Goal: Task Accomplishment & Management: Use online tool/utility

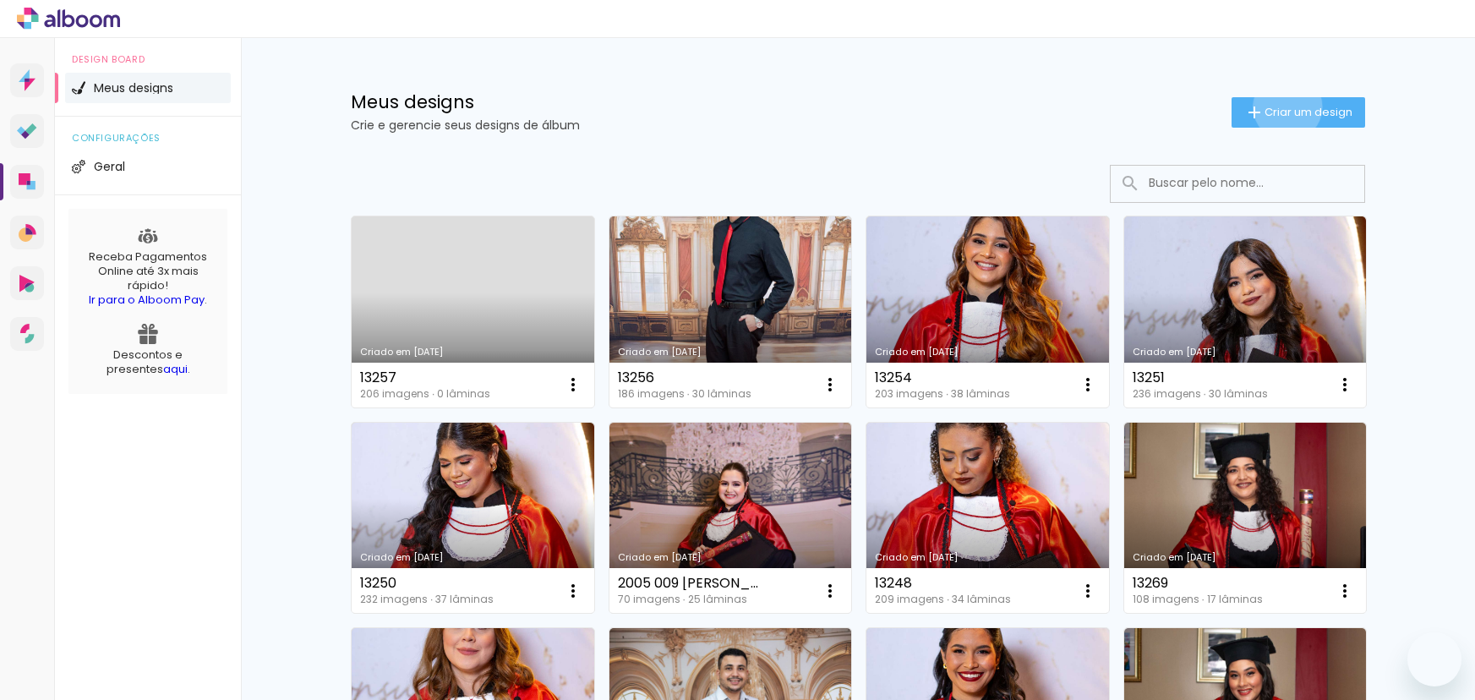
click at [1279, 107] on span "Criar um design" at bounding box center [1309, 112] width 88 height 11
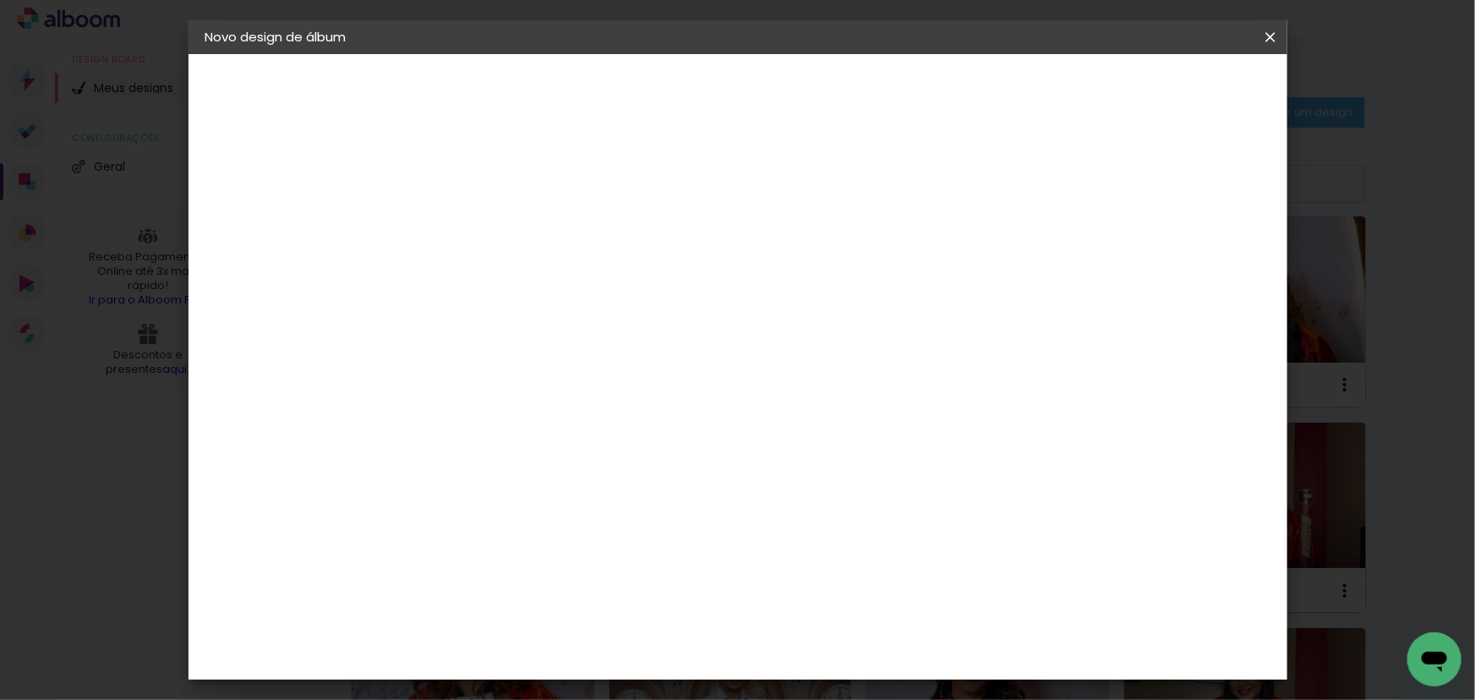
click at [482, 225] on input at bounding box center [482, 227] width 0 height 26
type input "10117"
type paper-input "10117"
click at [655, 79] on paper-button "Avançar" at bounding box center [613, 89] width 83 height 29
click at [0, 0] on slot "Tamanho Livre" at bounding box center [0, 0] width 0 height 0
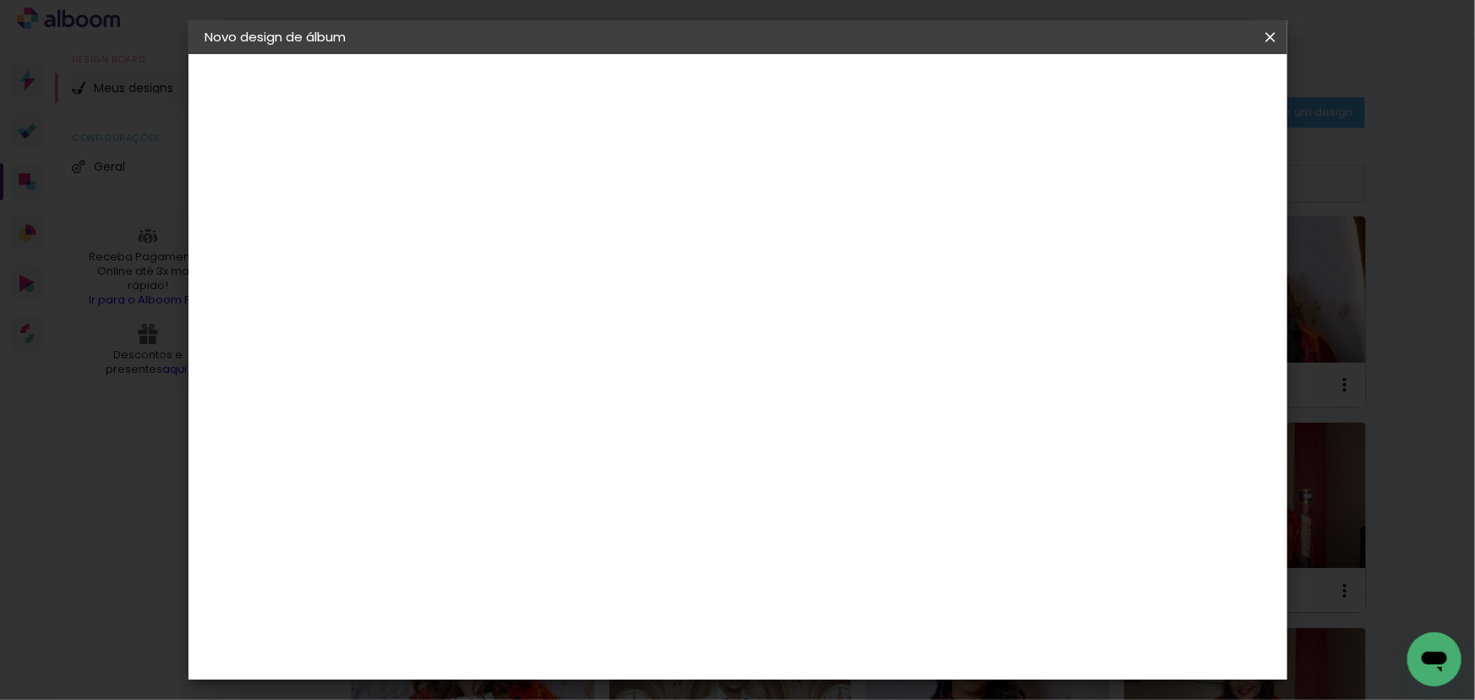
drag, startPoint x: 1231, startPoint y: 79, endPoint x: 1192, endPoint y: 96, distance: 42.4
click at [798, 79] on paper-button "Avançar" at bounding box center [756, 89] width 83 height 29
click at [1141, 185] on paper-checkbox "Mostrar sangria" at bounding box center [1131, 194] width 128 height 21
type paper-checkbox "on"
drag, startPoint x: 430, startPoint y: 480, endPoint x: 464, endPoint y: 487, distance: 34.5
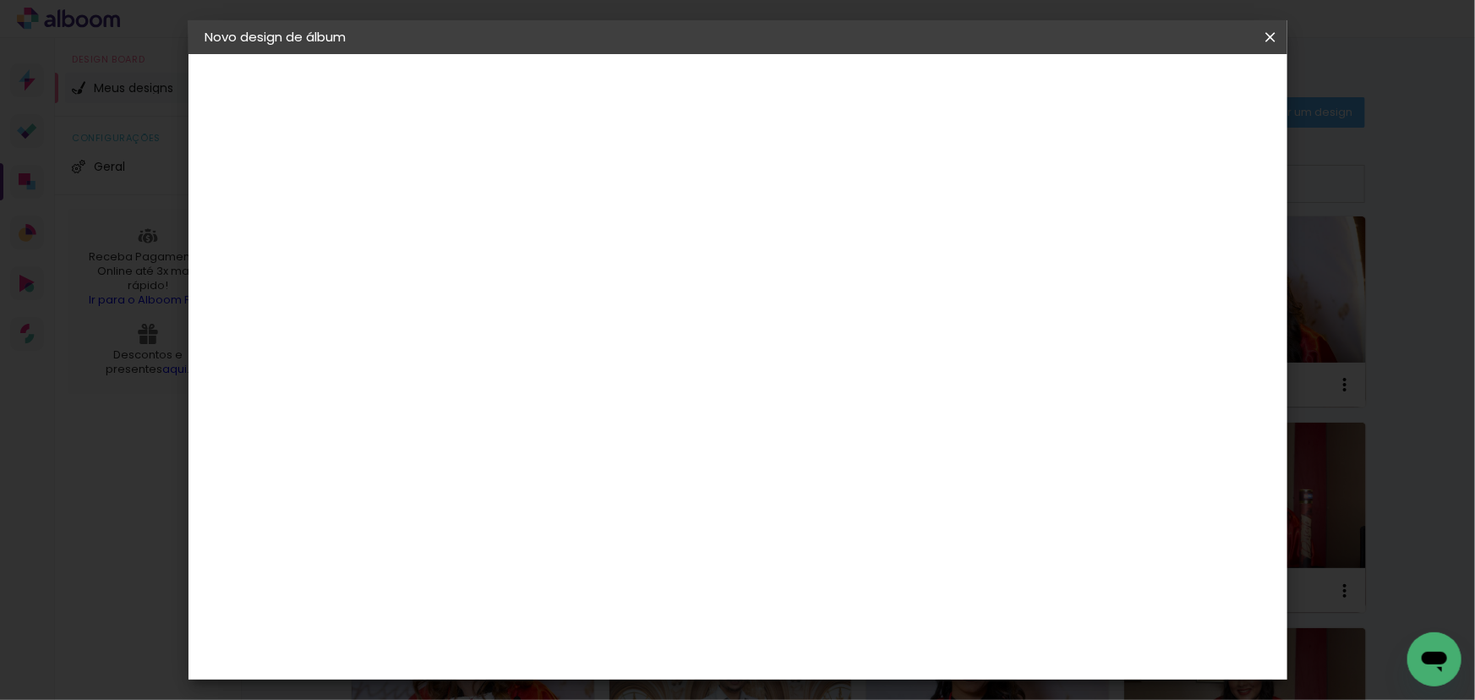
click at [465, 490] on div "30" at bounding box center [439, 480] width 64 height 25
type input "24"
type paper-input "24"
click at [853, 637] on div "60" at bounding box center [842, 638] width 64 height 25
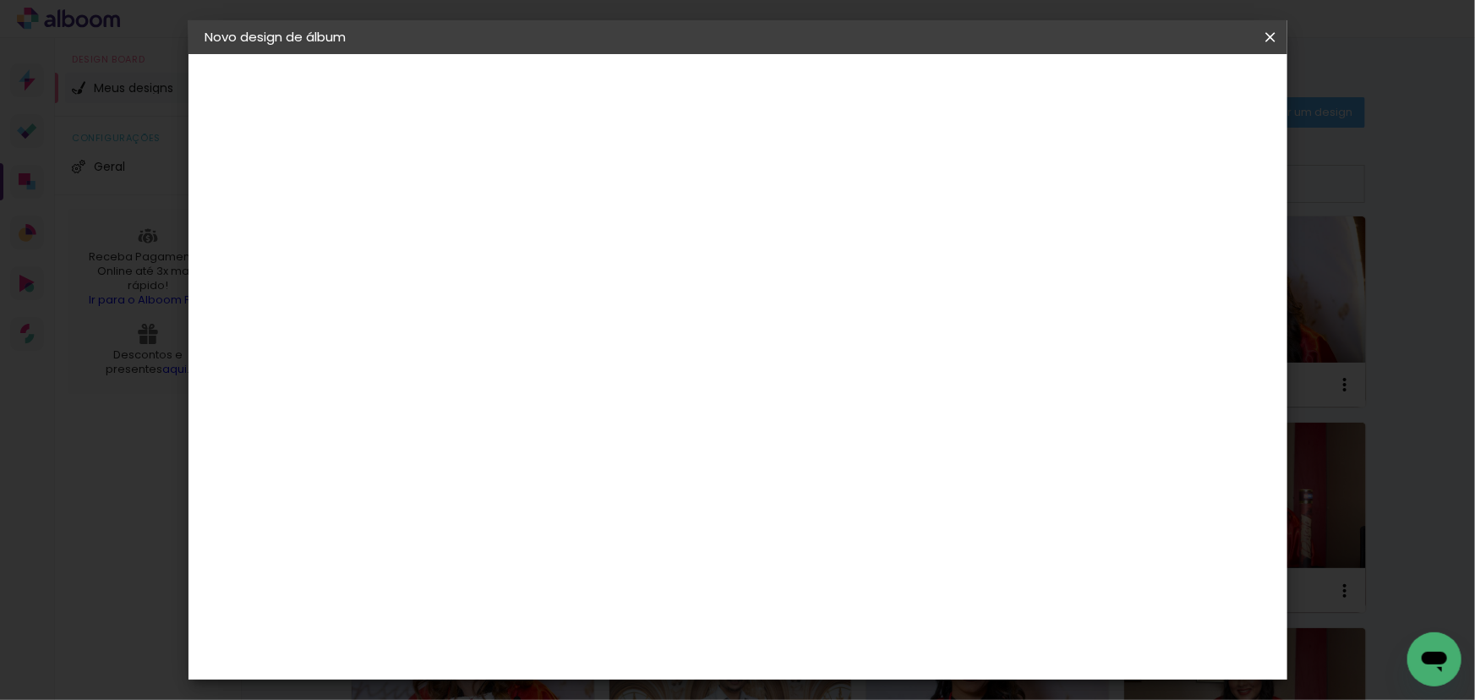
type input "68"
type paper-input "68"
click at [1166, 86] on span "Iniciar design" at bounding box center [1127, 90] width 77 height 12
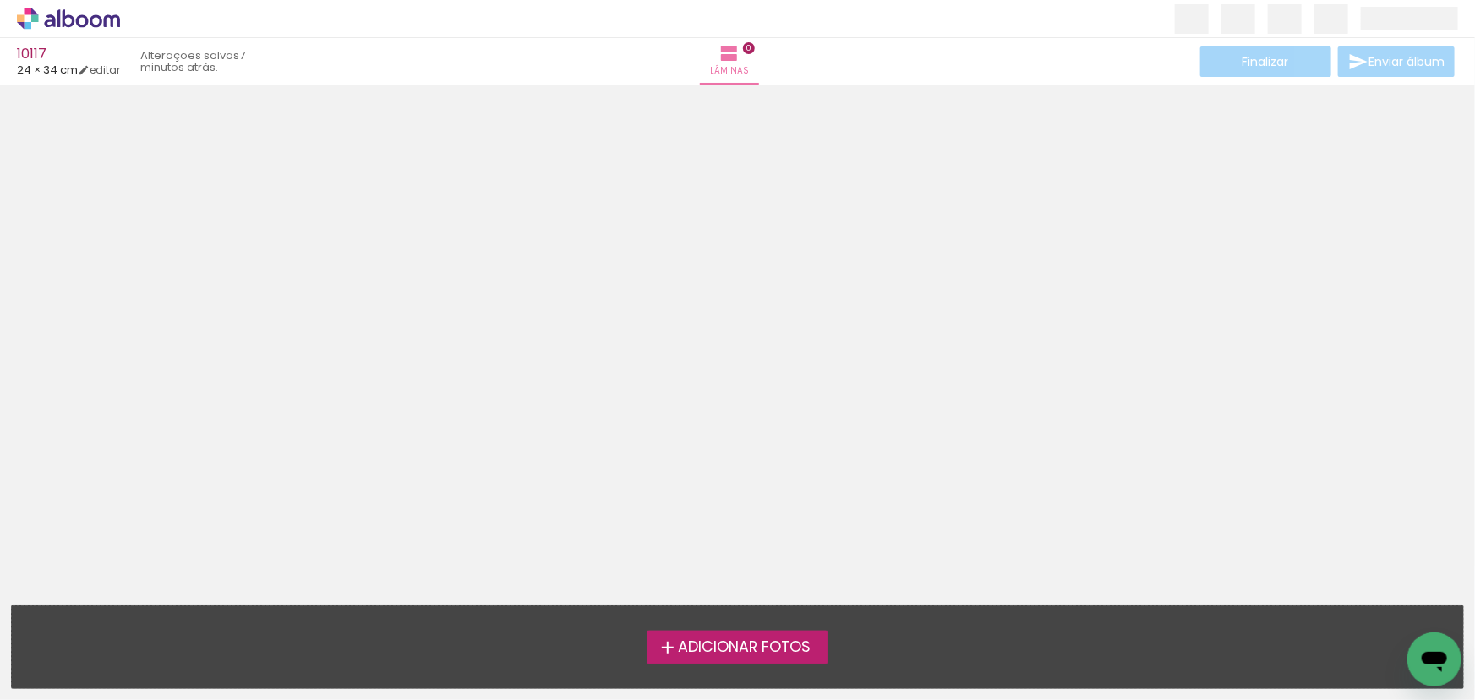
click at [1050, 413] on div at bounding box center [737, 312] width 1475 height 442
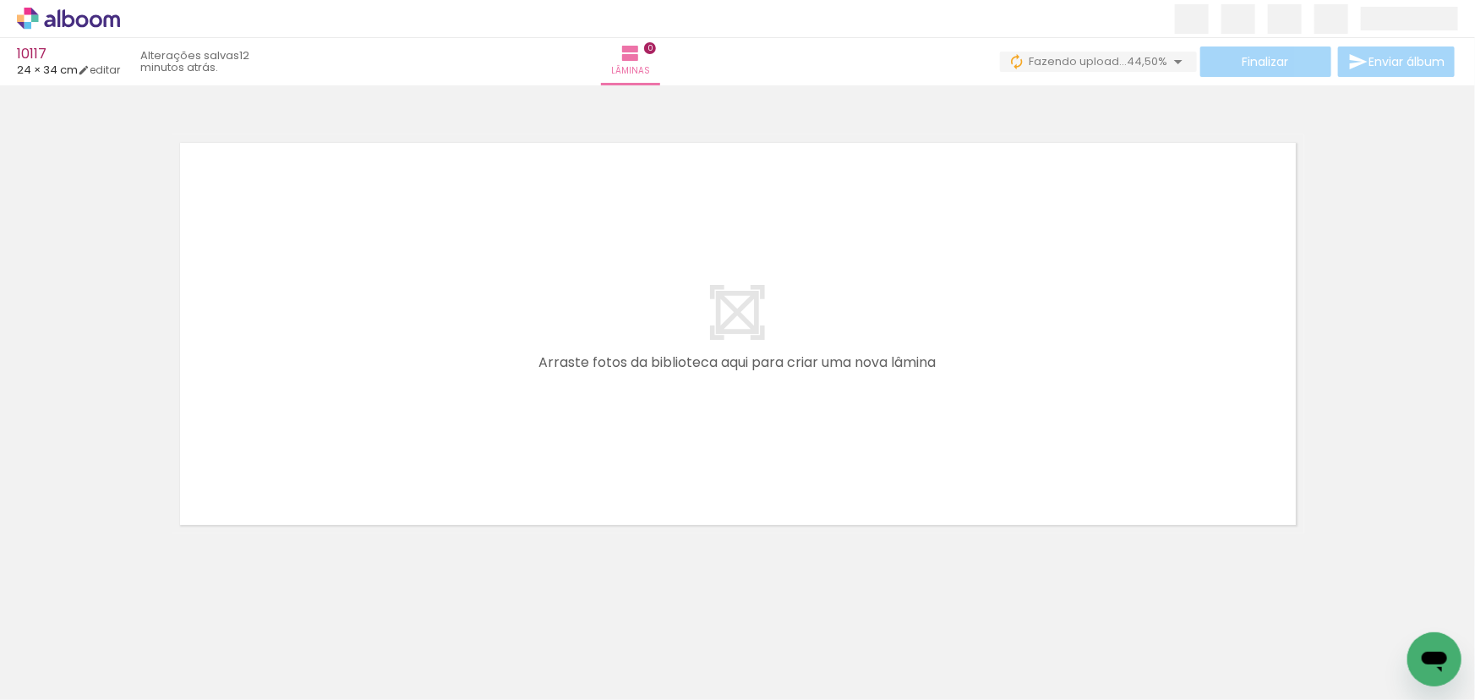
click at [807, 360] on quentale-layouter at bounding box center [738, 333] width 1133 height 399
drag, startPoint x: 159, startPoint y: 695, endPoint x: 0, endPoint y: 31, distance: 682.4
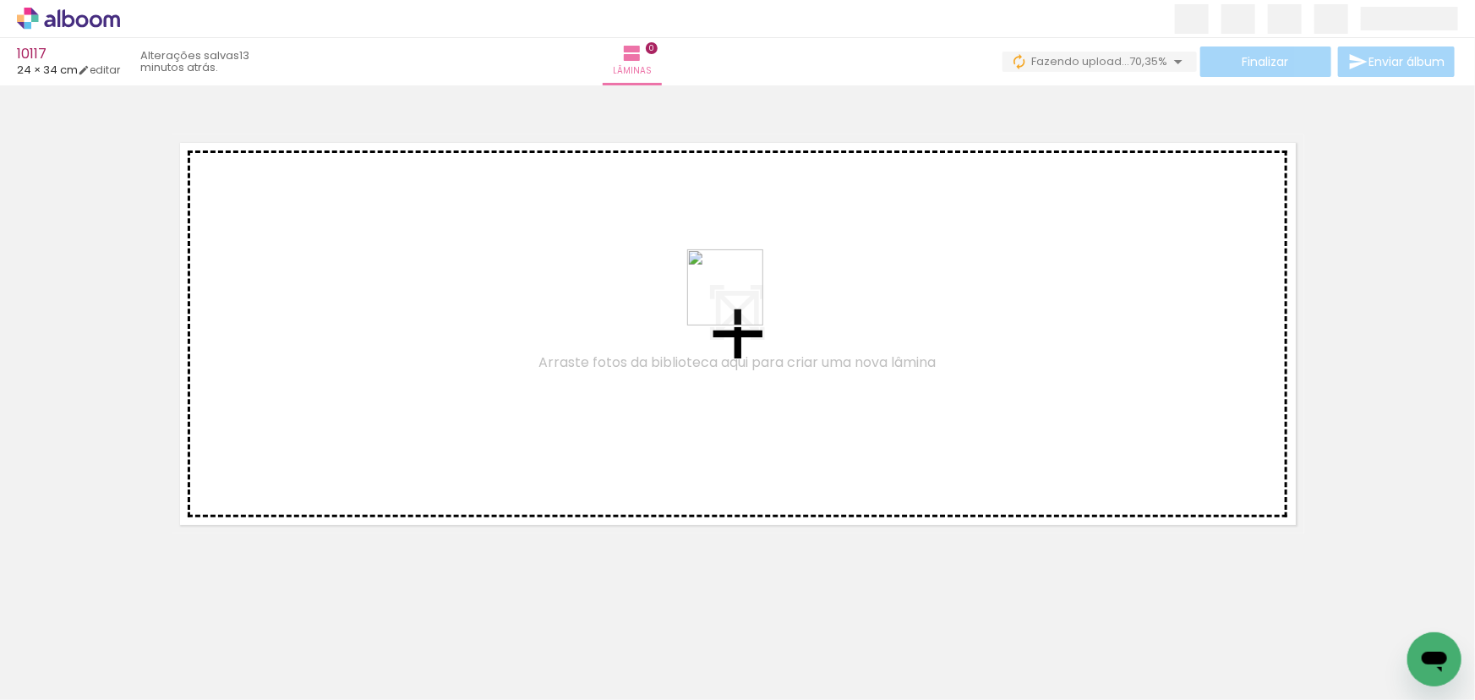
drag, startPoint x: 462, startPoint y: 659, endPoint x: 753, endPoint y: 298, distance: 464.2
click at [753, 298] on quentale-workspace at bounding box center [737, 350] width 1475 height 700
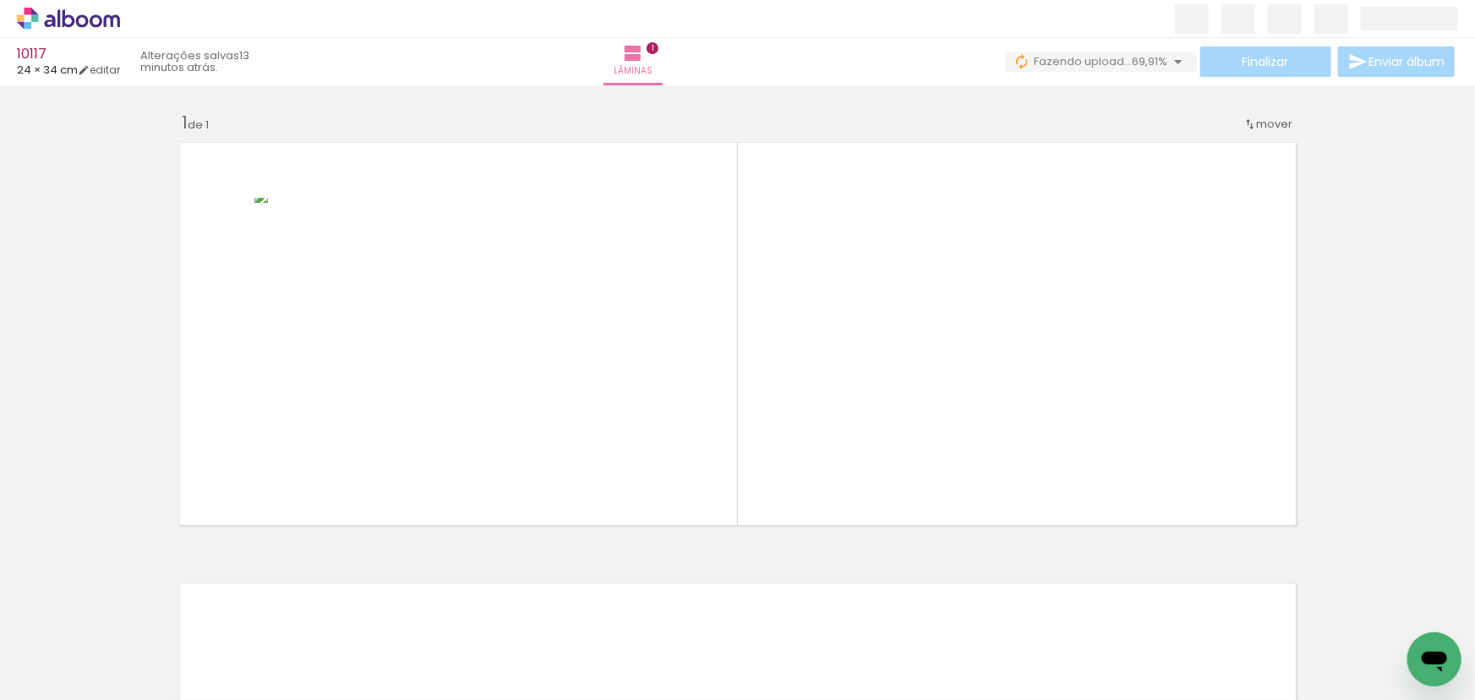
scroll to position [0, 18332]
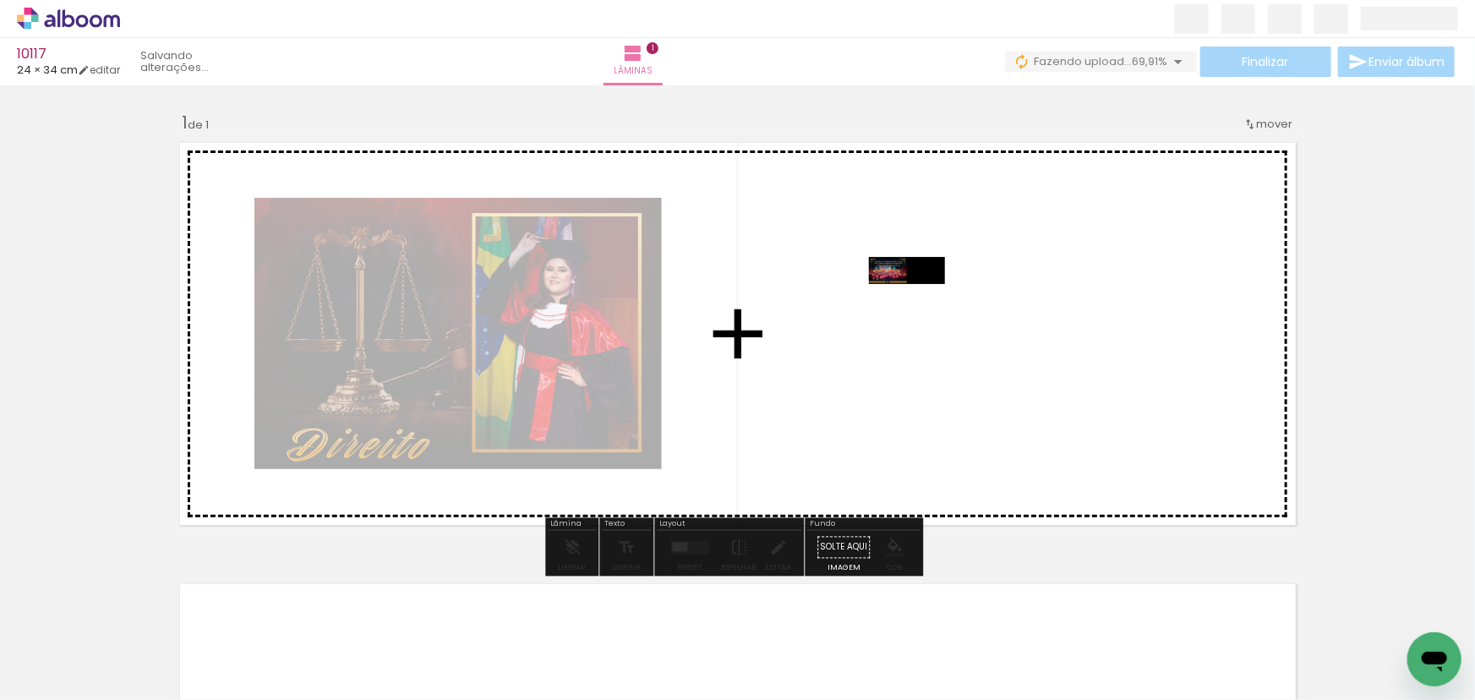
drag, startPoint x: 900, startPoint y: 354, endPoint x: 920, endPoint y: 308, distance: 50.4
click at [920, 308] on quentale-workspace at bounding box center [737, 350] width 1475 height 700
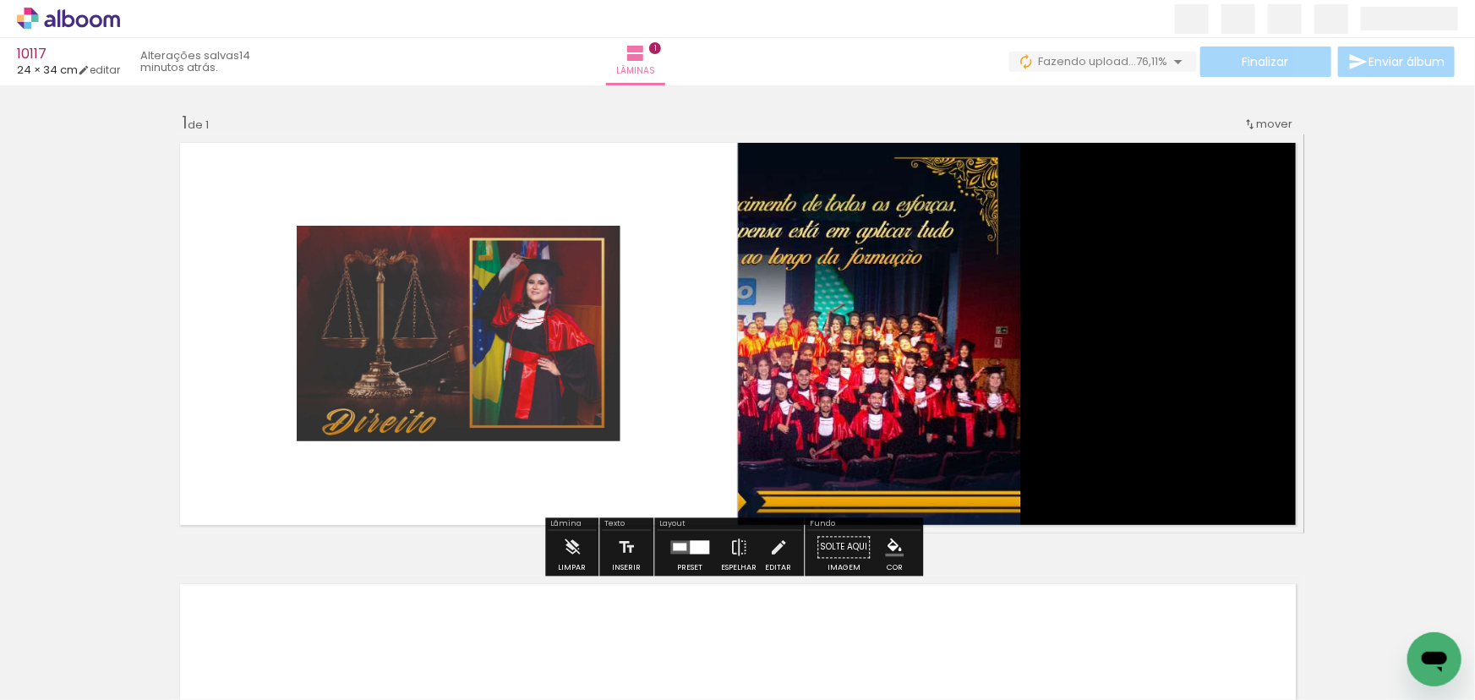
click at [676, 544] on div at bounding box center [680, 548] width 14 height 8
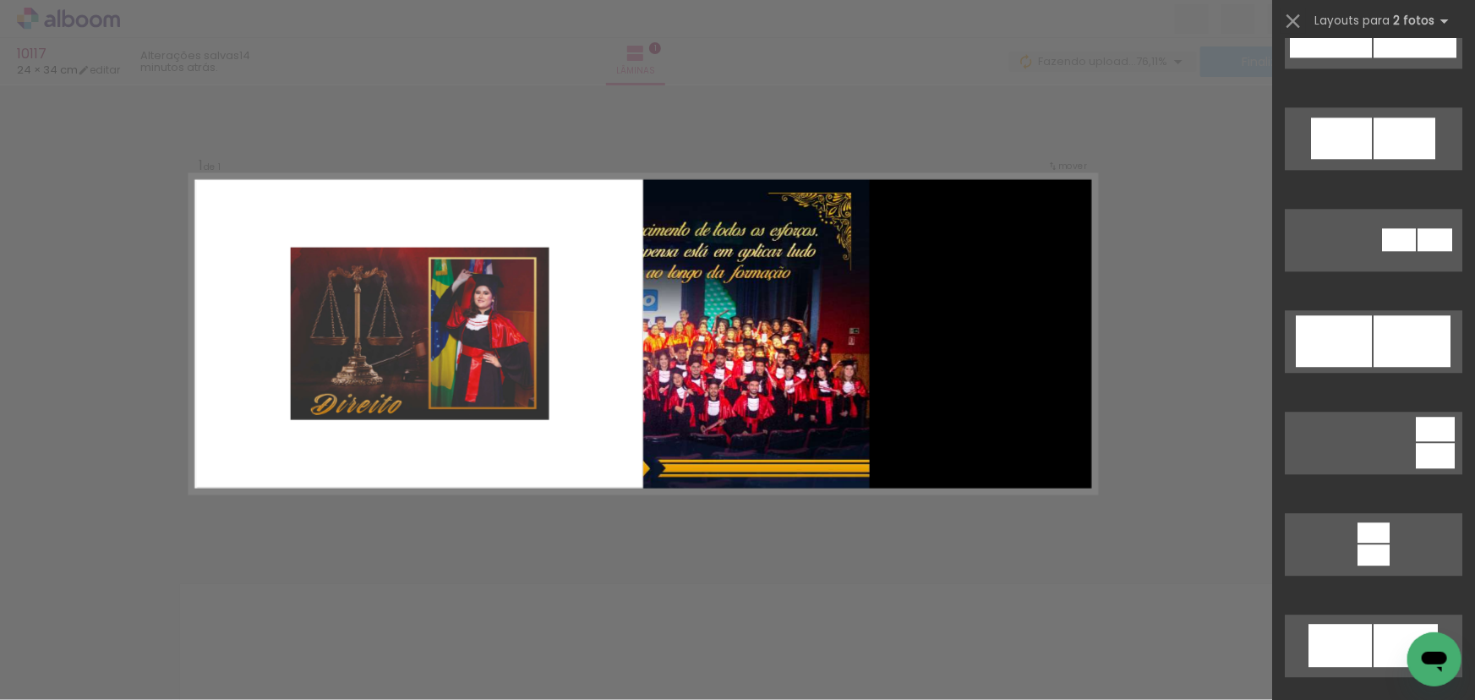
scroll to position [2106, 0]
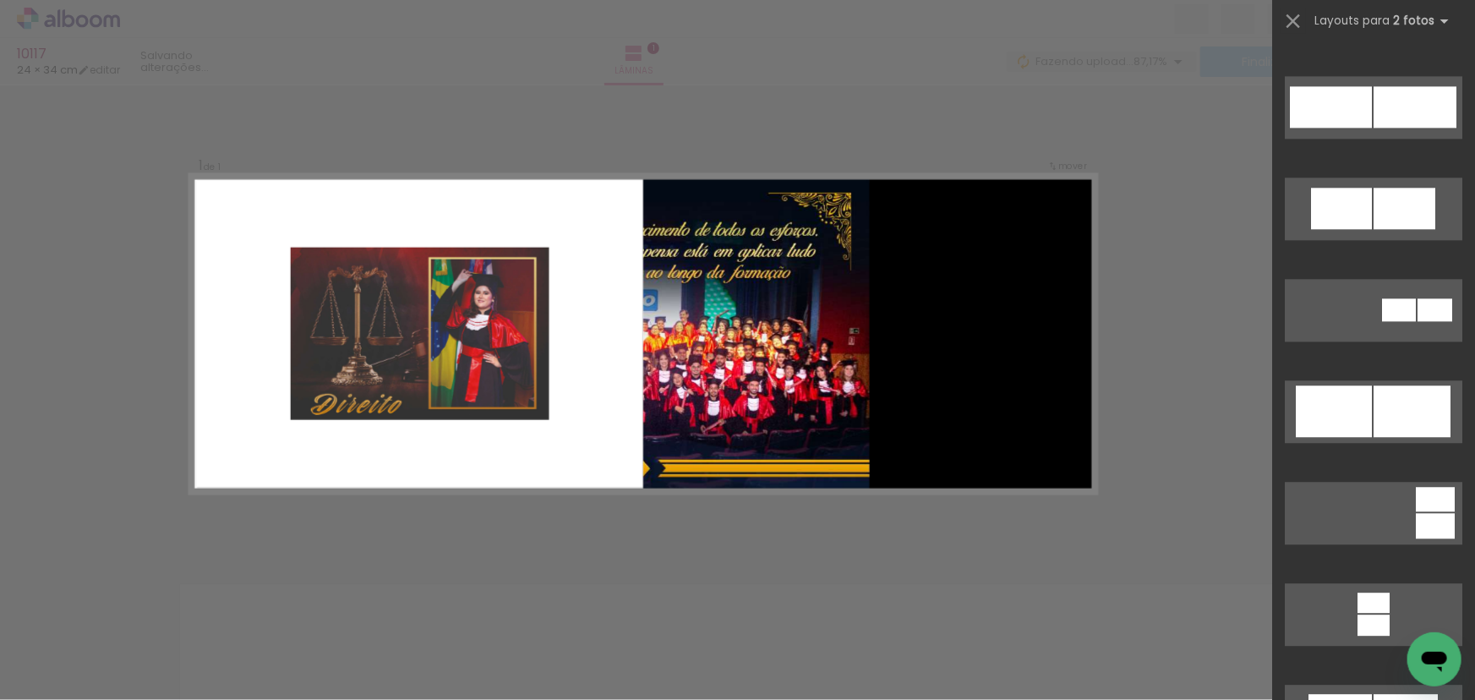
click at [339, 311] on quentale-photo at bounding box center [419, 334] width 259 height 172
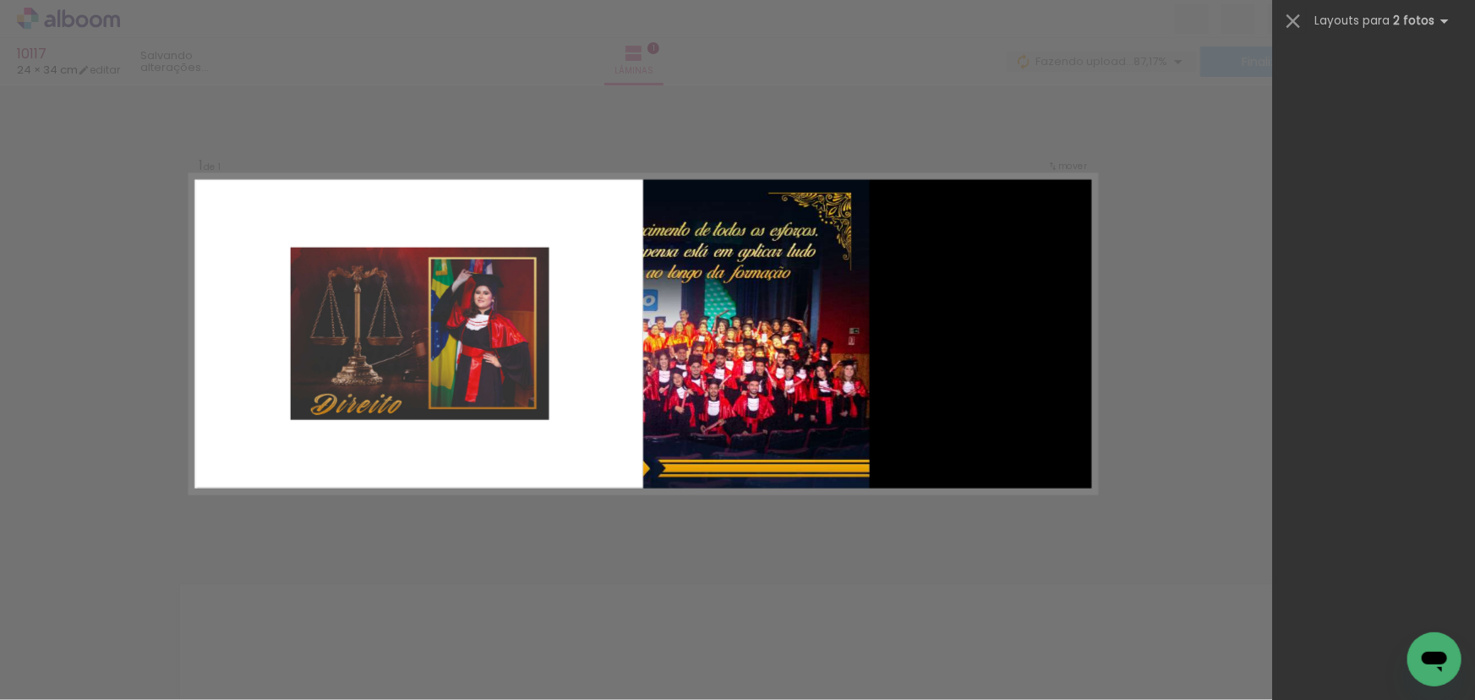
scroll to position [0, 0]
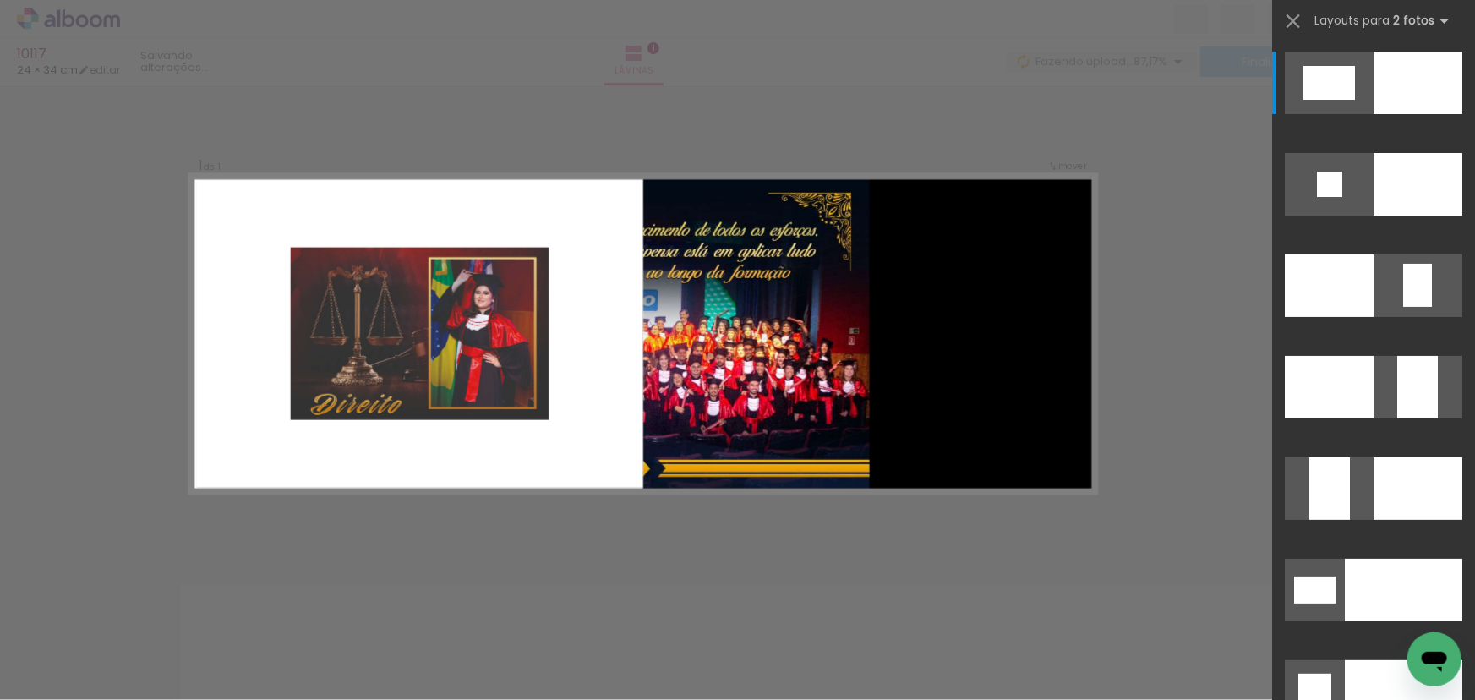
drag, startPoint x: 1261, startPoint y: 282, endPoint x: 1201, endPoint y: 281, distance: 60.1
click at [1253, 281] on div "Confirmar Cancelar" at bounding box center [737, 546] width 1475 height 923
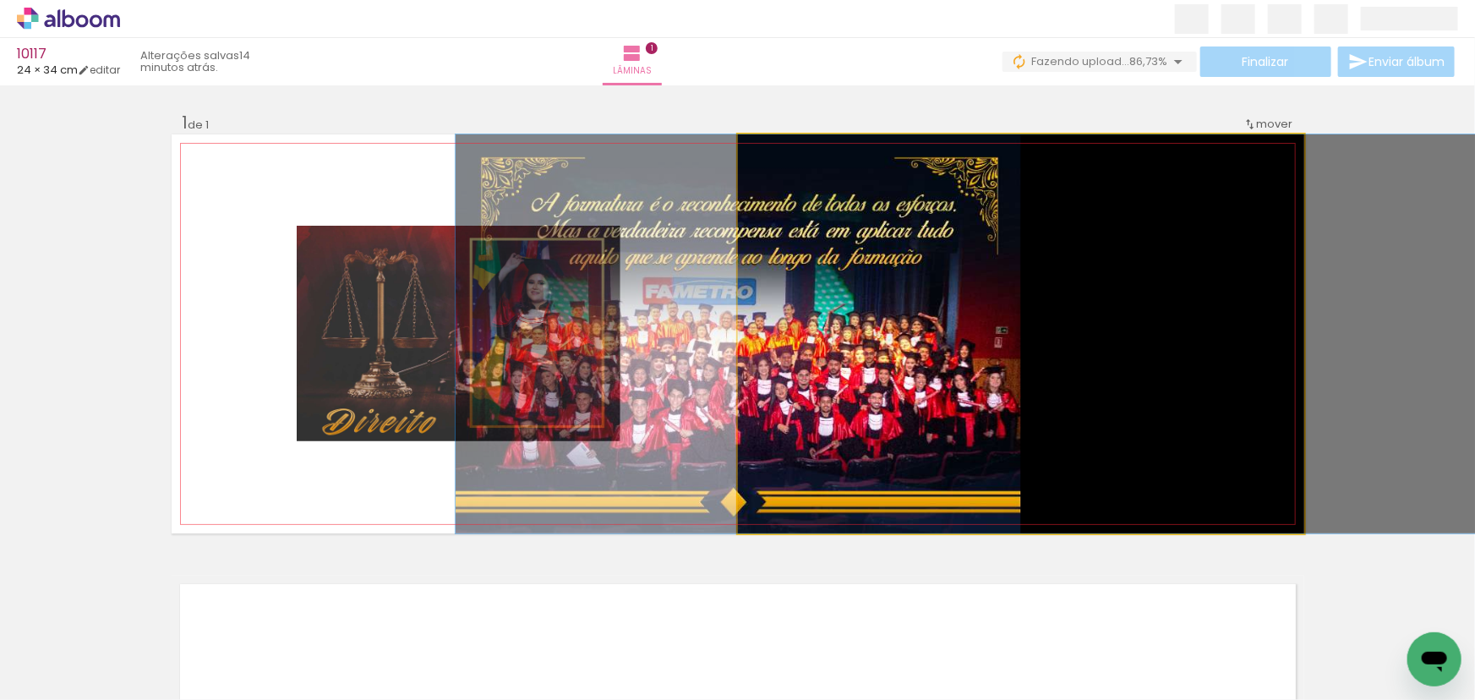
click at [937, 325] on quentale-photo at bounding box center [1021, 333] width 566 height 399
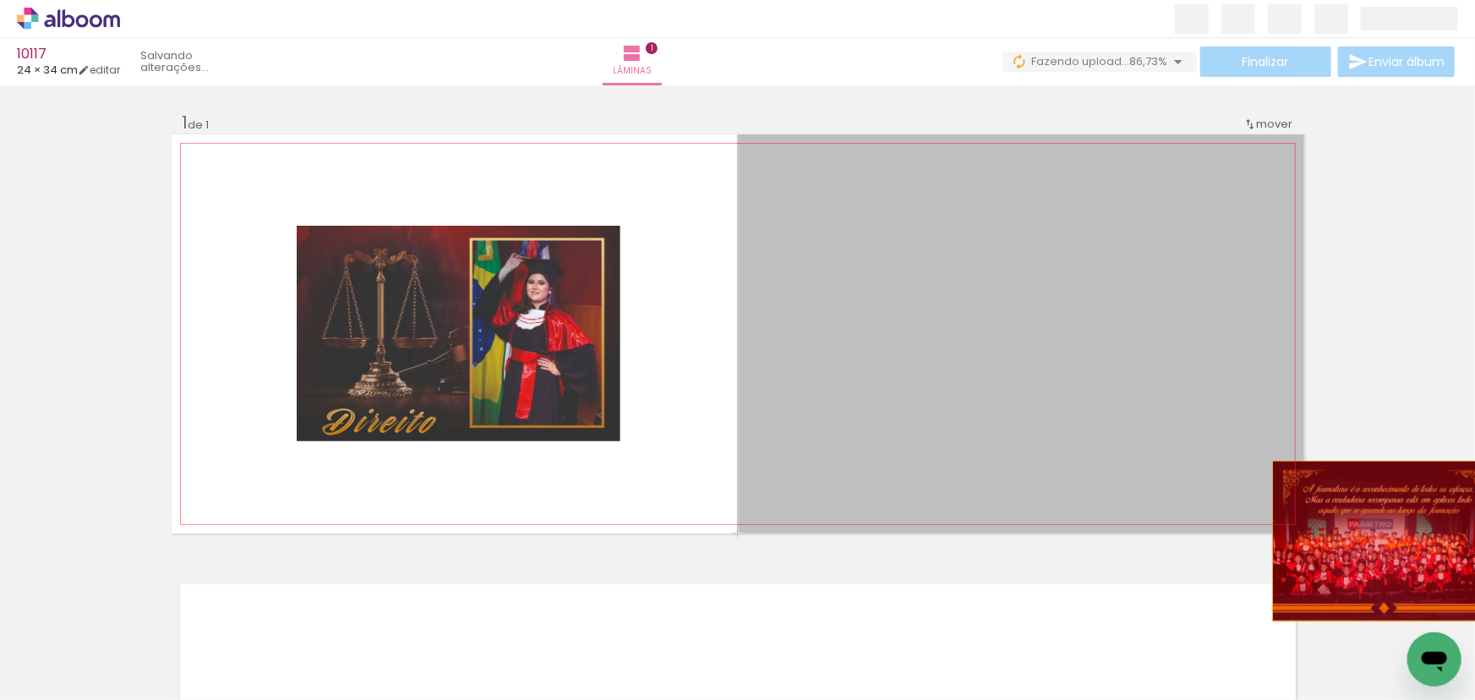
drag, startPoint x: 882, startPoint y: 320, endPoint x: 1381, endPoint y: 541, distance: 545.8
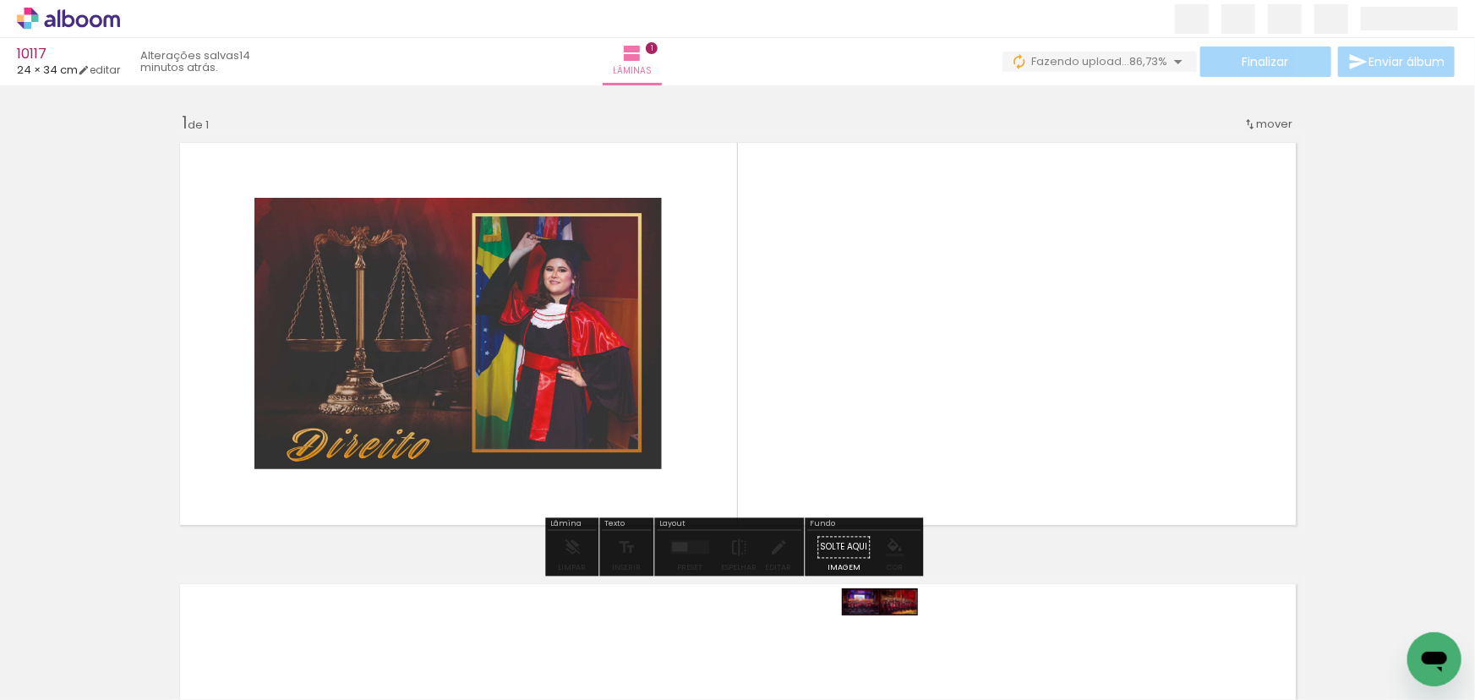
drag, startPoint x: 891, startPoint y: 540, endPoint x: 893, endPoint y: 639, distance: 98.9
click at [893, 639] on div at bounding box center [871, 643] width 84 height 30
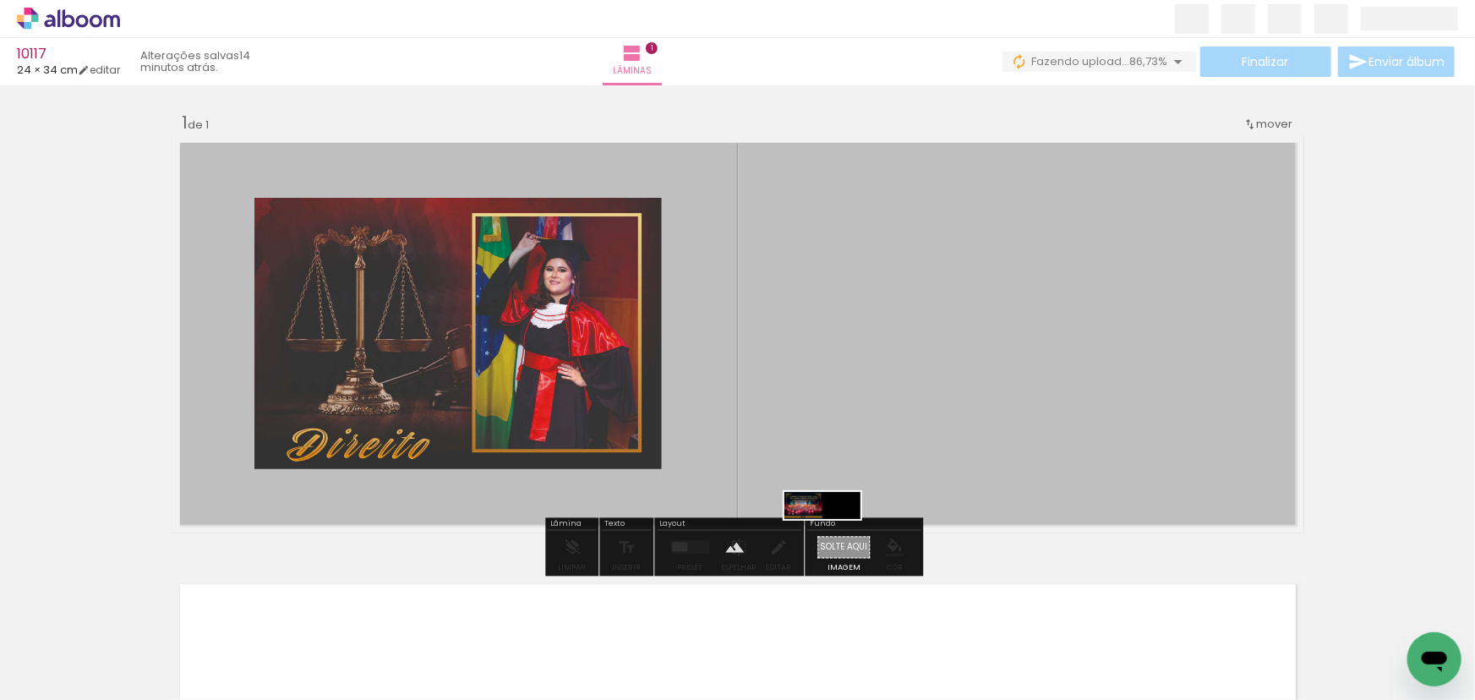
drag, startPoint x: 823, startPoint y: 518, endPoint x: 835, endPoint y: 544, distance: 28.8
click at [835, 544] on quentale-workspace at bounding box center [737, 350] width 1475 height 700
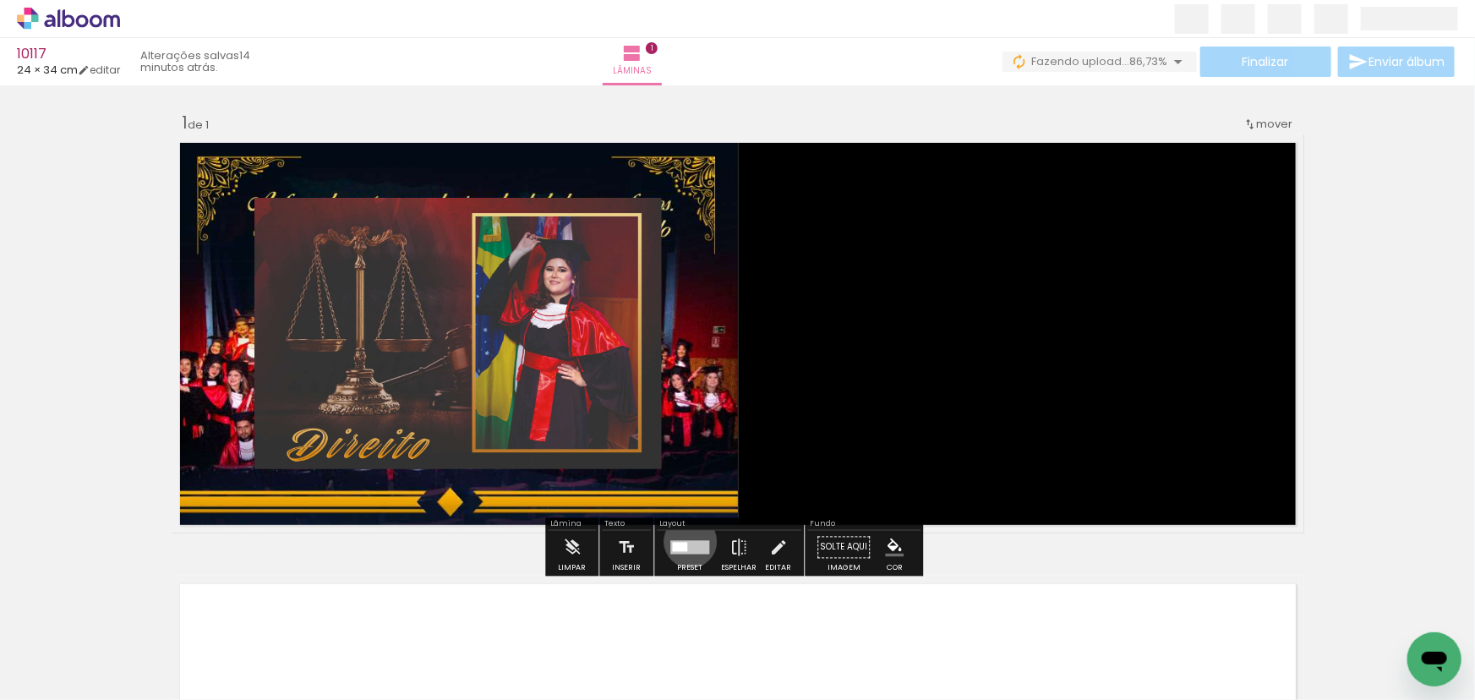
click at [687, 541] on div at bounding box center [689, 548] width 39 height 14
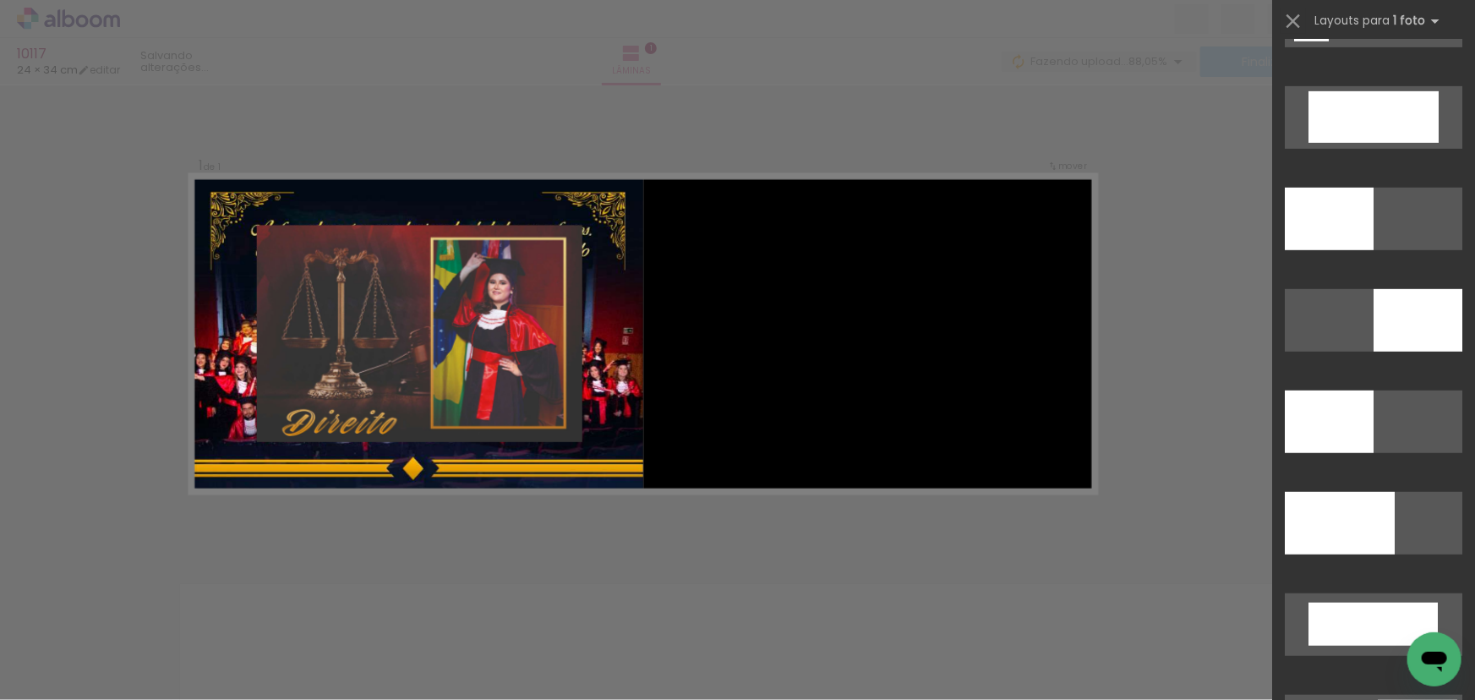
scroll to position [3857, 0]
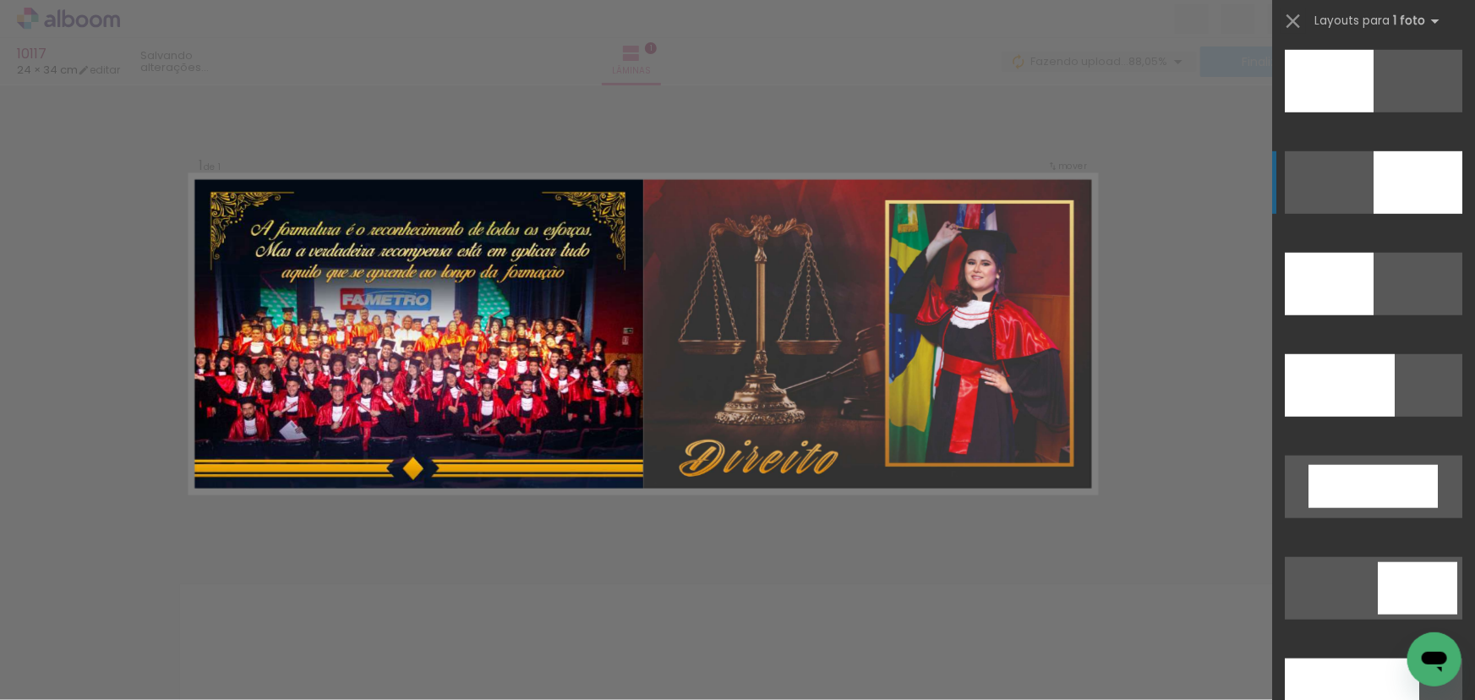
click at [1374, 112] on div at bounding box center [1329, 81] width 89 height 63
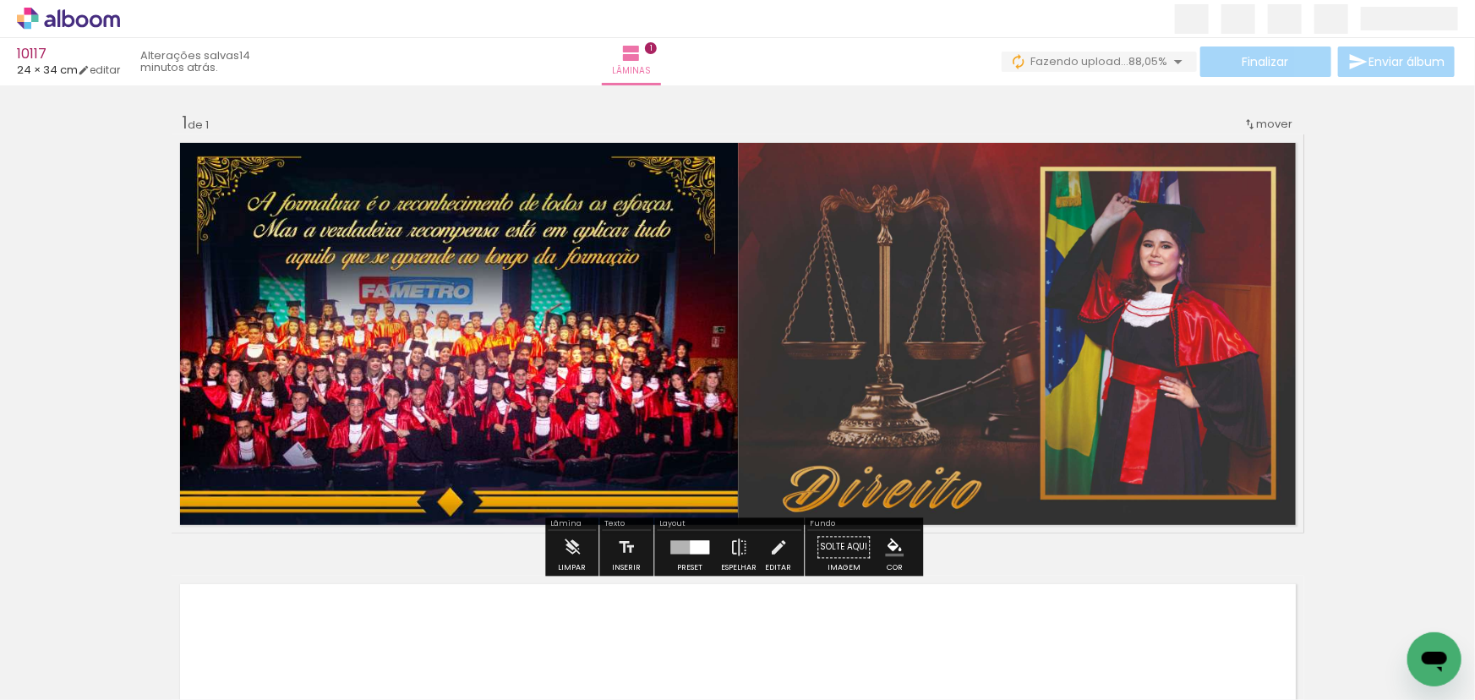
click at [1404, 185] on div "Inserir lâmina 1 de 1" at bounding box center [737, 532] width 1475 height 883
click at [1368, 393] on div "Inserir lâmina 1 de 1" at bounding box center [737, 532] width 1475 height 883
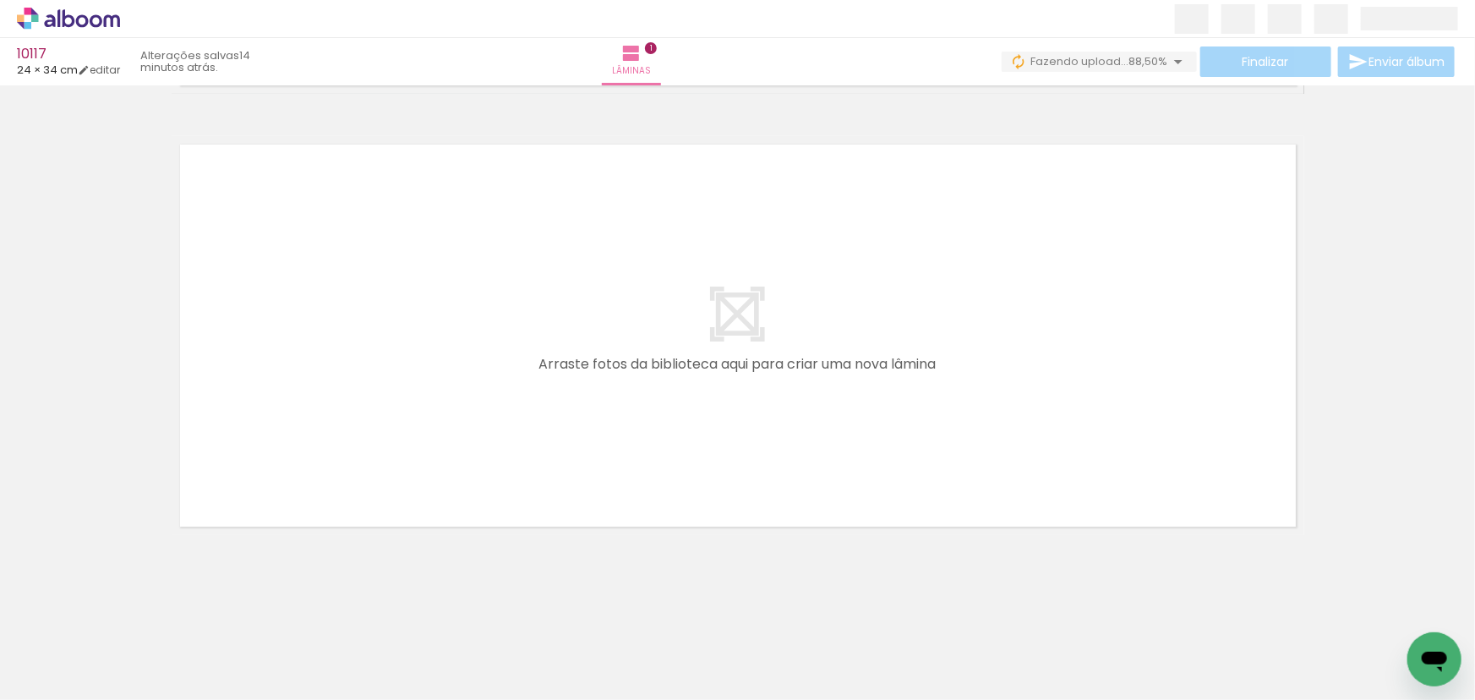
scroll to position [0, 0]
click at [428, 347] on quentale-layouter at bounding box center [738, 335] width 1133 height 399
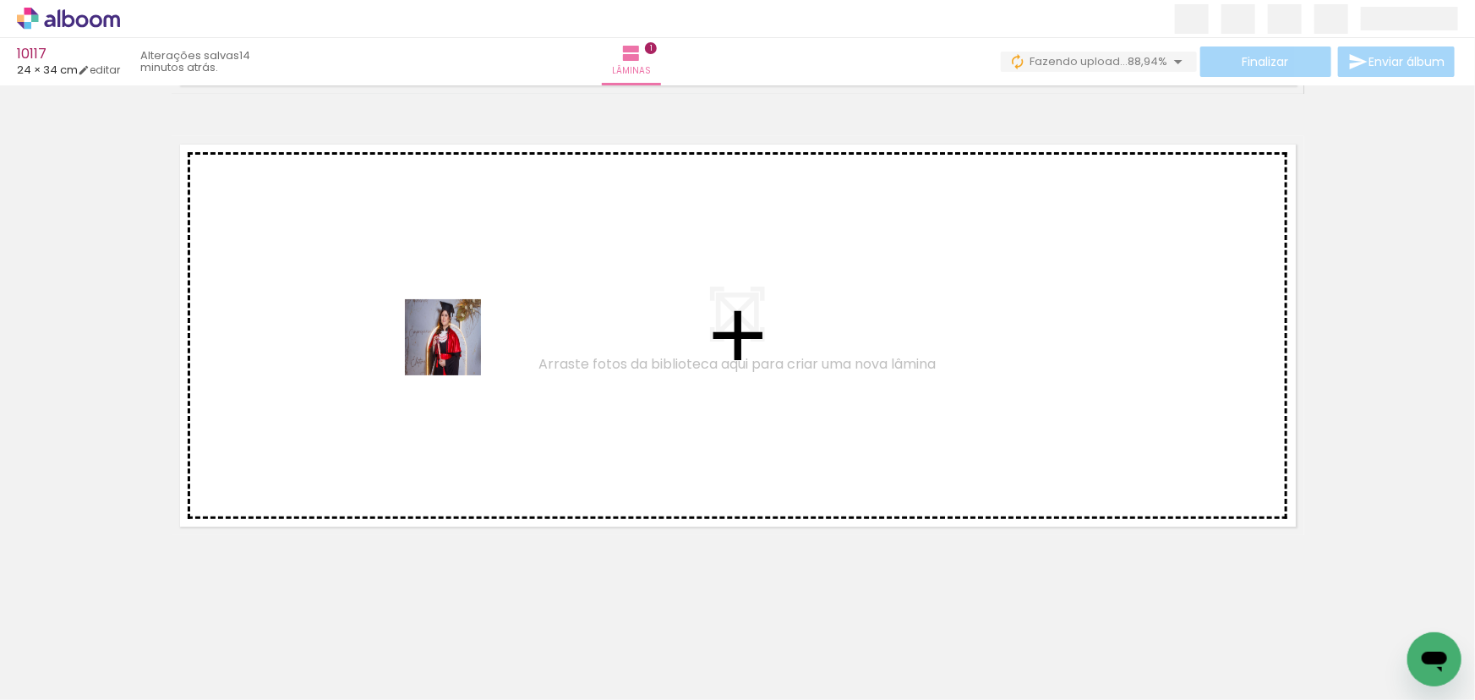
drag, startPoint x: 452, startPoint y: 366, endPoint x: 456, endPoint y: 350, distance: 16.4
click at [456, 350] on quentale-workspace at bounding box center [737, 350] width 1475 height 700
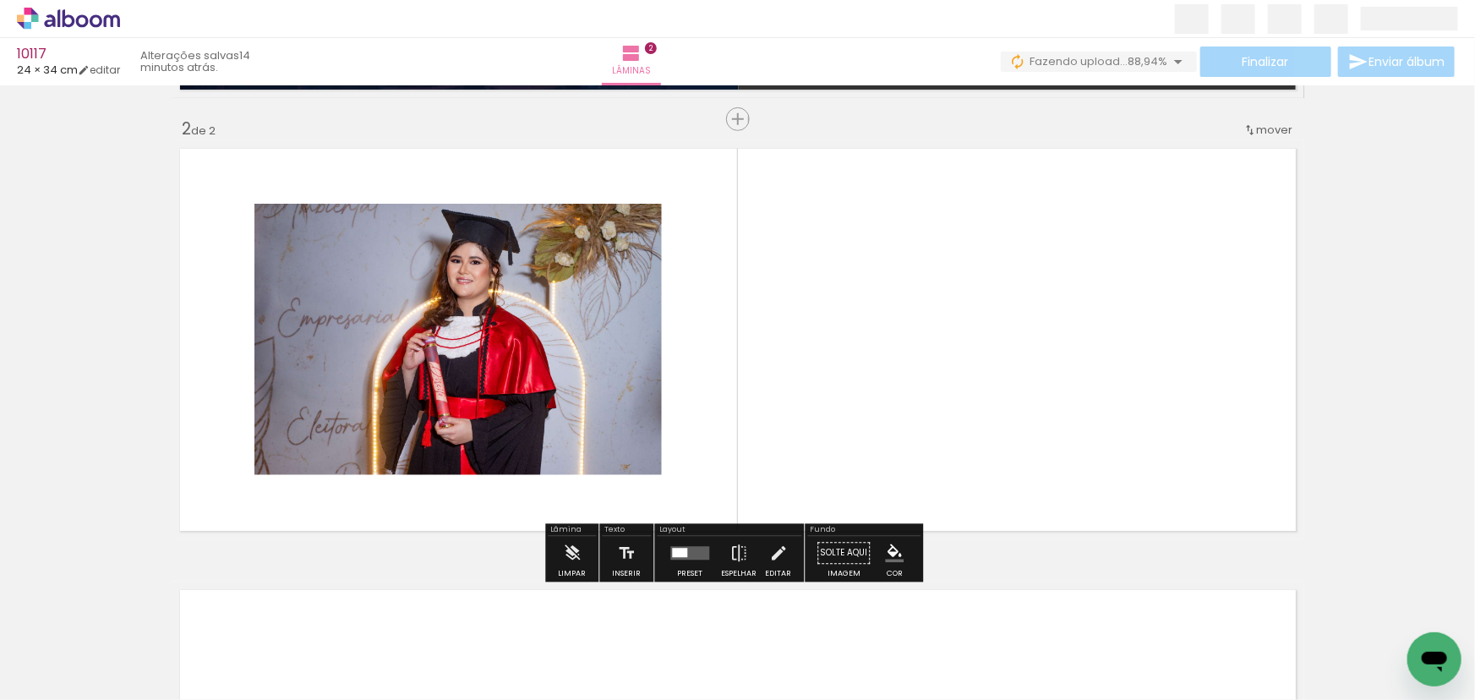
scroll to position [435, 0]
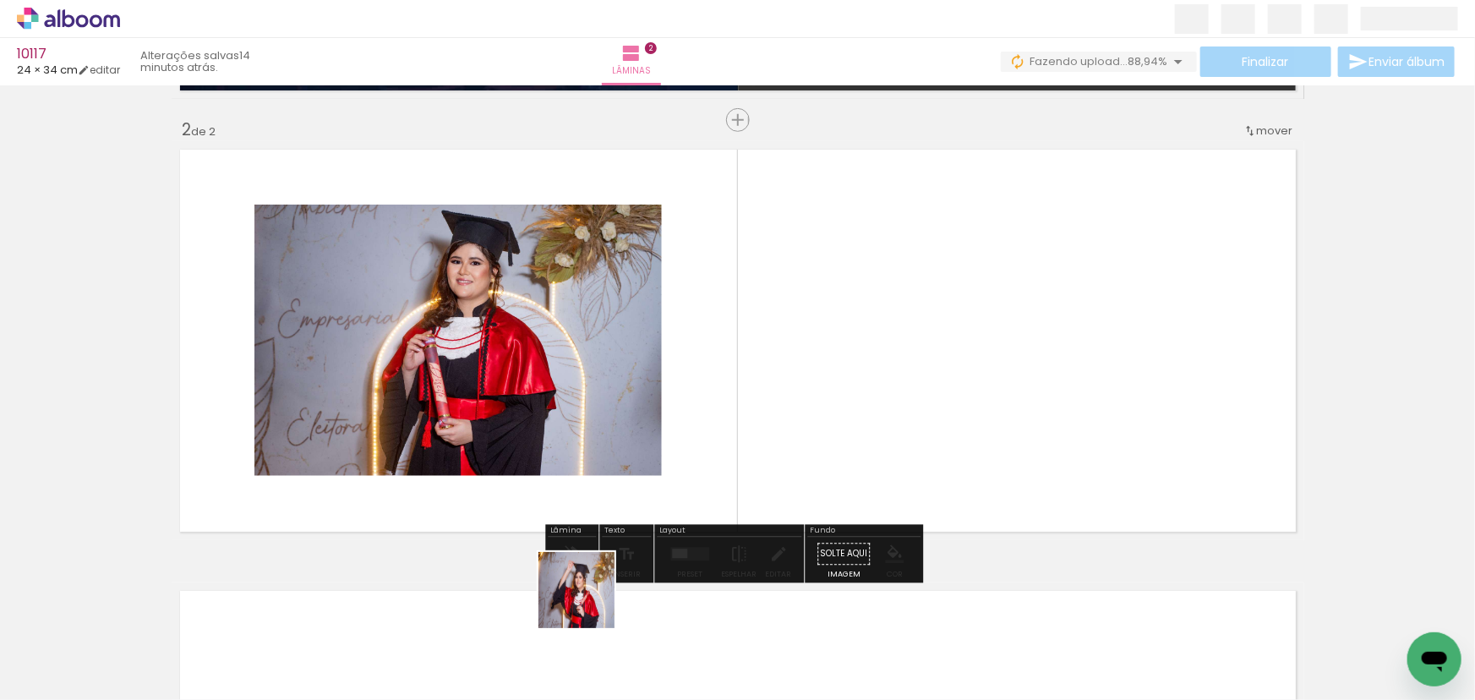
drag, startPoint x: 589, startPoint y: 603, endPoint x: 888, endPoint y: 322, distance: 409.7
click at [888, 322] on quentale-workspace at bounding box center [737, 350] width 1475 height 700
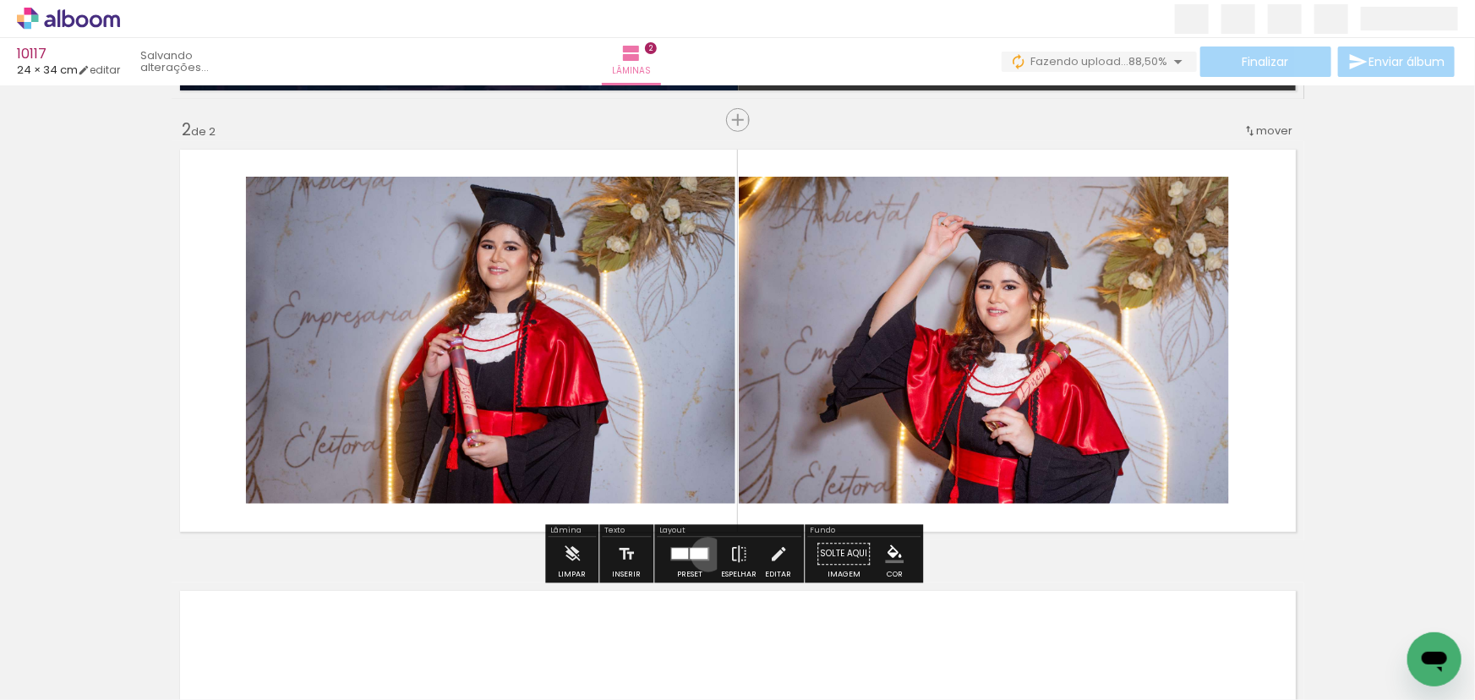
drag, startPoint x: 704, startPoint y: 554, endPoint x: 706, endPoint y: 523, distance: 30.5
click at [702, 544] on div at bounding box center [690, 555] width 46 height 34
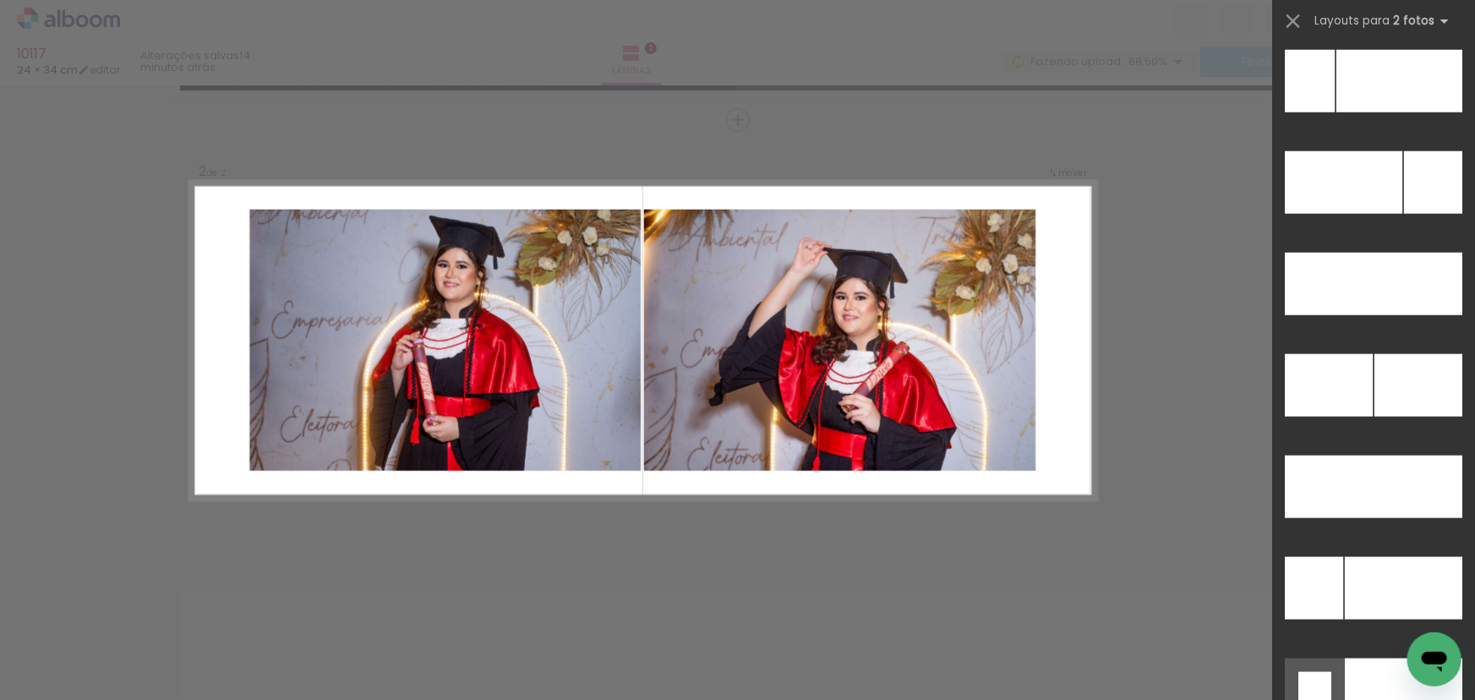
scroll to position [7572, 0]
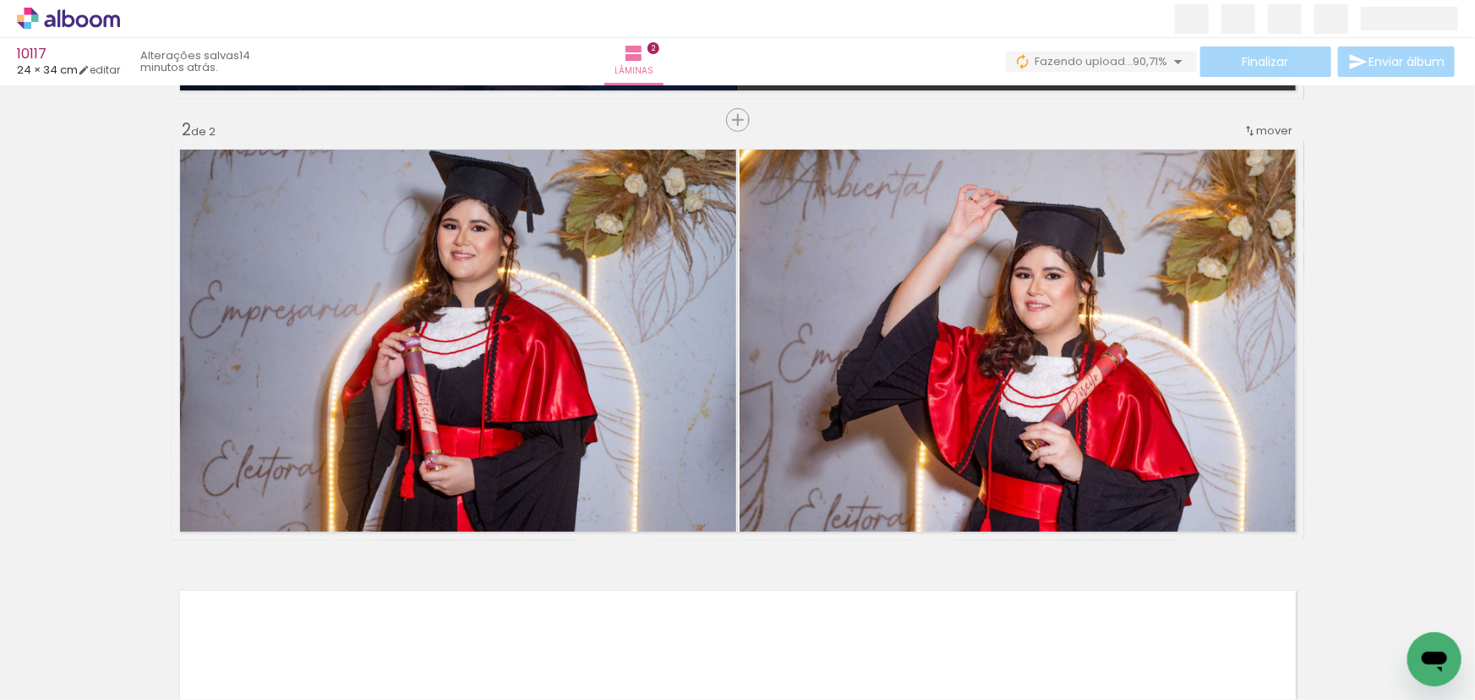
drag, startPoint x: 1393, startPoint y: 260, endPoint x: 1389, endPoint y: 298, distance: 39.1
click at [1398, 274] on div "Inserir lâmina 1 de 2 Inserir lâmina 2 de 2" at bounding box center [737, 319] width 1475 height 1325
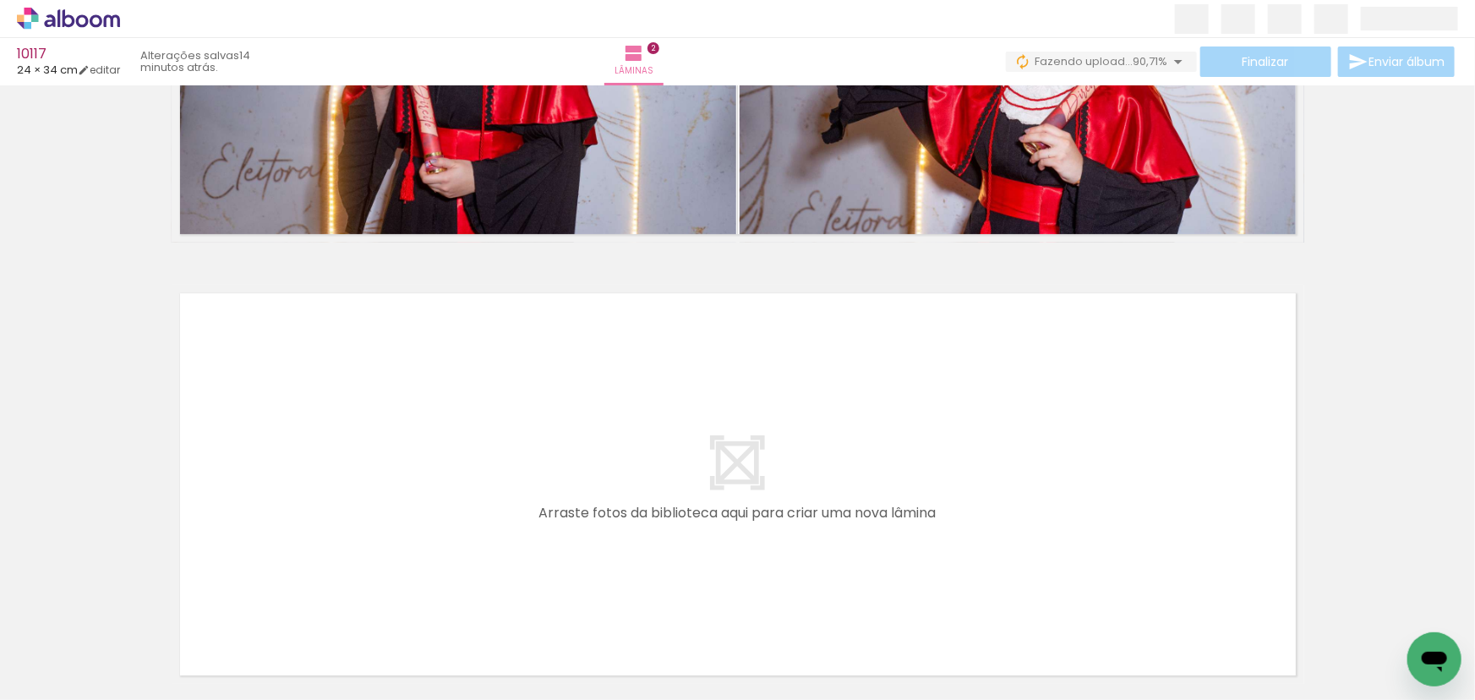
scroll to position [819, 0]
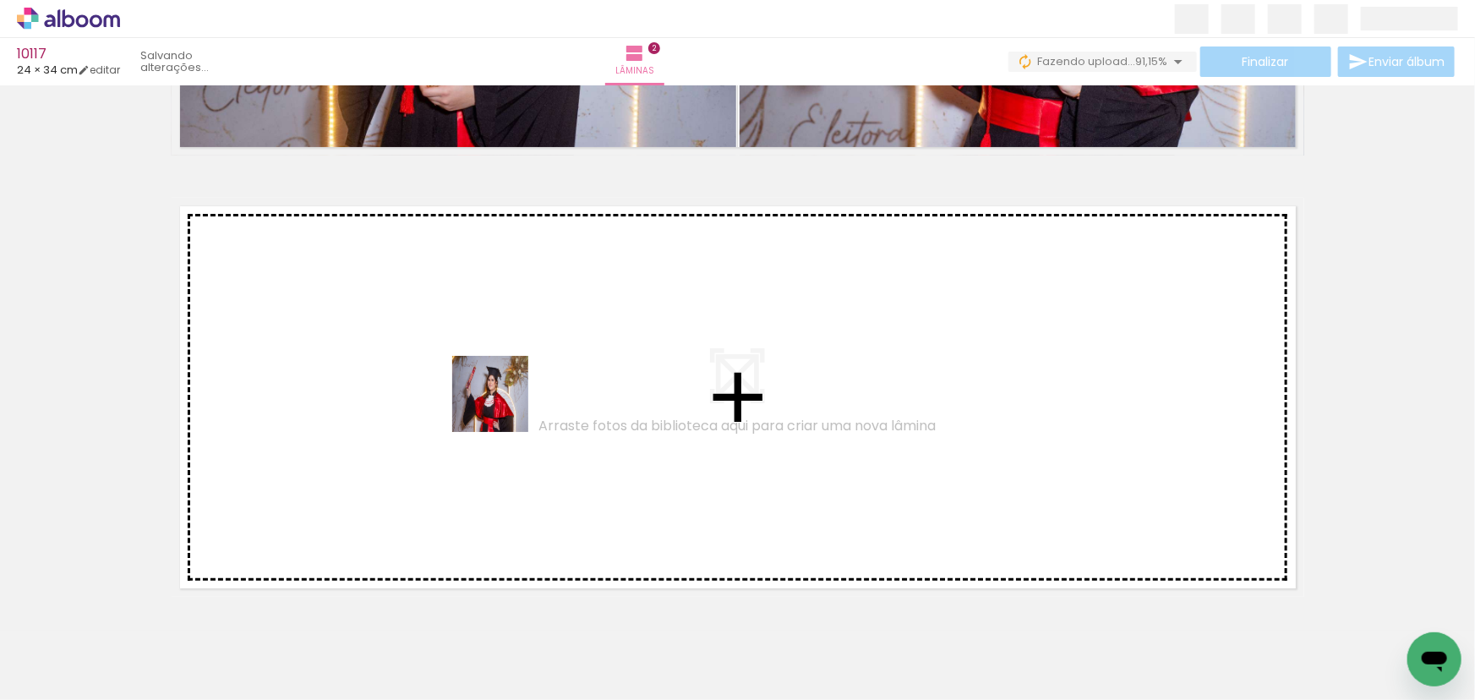
drag, startPoint x: 727, startPoint y: 648, endPoint x: 503, endPoint y: 407, distance: 329.0
click at [503, 407] on quentale-workspace at bounding box center [737, 350] width 1475 height 700
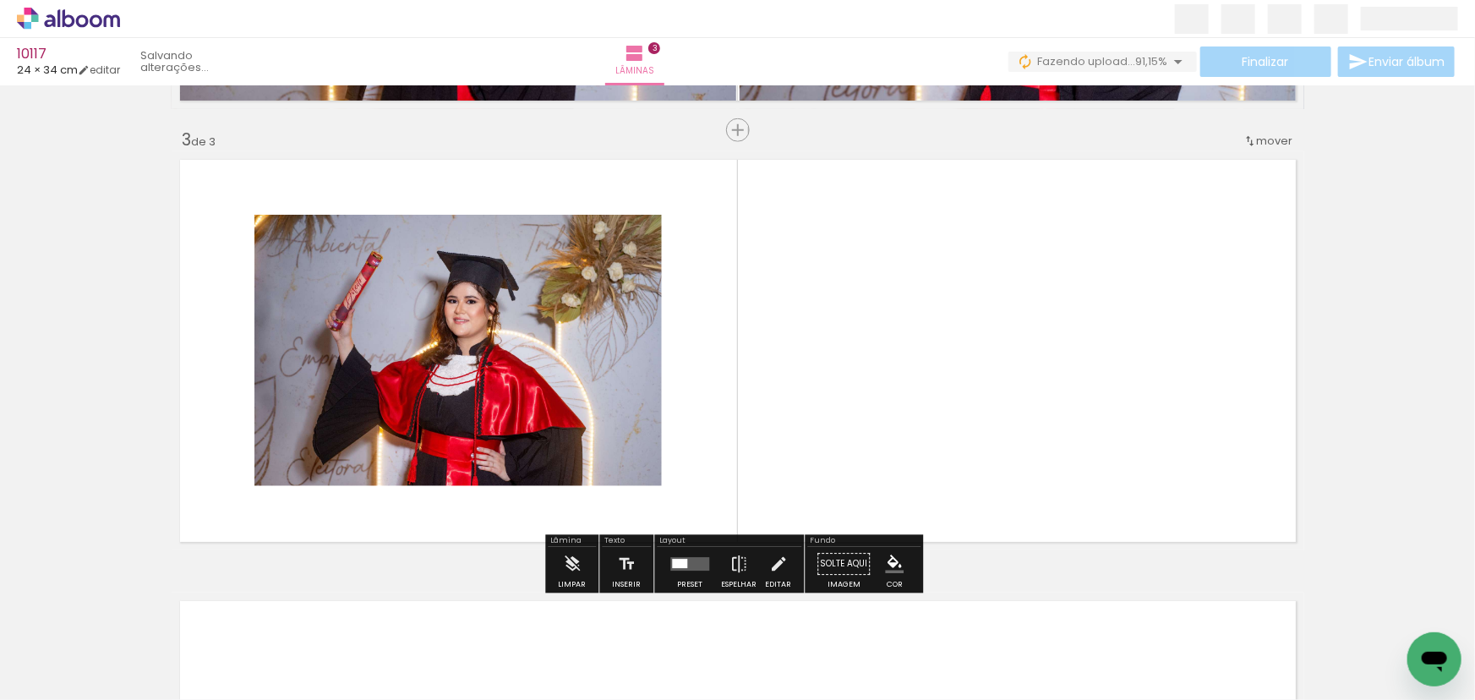
scroll to position [877, 0]
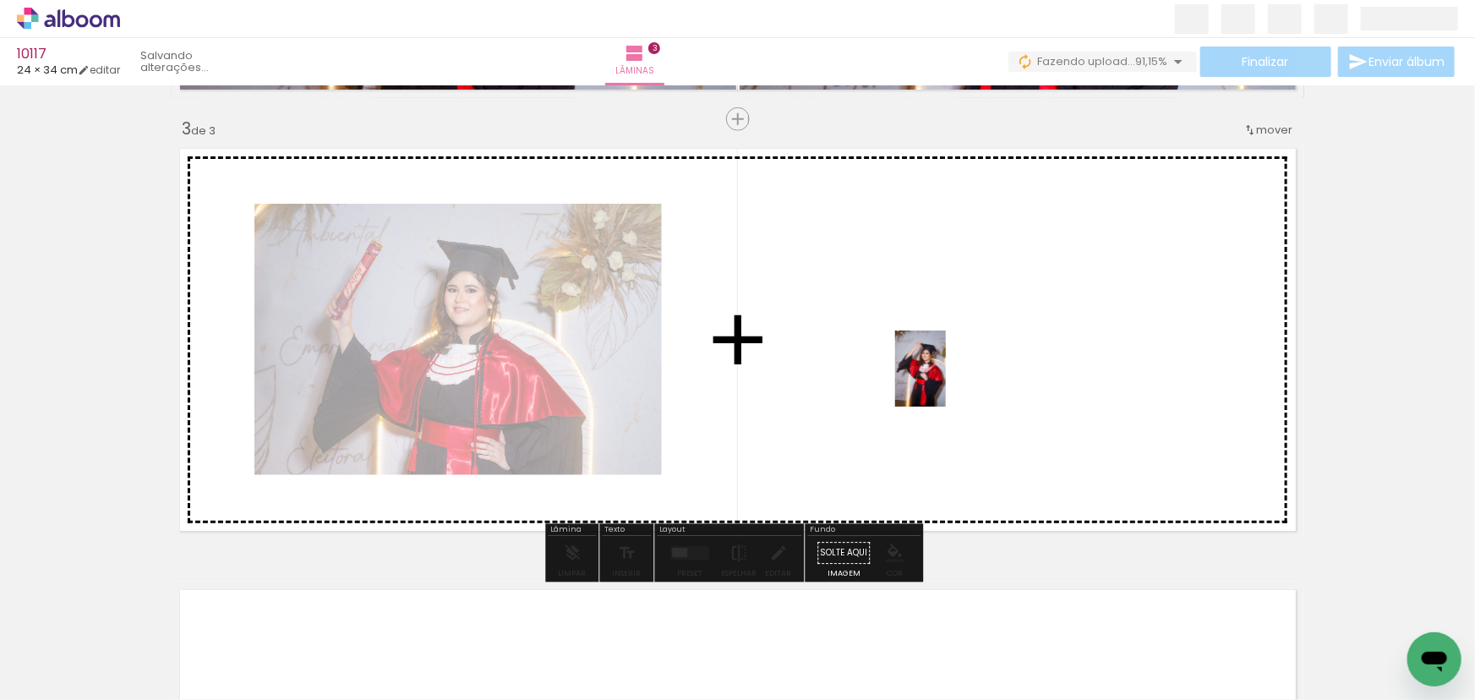
drag, startPoint x: 657, startPoint y: 650, endPoint x: 946, endPoint y: 381, distance: 394.8
click at [946, 381] on quentale-workspace at bounding box center [737, 350] width 1475 height 700
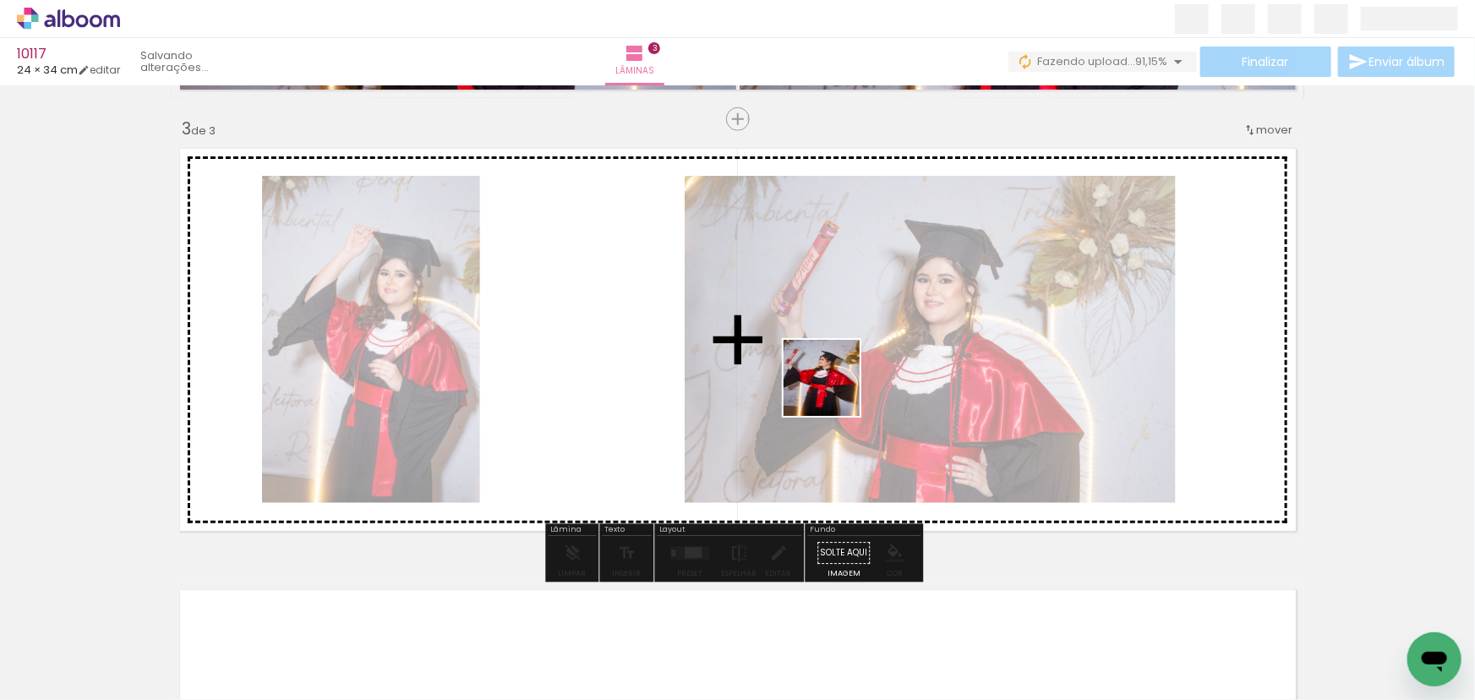
drag, startPoint x: 922, startPoint y: 652, endPoint x: 833, endPoint y: 390, distance: 276.7
click at [834, 390] on quentale-workspace at bounding box center [737, 350] width 1475 height 700
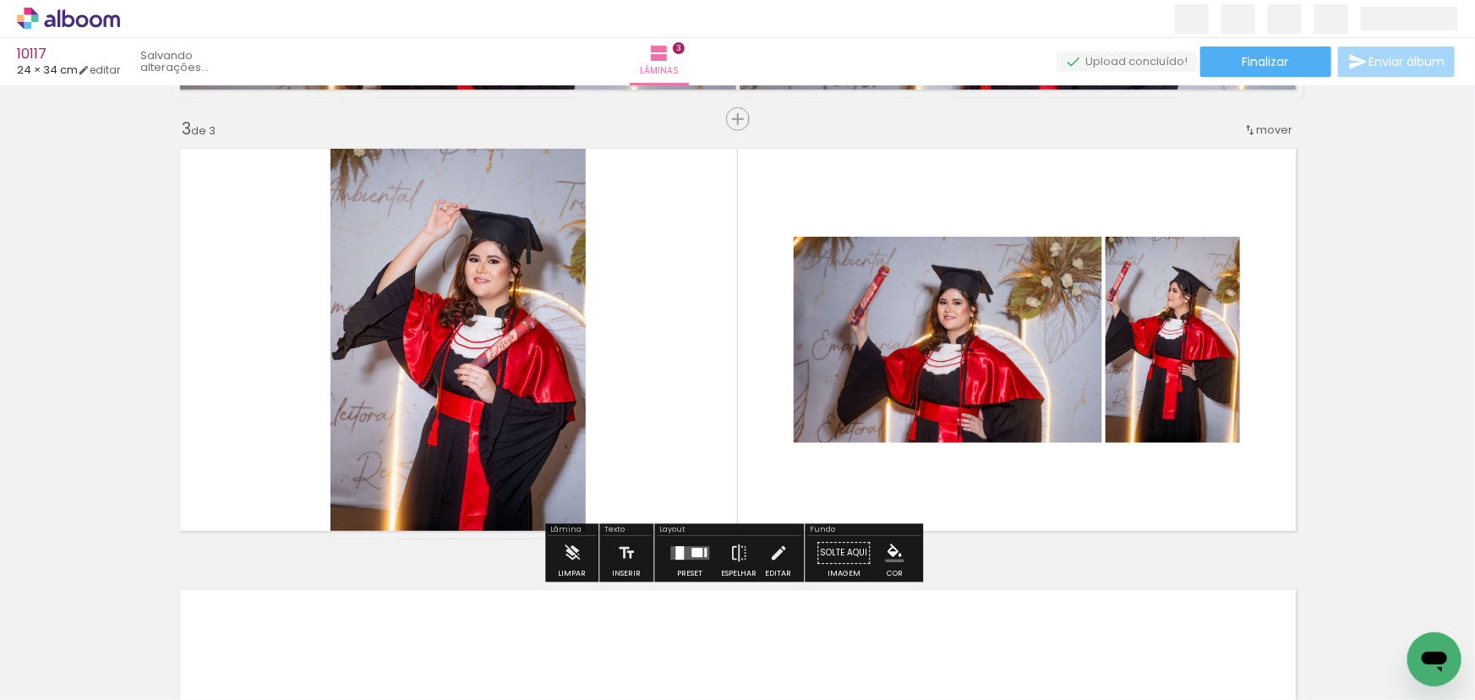
drag, startPoint x: 677, startPoint y: 544, endPoint x: 856, endPoint y: 465, distance: 195.7
click at [681, 541] on div at bounding box center [690, 554] width 46 height 34
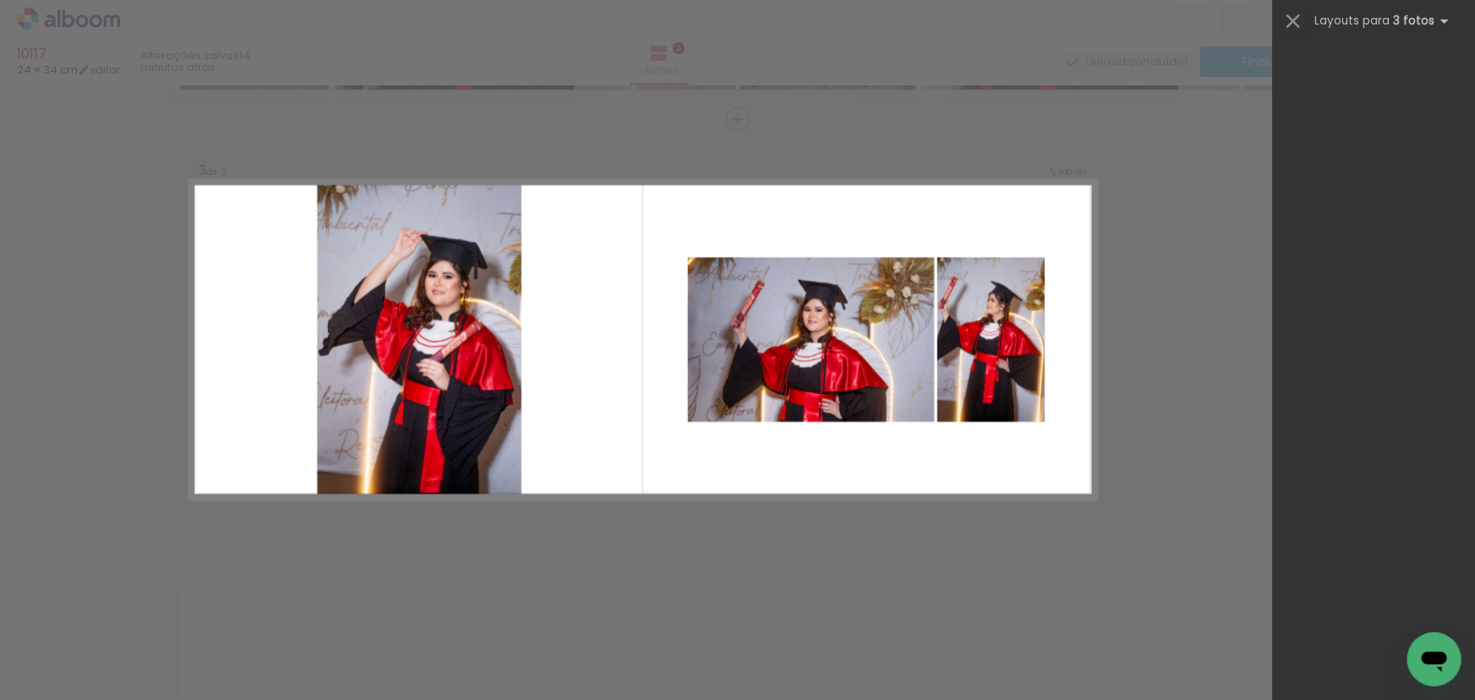
scroll to position [0, 0]
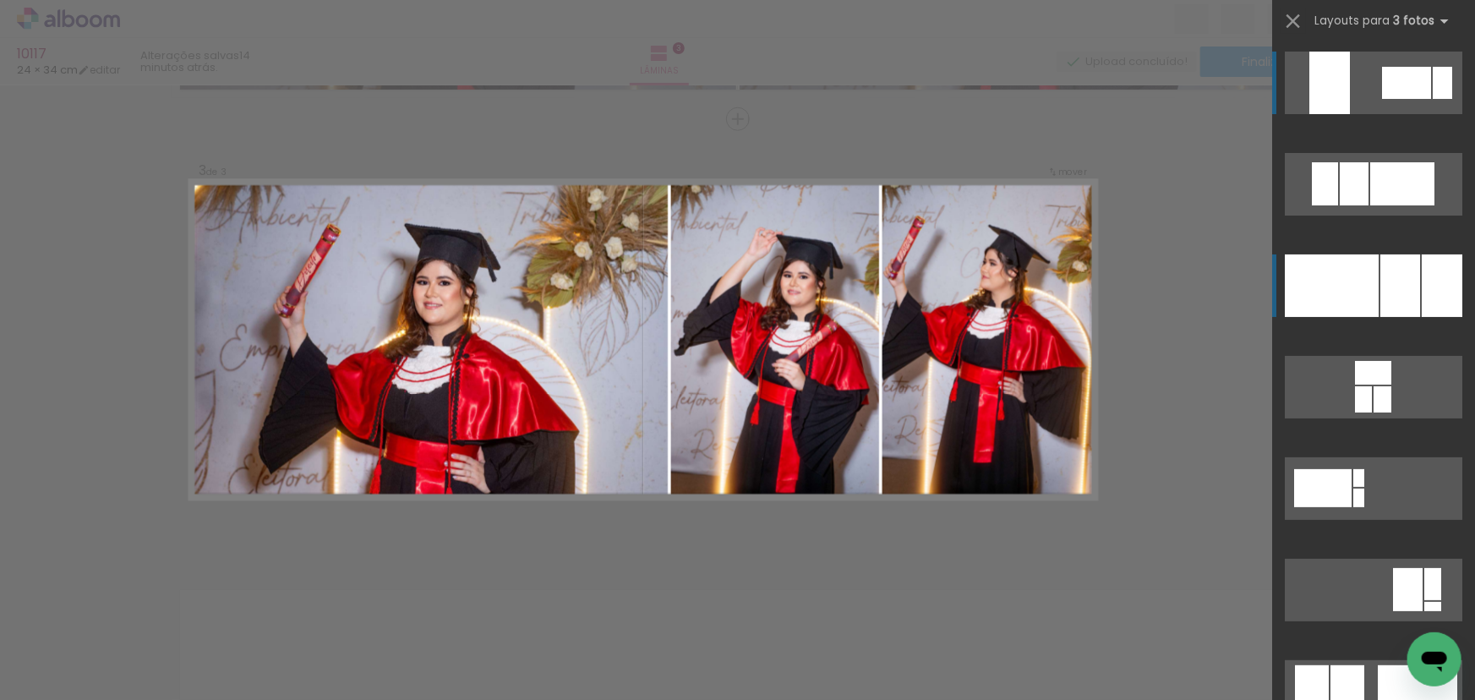
click at [1384, 261] on div at bounding box center [1401, 285] width 40 height 63
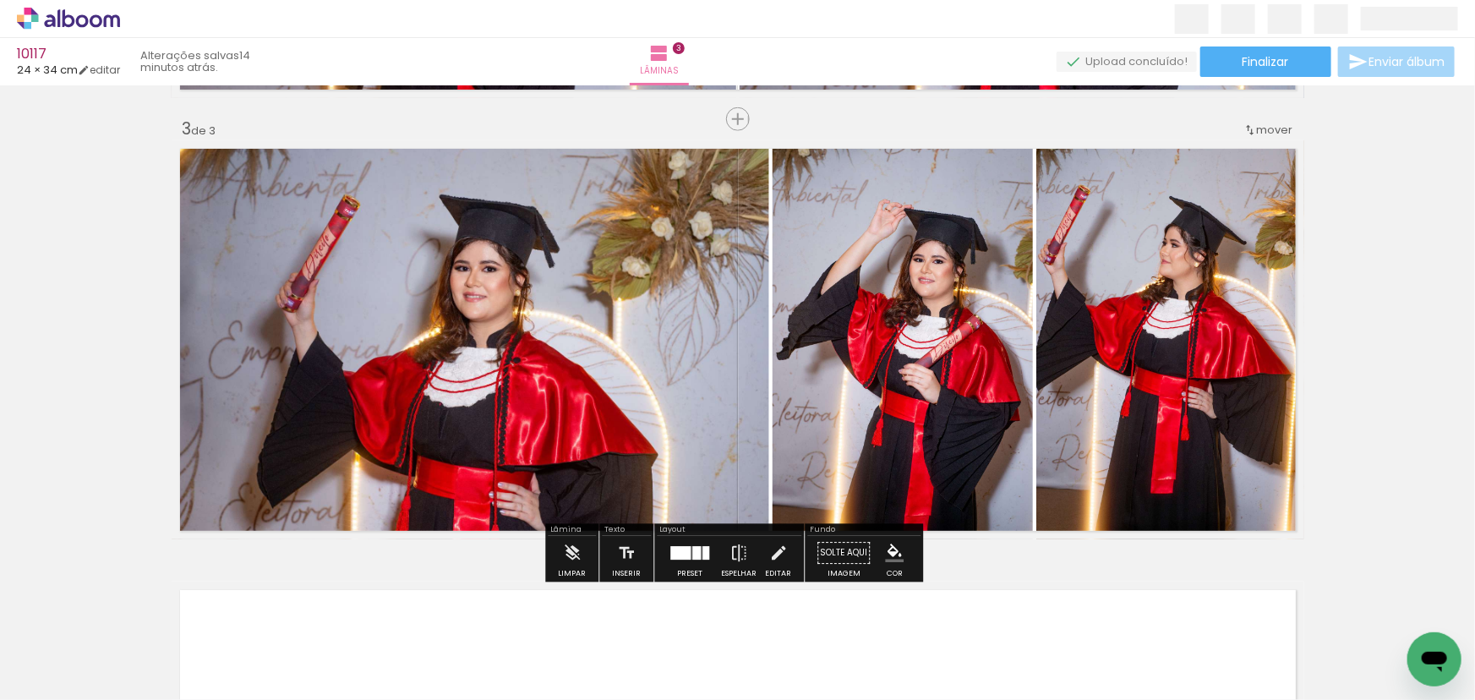
click at [1384, 261] on div "Inserir lâmina 1 de 3 Inserir lâmina 2 de 3 Inserir lâmina 3 de 3" at bounding box center [737, 98] width 1475 height 1766
click at [678, 336] on quentale-photo at bounding box center [471, 339] width 598 height 399
drag, startPoint x: 678, startPoint y: 336, endPoint x: 739, endPoint y: 341, distance: 61.0
click at [678, 336] on quentale-photo at bounding box center [471, 339] width 598 height 399
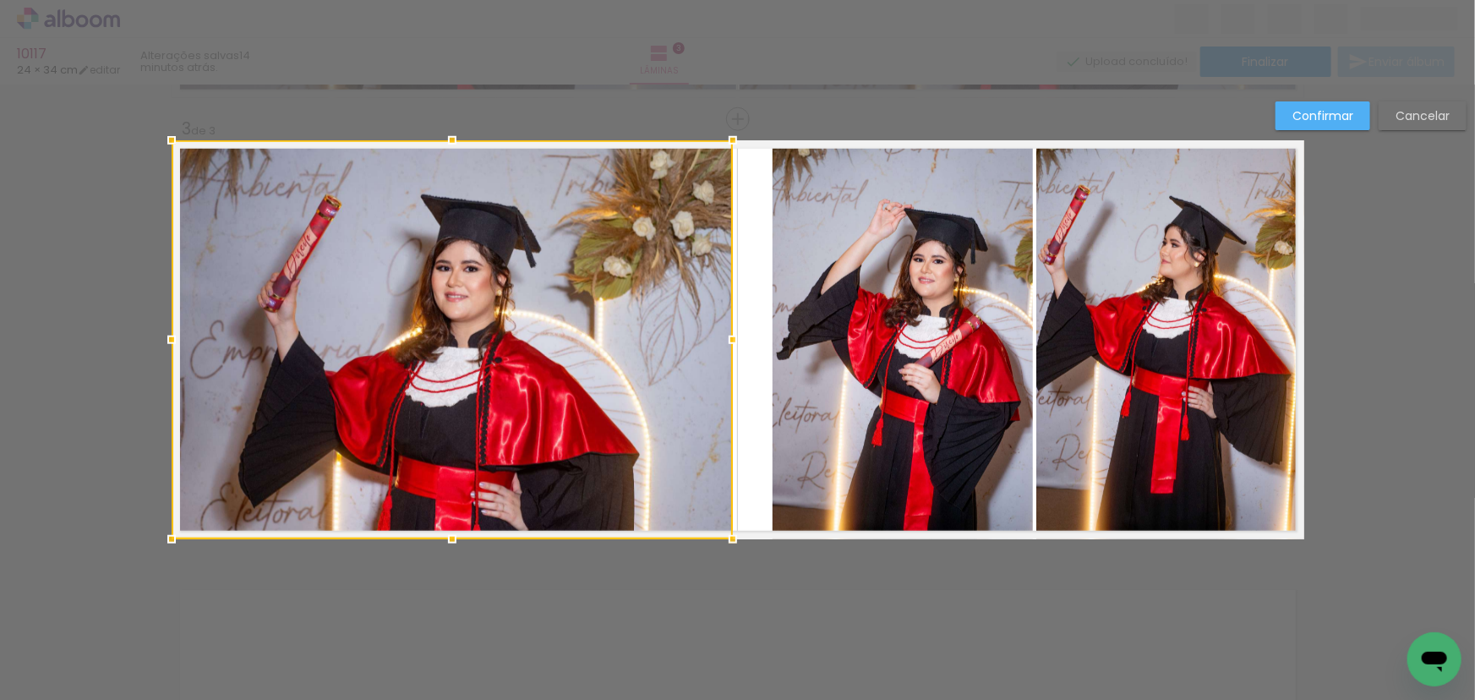
click at [717, 336] on div at bounding box center [733, 340] width 34 height 34
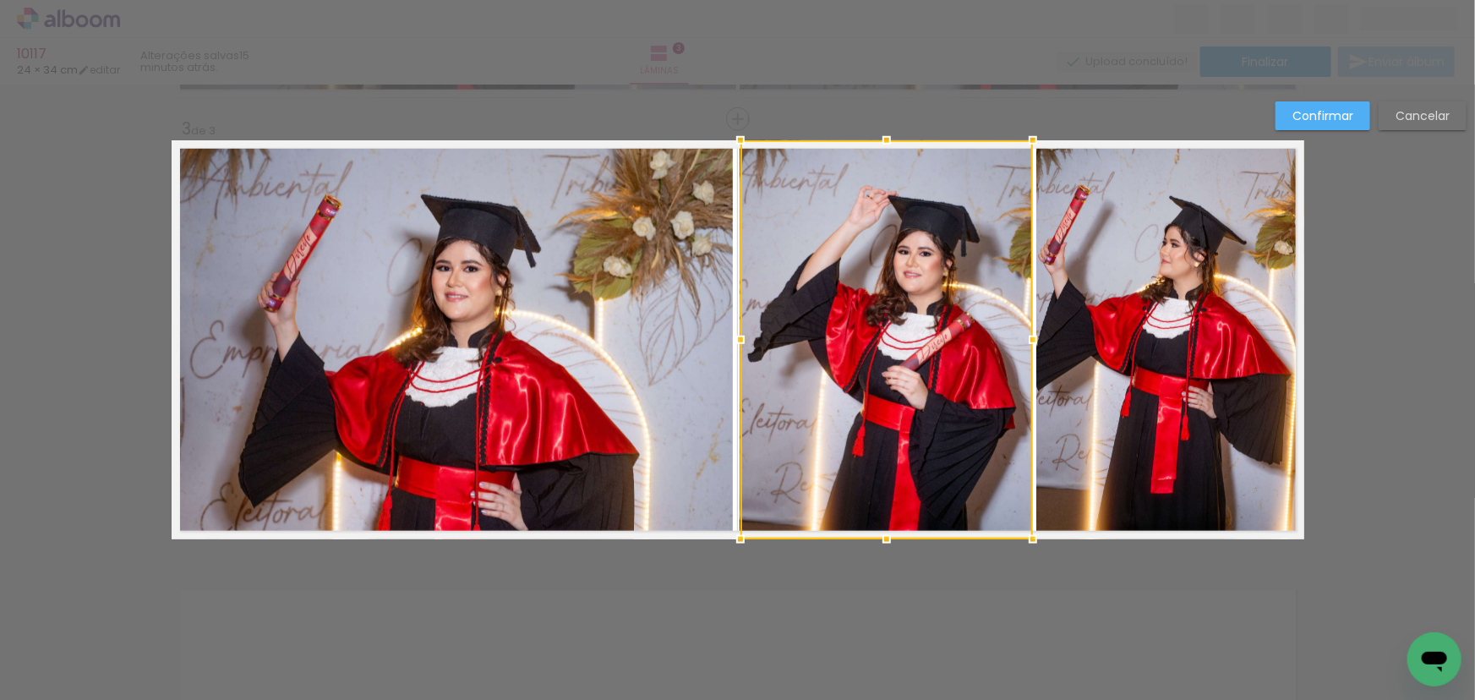
drag, startPoint x: 769, startPoint y: 336, endPoint x: 736, endPoint y: 336, distance: 33.0
click at [736, 336] on div at bounding box center [741, 340] width 34 height 34
click at [0, 0] on slot "Confirmar" at bounding box center [0, 0] width 0 height 0
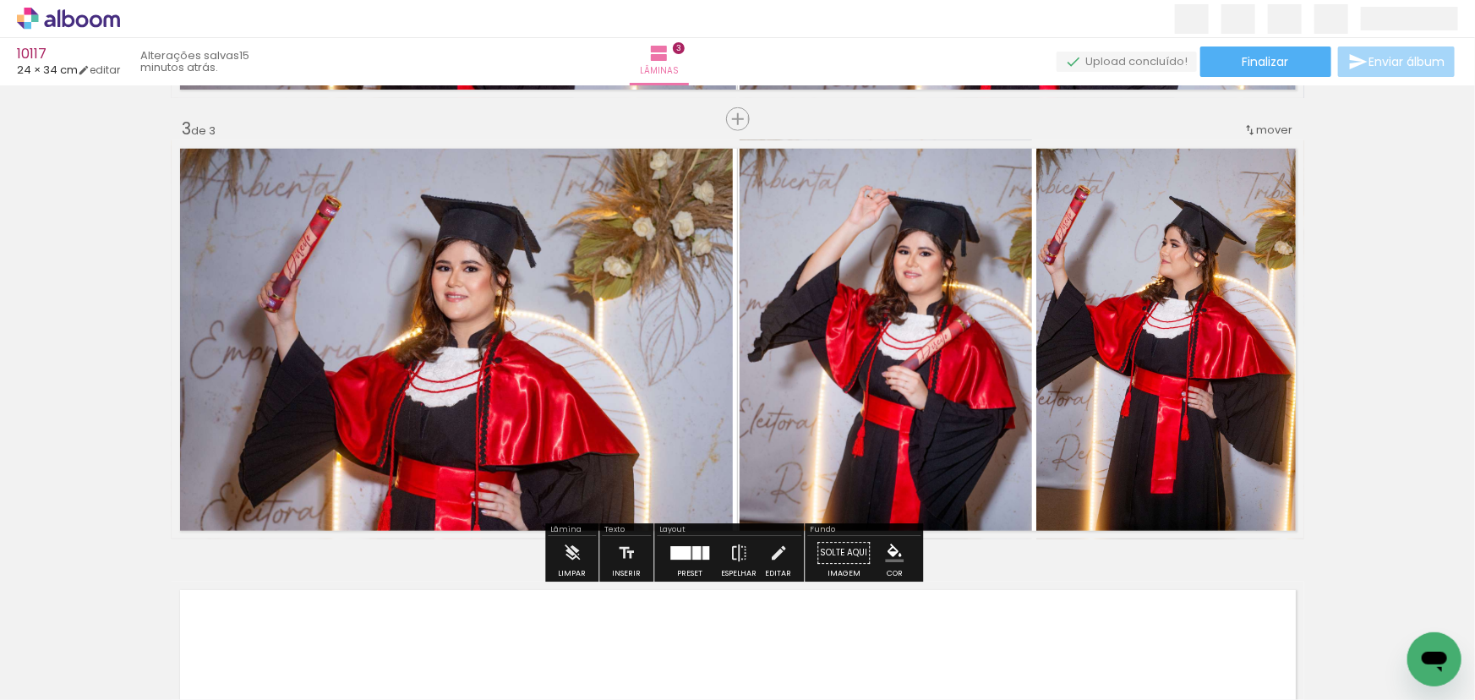
click at [1319, 201] on div "Inserir lâmina 1 de 3 Inserir lâmina 2 de 3 Inserir lâmina 3 de 3" at bounding box center [737, 98] width 1475 height 1766
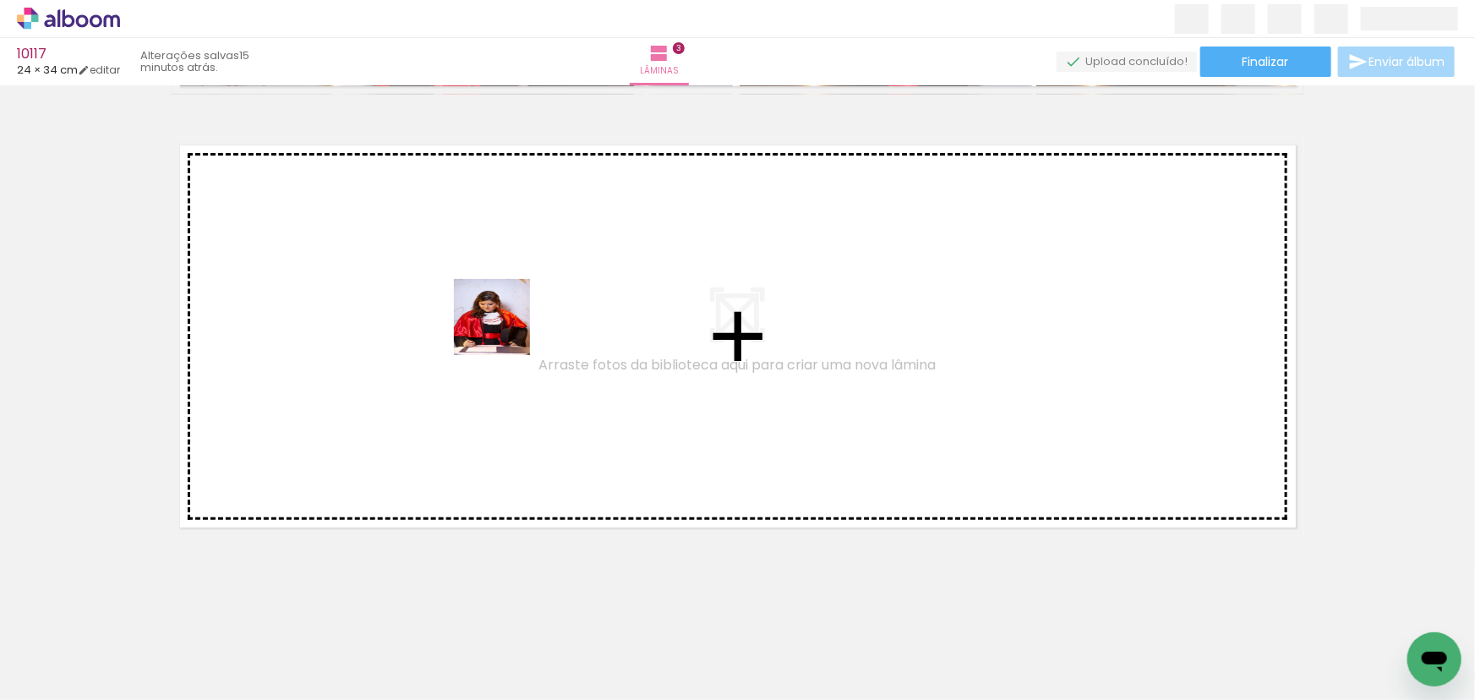
drag, startPoint x: 476, startPoint y: 380, endPoint x: 505, endPoint y: 329, distance: 58.3
click at [505, 329] on quentale-workspace at bounding box center [737, 350] width 1475 height 700
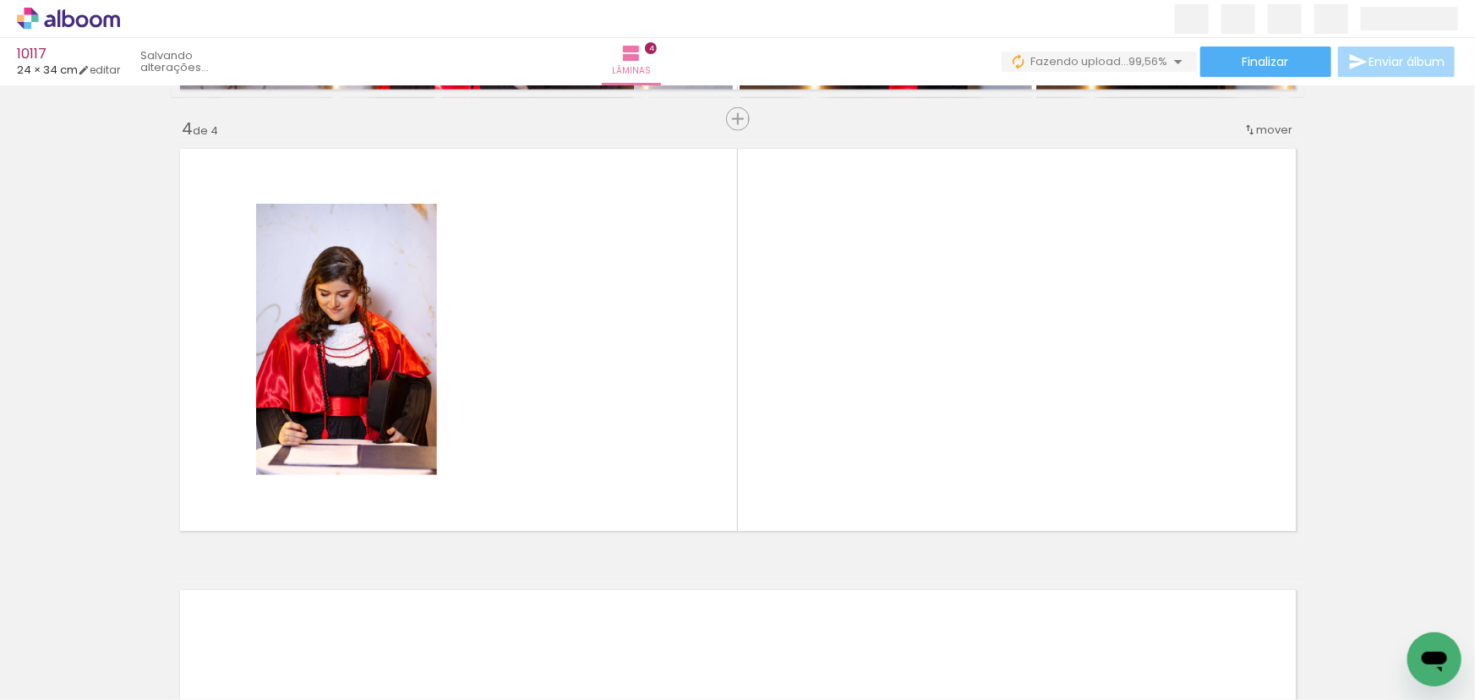
scroll to position [0, 20162]
drag, startPoint x: 1421, startPoint y: 697, endPoint x: 20, endPoint y: 41, distance: 1546.9
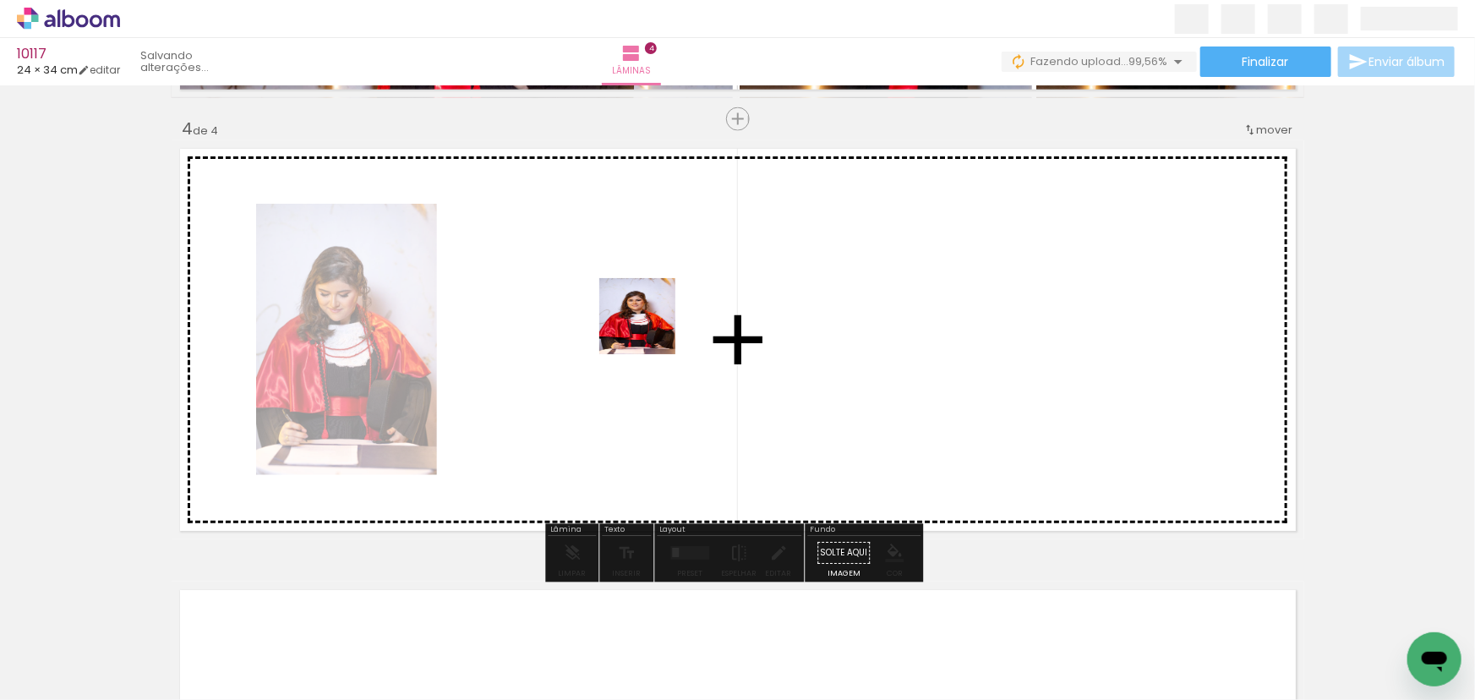
drag, startPoint x: 1234, startPoint y: 490, endPoint x: 637, endPoint y: 334, distance: 616.8
click at [629, 333] on quentale-workspace at bounding box center [737, 350] width 1475 height 700
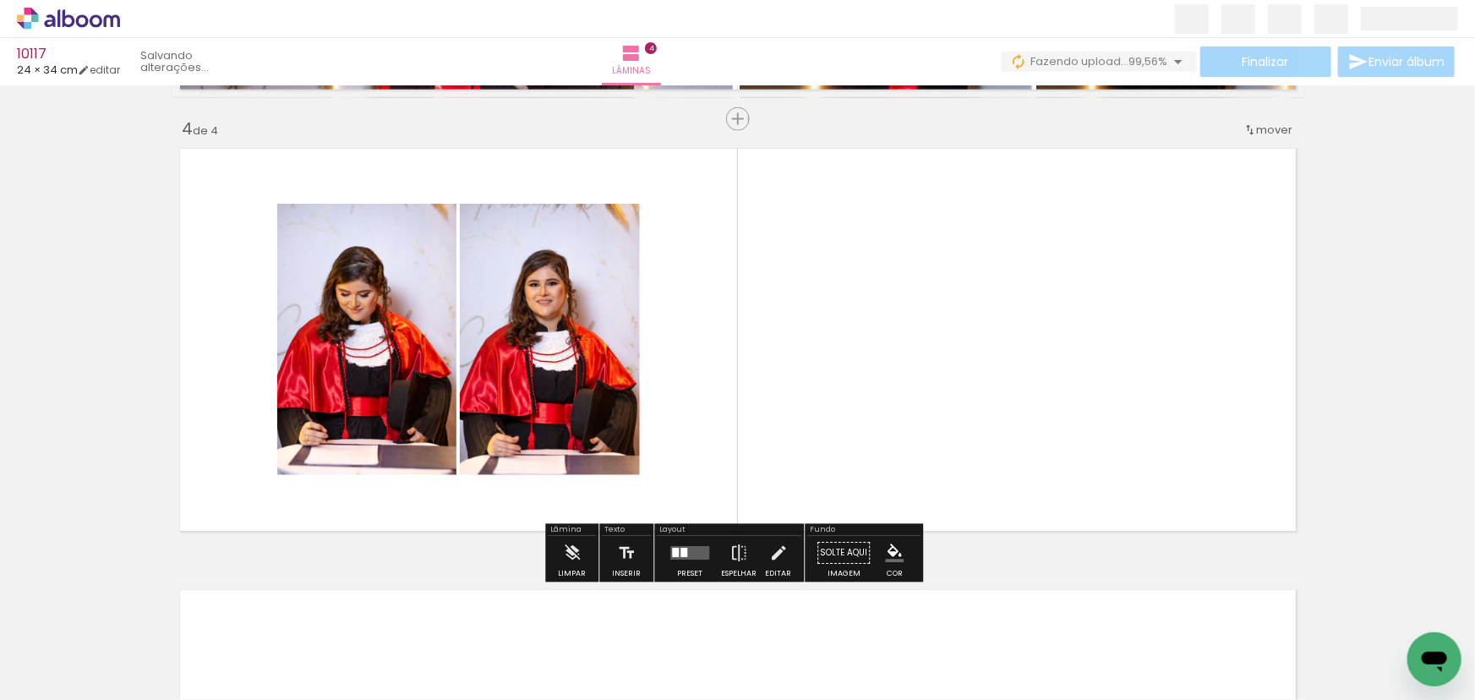
scroll to position [0, 0]
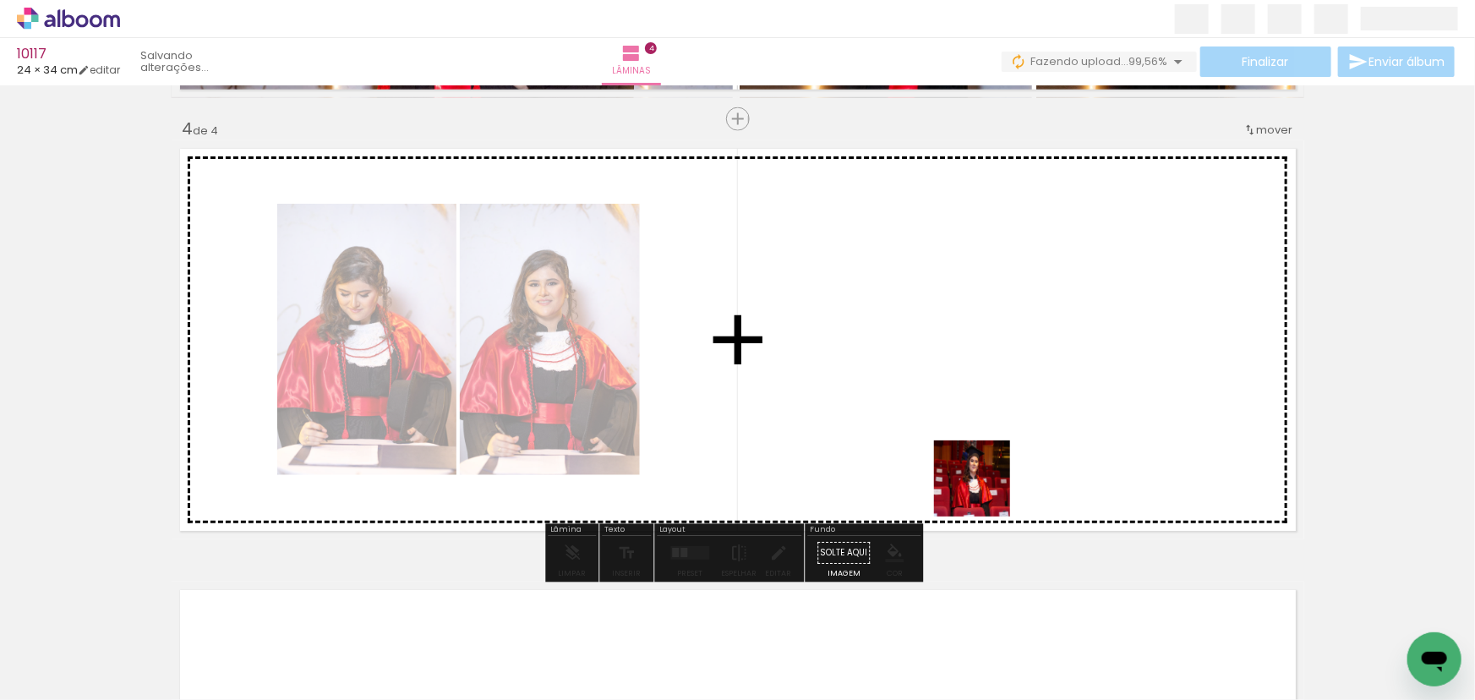
drag, startPoint x: 1015, startPoint y: 653, endPoint x: 976, endPoint y: 443, distance: 213.1
click at [976, 443] on quentale-workspace at bounding box center [737, 350] width 1475 height 700
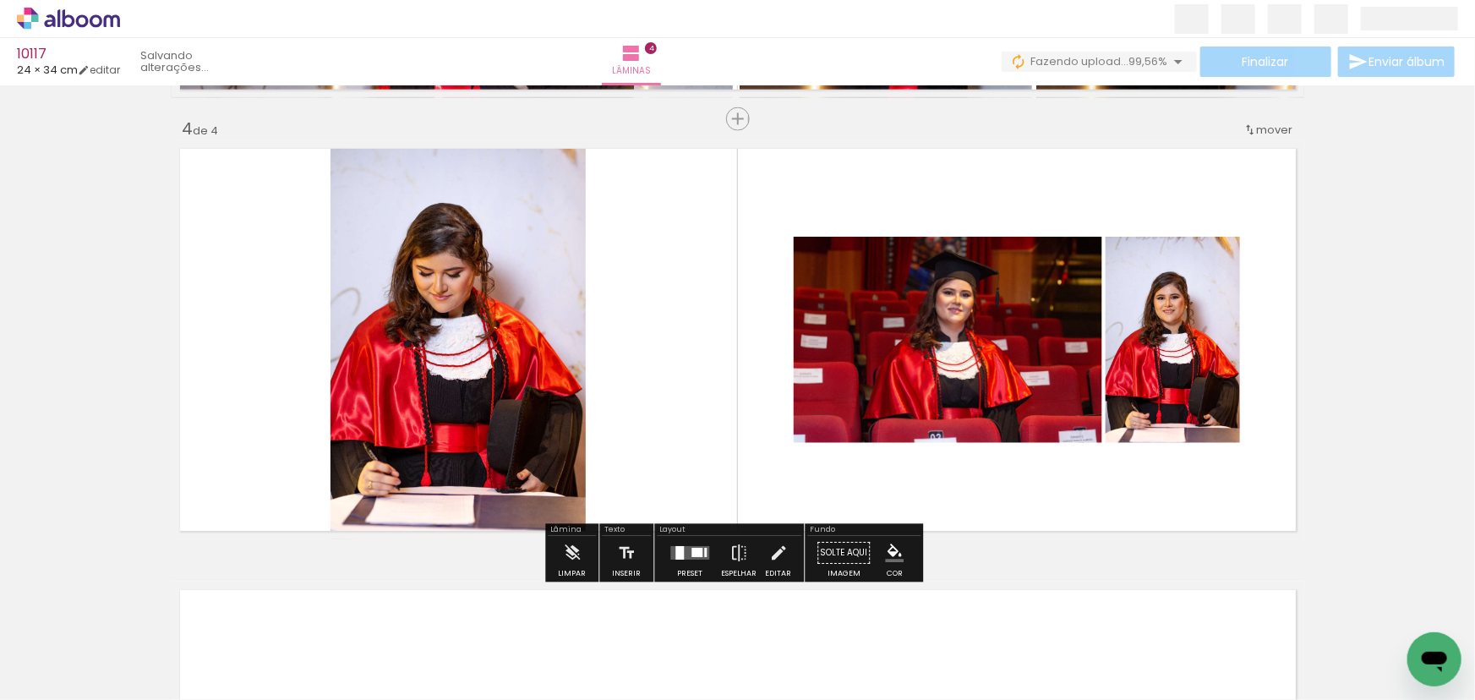
click at [699, 558] on quentale-layouter at bounding box center [689, 554] width 39 height 14
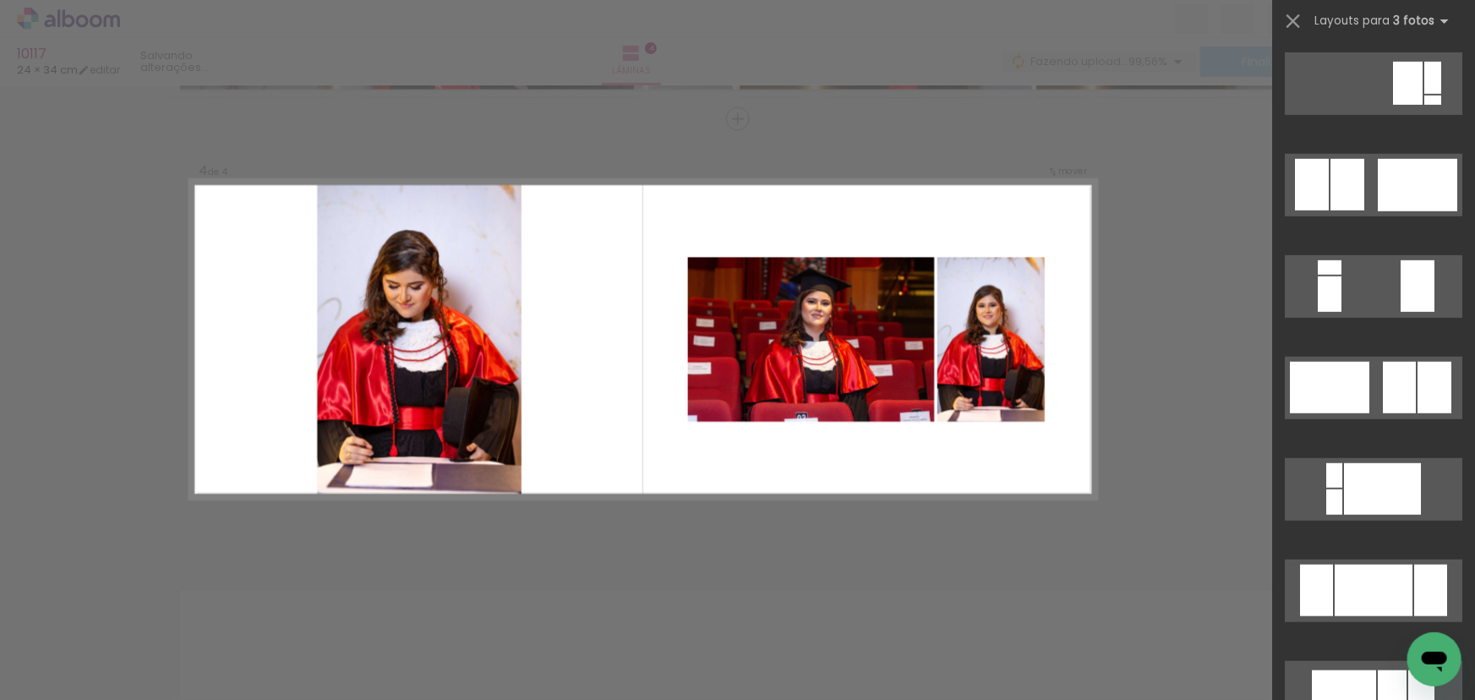
scroll to position [577, 0]
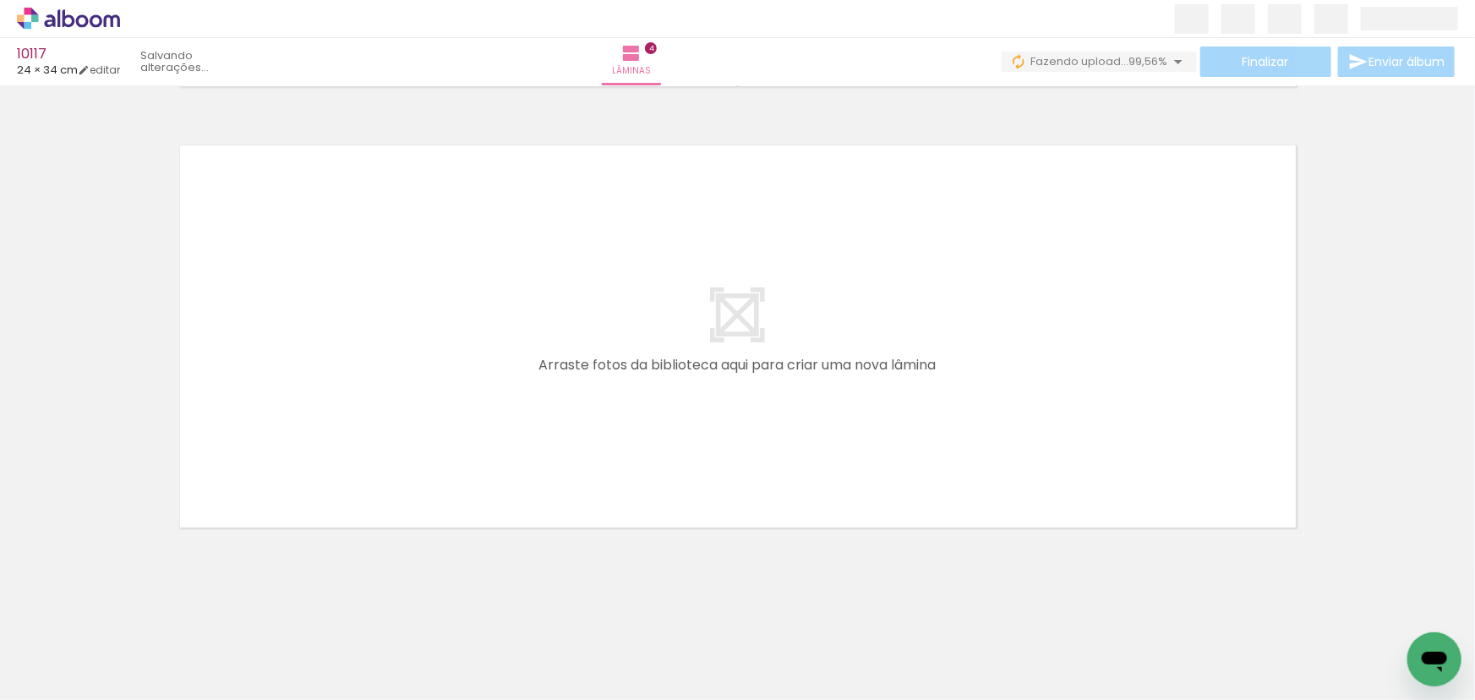
scroll to position [0, 469]
drag, startPoint x: 617, startPoint y: 439, endPoint x: 610, endPoint y: 428, distance: 13.4
click at [610, 428] on quentale-workspace at bounding box center [737, 350] width 1475 height 700
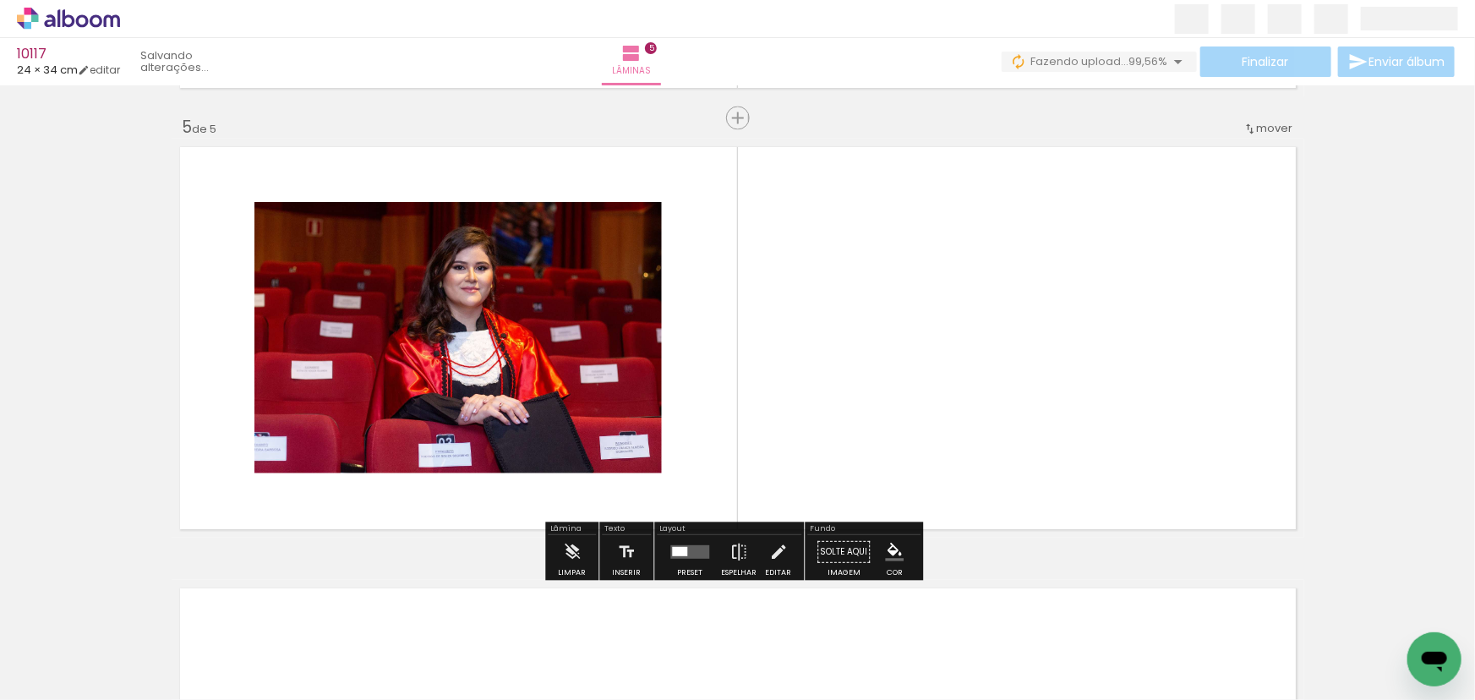
scroll to position [1759, 0]
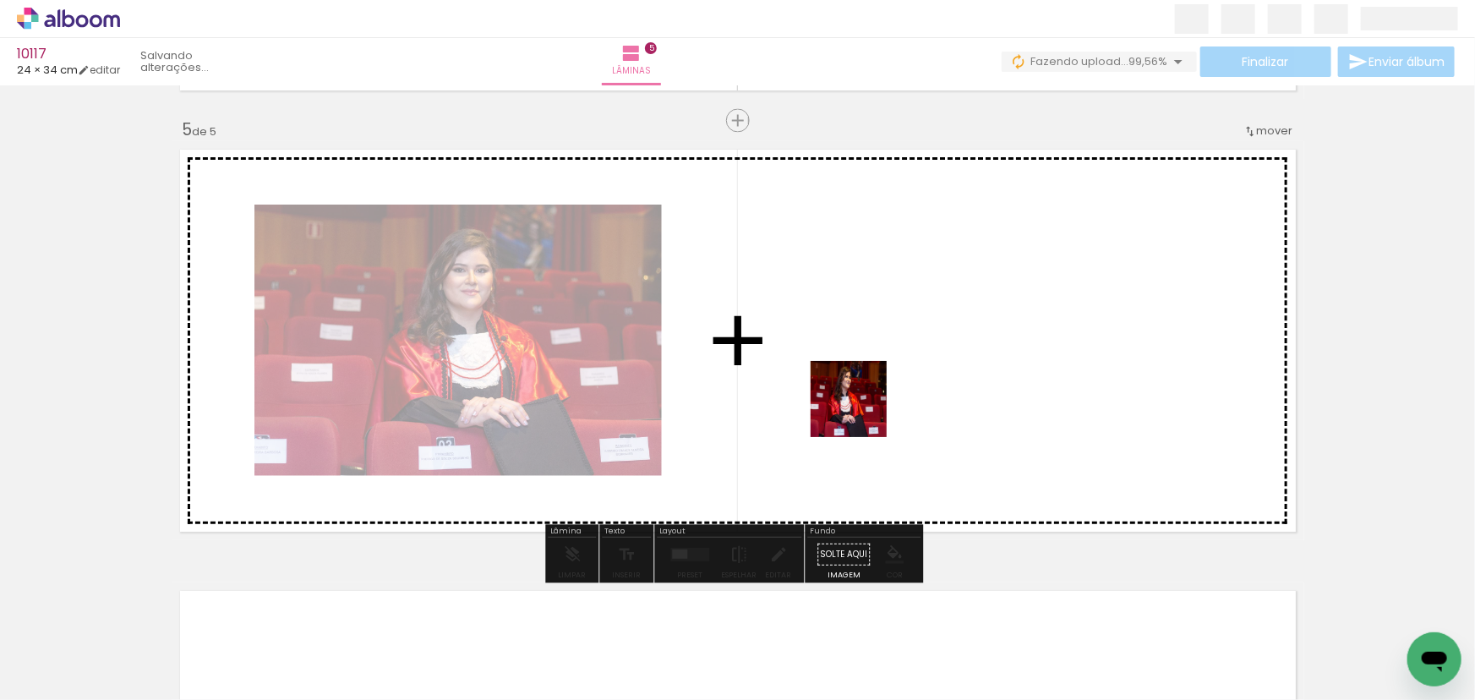
drag, startPoint x: 845, startPoint y: 451, endPoint x: 874, endPoint y: 390, distance: 67.7
click at [874, 390] on quentale-workspace at bounding box center [737, 350] width 1475 height 700
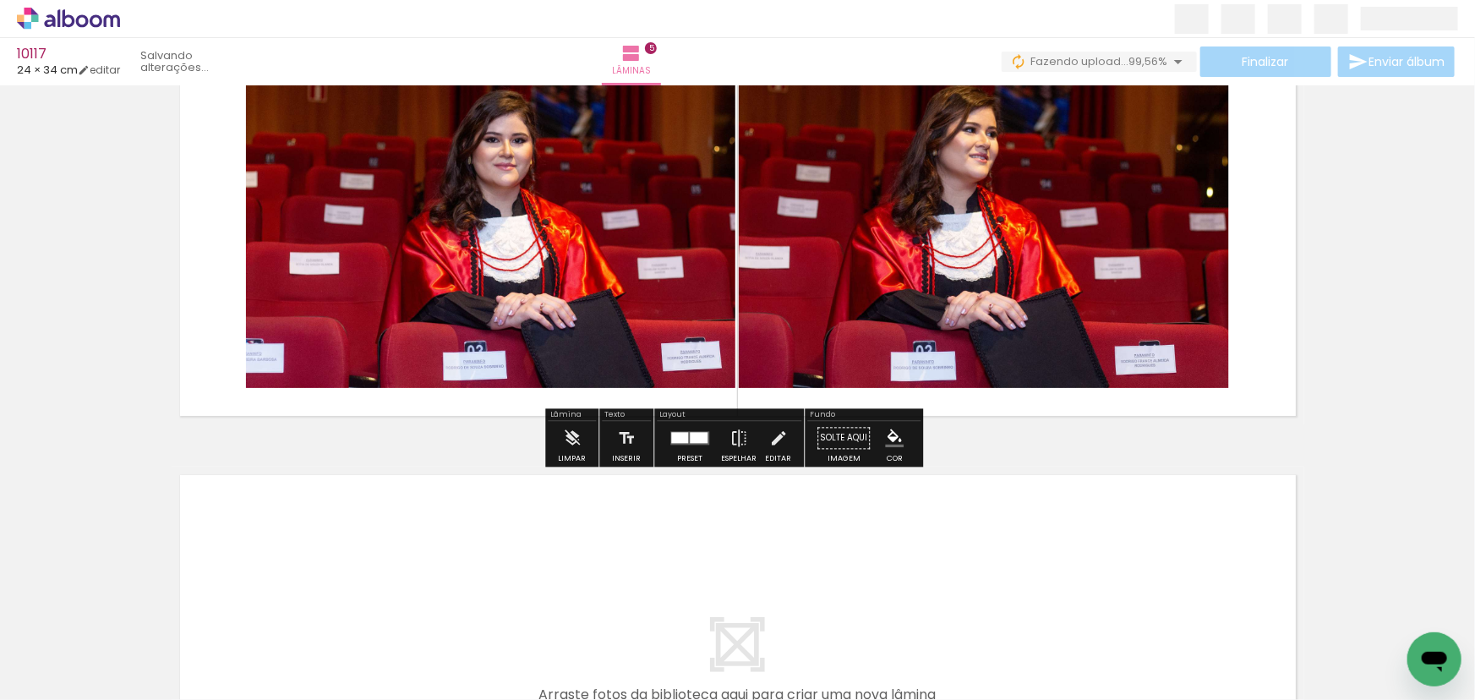
scroll to position [2066, 0]
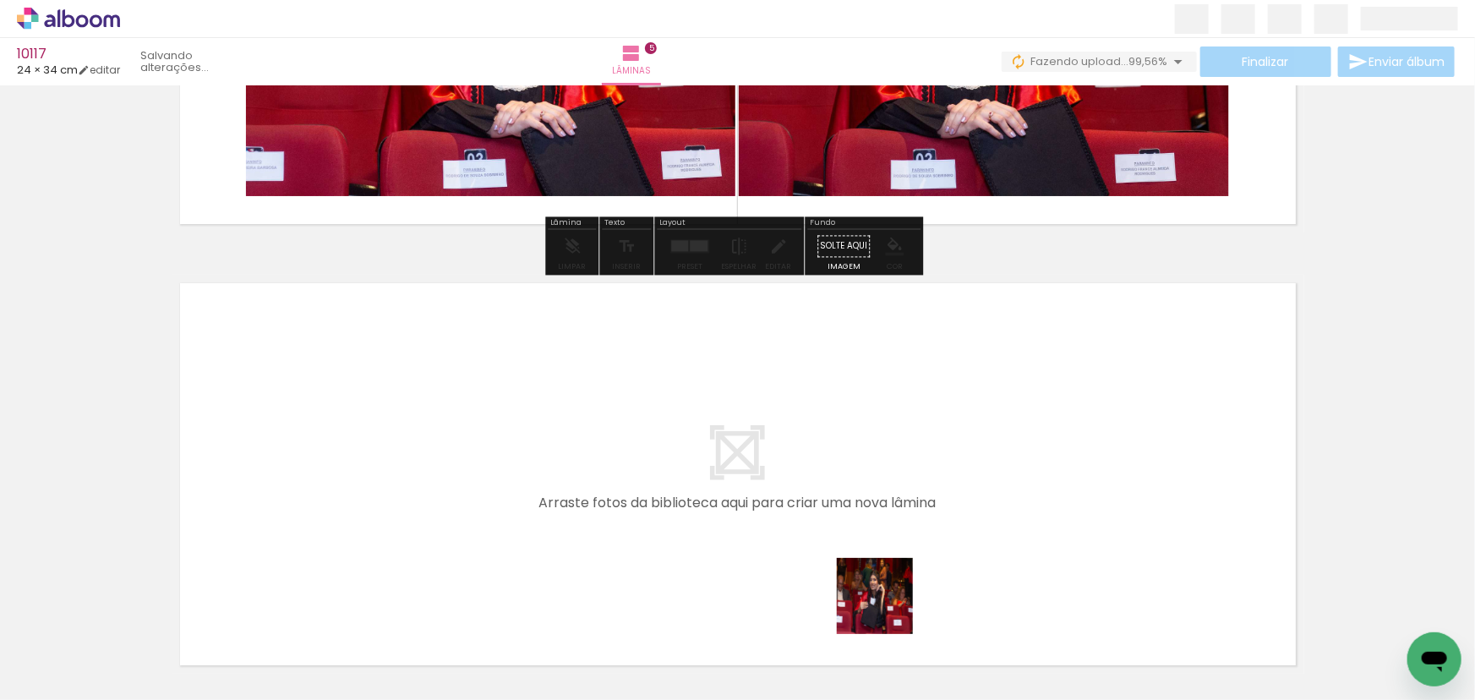
drag, startPoint x: 905, startPoint y: 620, endPoint x: 722, endPoint y: 490, distance: 224.3
click at [722, 490] on quentale-workspace at bounding box center [737, 350] width 1475 height 700
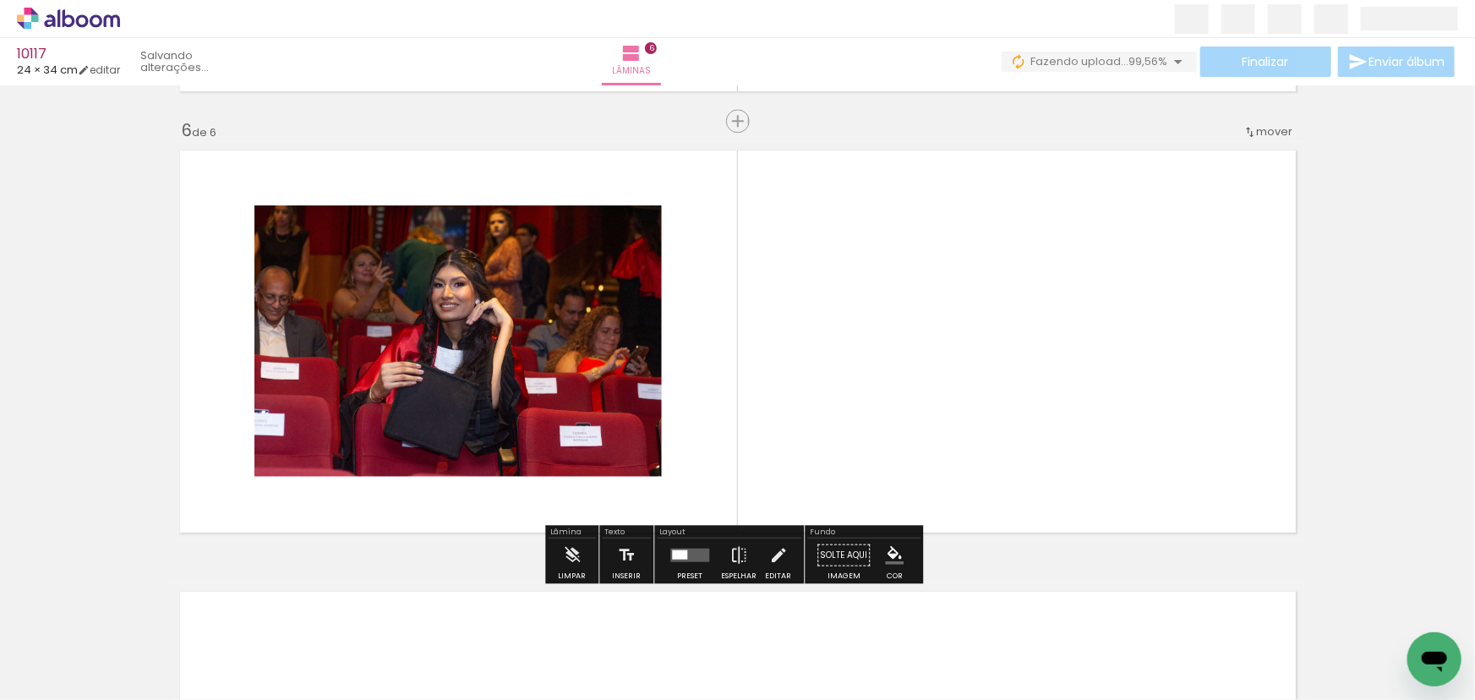
scroll to position [2200, 0]
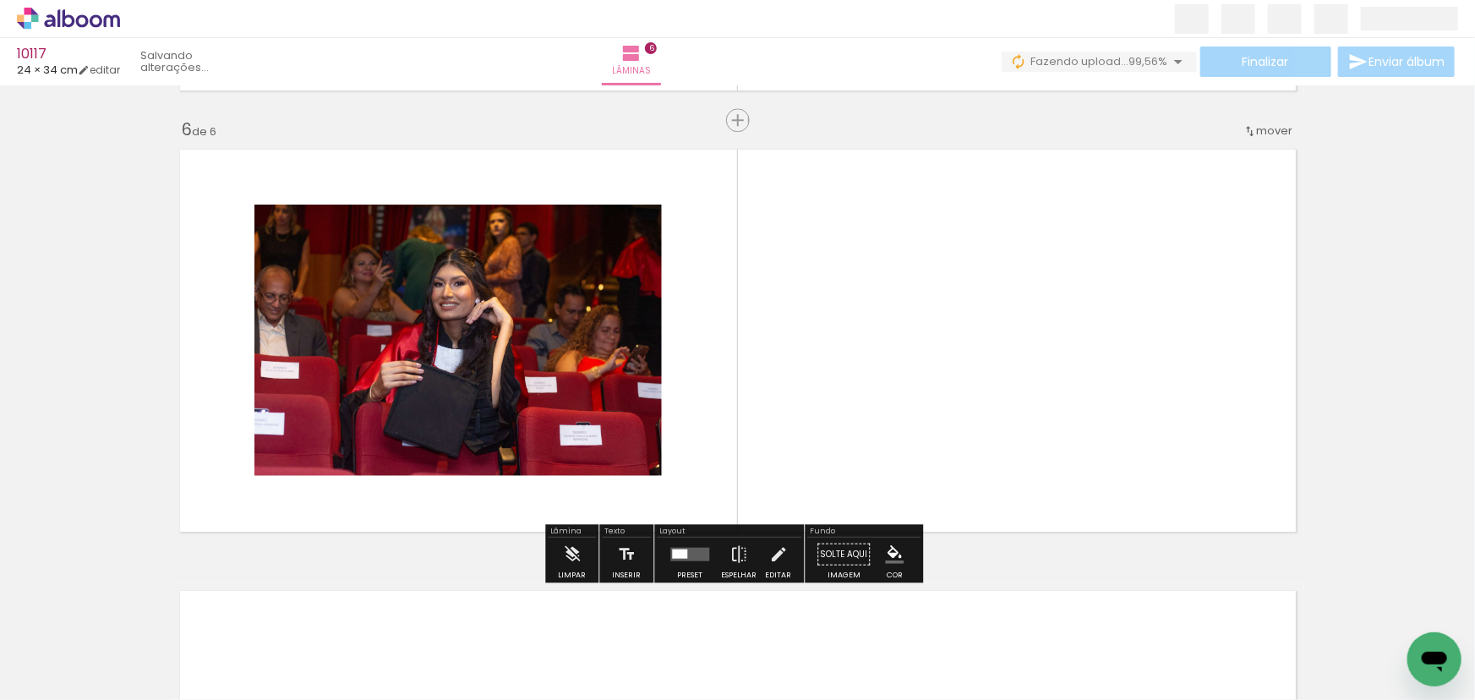
drag, startPoint x: 1036, startPoint y: 532, endPoint x: 968, endPoint y: 358, distance: 186.0
click at [968, 358] on quentale-workspace at bounding box center [737, 350] width 1475 height 700
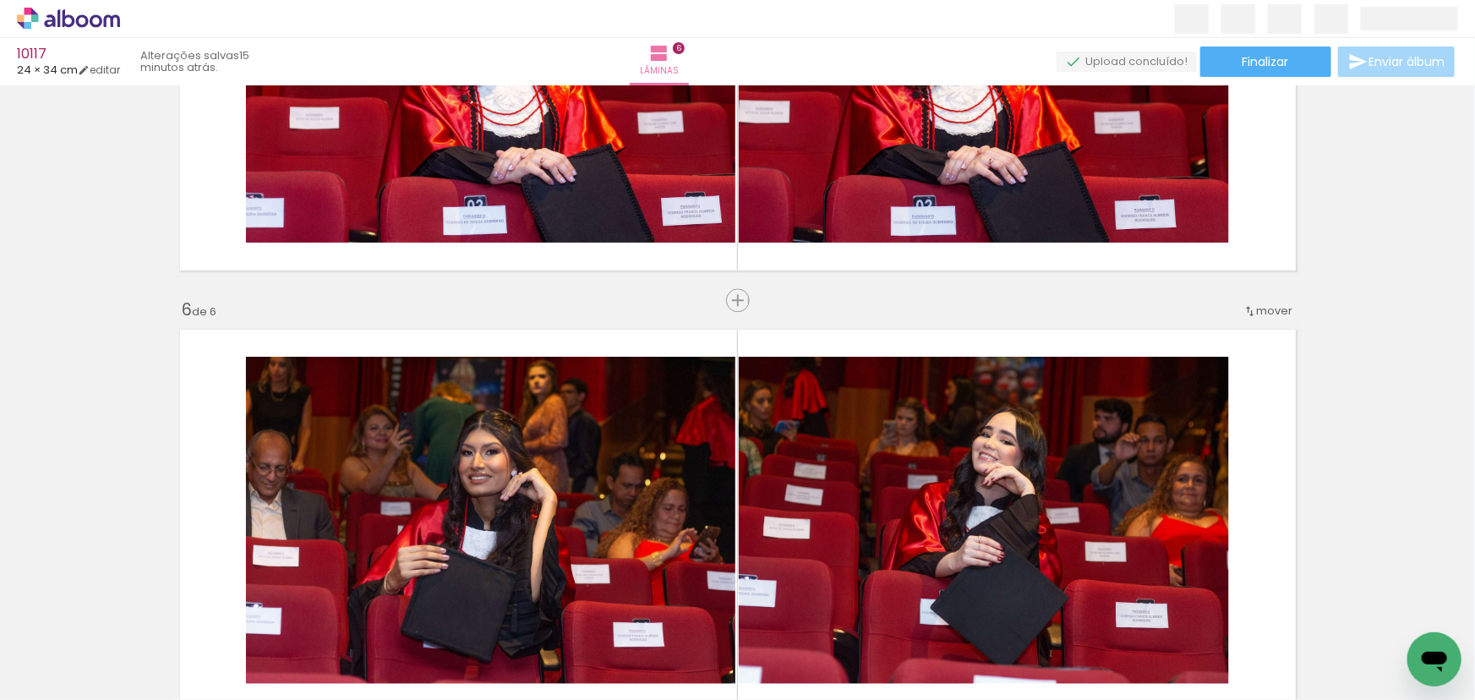
scroll to position [2046, 0]
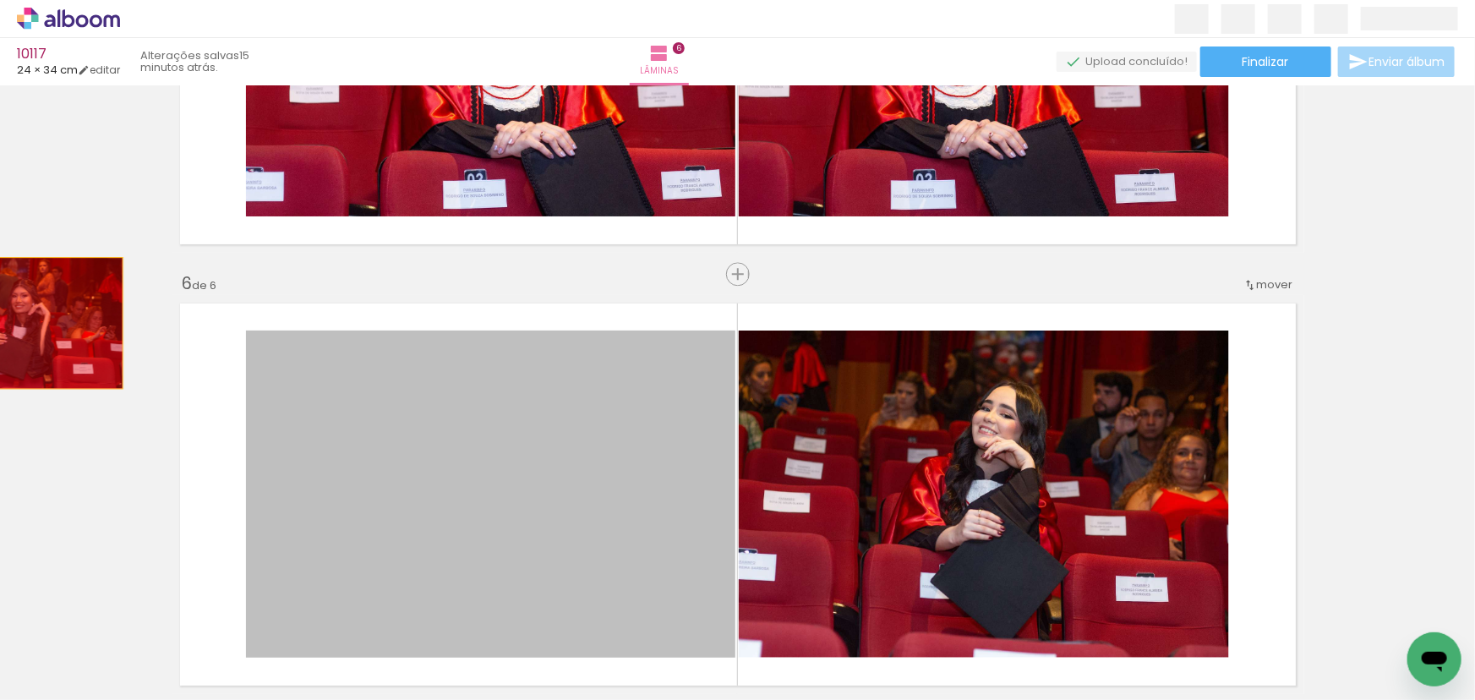
drag, startPoint x: 524, startPoint y: 431, endPoint x: 438, endPoint y: 393, distance: 94.3
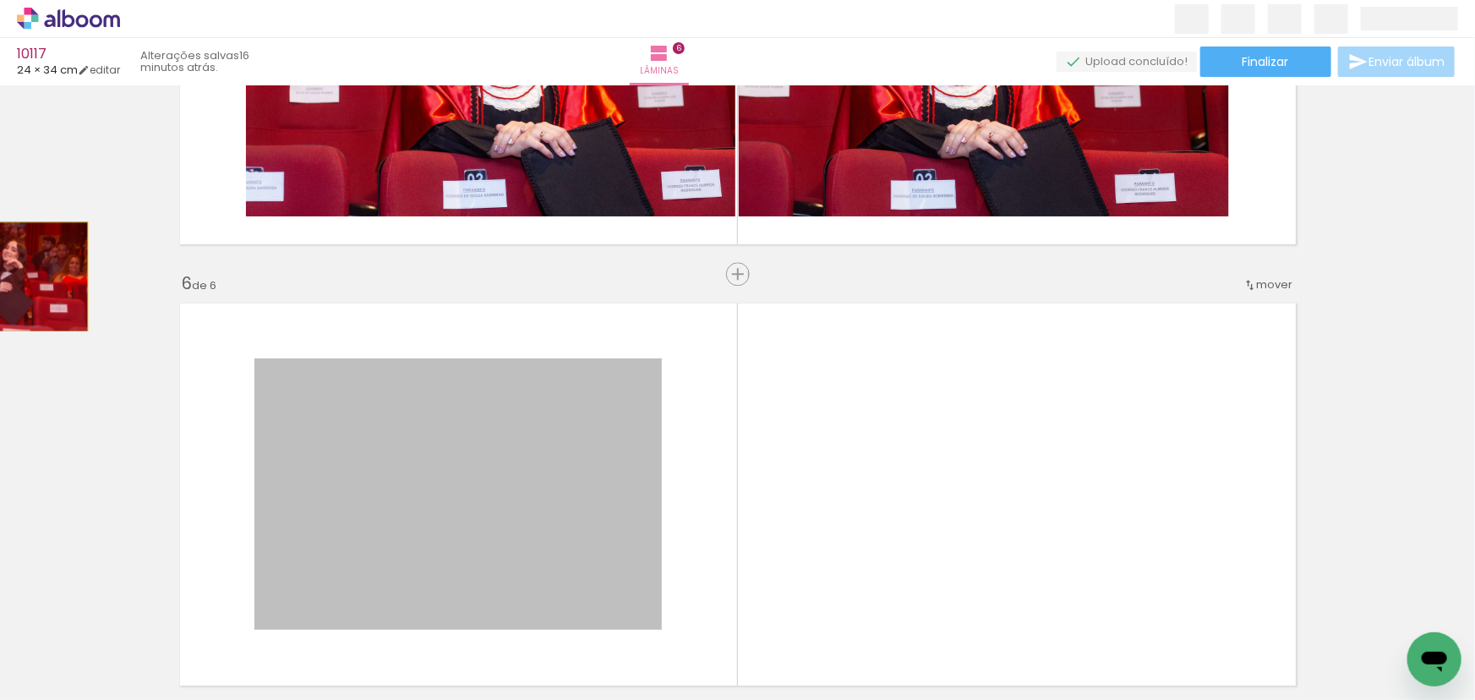
drag, startPoint x: 524, startPoint y: 468, endPoint x: 0, endPoint y: 276, distance: 558.2
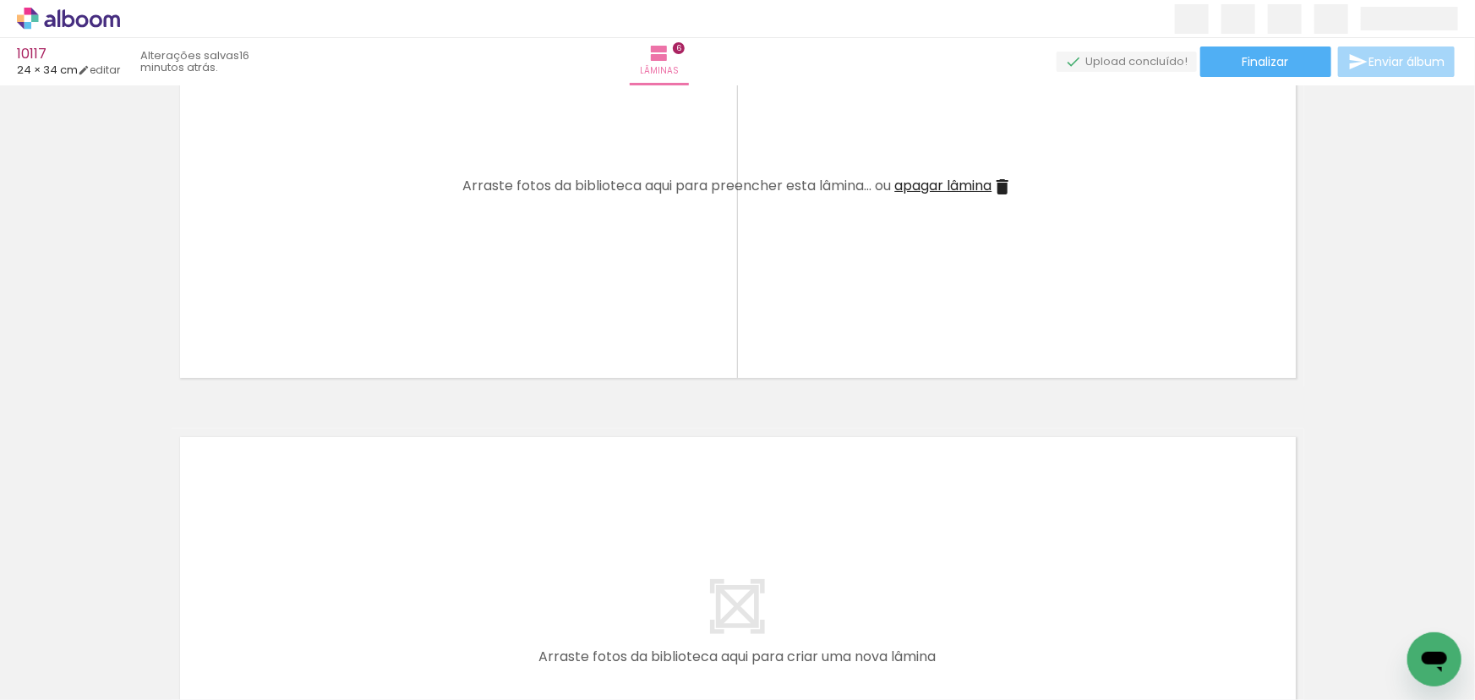
scroll to position [2169, 0]
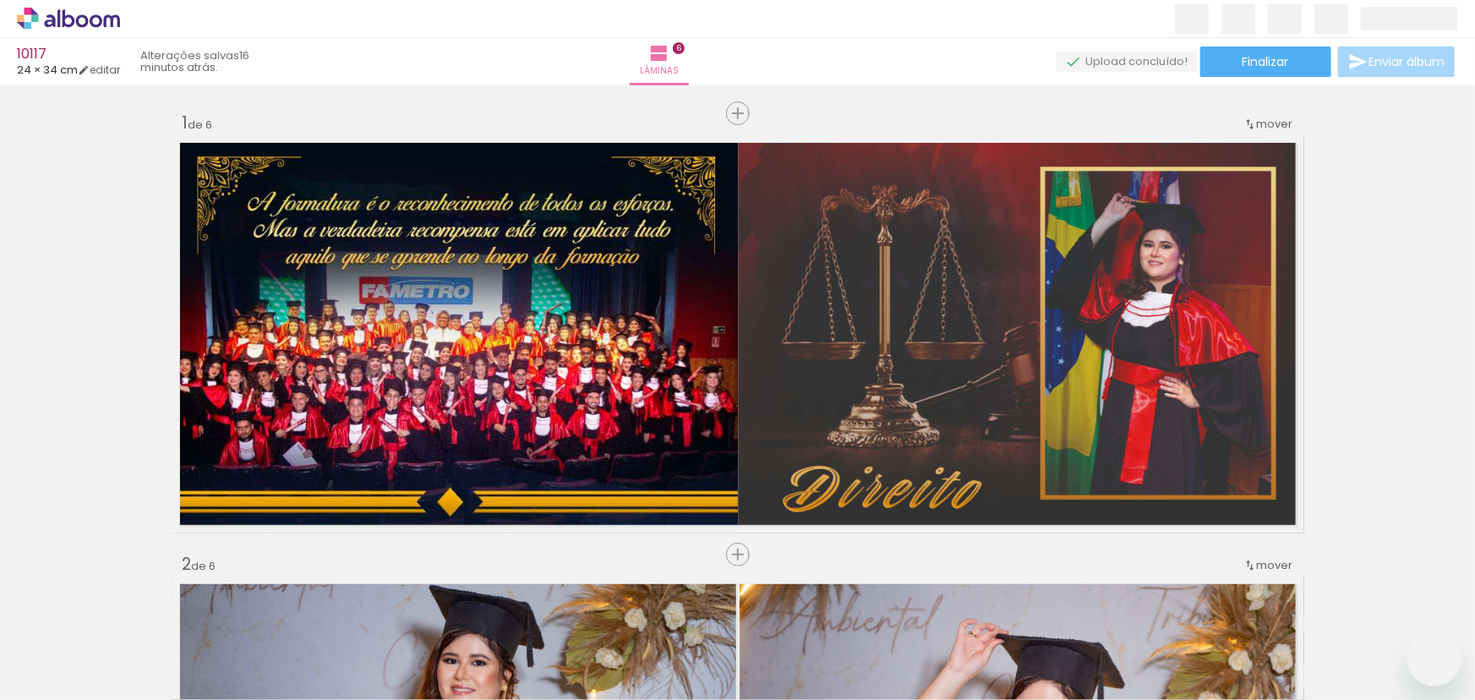
click at [502, 422] on quentale-workspace at bounding box center [737, 350] width 1475 height 700
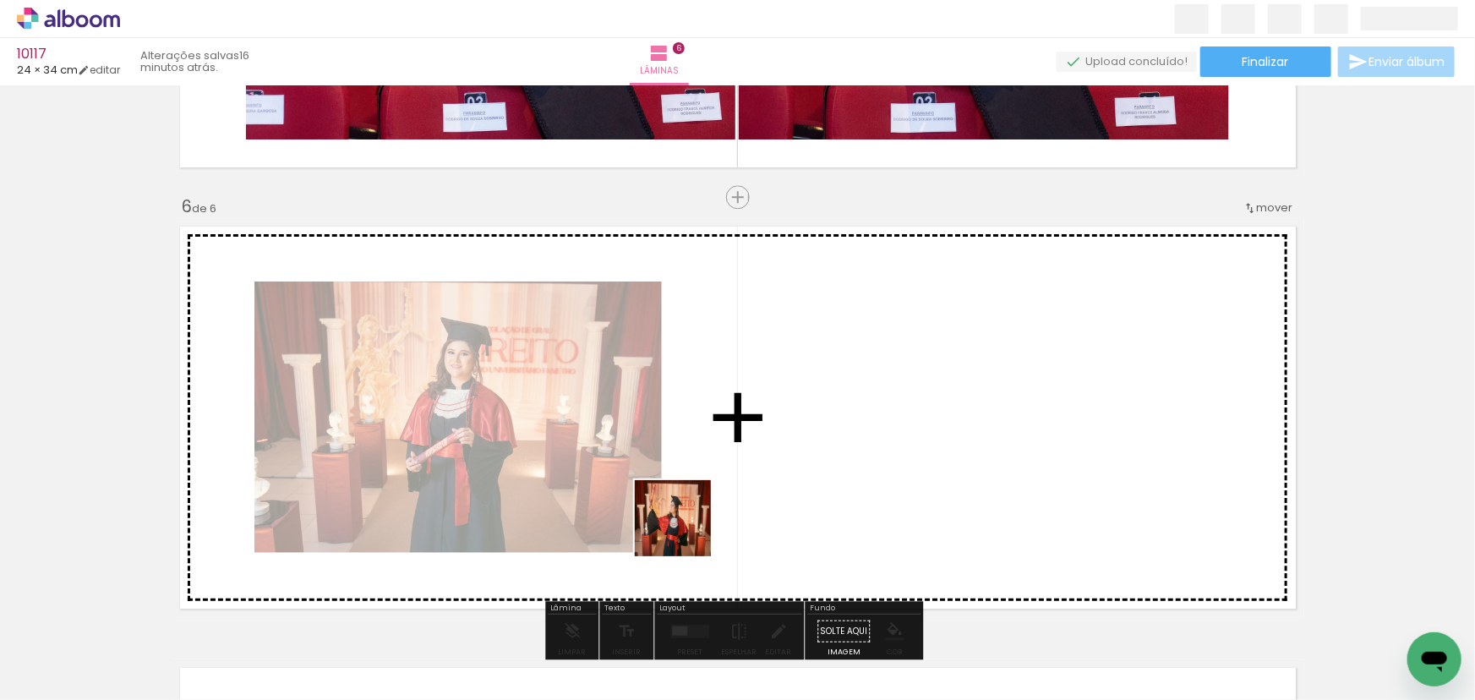
drag, startPoint x: 686, startPoint y: 531, endPoint x: 707, endPoint y: 544, distance: 25.1
click at [758, 405] on quentale-workspace at bounding box center [737, 350] width 1475 height 700
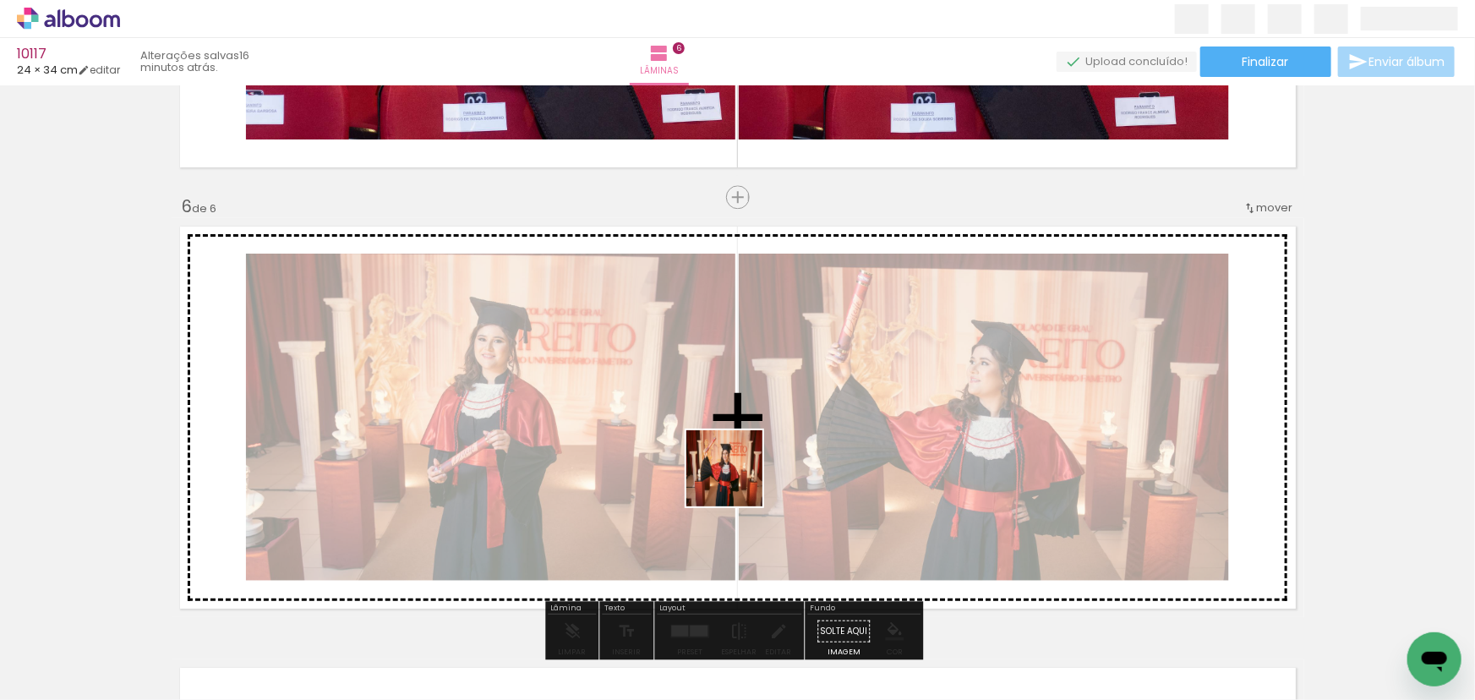
drag, startPoint x: 737, startPoint y: 481, endPoint x: 754, endPoint y: 421, distance: 62.4
click at [754, 421] on quentale-workspace at bounding box center [737, 350] width 1475 height 700
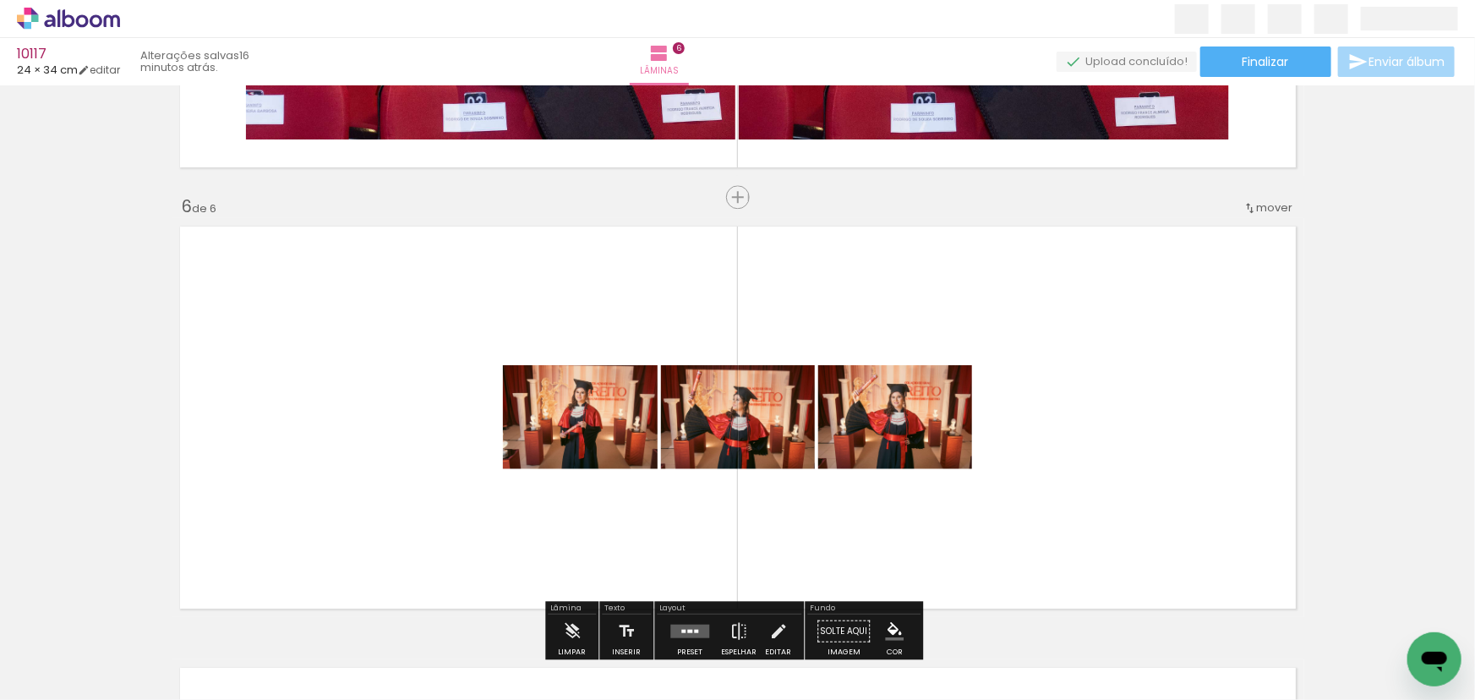
drag, startPoint x: 768, startPoint y: 661, endPoint x: 903, endPoint y: 389, distance: 304.0
click at [768, 364] on quentale-workspace at bounding box center [737, 350] width 1475 height 700
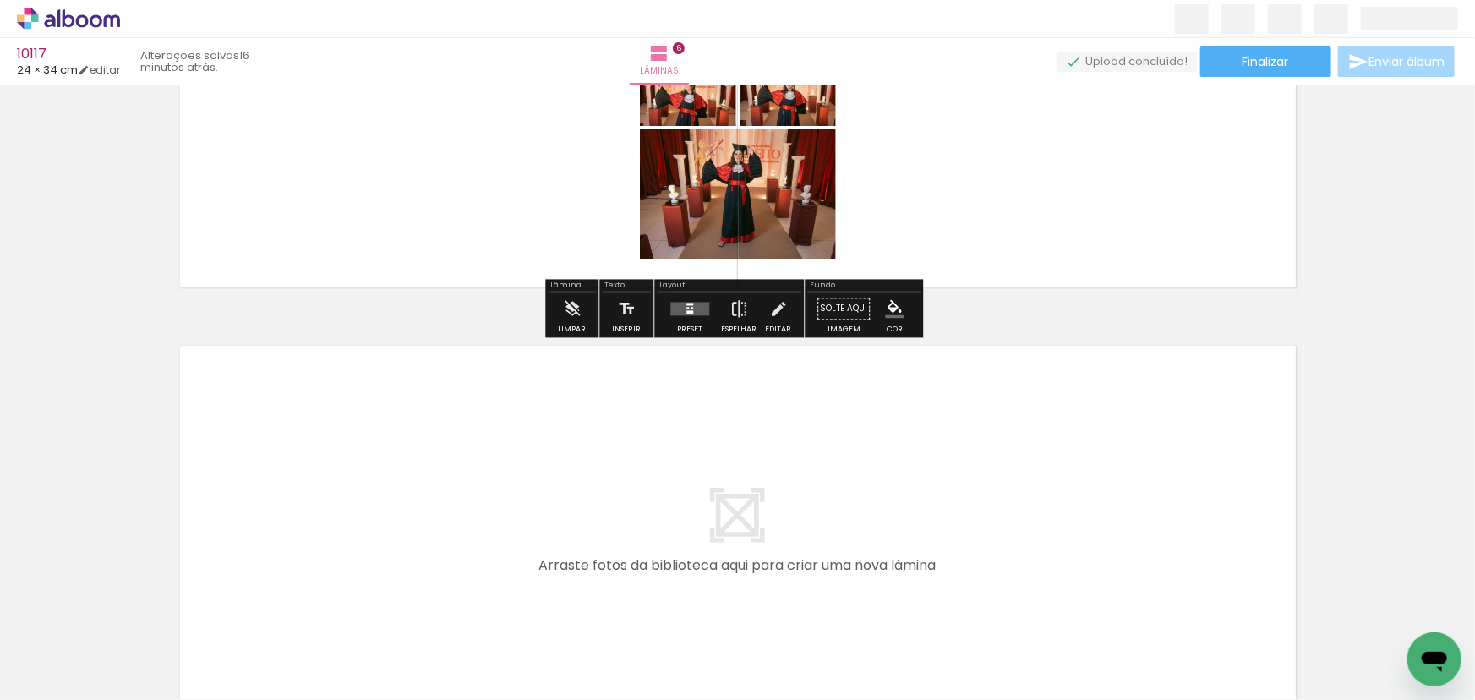
scroll to position [2508, 0]
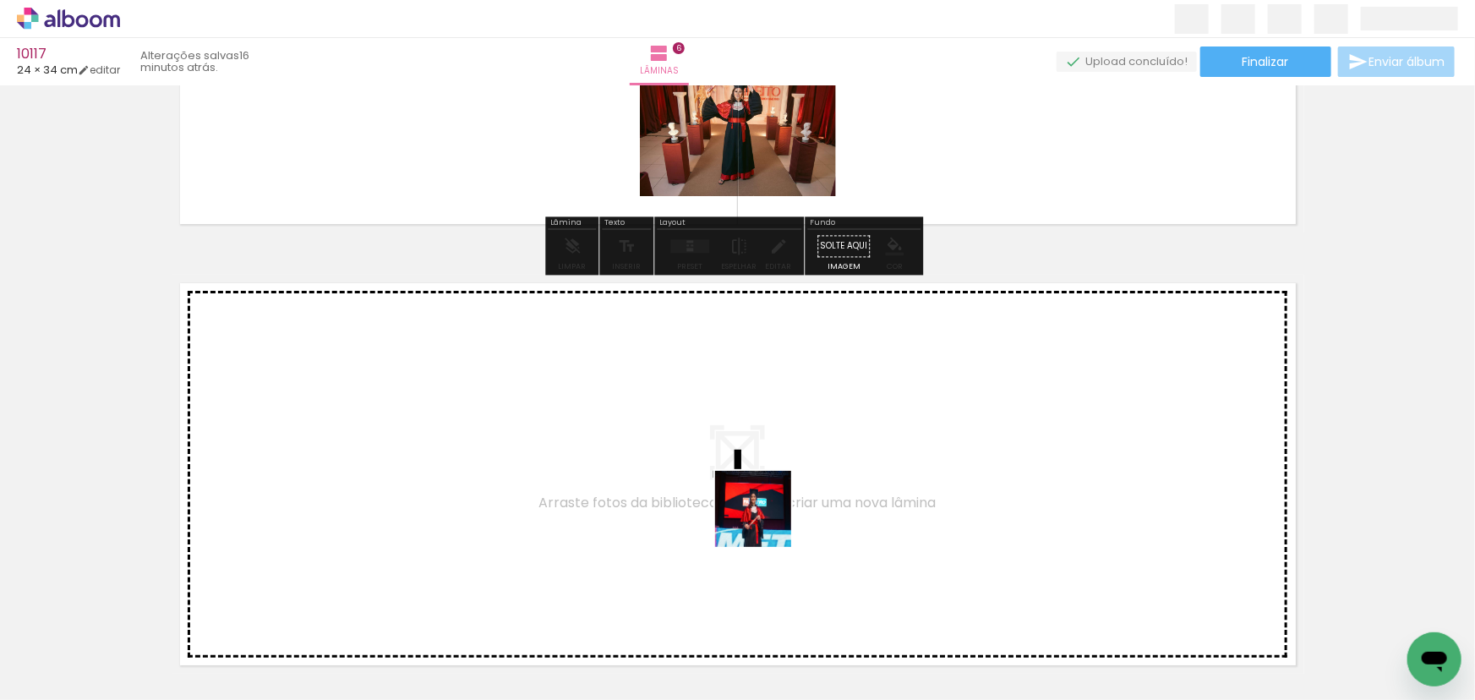
drag, startPoint x: 972, startPoint y: 642, endPoint x: 1103, endPoint y: 654, distance: 131.7
click at [731, 514] on quentale-workspace at bounding box center [737, 350] width 1475 height 700
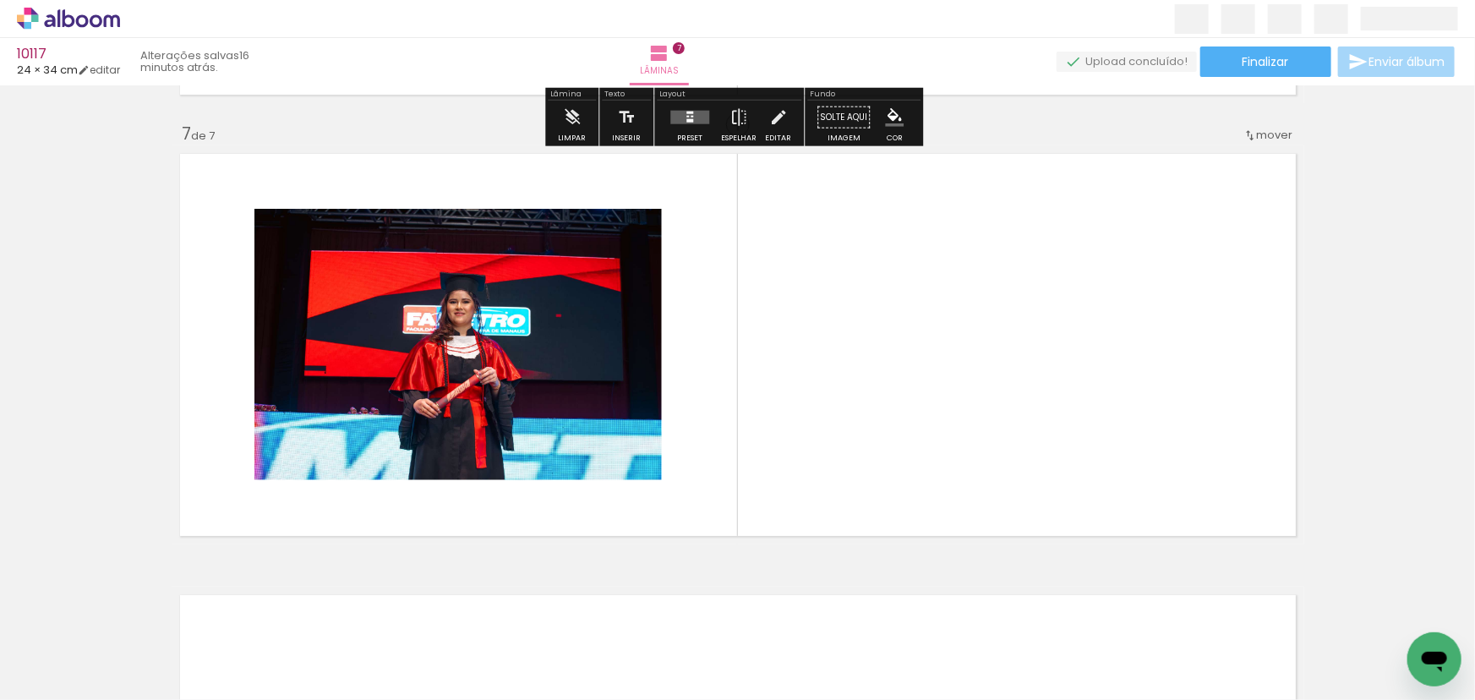
scroll to position [2641, 0]
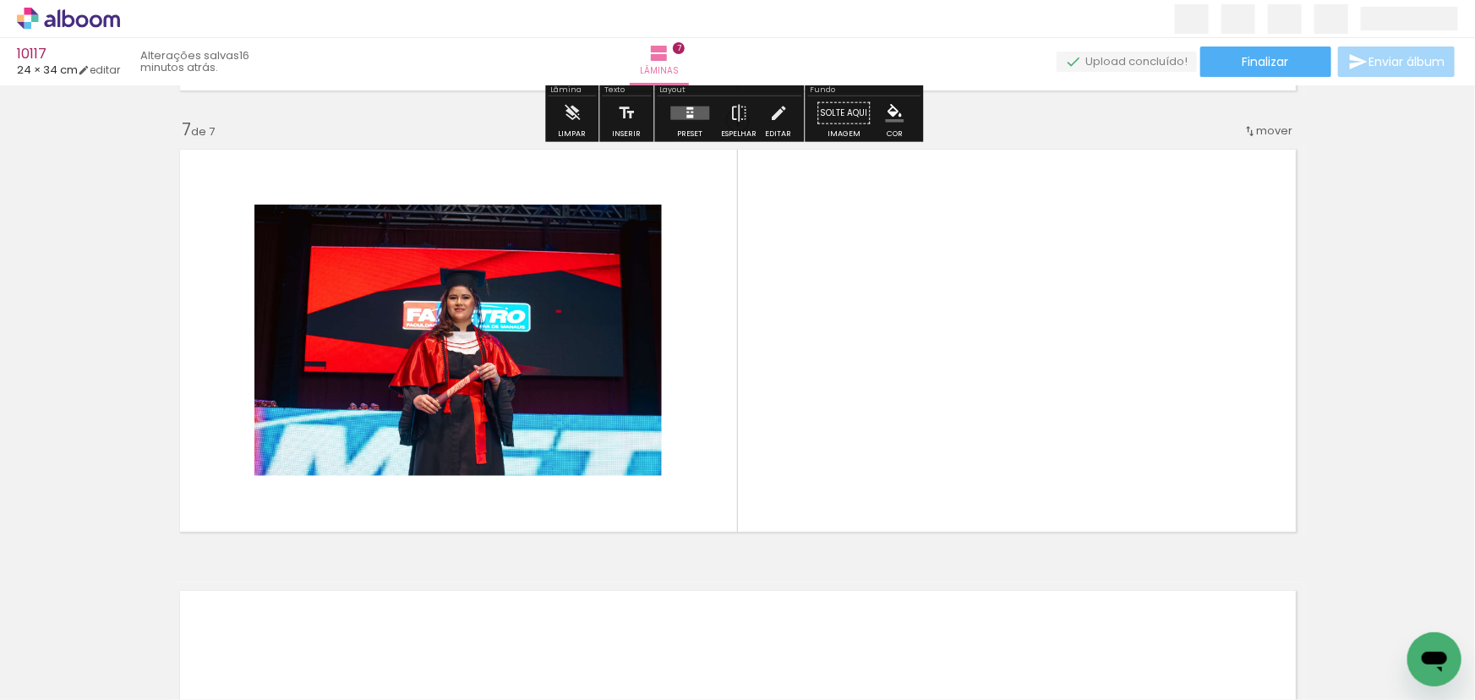
drag, startPoint x: 1164, startPoint y: 650, endPoint x: 1061, endPoint y: 402, distance: 269.1
click at [1061, 402] on quentale-workspace at bounding box center [737, 350] width 1475 height 700
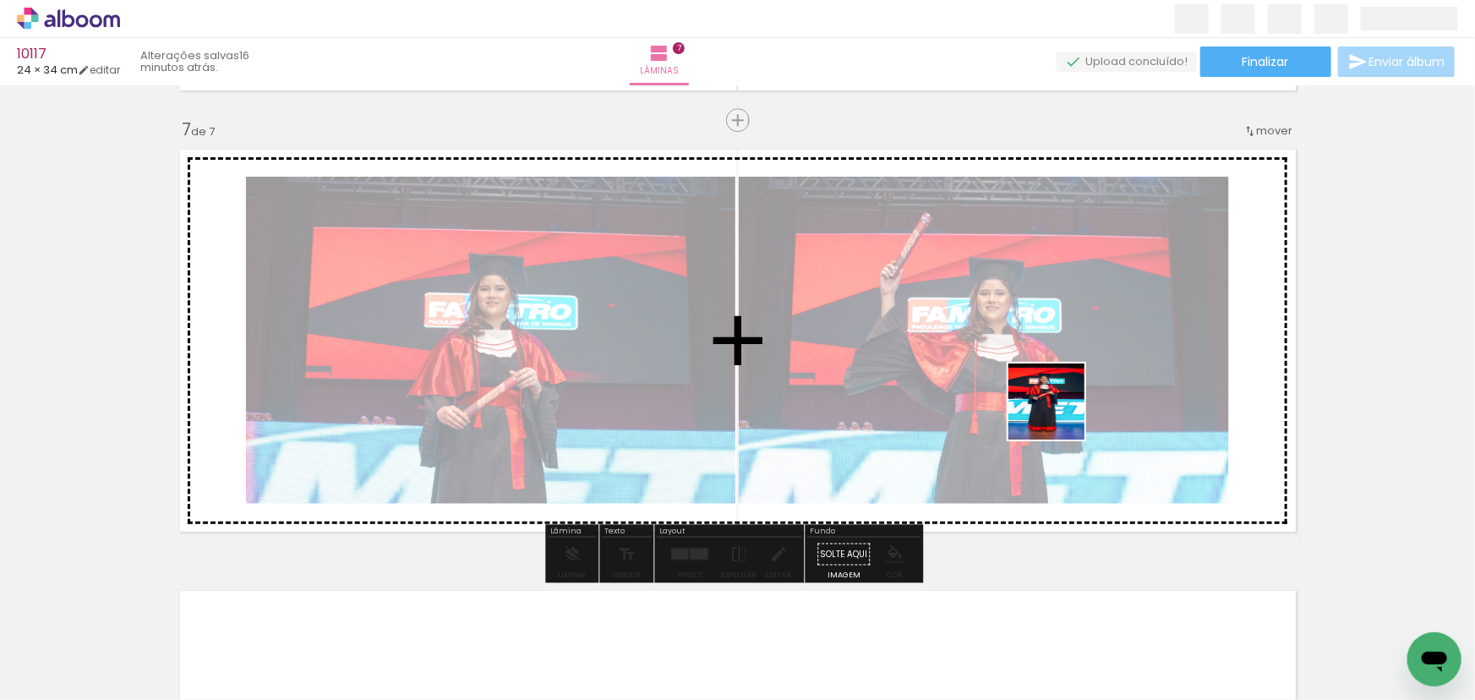
drag, startPoint x: 871, startPoint y: 639, endPoint x: 1077, endPoint y: 358, distance: 348.3
click at [1076, 359] on quentale-workspace at bounding box center [737, 350] width 1475 height 700
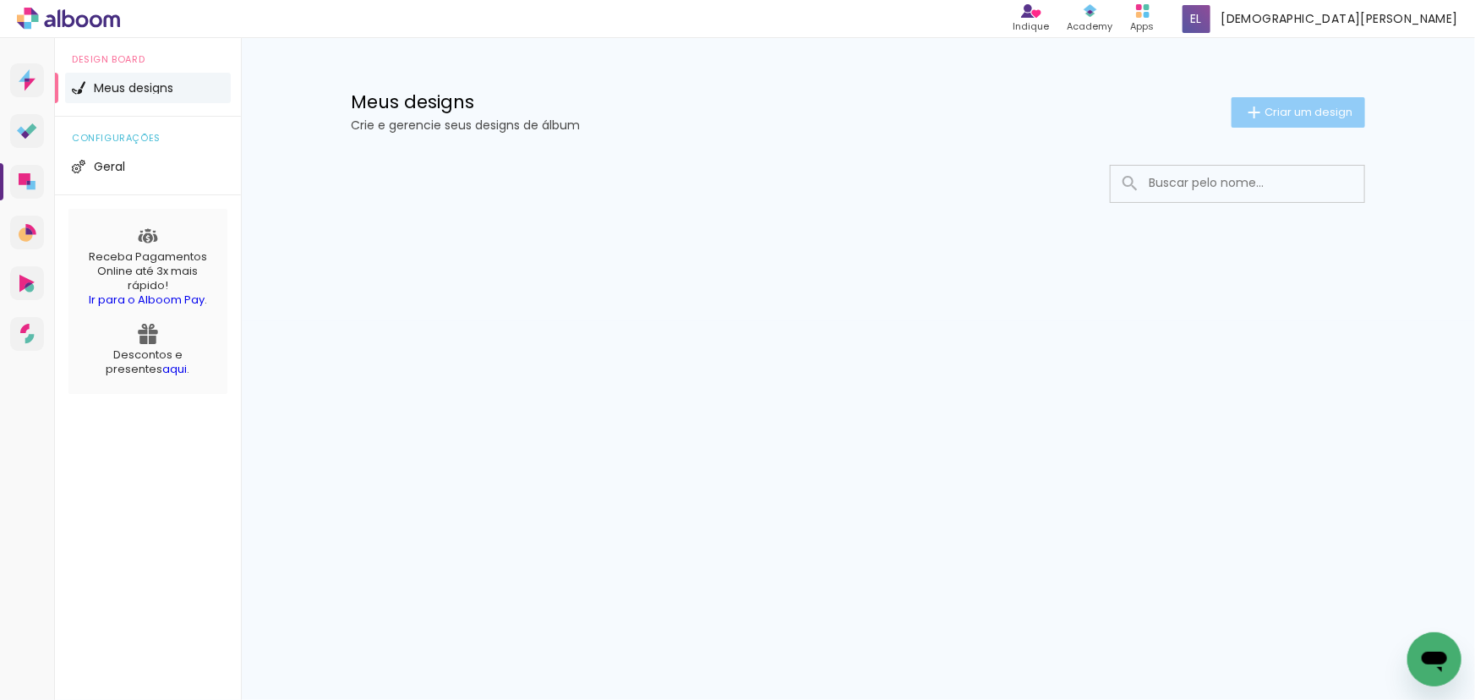
click at [1302, 110] on span "Criar um design" at bounding box center [1309, 112] width 88 height 11
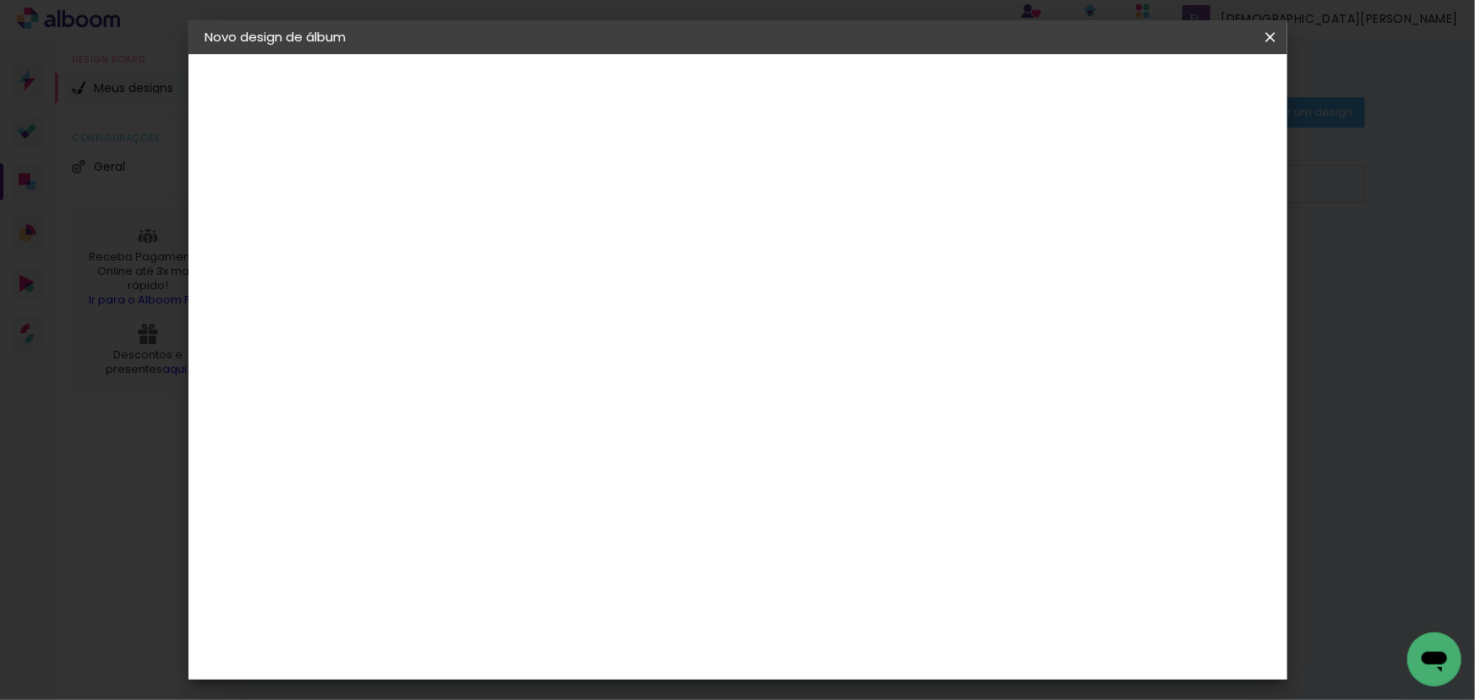
click at [482, 234] on input at bounding box center [482, 227] width 0 height 26
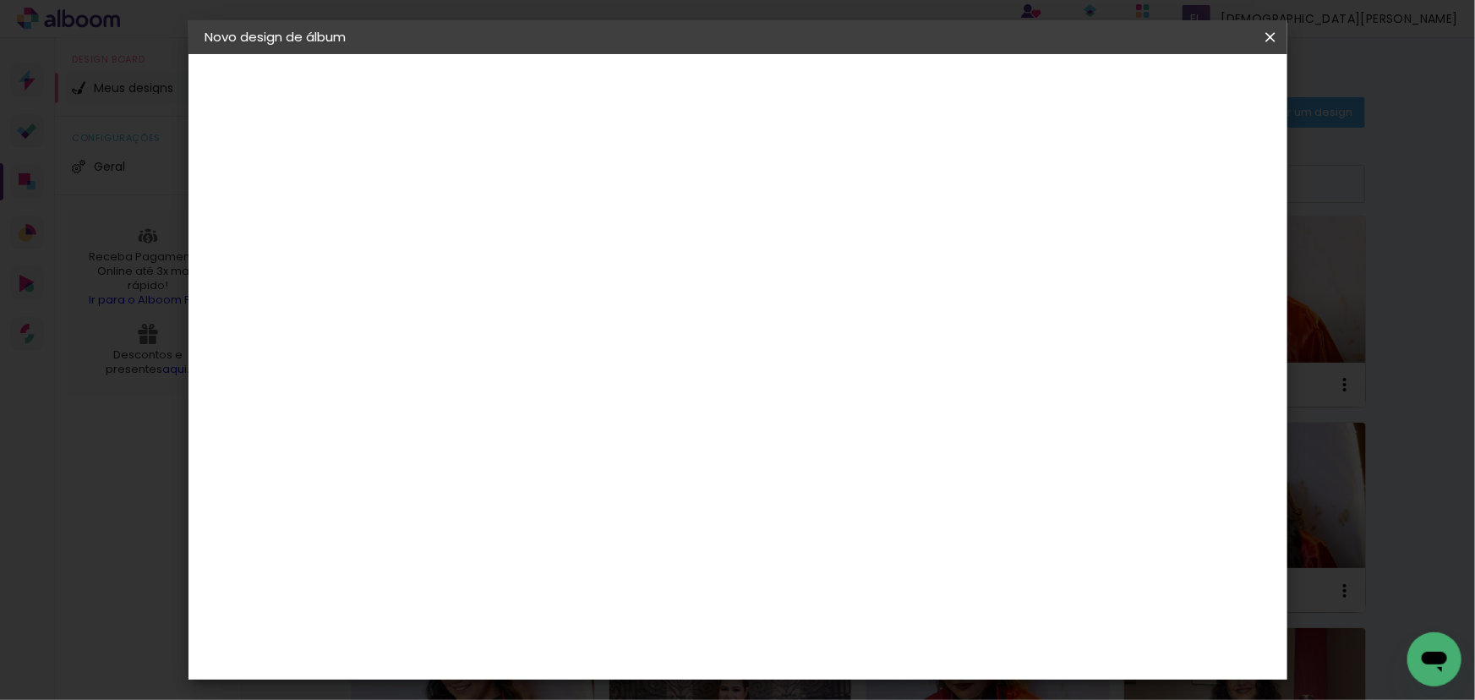
click at [482, 231] on input at bounding box center [482, 227] width 0 height 26
paste input "10118"
type input "10118"
type paper-input "10118"
click at [0, 0] on slot "Avançar" at bounding box center [0, 0] width 0 height 0
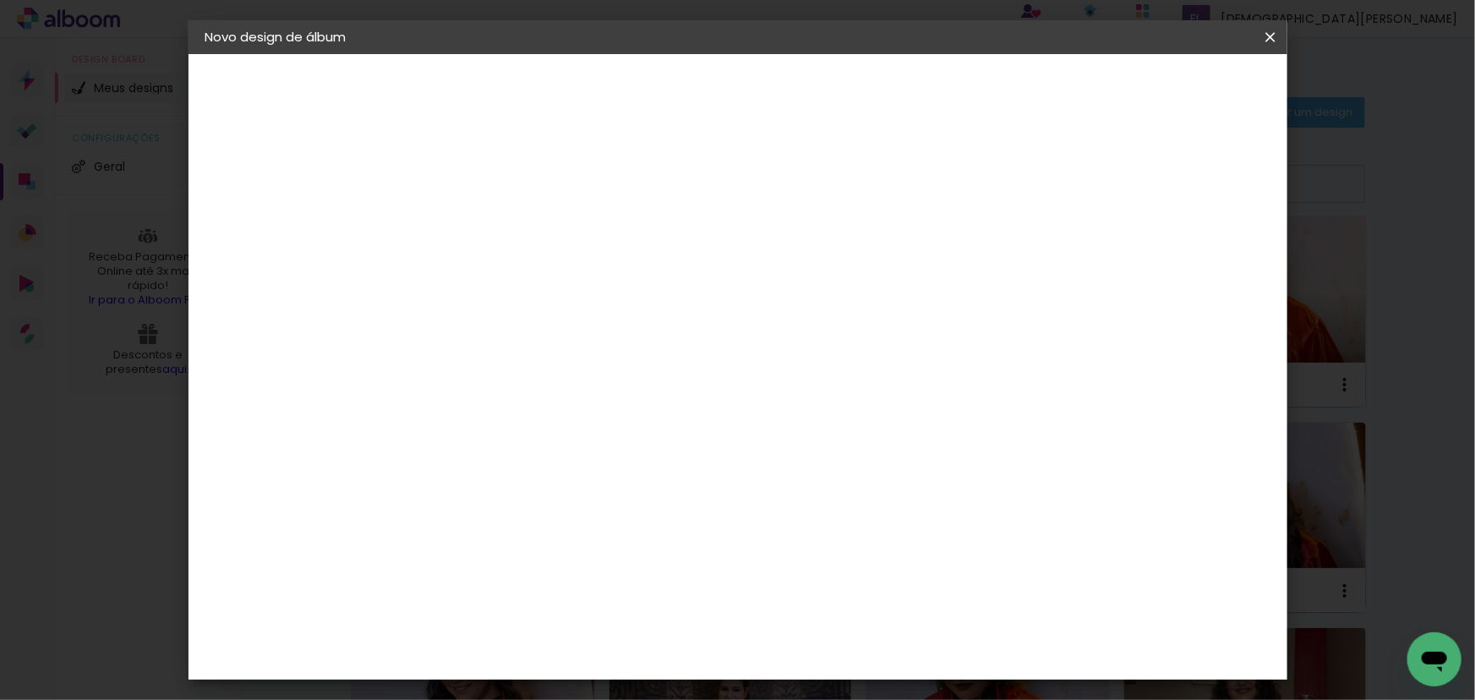
click at [0, 0] on slot "Tamanho Livre" at bounding box center [0, 0] width 0 height 0
click at [798, 76] on paper-button "Avançar" at bounding box center [756, 89] width 83 height 29
drag, startPoint x: 431, startPoint y: 479, endPoint x: 452, endPoint y: 490, distance: 23.8
click at [452, 490] on paper-input-container "30 cm" at bounding box center [439, 481] width 76 height 42
type input "24"
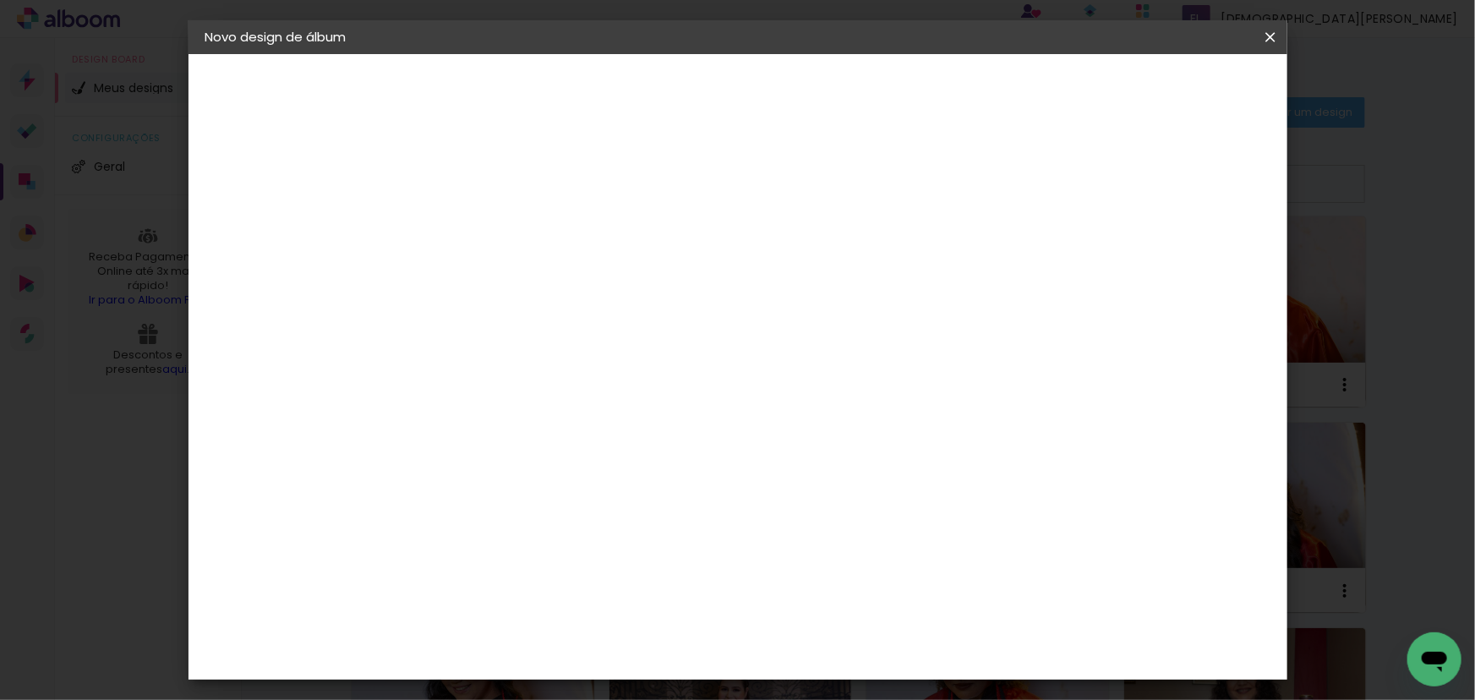
type paper-input "24"
drag, startPoint x: 836, startPoint y: 636, endPoint x: 855, endPoint y: 651, distance: 24.0
click at [857, 654] on paper-input-container "60 cm" at bounding box center [842, 640] width 76 height 42
type input "68"
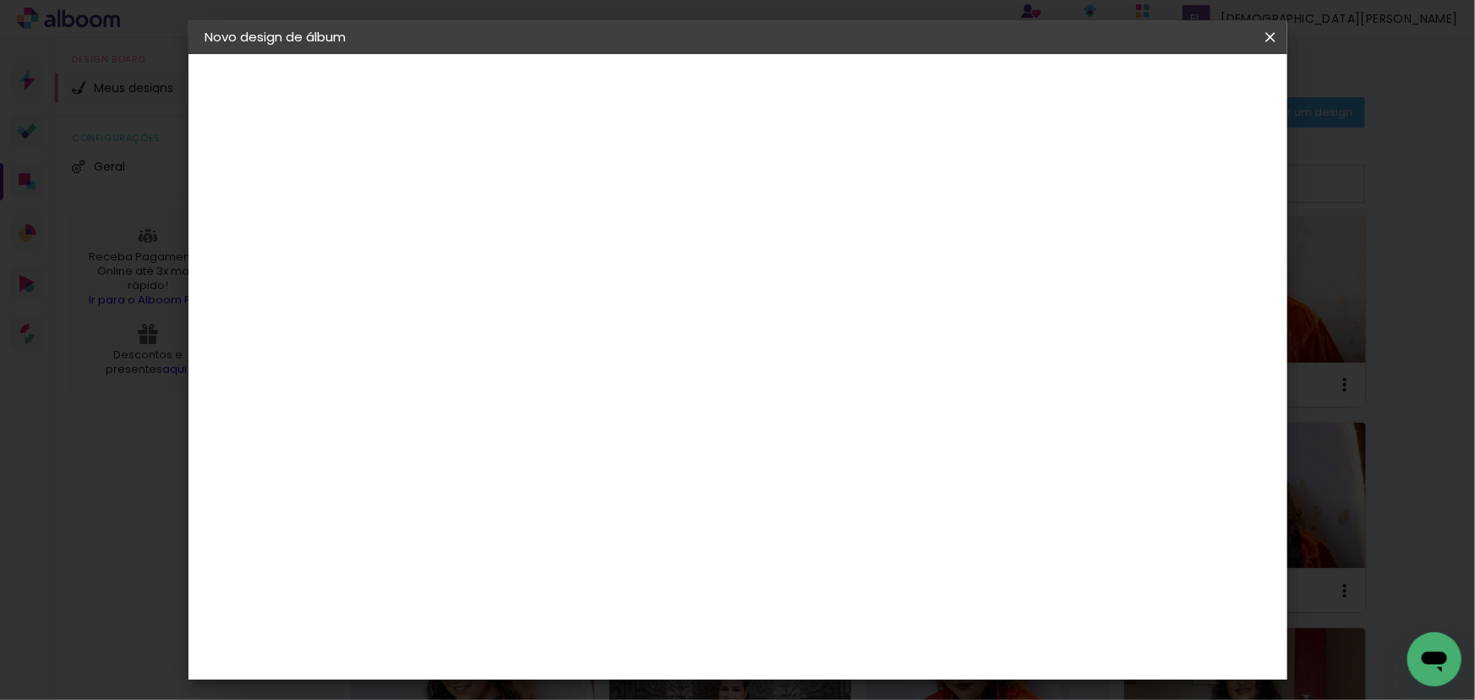
type paper-input "68"
click at [1166, 84] on span "Iniciar design" at bounding box center [1127, 90] width 77 height 12
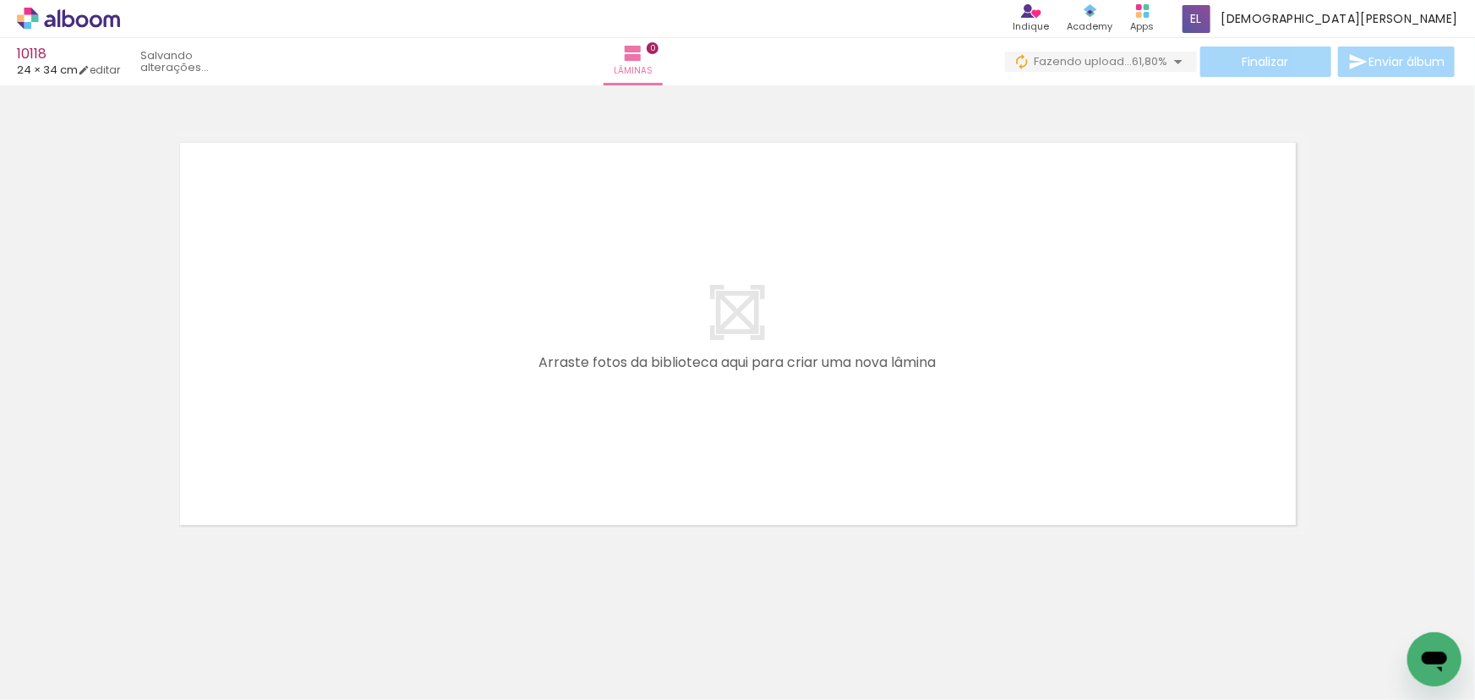
scroll to position [0, 15523]
drag, startPoint x: 1316, startPoint y: 477, endPoint x: 1387, endPoint y: 649, distance: 186.5
click at [0, 0] on slot at bounding box center [0, 0] width 0 height 0
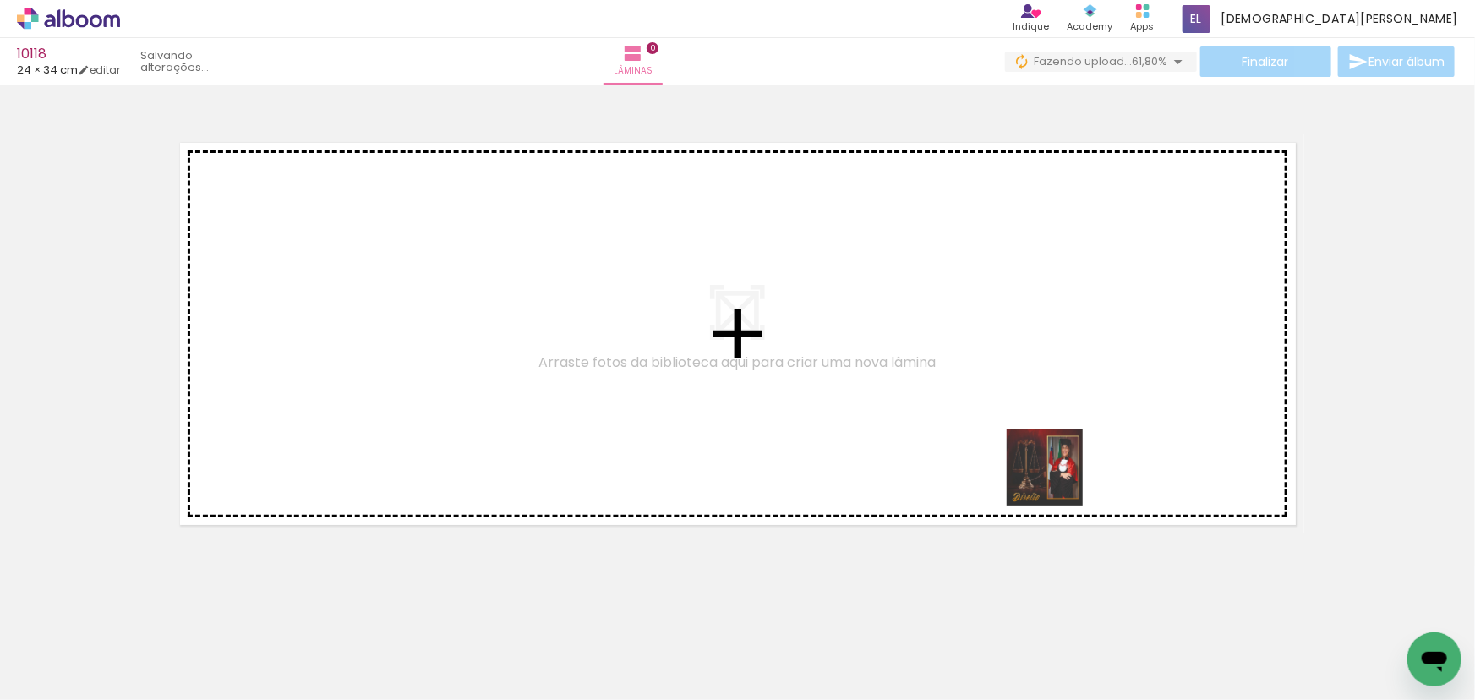
drag, startPoint x: 1067, startPoint y: 626, endPoint x: 873, endPoint y: 325, distance: 358.3
click at [873, 325] on quentale-workspace at bounding box center [737, 350] width 1475 height 700
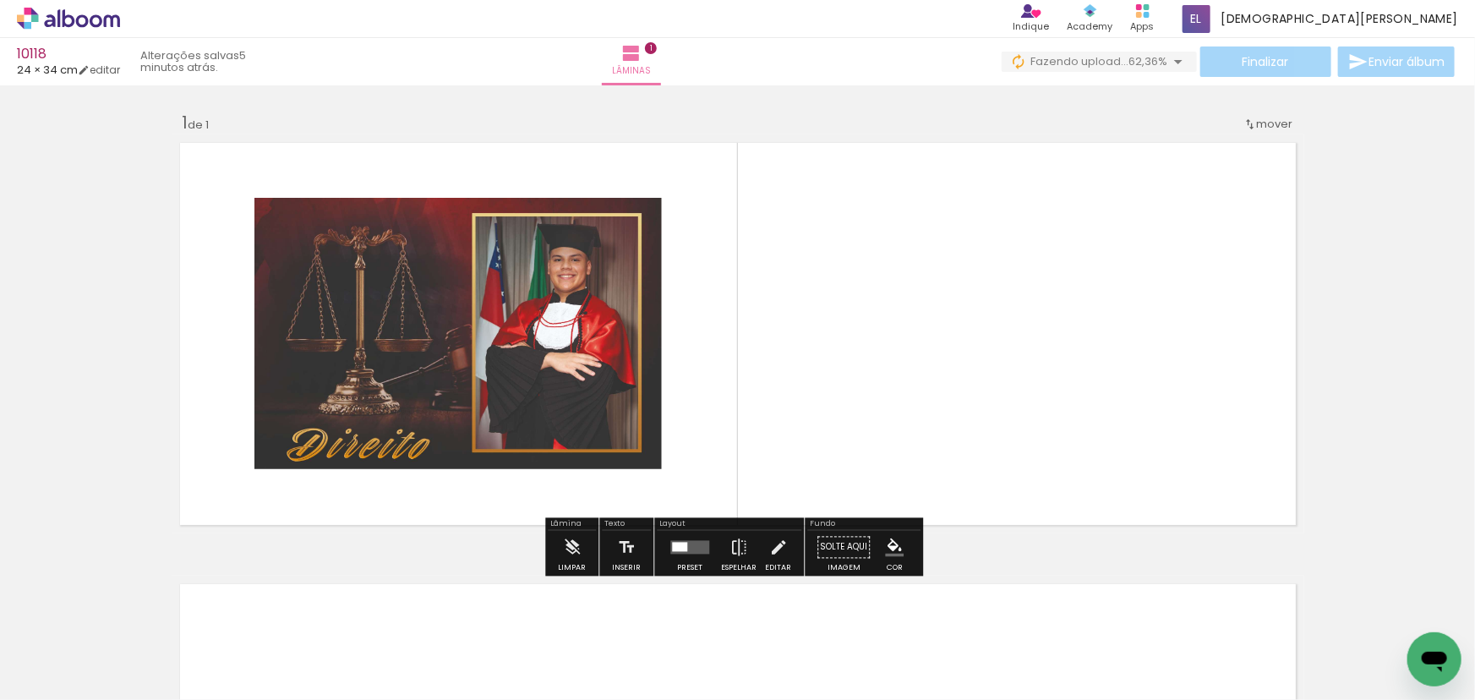
scroll to position [0, 15523]
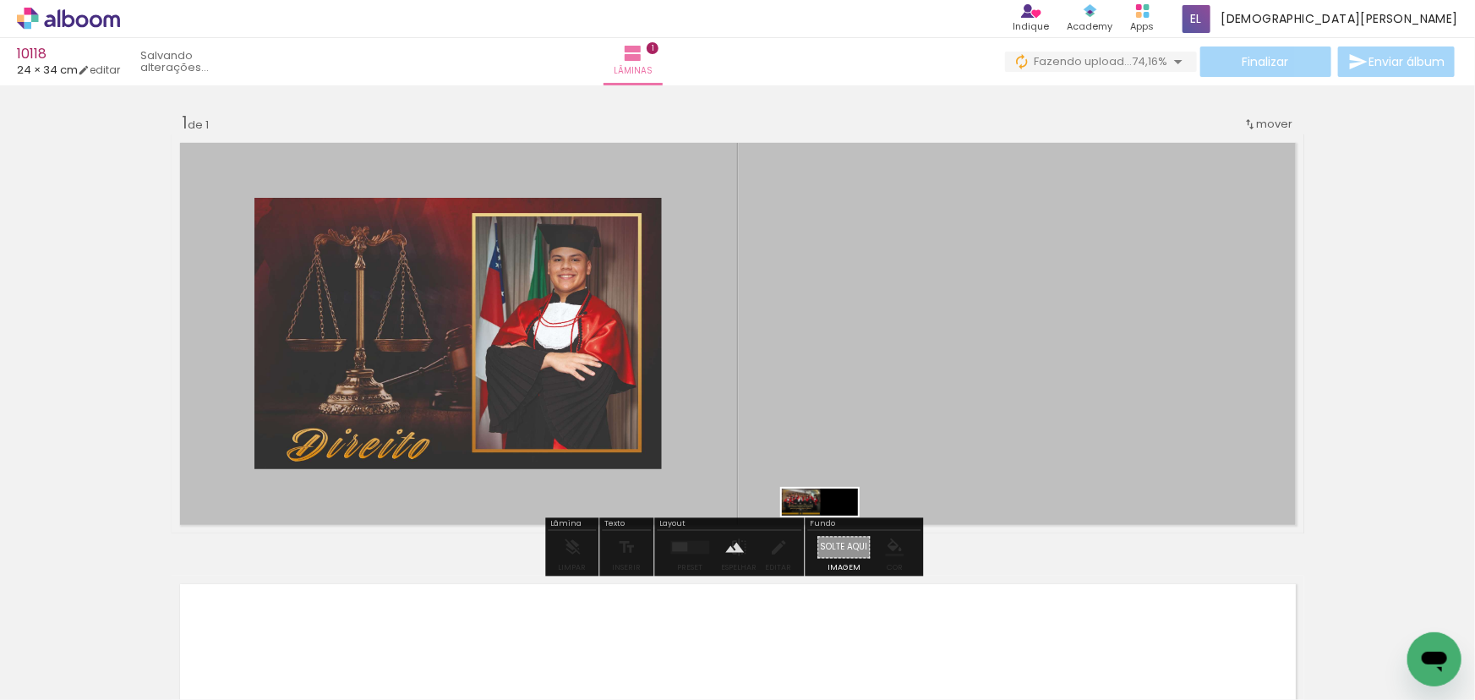
drag, startPoint x: 1175, startPoint y: 465, endPoint x: 833, endPoint y: 539, distance: 350.4
click at [833, 539] on quentale-workspace at bounding box center [737, 350] width 1475 height 700
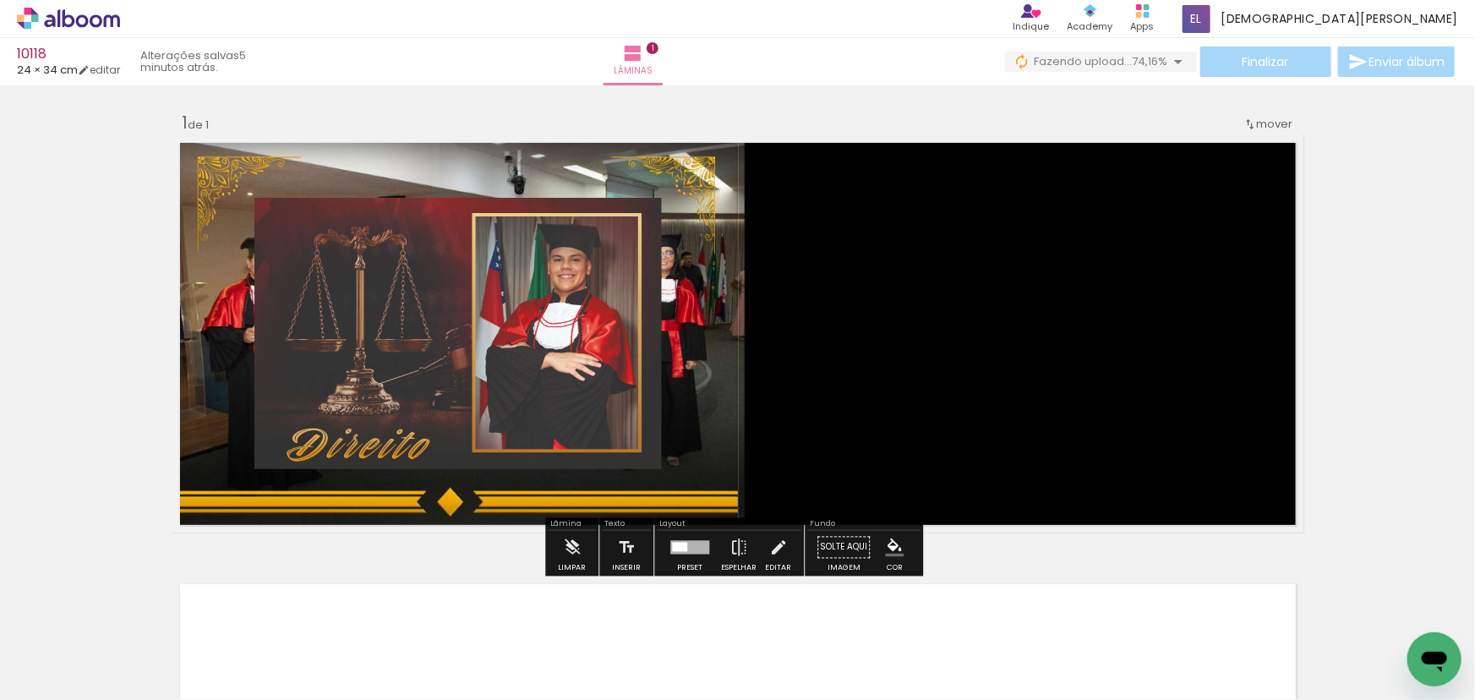
drag, startPoint x: 683, startPoint y: 544, endPoint x: 685, endPoint y: 534, distance: 10.3
click at [683, 544] on div at bounding box center [679, 547] width 15 height 9
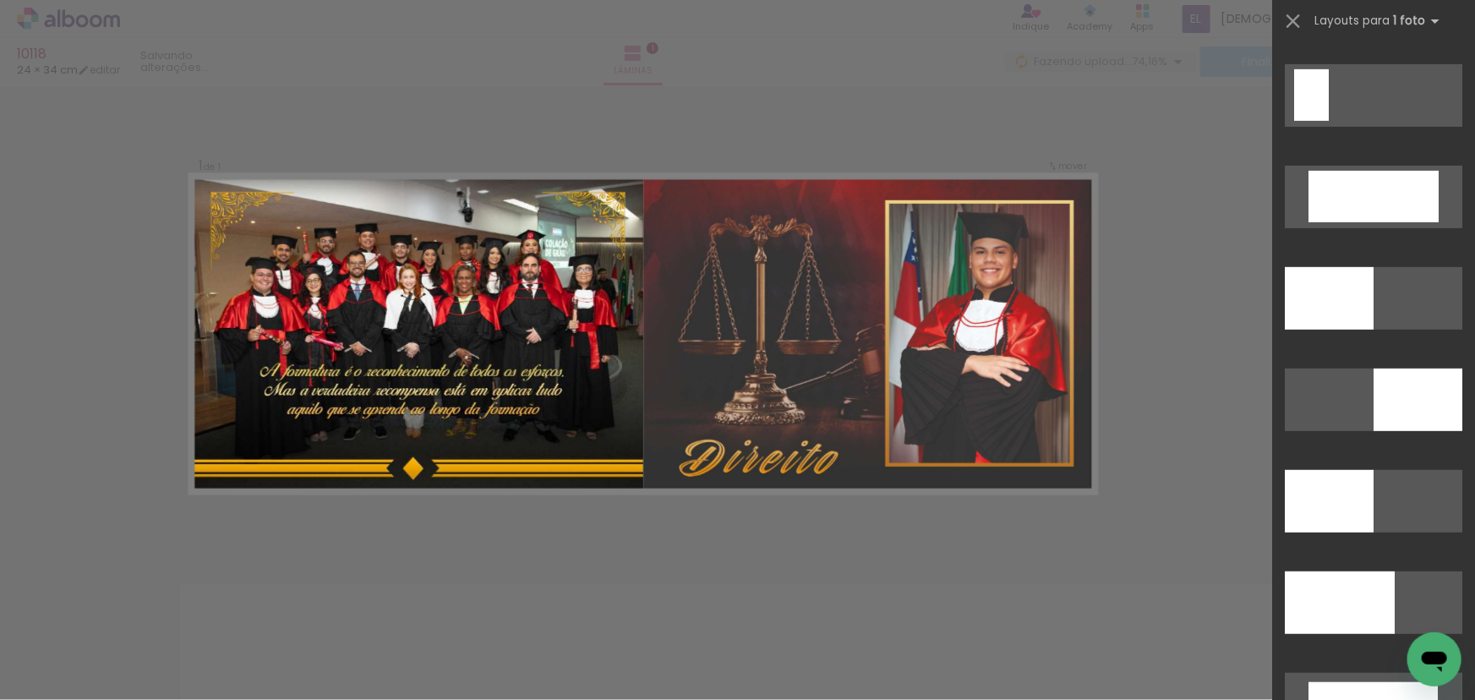
scroll to position [3689, 0]
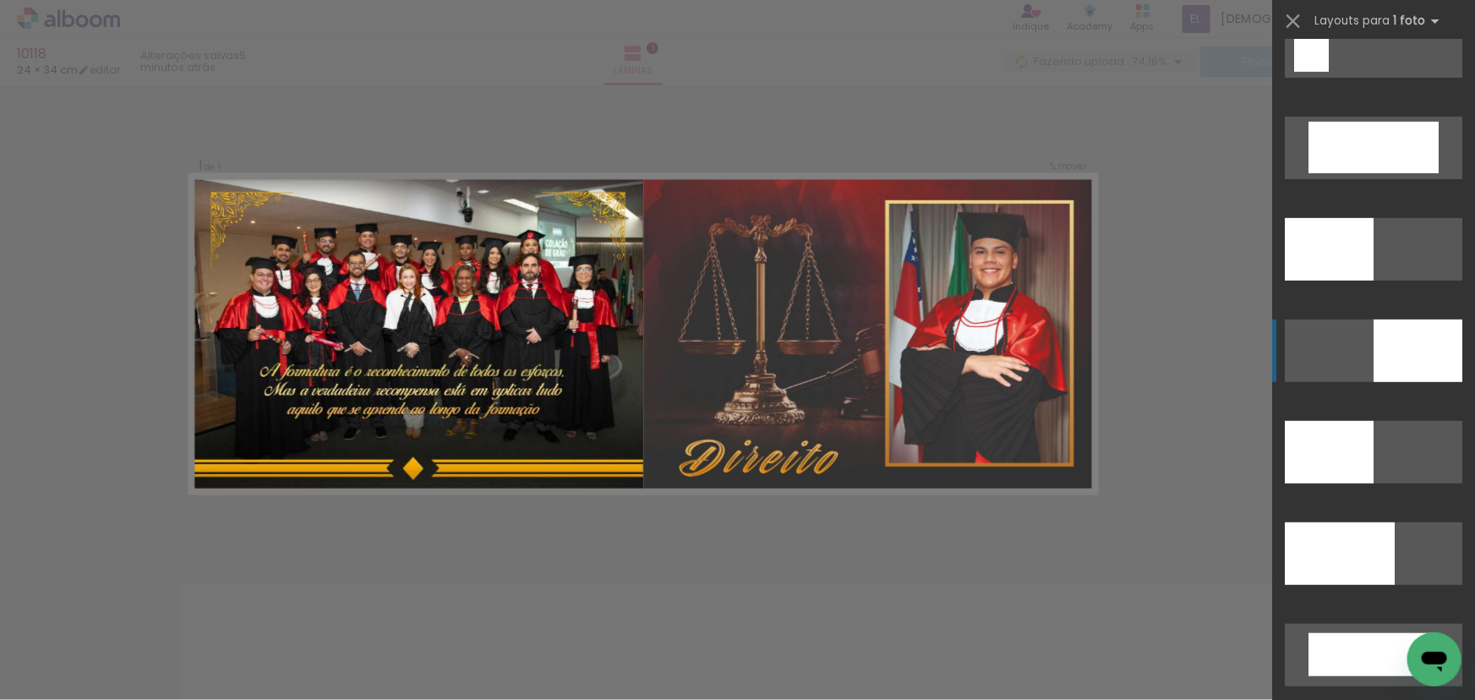
click at [1374, 281] on div at bounding box center [1329, 249] width 89 height 63
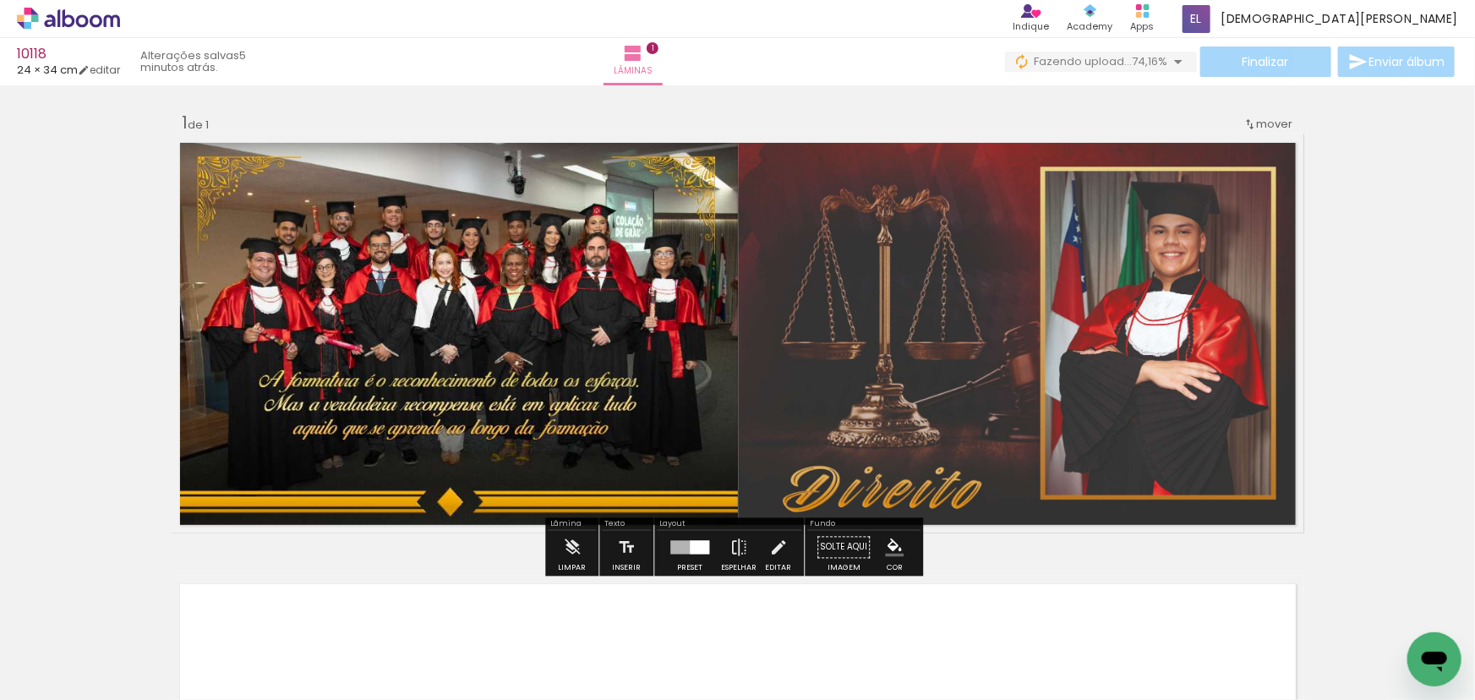
click at [1348, 316] on div "Inserir lâmina 1 de 1" at bounding box center [737, 532] width 1475 height 883
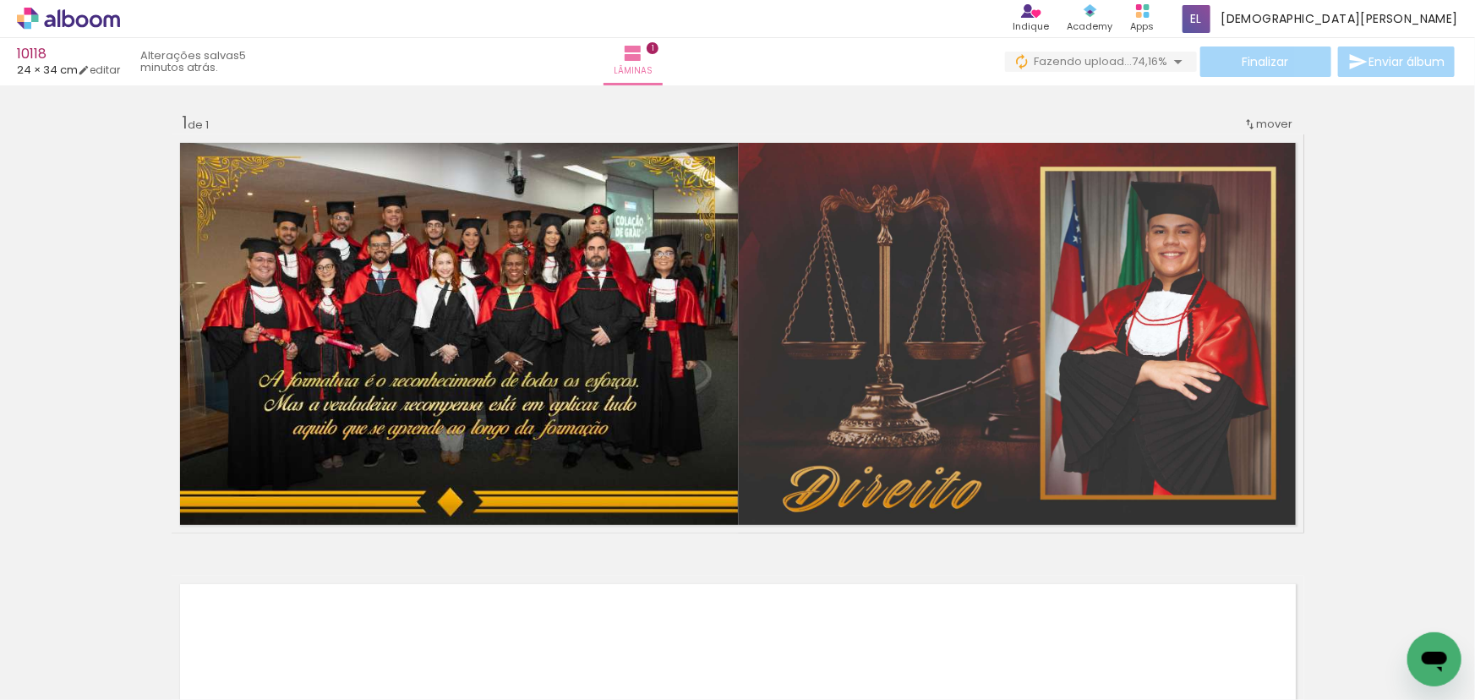
click at [1348, 315] on div "Inserir lâmina 1 de 1" at bounding box center [737, 532] width 1475 height 883
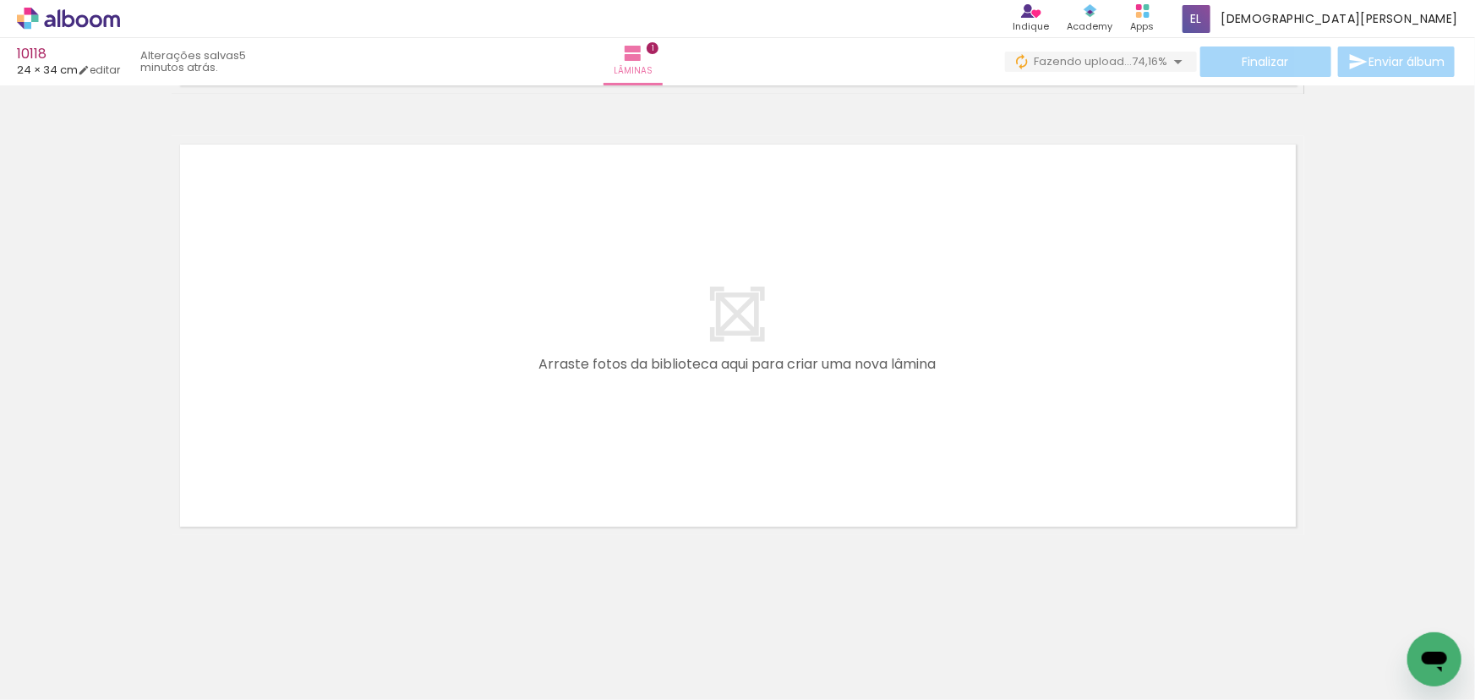
scroll to position [0, 0]
click at [226, 657] on div at bounding box center [264, 643] width 76 height 51
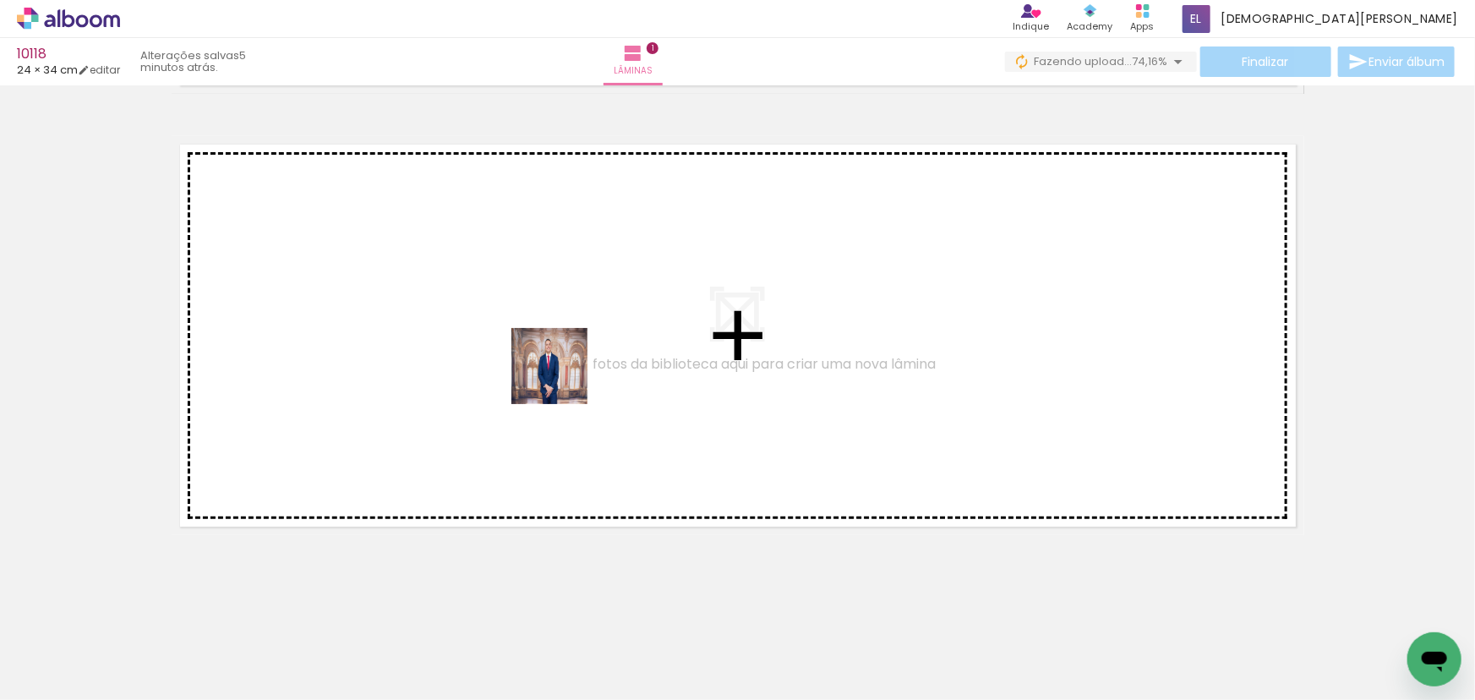
drag, startPoint x: 253, startPoint y: 630, endPoint x: 562, endPoint y: 379, distance: 398.5
click at [562, 379] on quentale-workspace at bounding box center [737, 350] width 1475 height 700
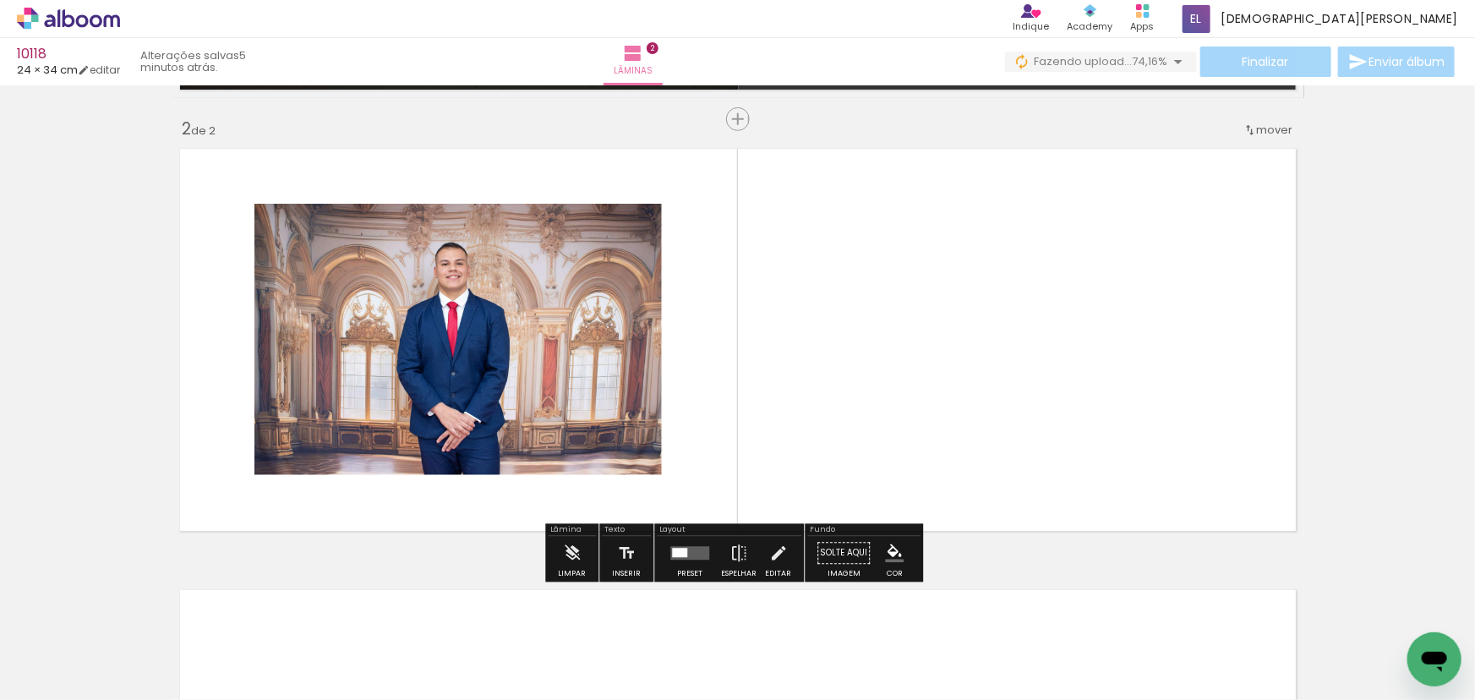
scroll to position [435, 0]
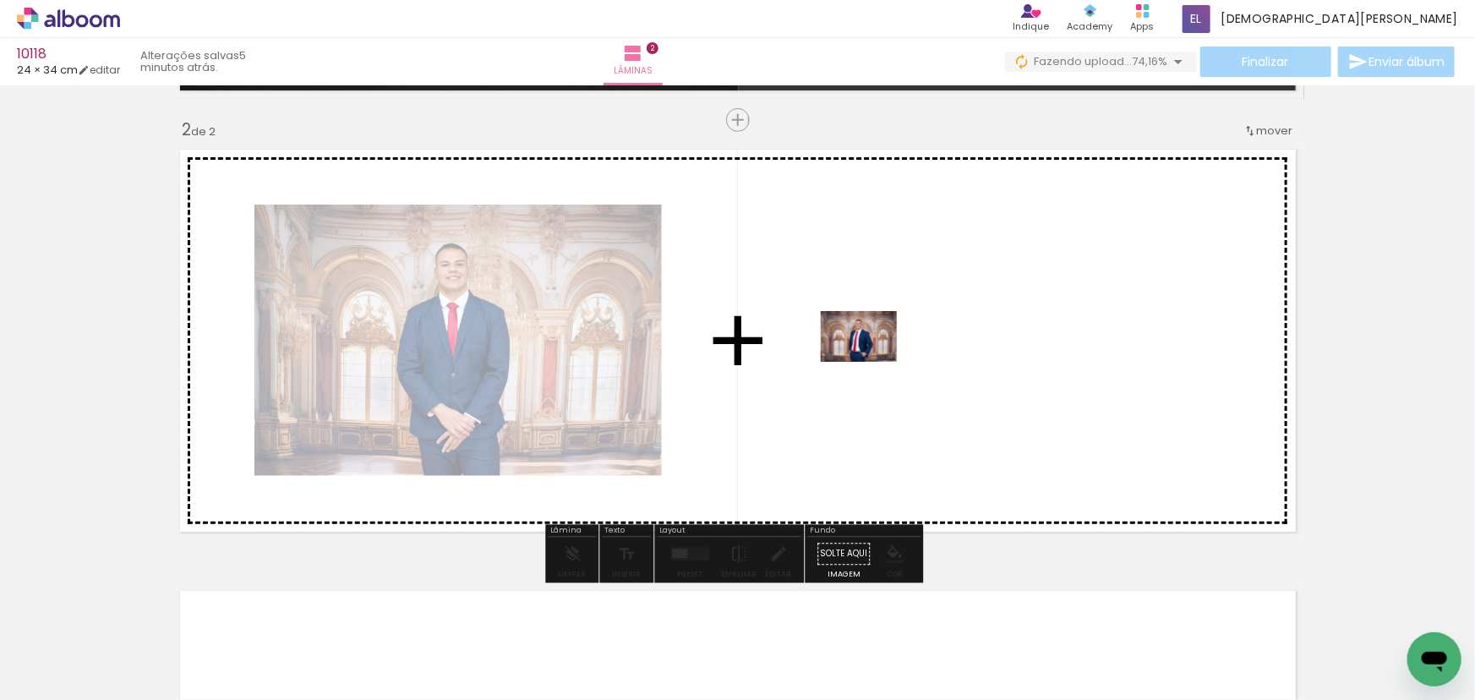
drag, startPoint x: 300, startPoint y: 650, endPoint x: 880, endPoint y: 350, distance: 653.0
click at [880, 350] on quentale-workspace at bounding box center [737, 350] width 1475 height 700
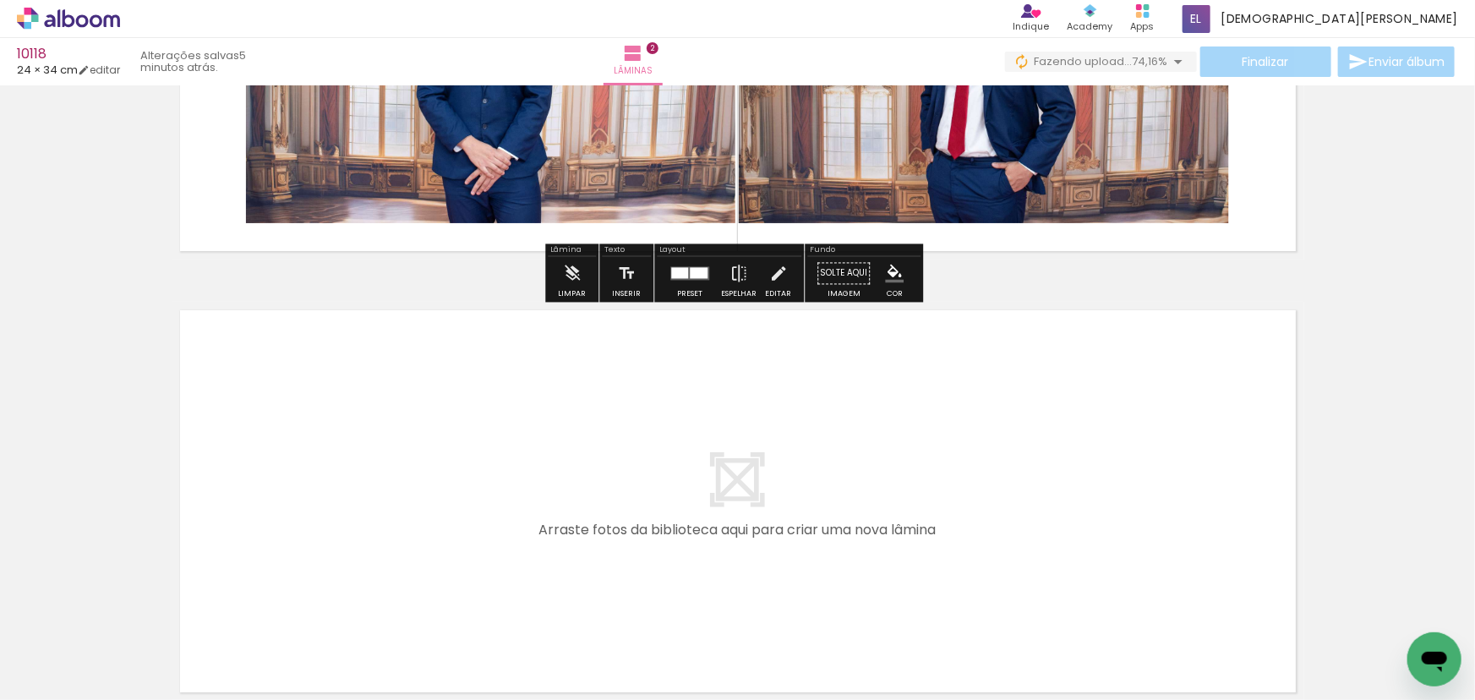
scroll to position [742, 0]
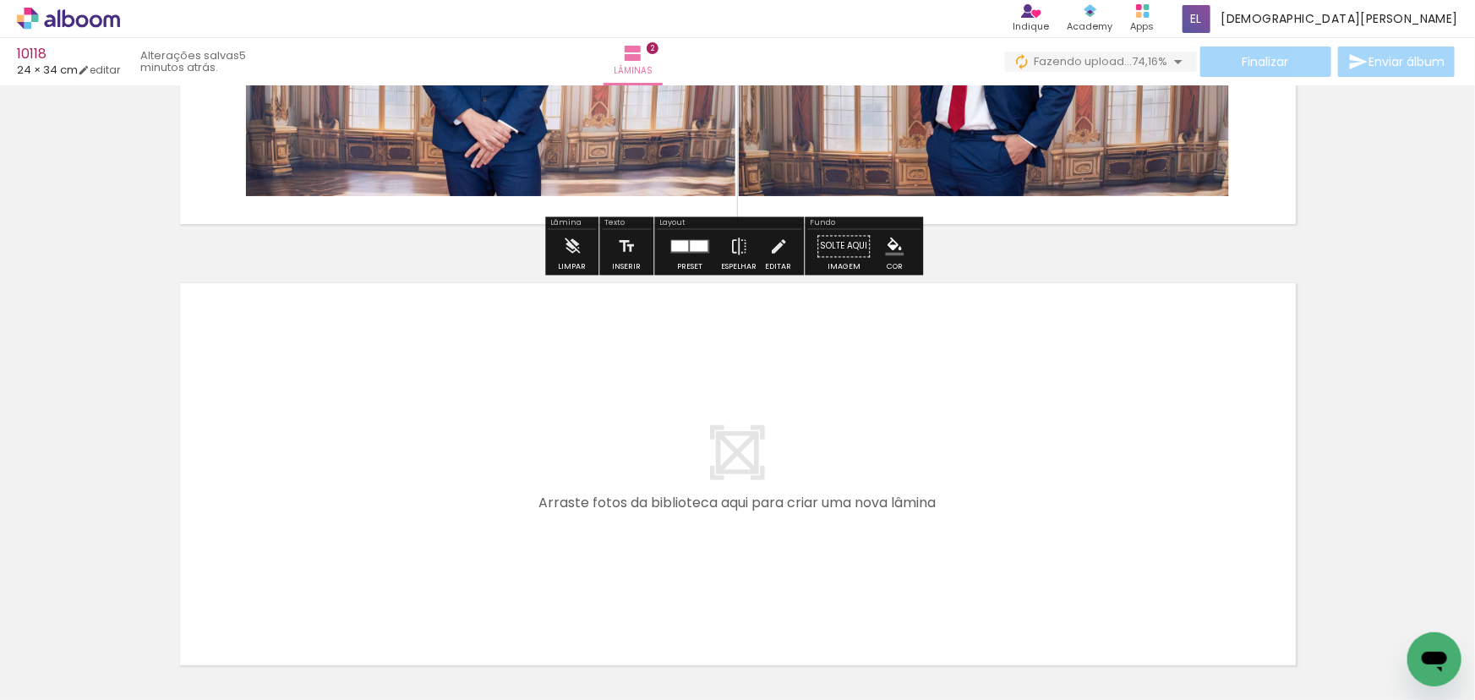
drag, startPoint x: 464, startPoint y: 642, endPoint x: 488, endPoint y: 604, distance: 44.1
click at [421, 501] on quentale-workspace at bounding box center [737, 350] width 1475 height 700
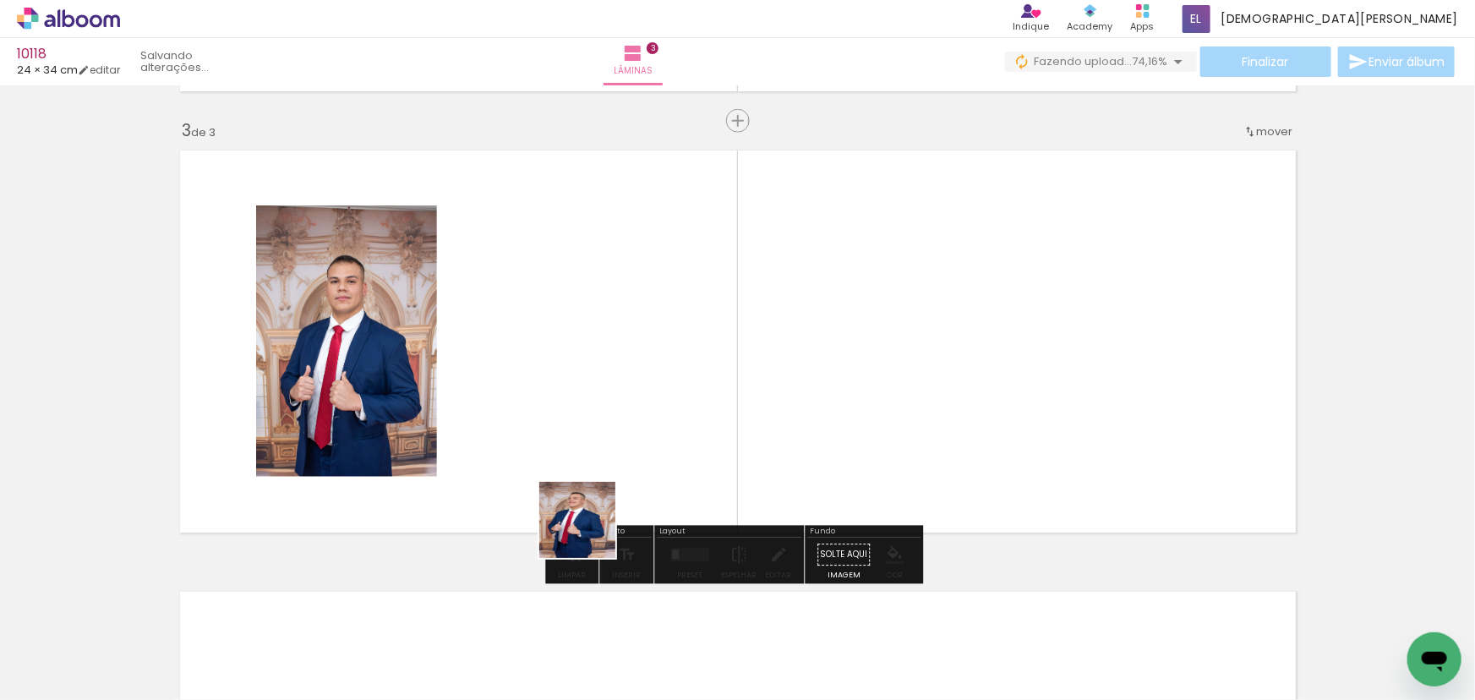
scroll to position [877, 0]
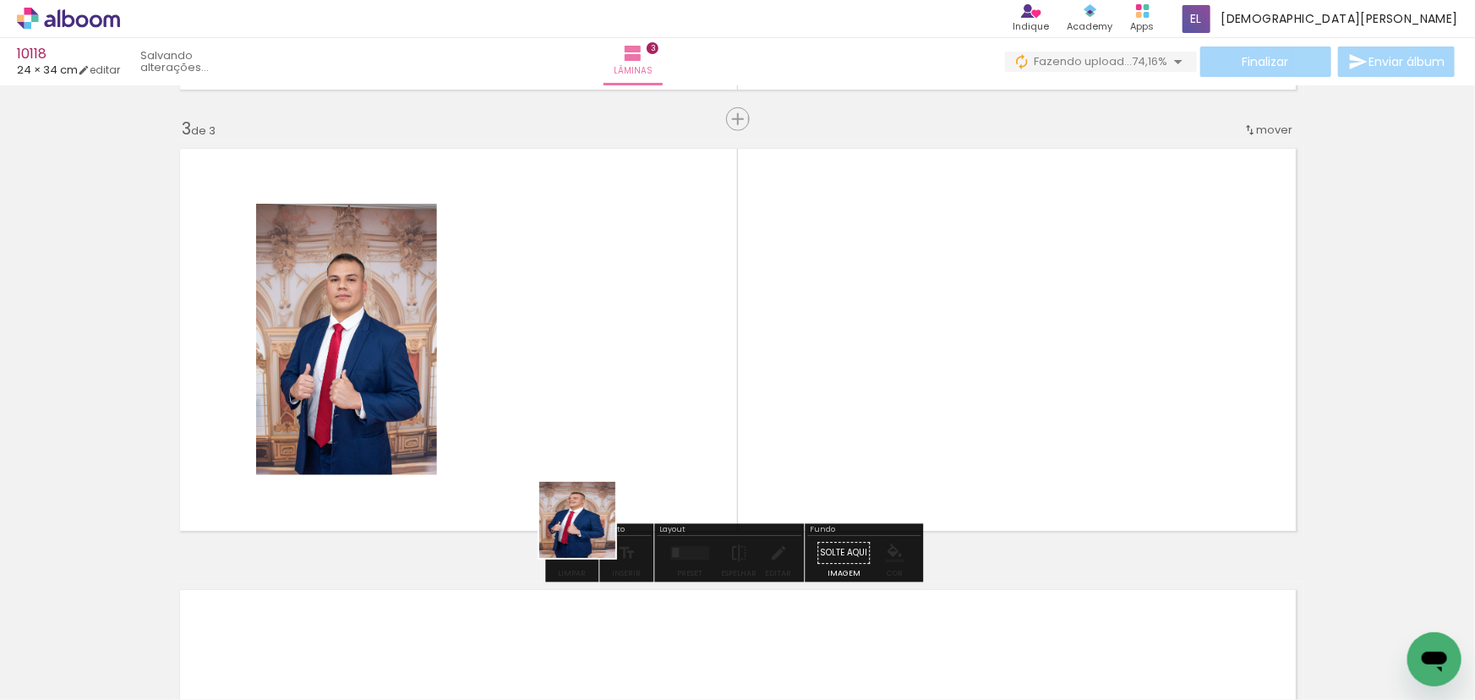
drag, startPoint x: 561, startPoint y: 657, endPoint x: 624, endPoint y: 482, distance: 186.1
click at [599, 430] on quentale-workspace at bounding box center [737, 350] width 1475 height 700
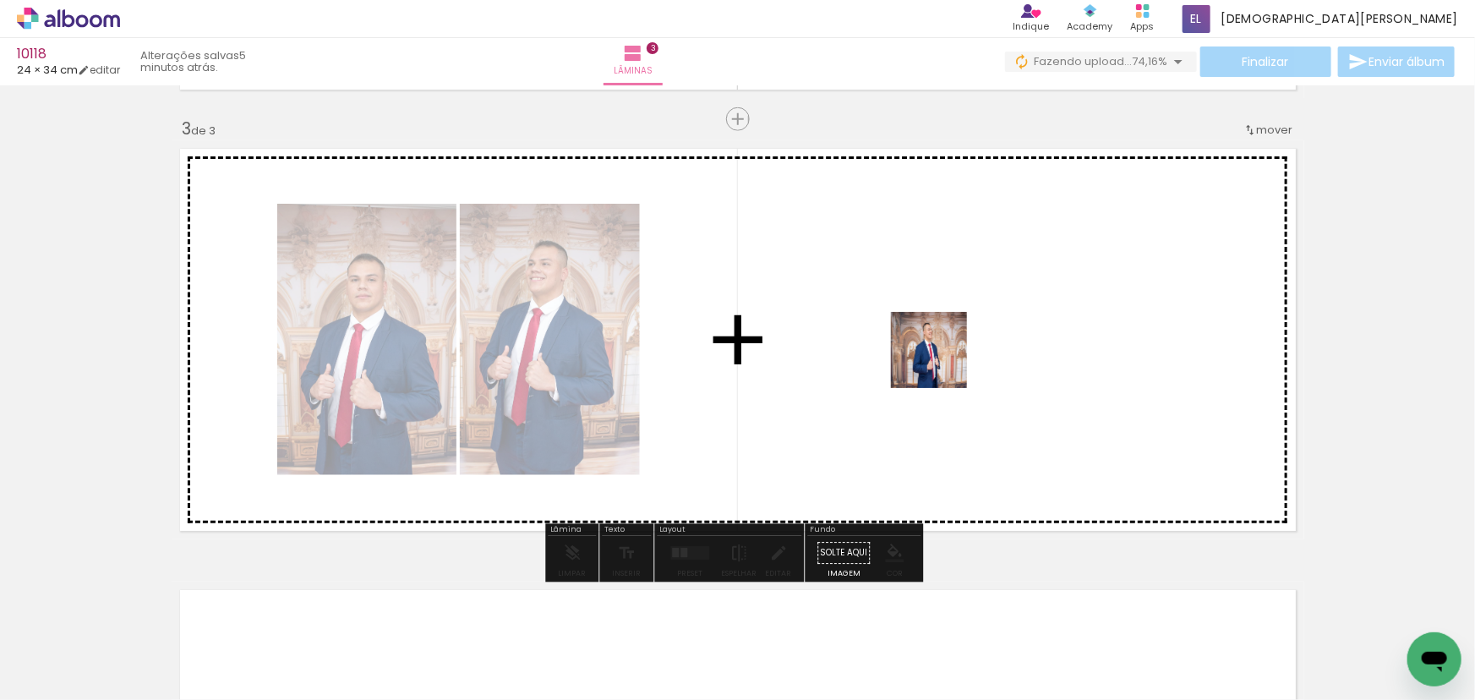
drag, startPoint x: 650, startPoint y: 643, endPoint x: 922, endPoint y: 315, distance: 425.1
click at [922, 315] on quentale-workspace at bounding box center [737, 350] width 1475 height 700
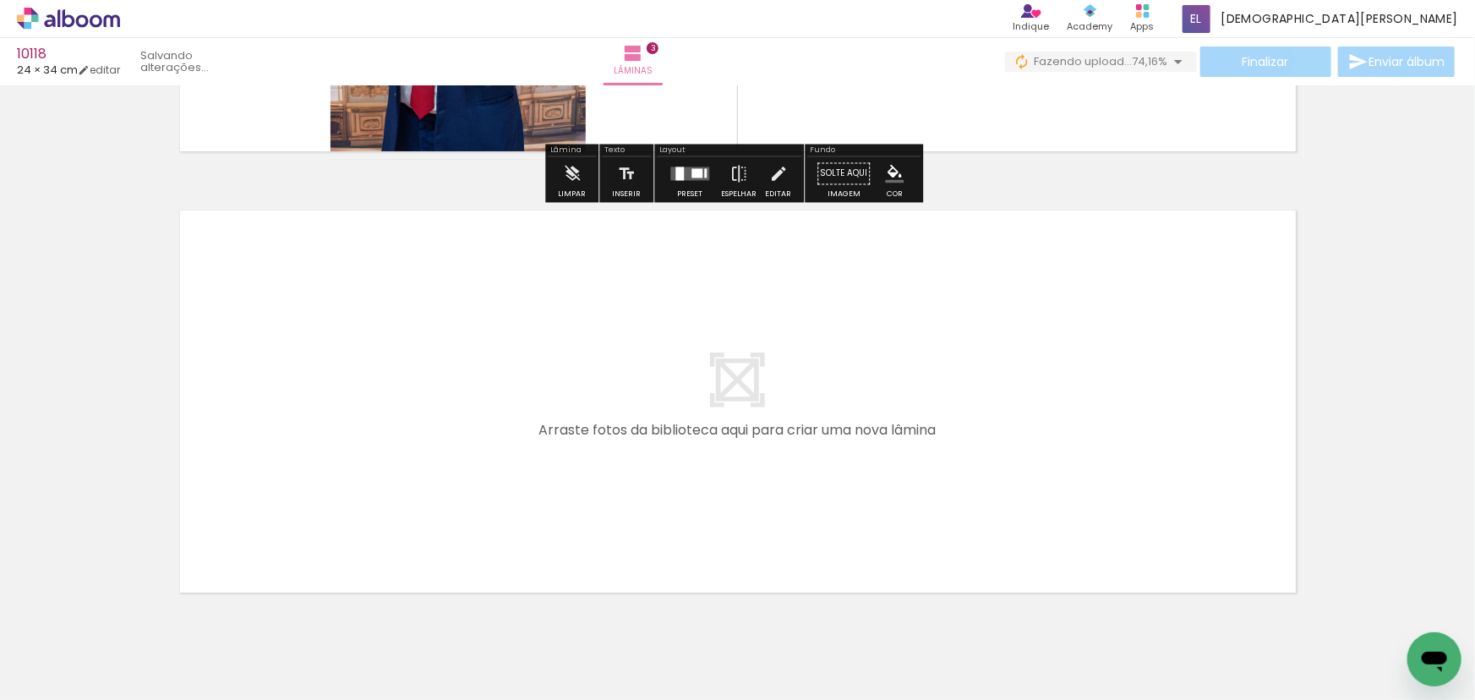
scroll to position [1261, 0]
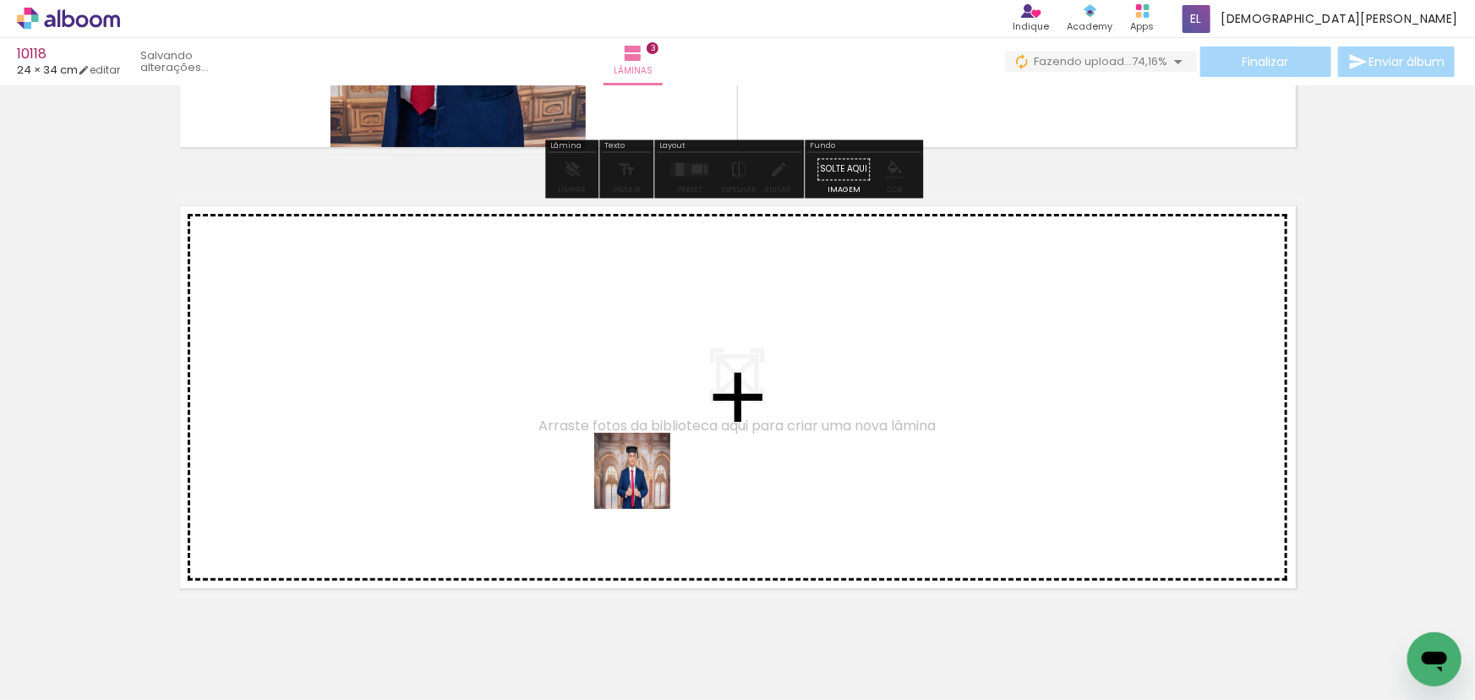
drag, startPoint x: 747, startPoint y: 541, endPoint x: 617, endPoint y: 462, distance: 152.5
click at [617, 462] on quentale-workspace at bounding box center [737, 350] width 1475 height 700
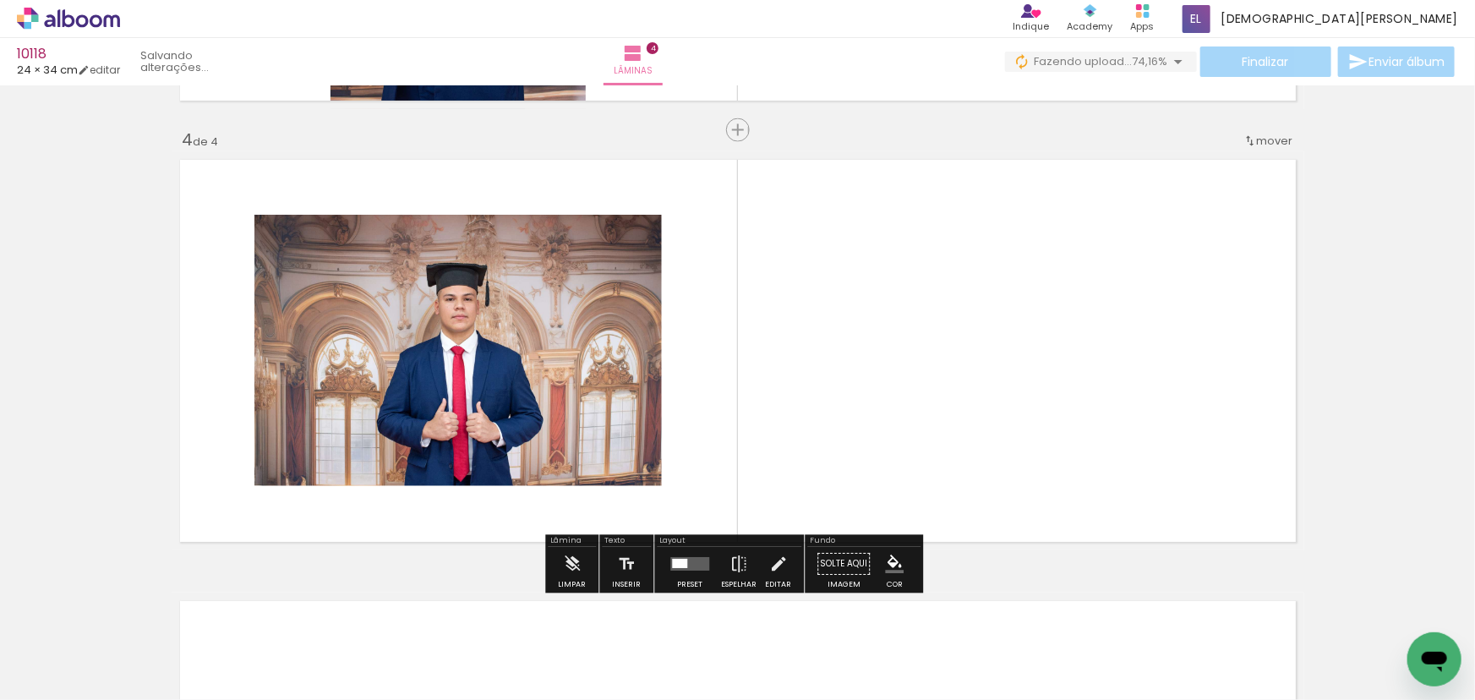
scroll to position [1318, 0]
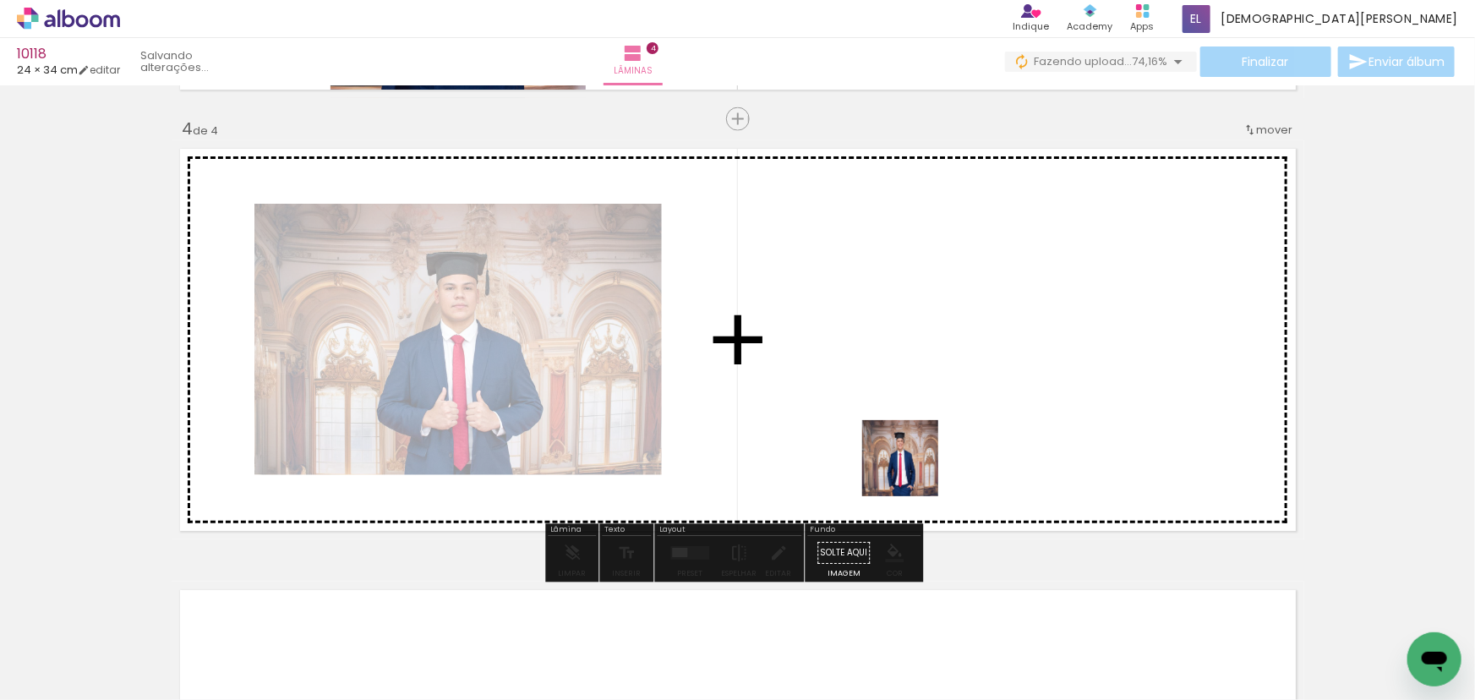
drag, startPoint x: 929, startPoint y: 556, endPoint x: 879, endPoint y: 380, distance: 182.8
click at [879, 380] on quentale-workspace at bounding box center [737, 350] width 1475 height 700
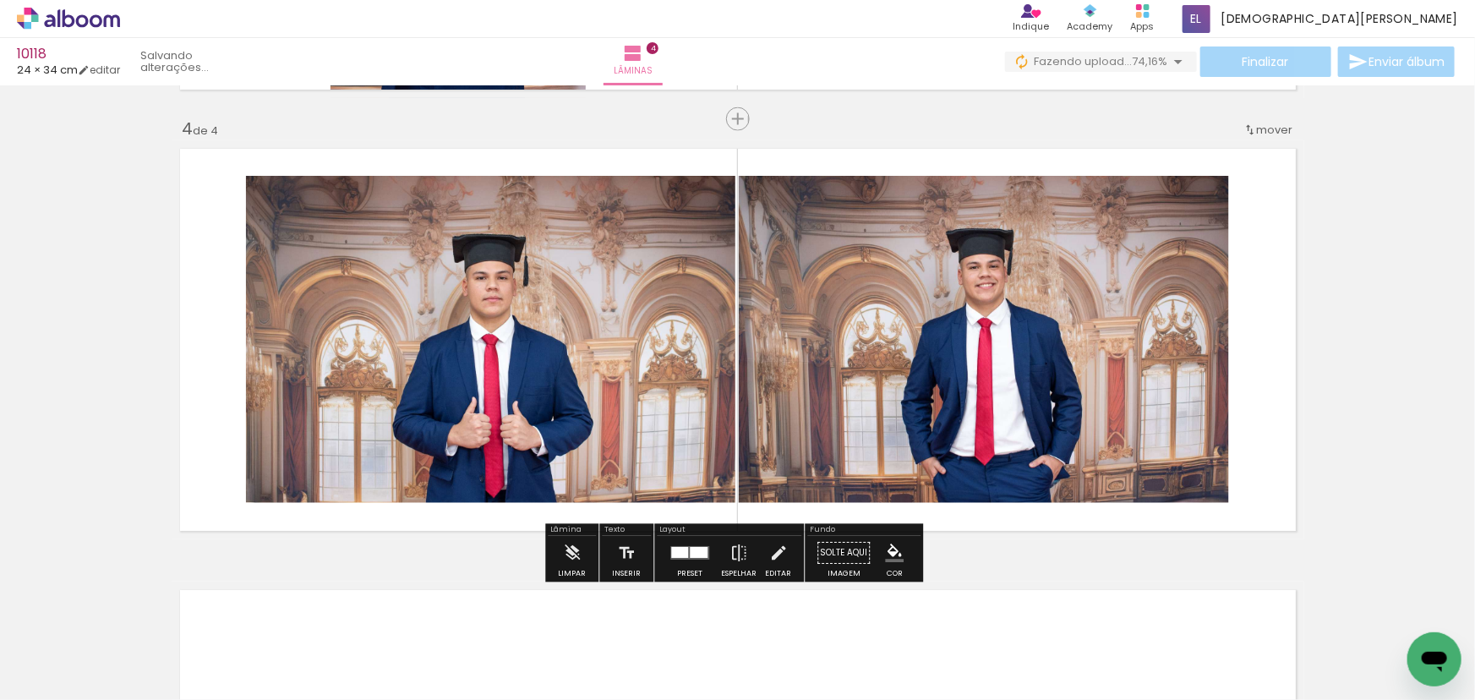
drag, startPoint x: 1116, startPoint y: 636, endPoint x: 994, endPoint y: 299, distance: 357.8
click at [973, 276] on quentale-workspace at bounding box center [737, 350] width 1475 height 700
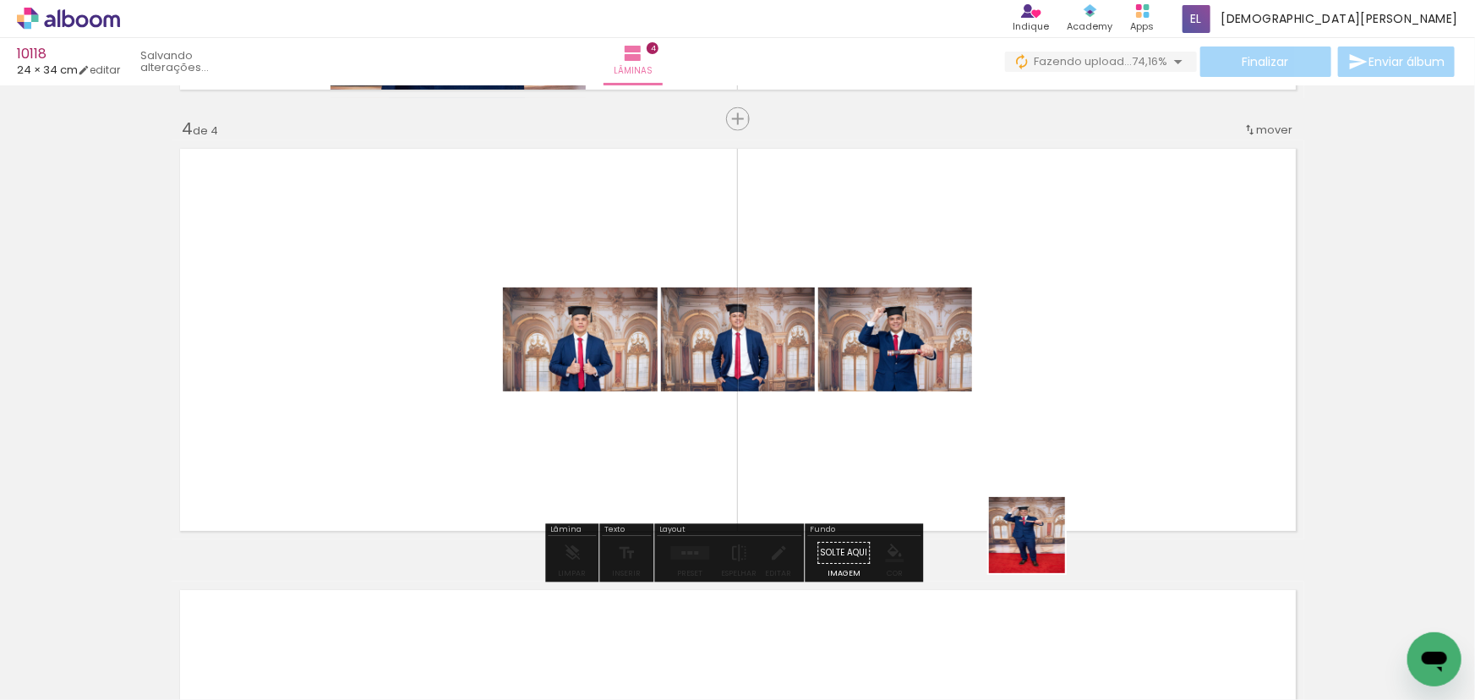
drag, startPoint x: 1040, startPoint y: 641, endPoint x: 1085, endPoint y: 380, distance: 265.1
click at [1022, 345] on quentale-workspace at bounding box center [737, 350] width 1475 height 700
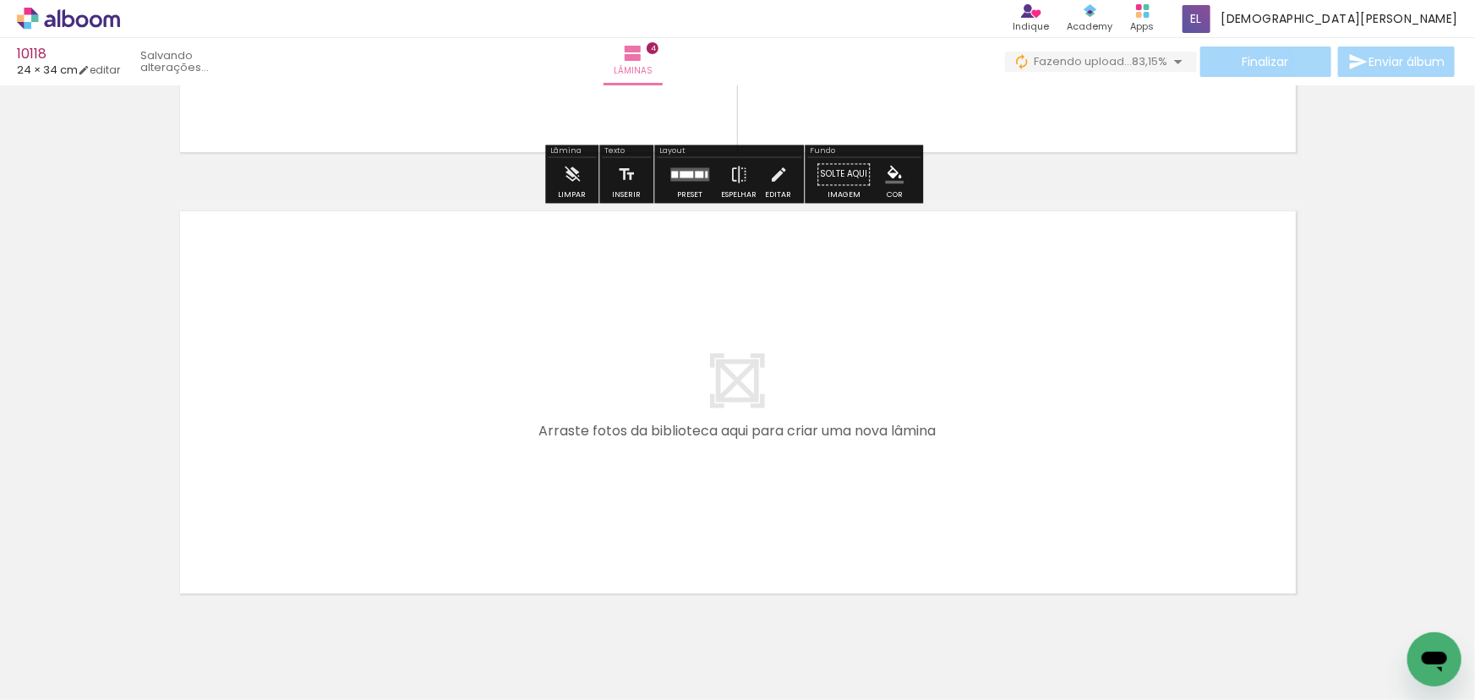
scroll to position [1702, 0]
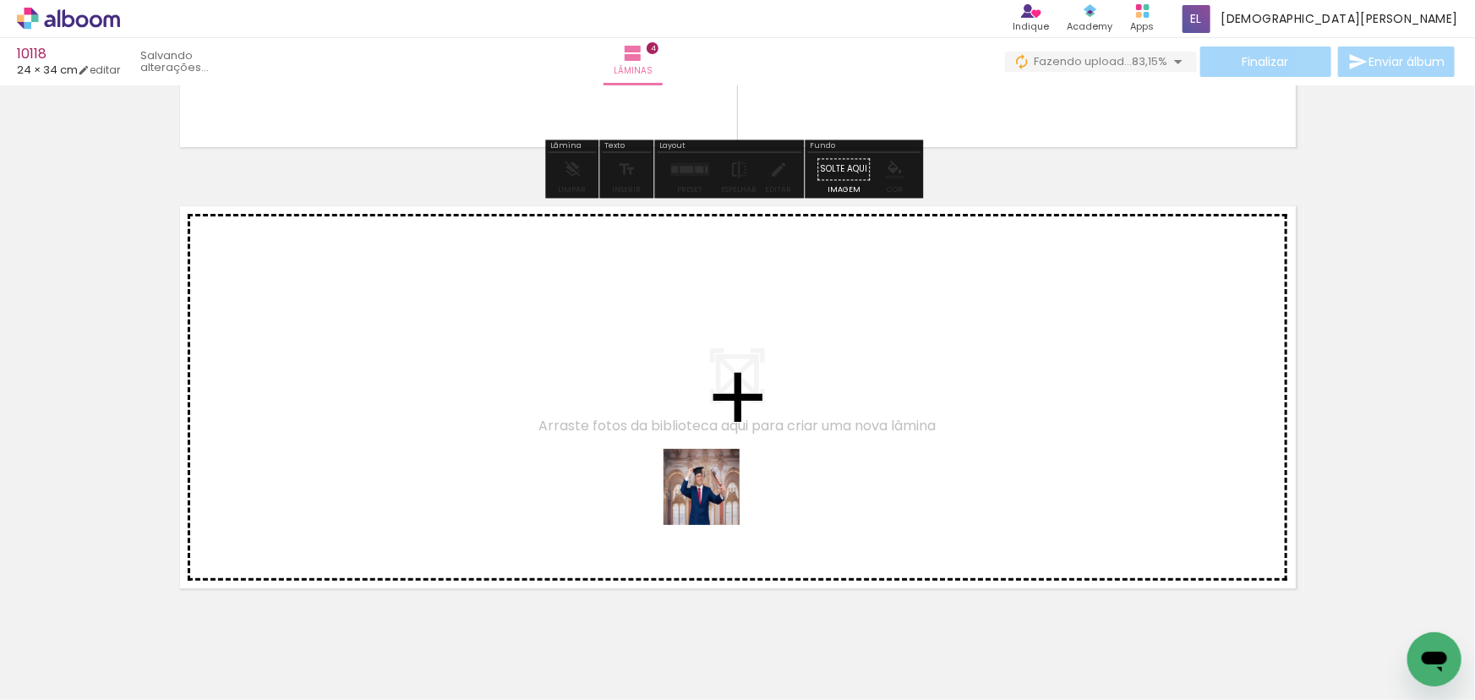
drag, startPoint x: 1319, startPoint y: 649, endPoint x: 678, endPoint y: 490, distance: 660.5
click at [678, 490] on quentale-workspace at bounding box center [737, 350] width 1475 height 700
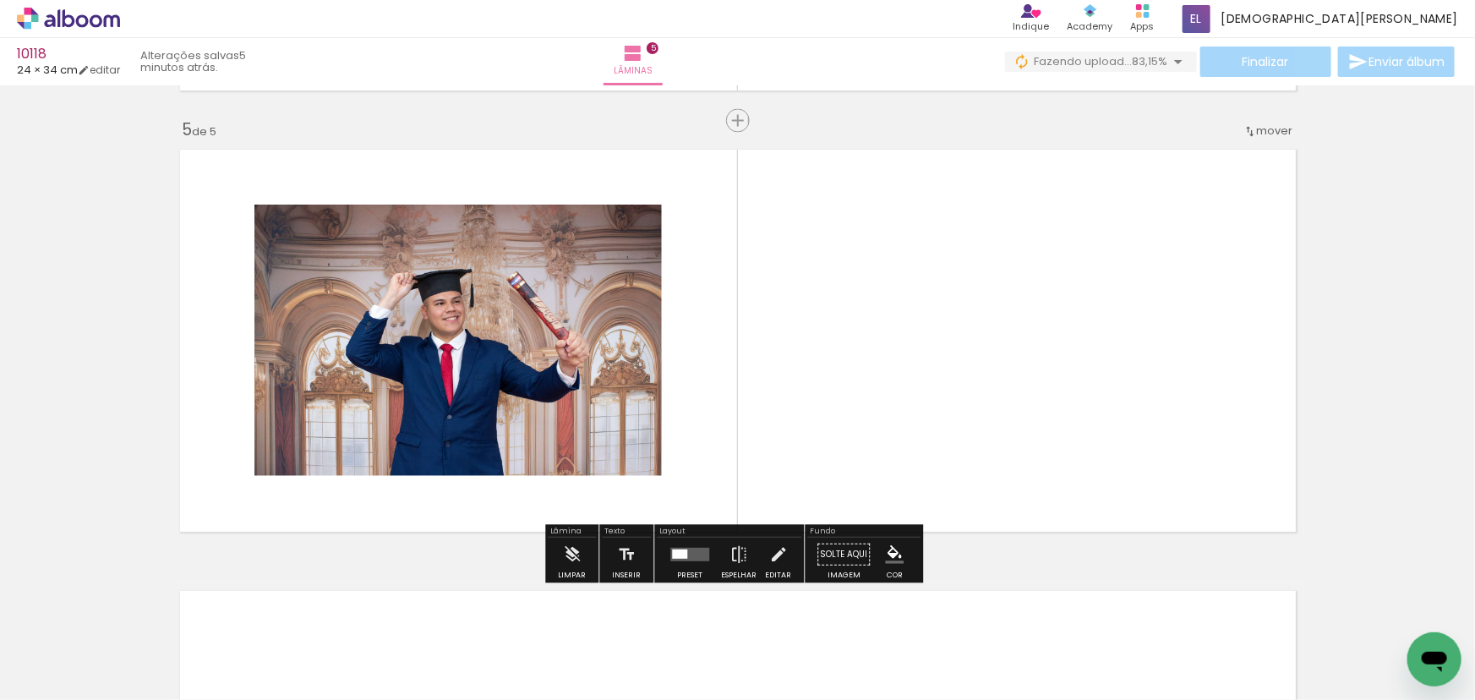
scroll to position [0, 1184]
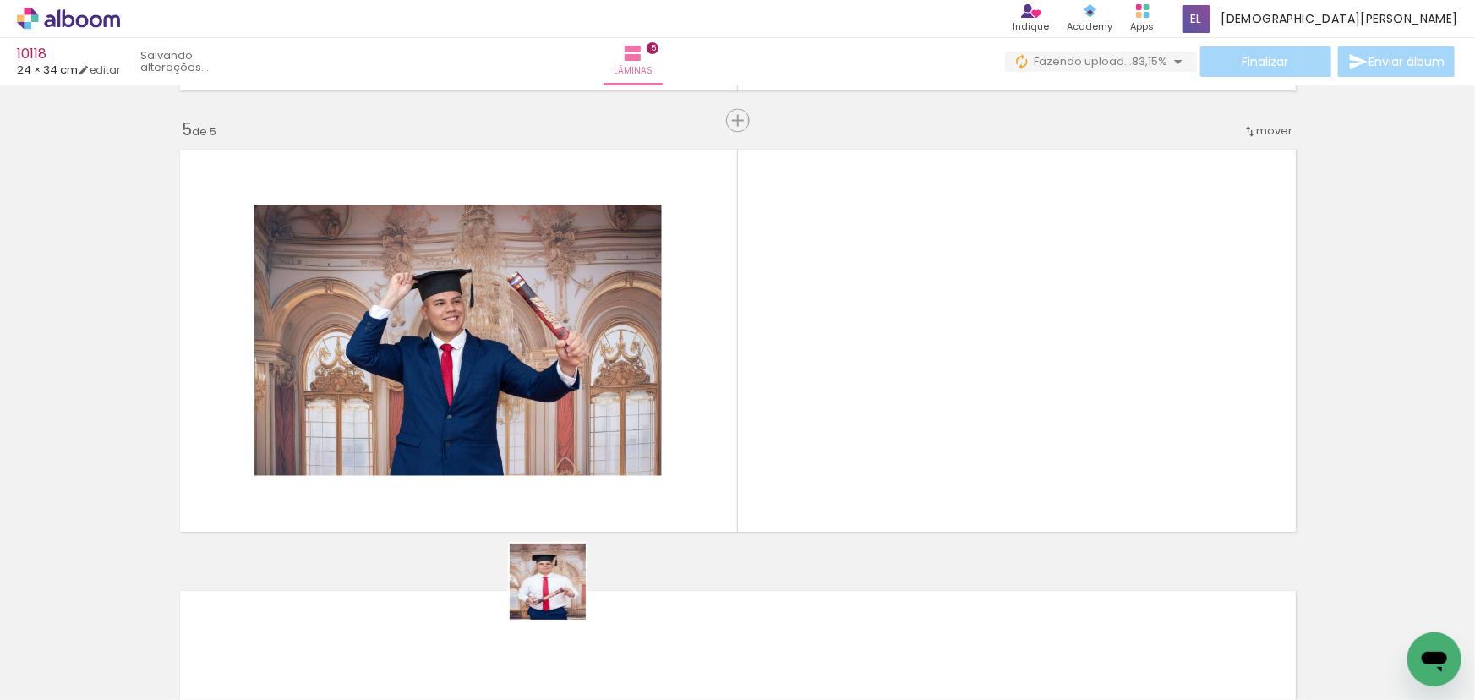
drag, startPoint x: 561, startPoint y: 594, endPoint x: 788, endPoint y: 304, distance: 369.2
click at [788, 304] on quentale-workspace at bounding box center [737, 350] width 1475 height 700
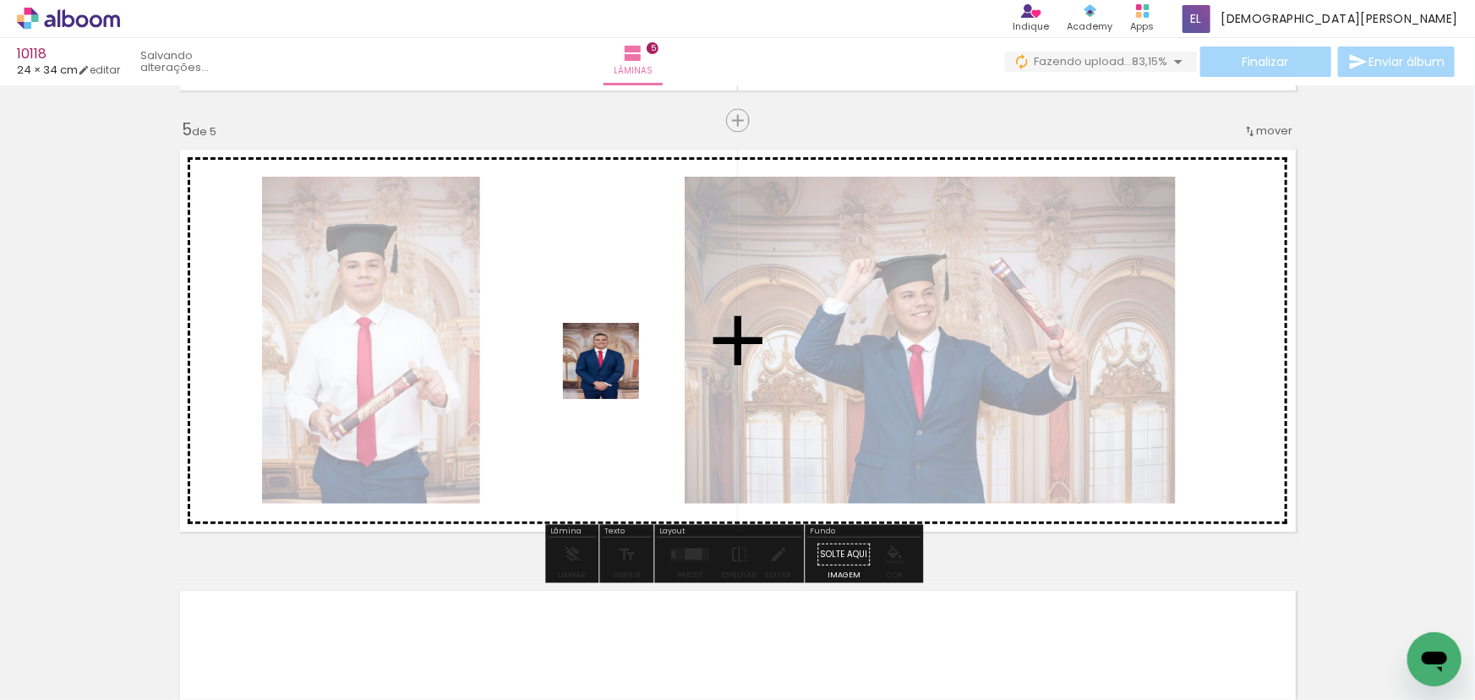
drag, startPoint x: 628, startPoint y: 397, endPoint x: 616, endPoint y: 369, distance: 31.1
click at [614, 370] on quentale-workspace at bounding box center [737, 350] width 1475 height 700
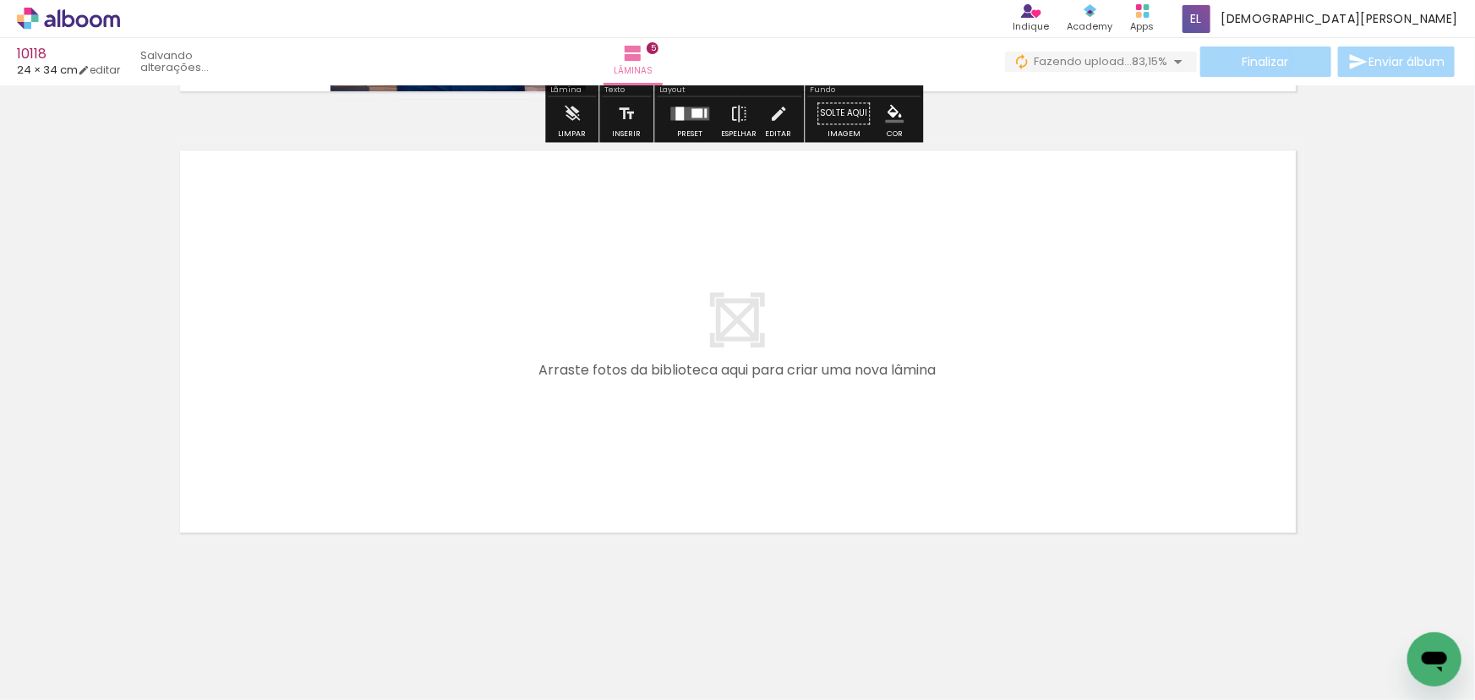
scroll to position [2204, 0]
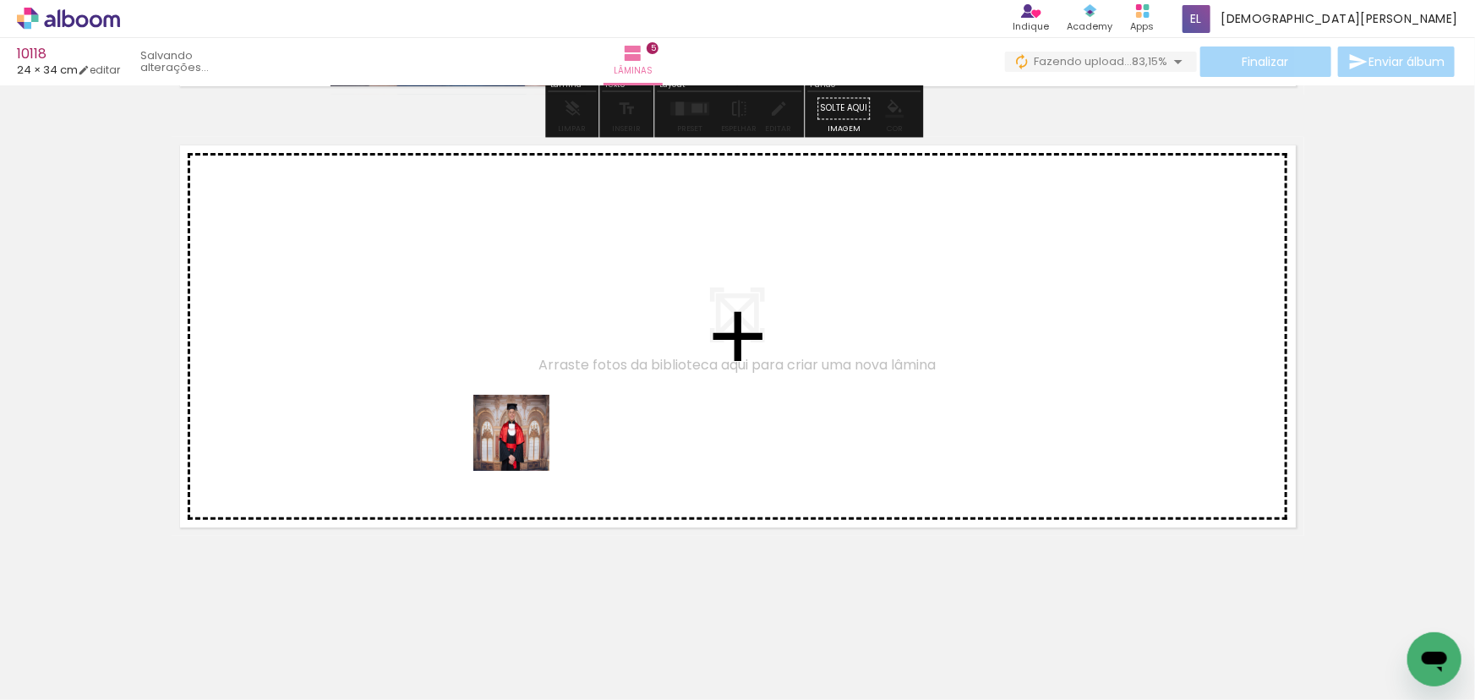
drag, startPoint x: 973, startPoint y: 632, endPoint x: 927, endPoint y: 579, distance: 70.7
click at [490, 432] on quentale-workspace at bounding box center [737, 350] width 1475 height 700
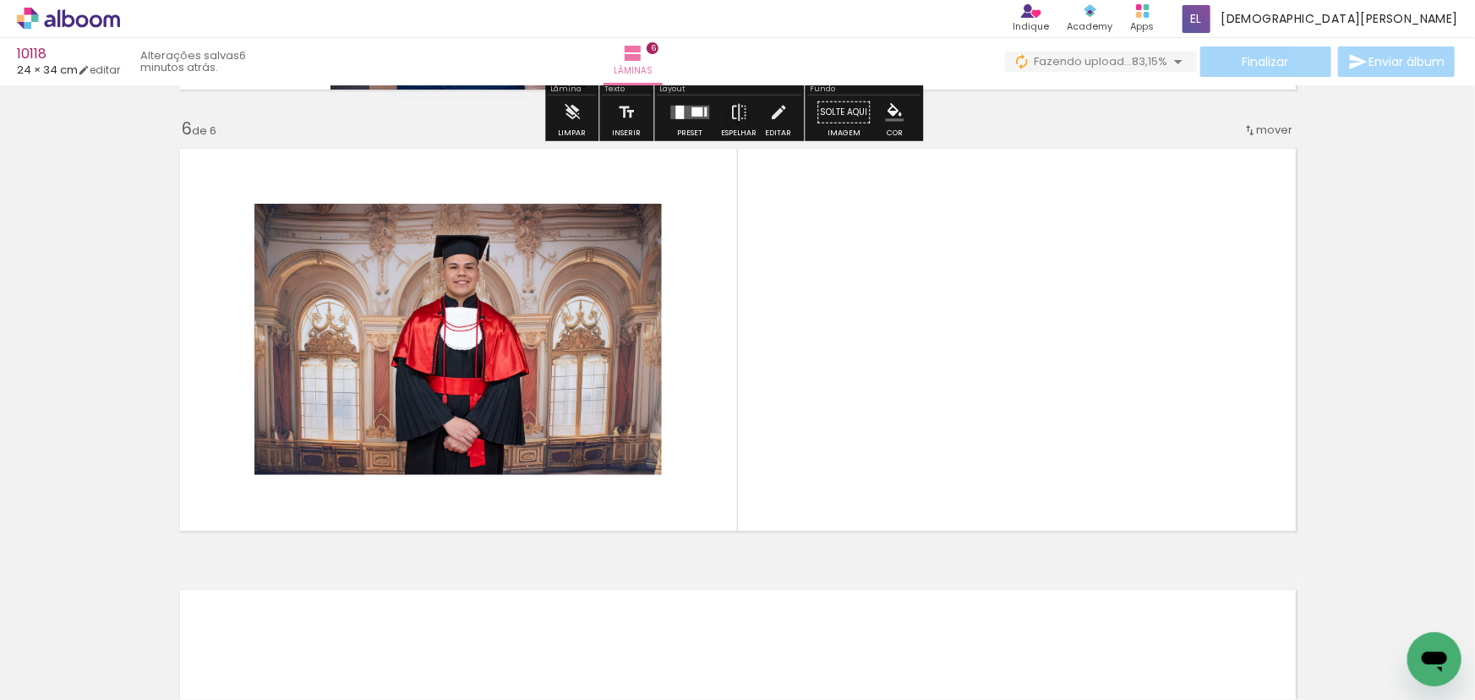
scroll to position [2200, 0]
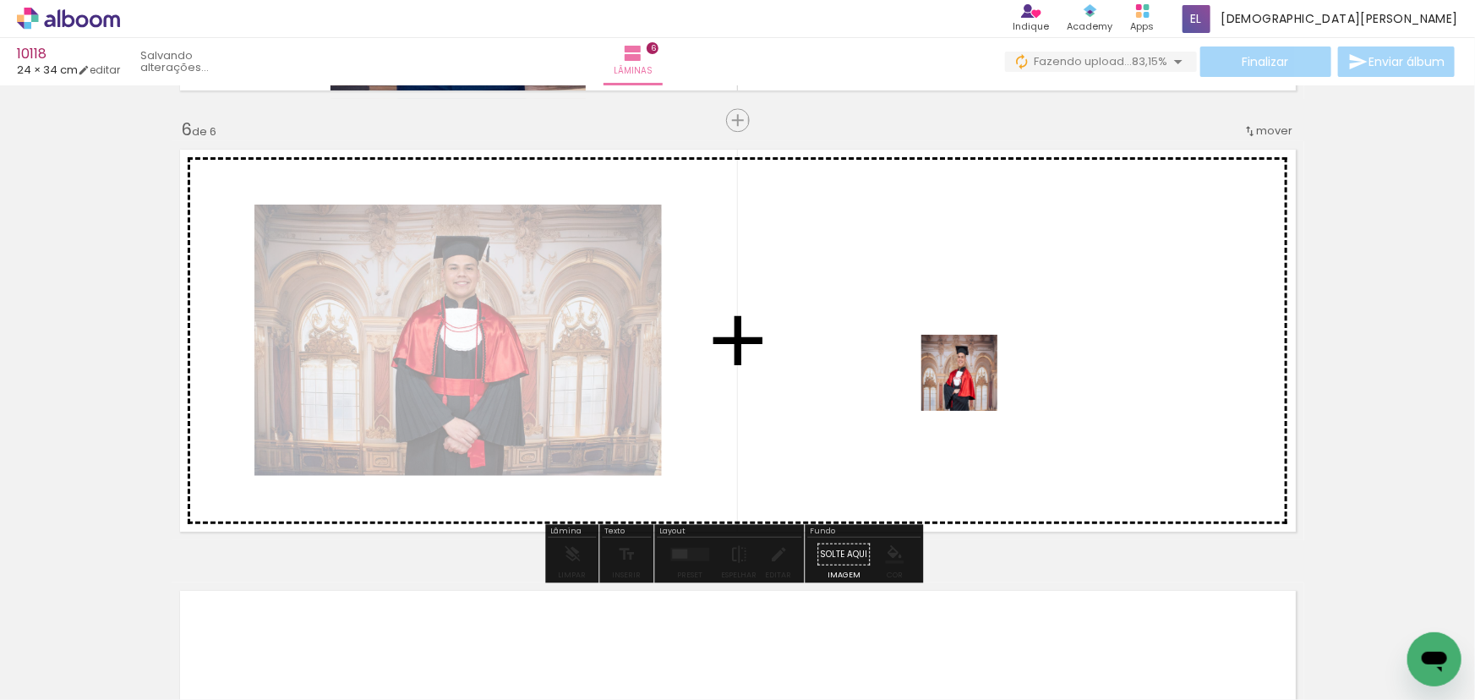
drag, startPoint x: 1245, startPoint y: 615, endPoint x: 896, endPoint y: 349, distance: 438.5
click at [896, 349] on quentale-workspace at bounding box center [737, 350] width 1475 height 700
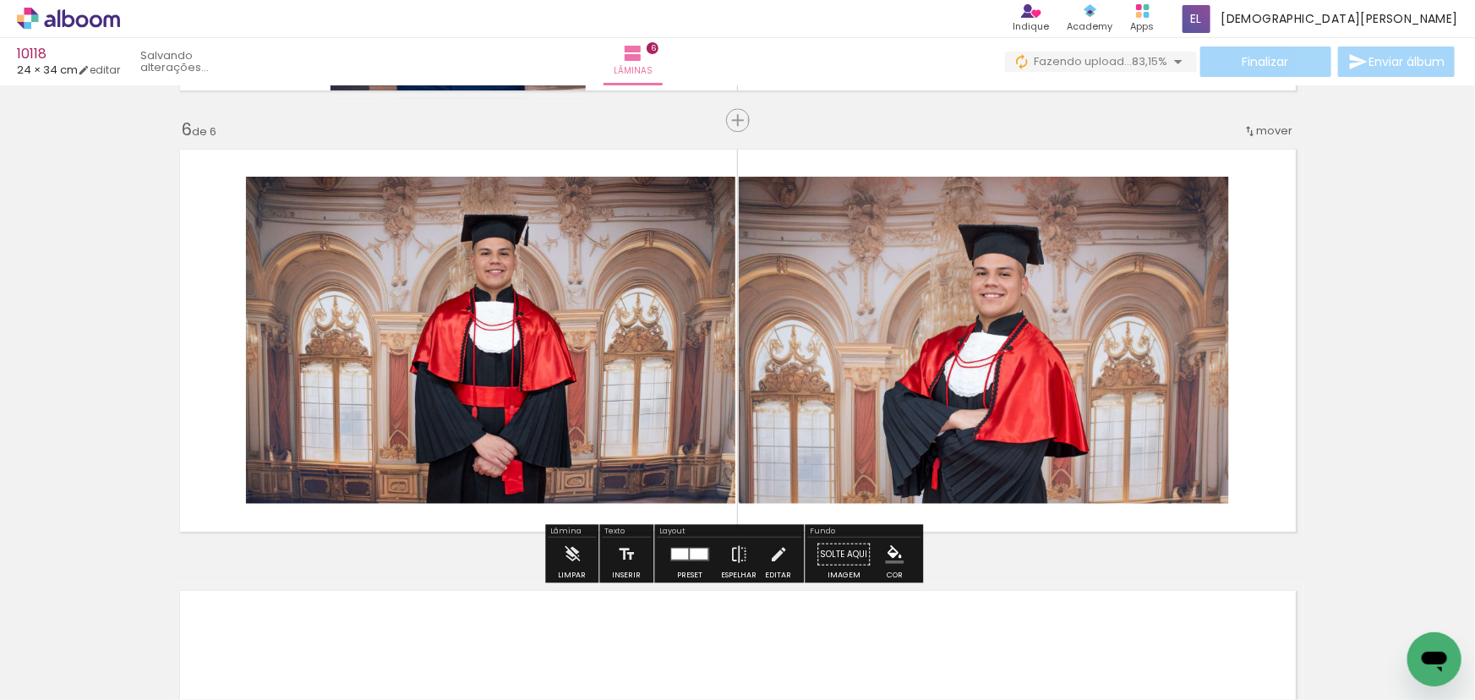
click at [692, 562] on div at bounding box center [690, 554] width 46 height 34
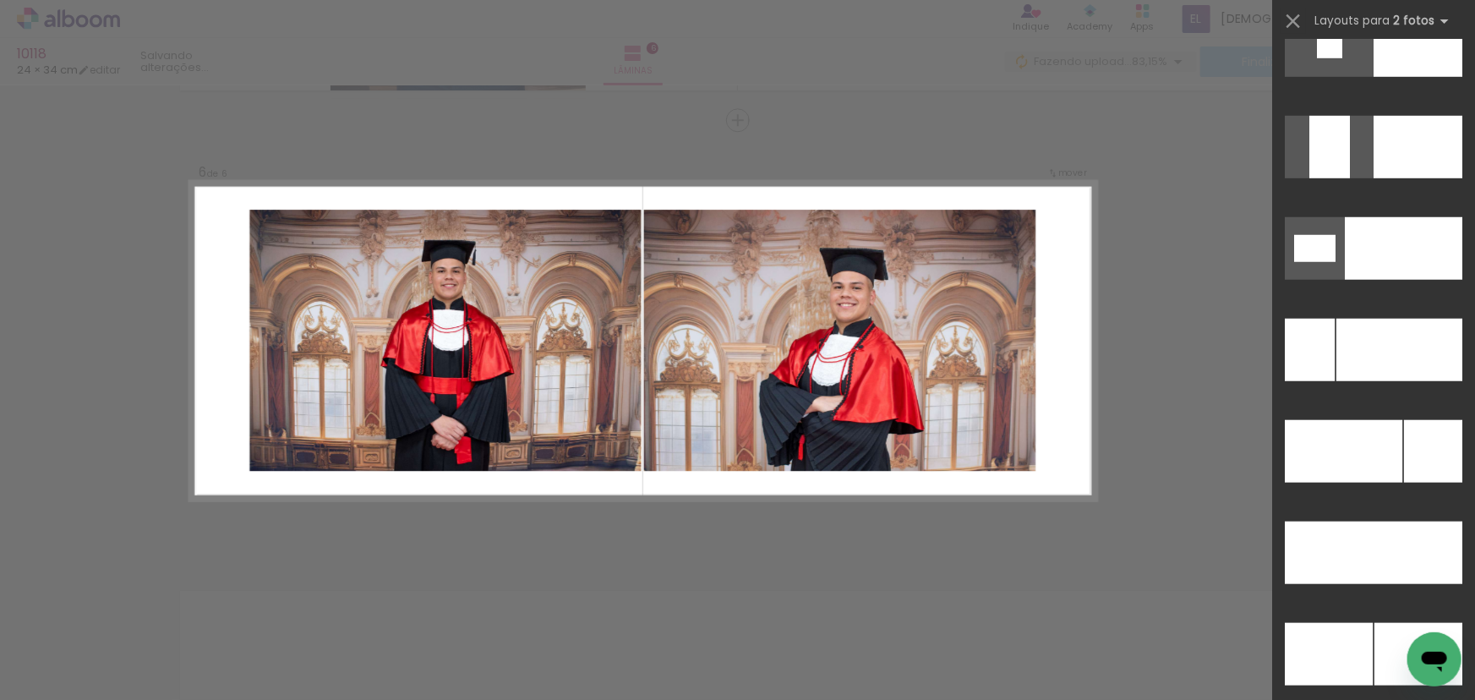
scroll to position [7327, 0]
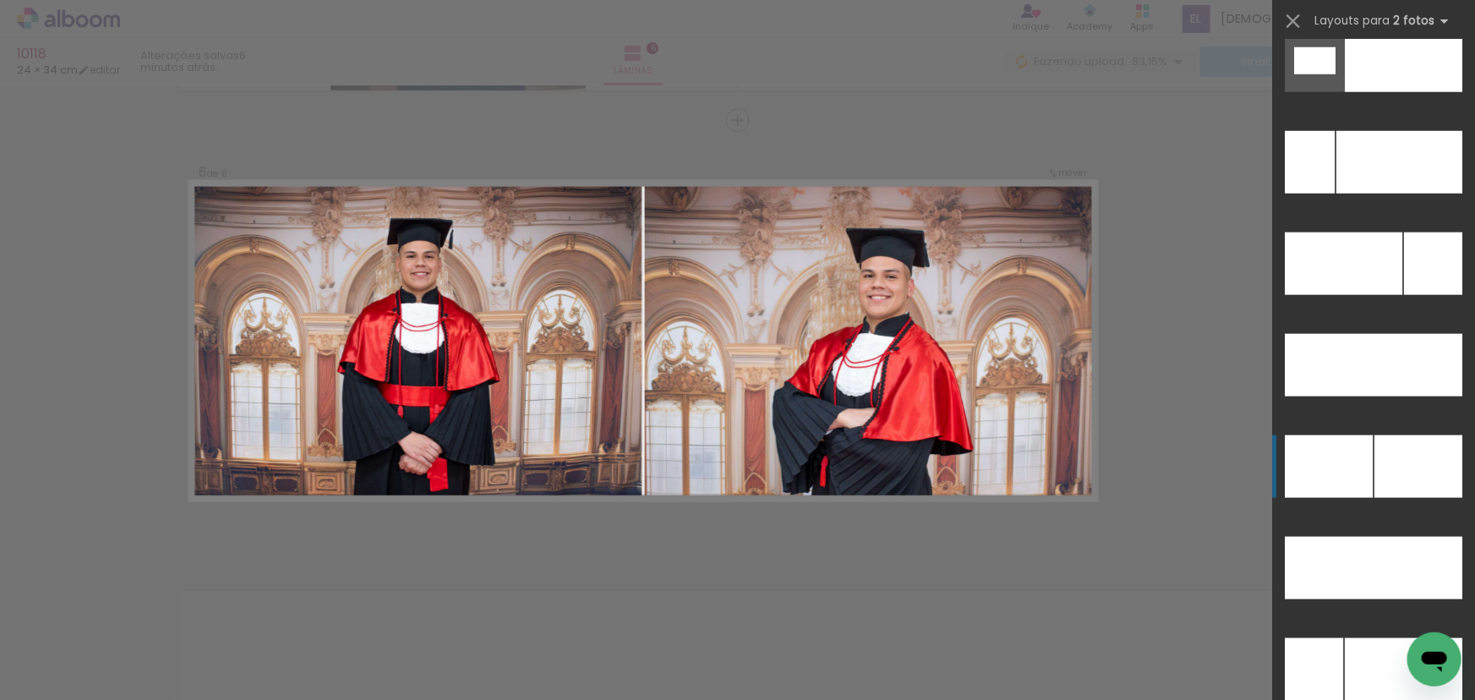
click at [1373, 194] on div at bounding box center [1400, 162] width 126 height 63
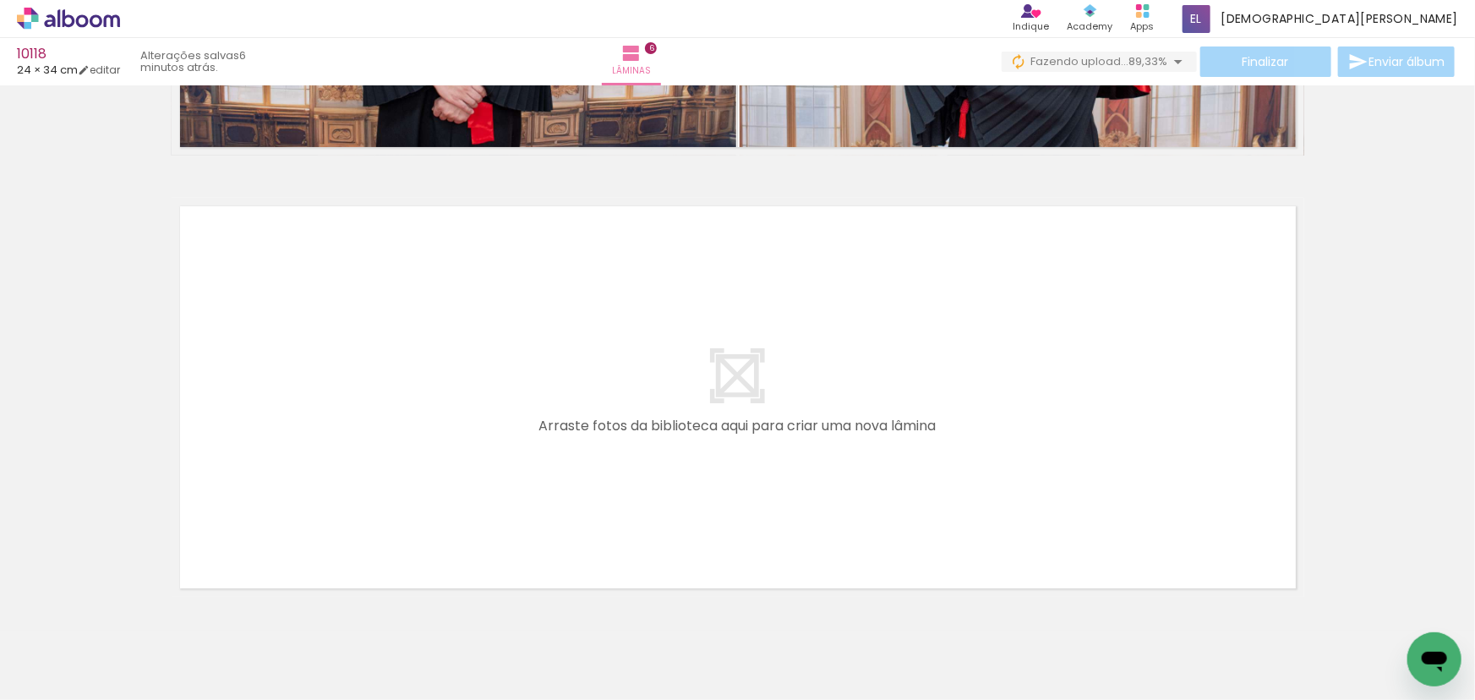
scroll to position [0, 1737]
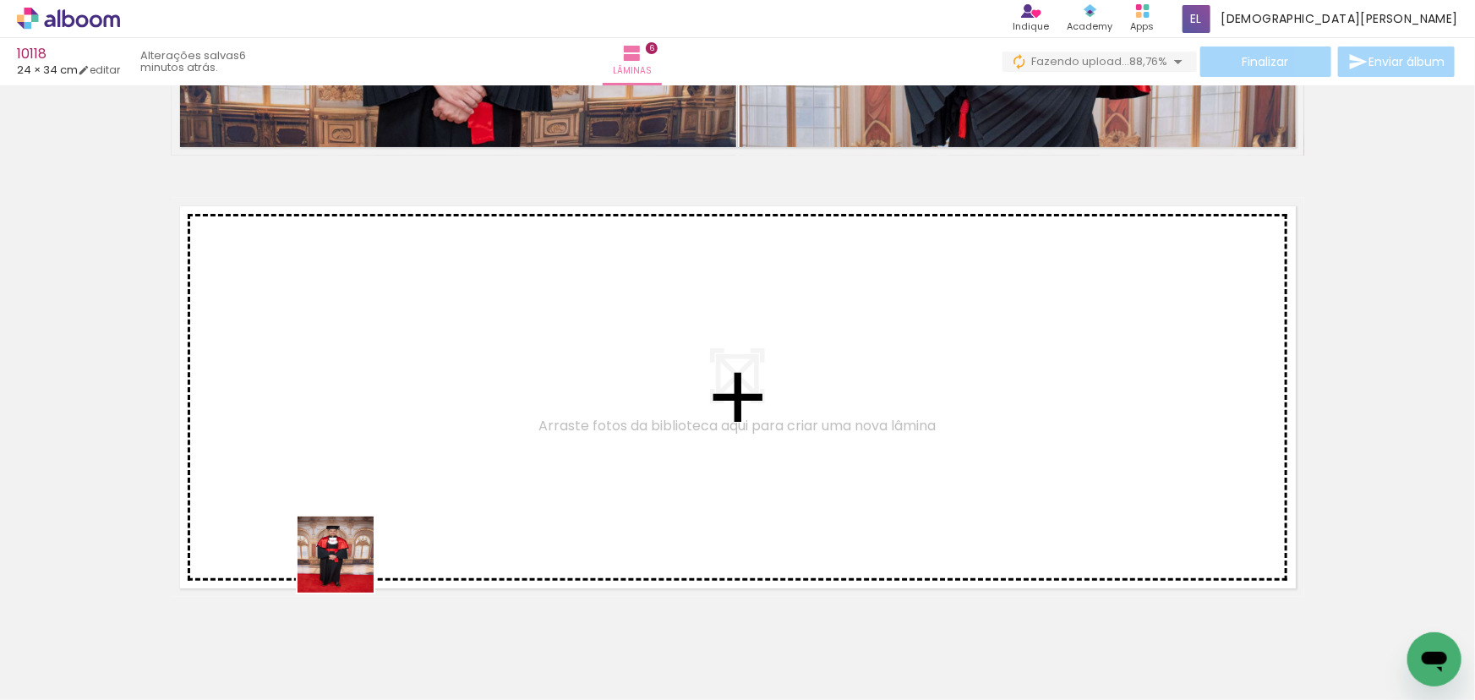
drag, startPoint x: 348, startPoint y: 567, endPoint x: 662, endPoint y: 583, distance: 314.0
click at [379, 406] on quentale-workspace at bounding box center [737, 350] width 1475 height 700
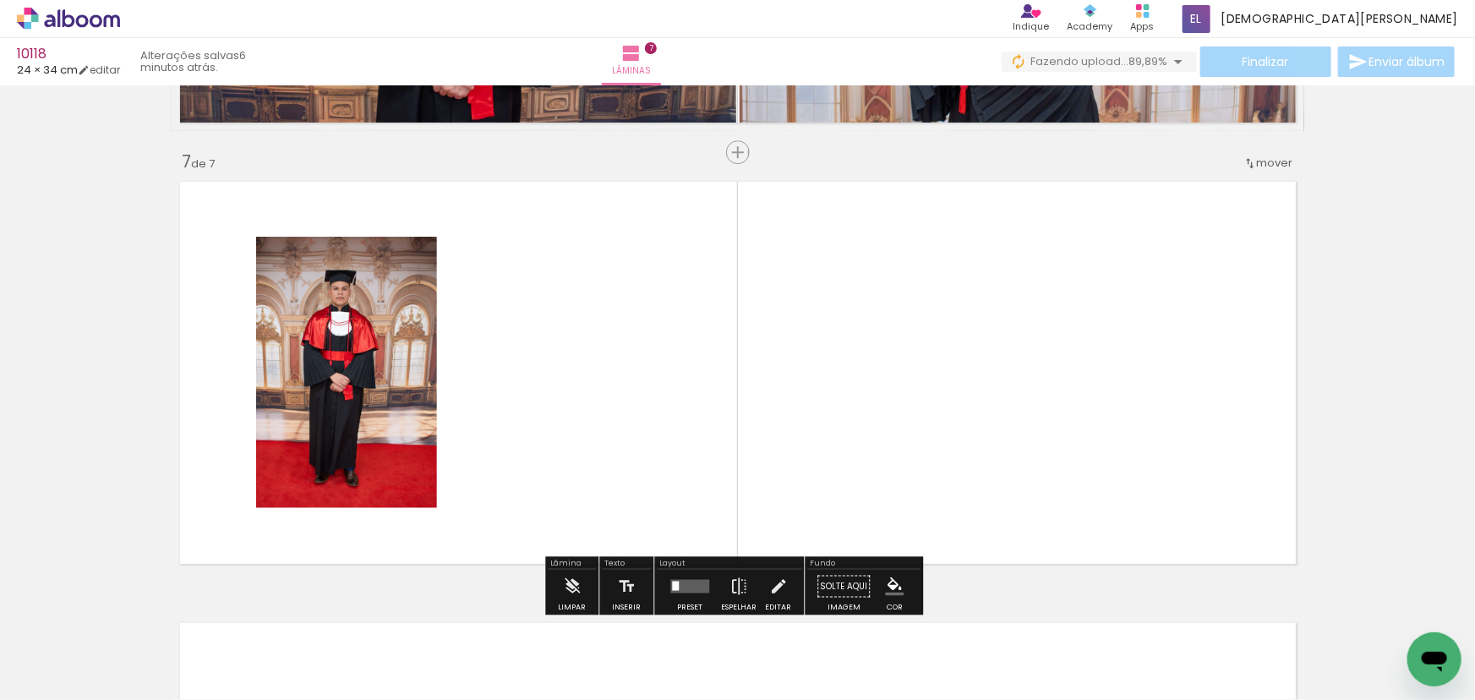
scroll to position [2641, 0]
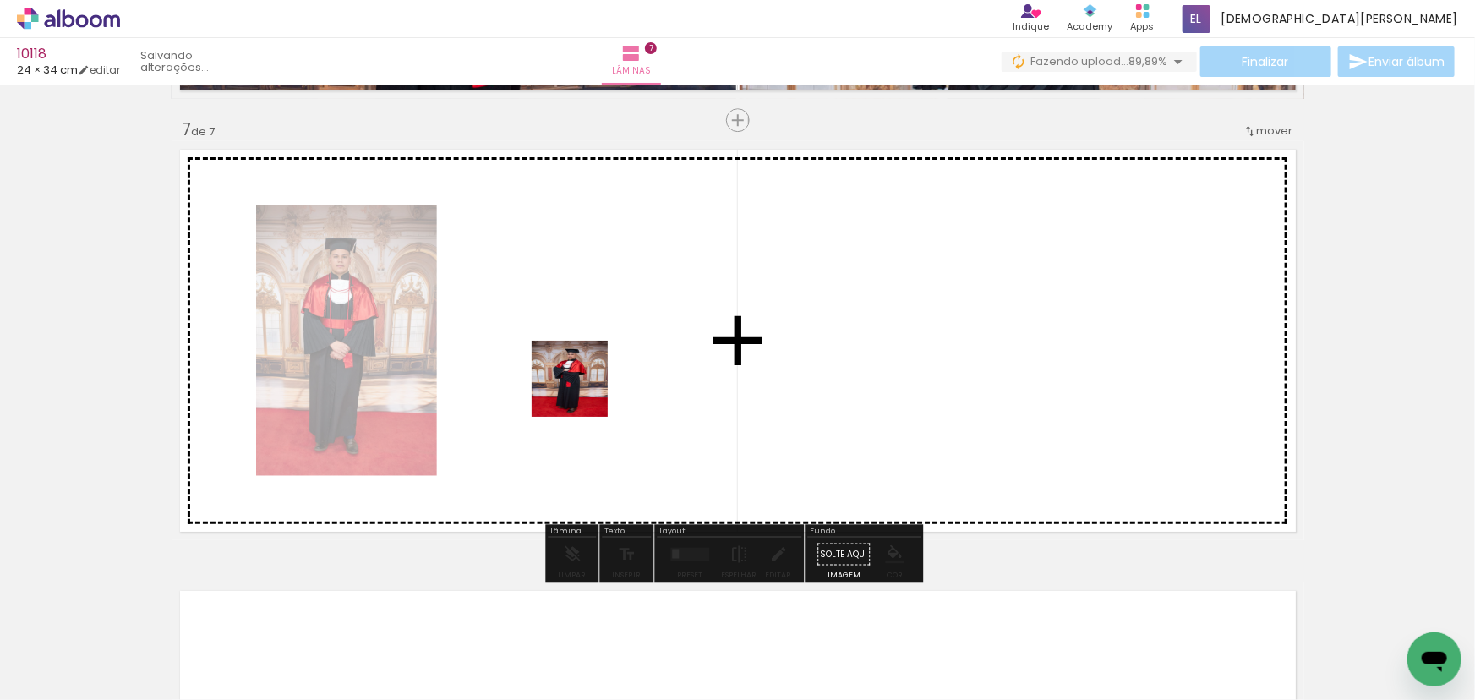
drag, startPoint x: 627, startPoint y: 644, endPoint x: 577, endPoint y: 344, distance: 304.4
click at [577, 344] on quentale-workspace at bounding box center [737, 350] width 1475 height 700
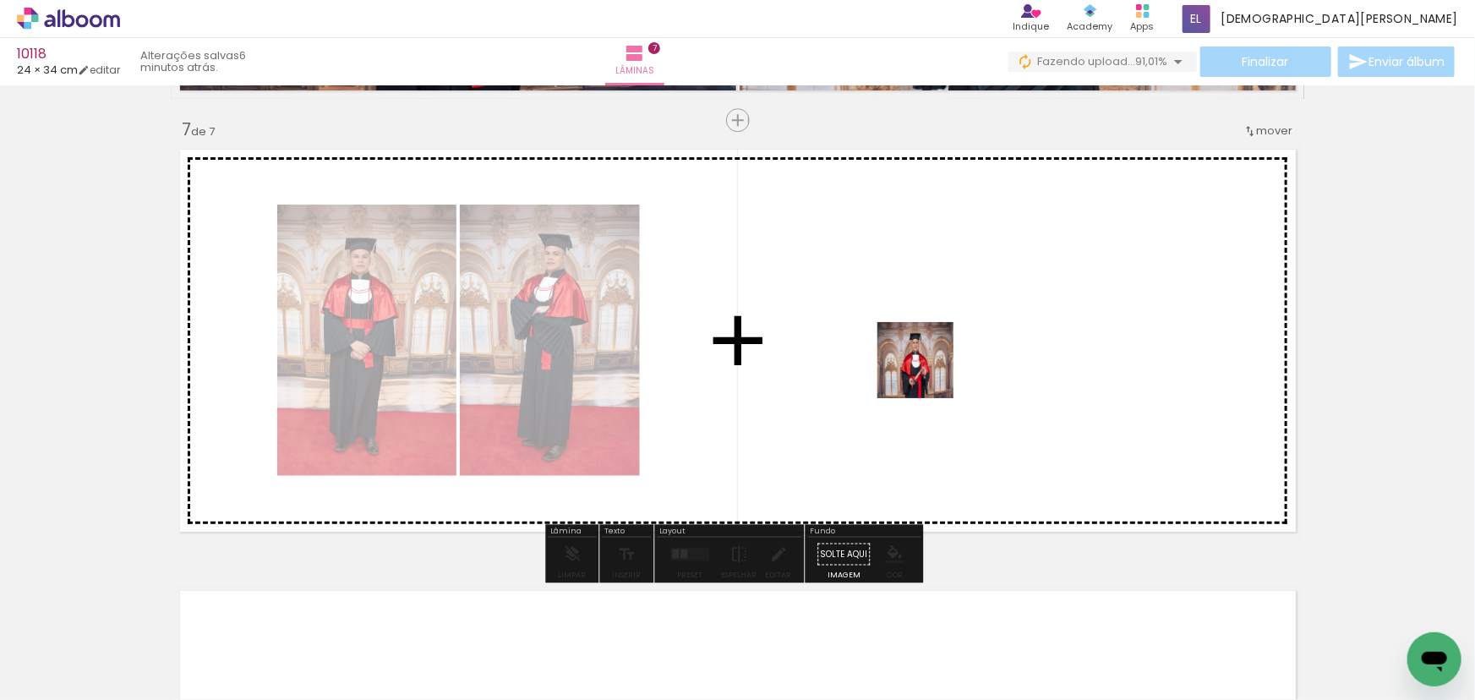
drag, startPoint x: 896, startPoint y: 660, endPoint x: 919, endPoint y: 328, distance: 333.0
click at [919, 328] on quentale-workspace at bounding box center [737, 350] width 1475 height 700
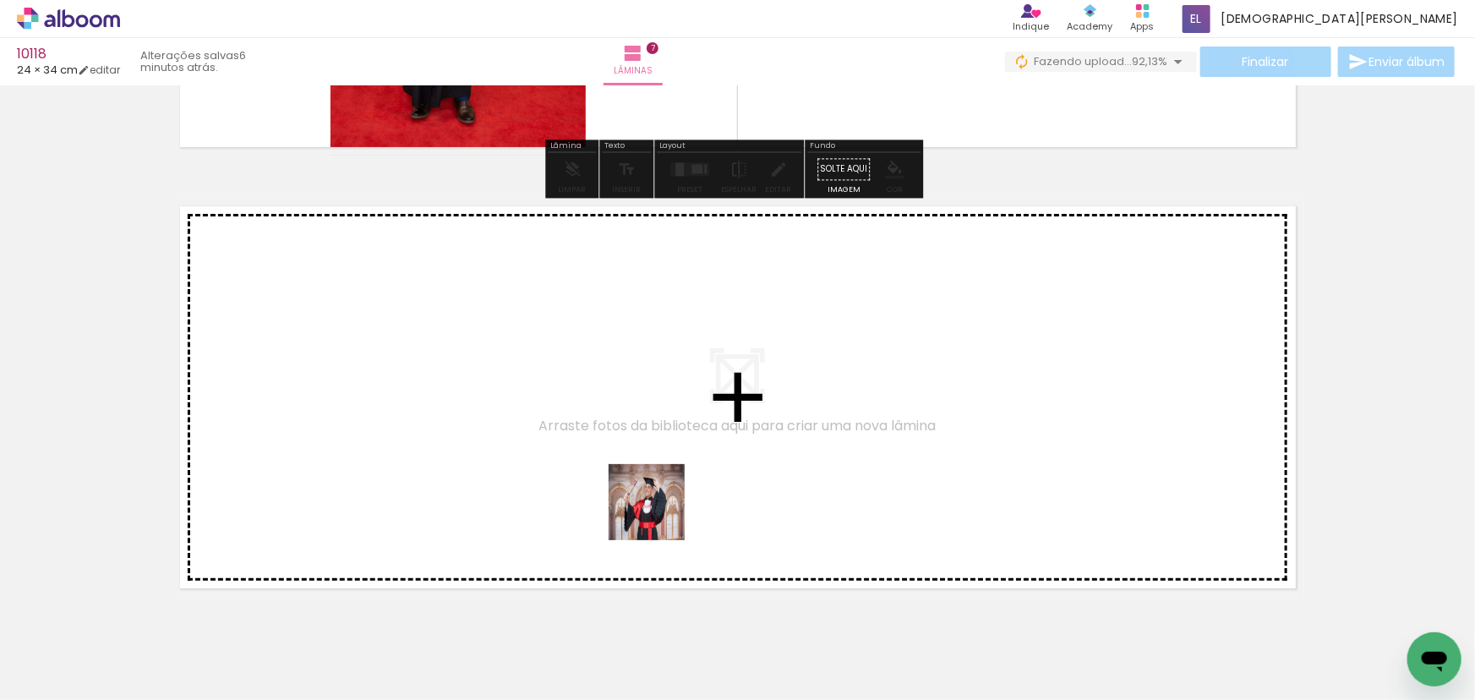
drag, startPoint x: 1024, startPoint y: 618, endPoint x: 1082, endPoint y: 611, distance: 58.7
click at [610, 505] on quentale-workspace at bounding box center [737, 350] width 1475 height 700
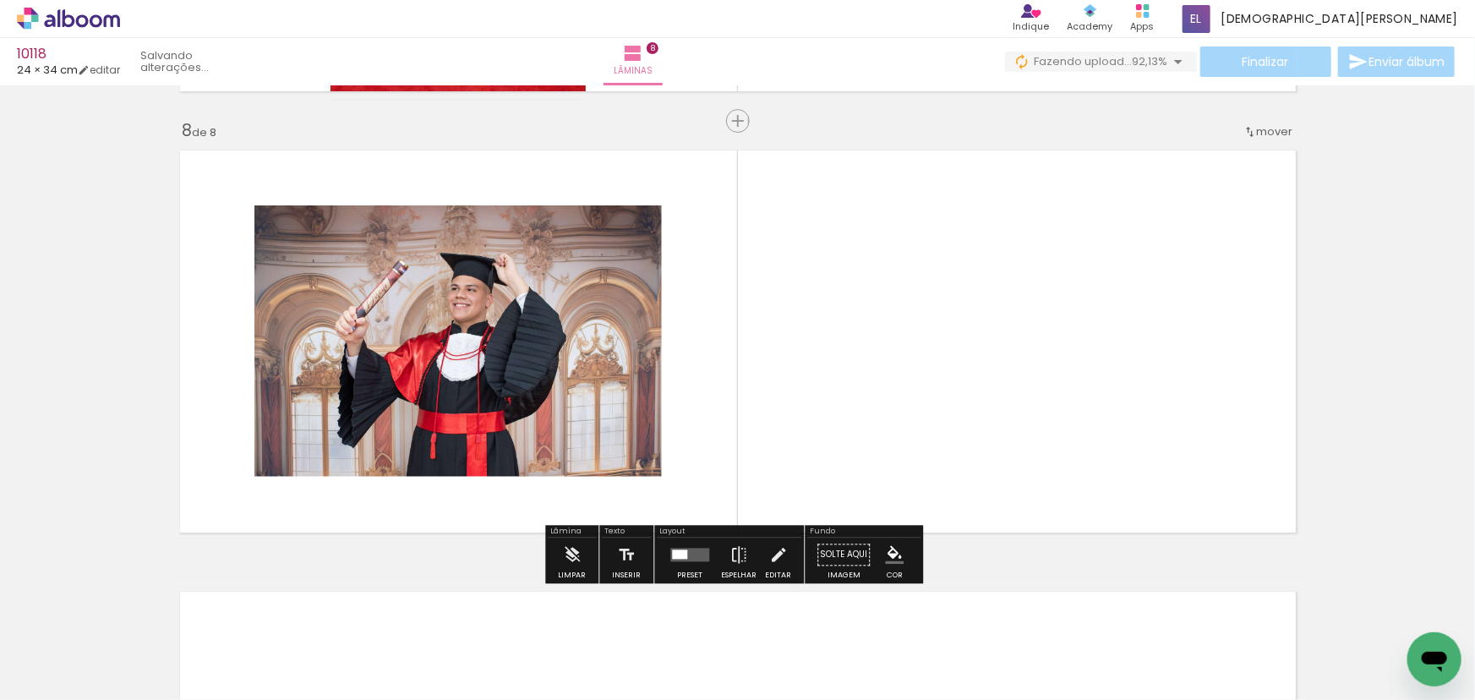
scroll to position [3083, 0]
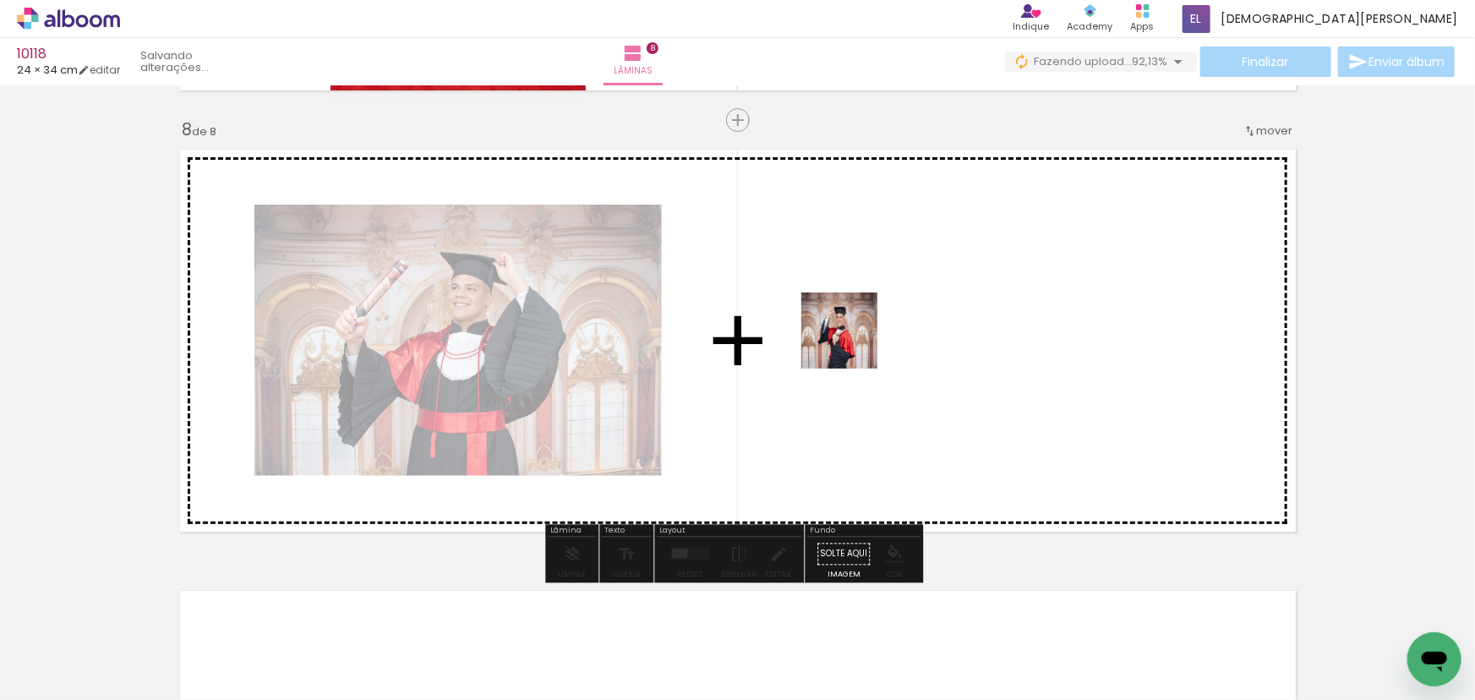
drag, startPoint x: 1226, startPoint y: 566, endPoint x: 840, endPoint y: 338, distance: 448.8
click at [840, 338] on quentale-workspace at bounding box center [737, 350] width 1475 height 700
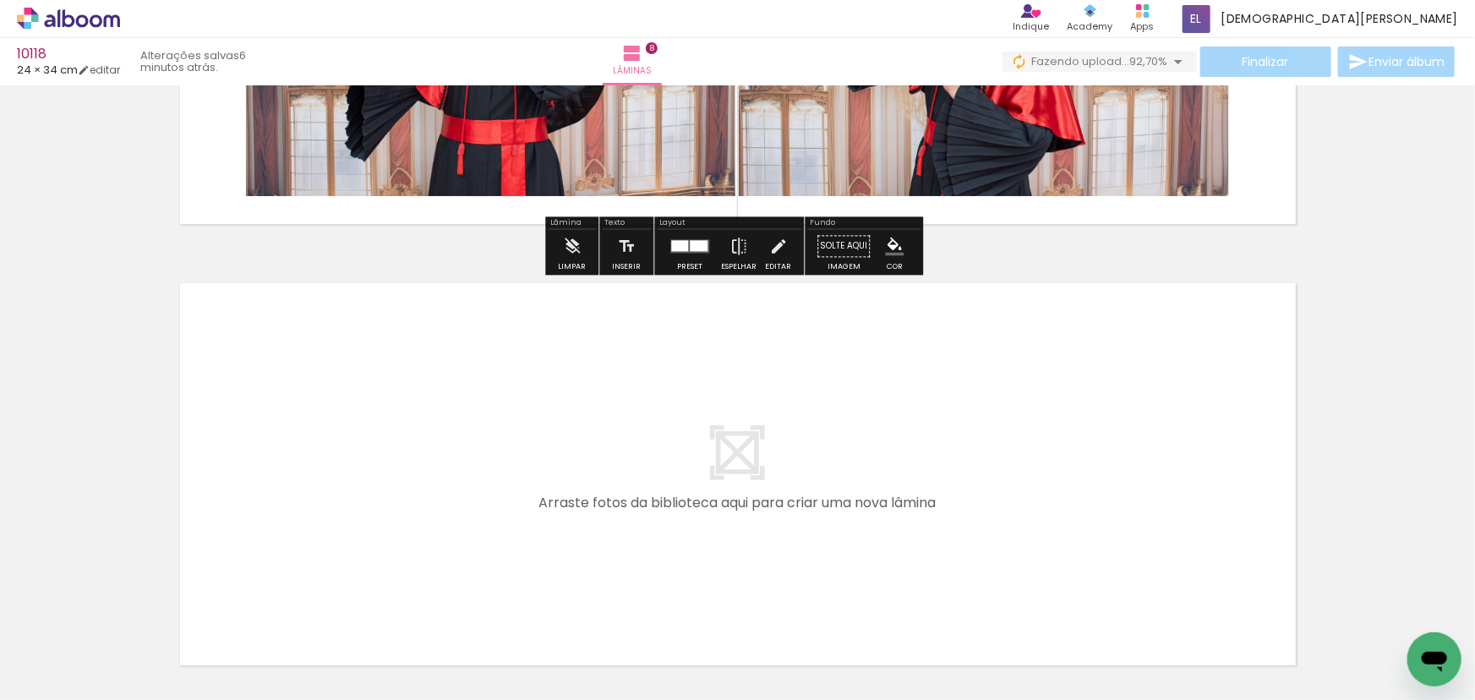
scroll to position [0, 2454]
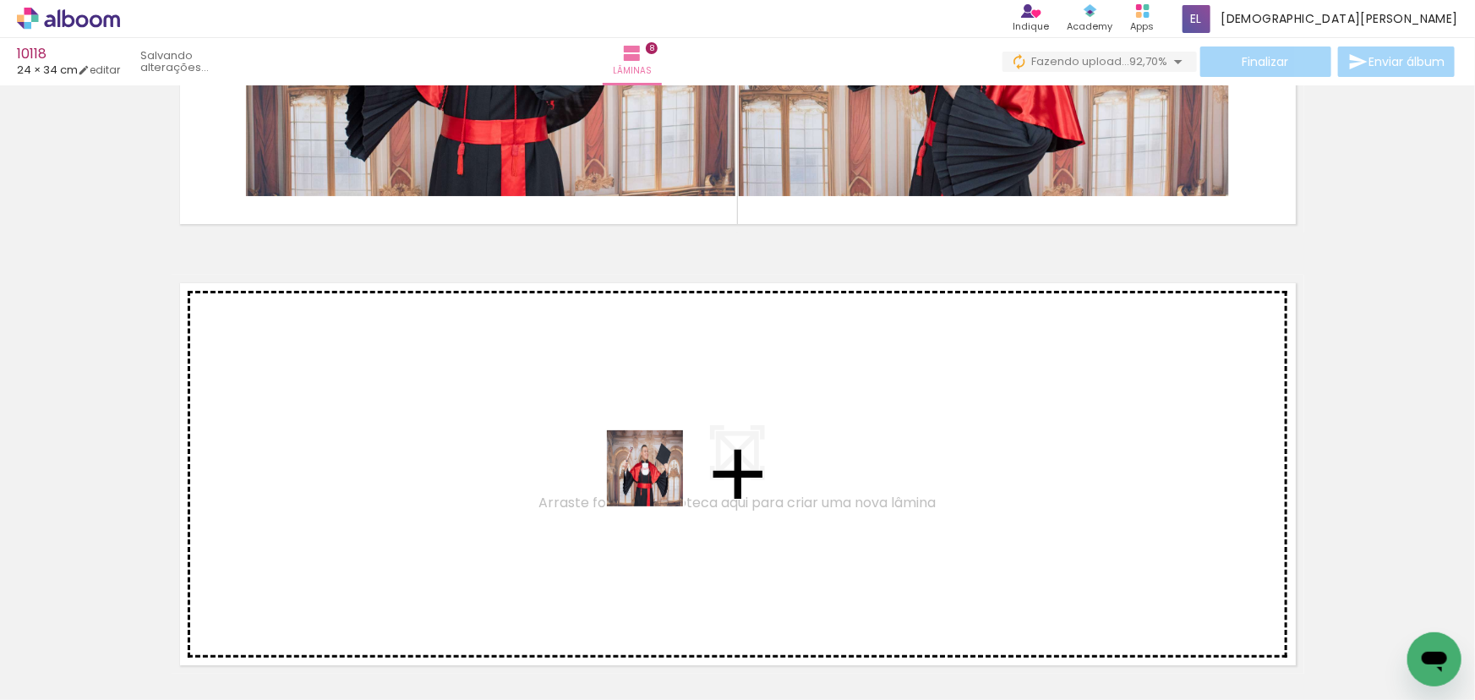
drag, startPoint x: 768, startPoint y: 651, endPoint x: 905, endPoint y: 626, distance: 139.3
click at [658, 480] on quentale-workspace at bounding box center [737, 350] width 1475 height 700
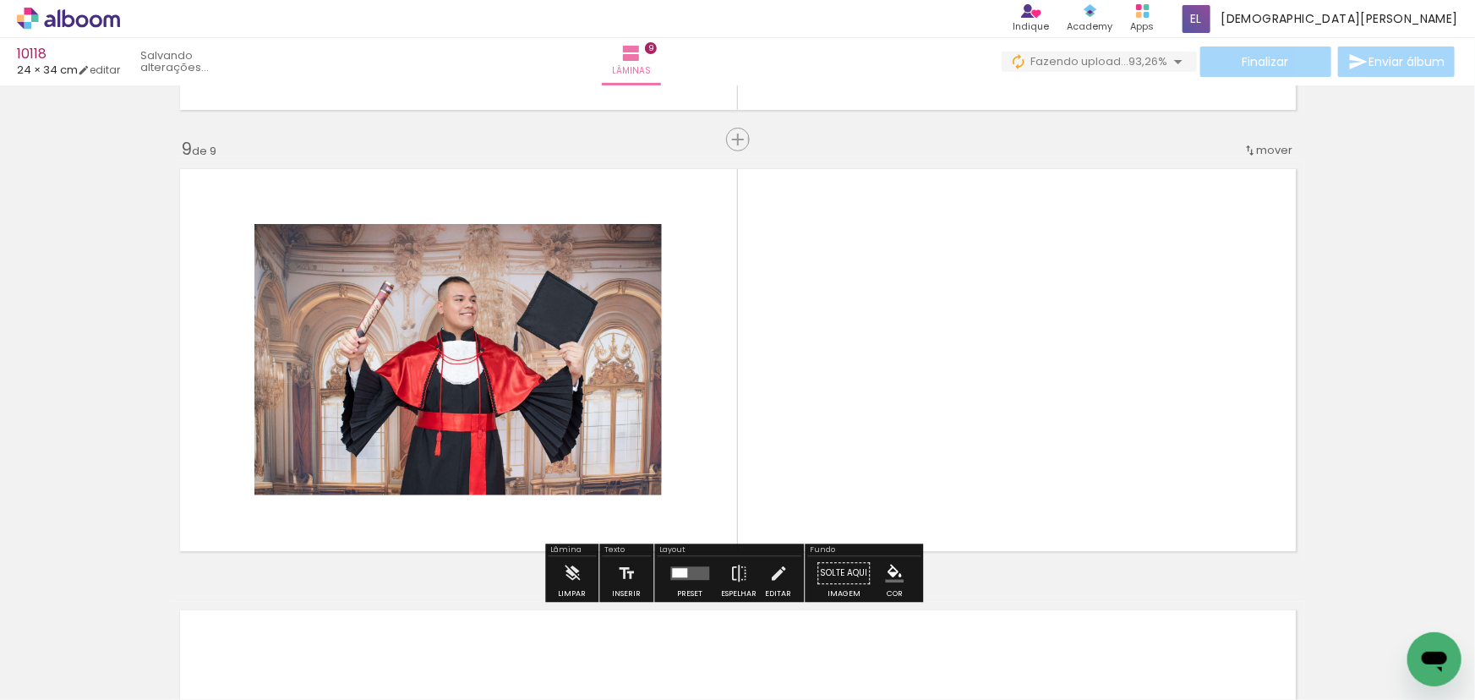
scroll to position [3525, 0]
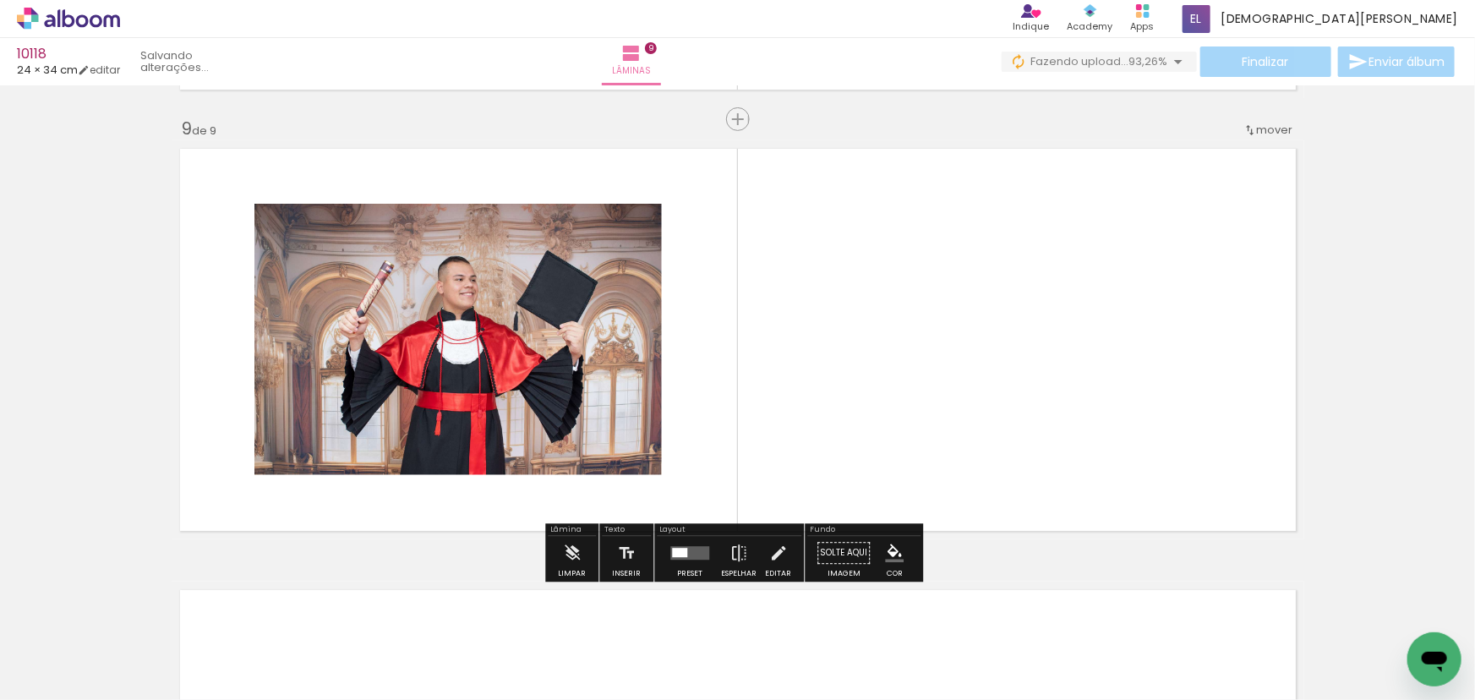
drag, startPoint x: 966, startPoint y: 659, endPoint x: 874, endPoint y: 397, distance: 277.5
click at [874, 397] on quentale-workspace at bounding box center [737, 350] width 1475 height 700
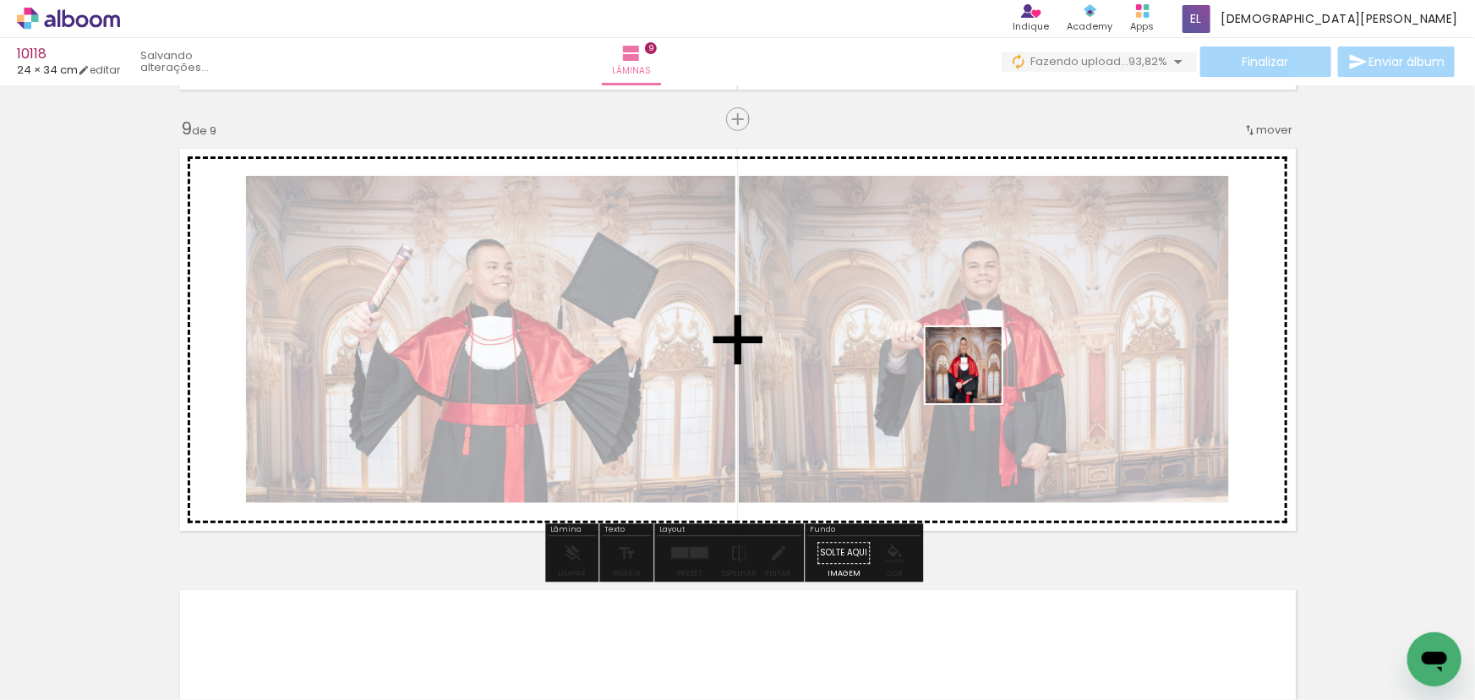
drag, startPoint x: 1004, startPoint y: 402, endPoint x: 976, endPoint y: 378, distance: 36.5
click at [976, 378] on quentale-workspace at bounding box center [737, 350] width 1475 height 700
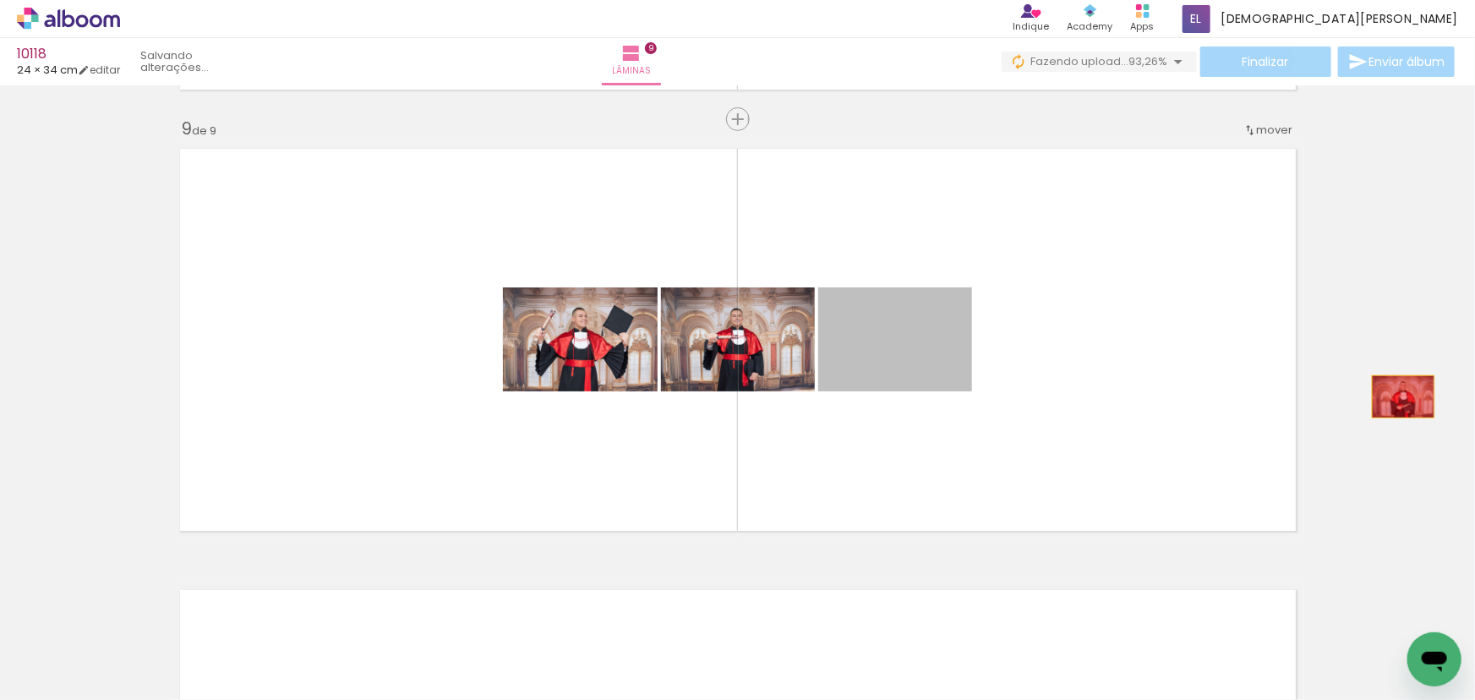
drag, startPoint x: 911, startPoint y: 347, endPoint x: 1398, endPoint y: 397, distance: 489.5
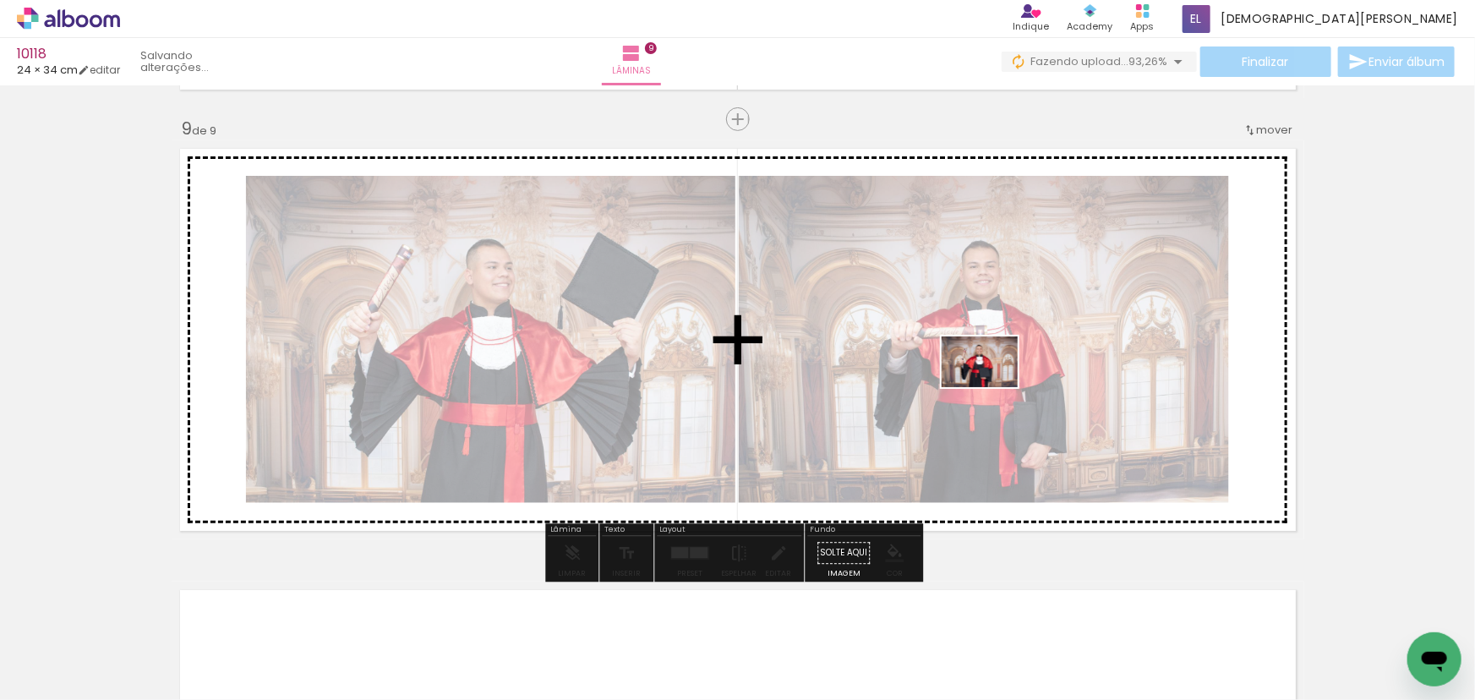
drag, startPoint x: 1124, startPoint y: 653, endPoint x: 993, endPoint y: 387, distance: 296.1
click at [993, 387] on quentale-workspace at bounding box center [737, 350] width 1475 height 700
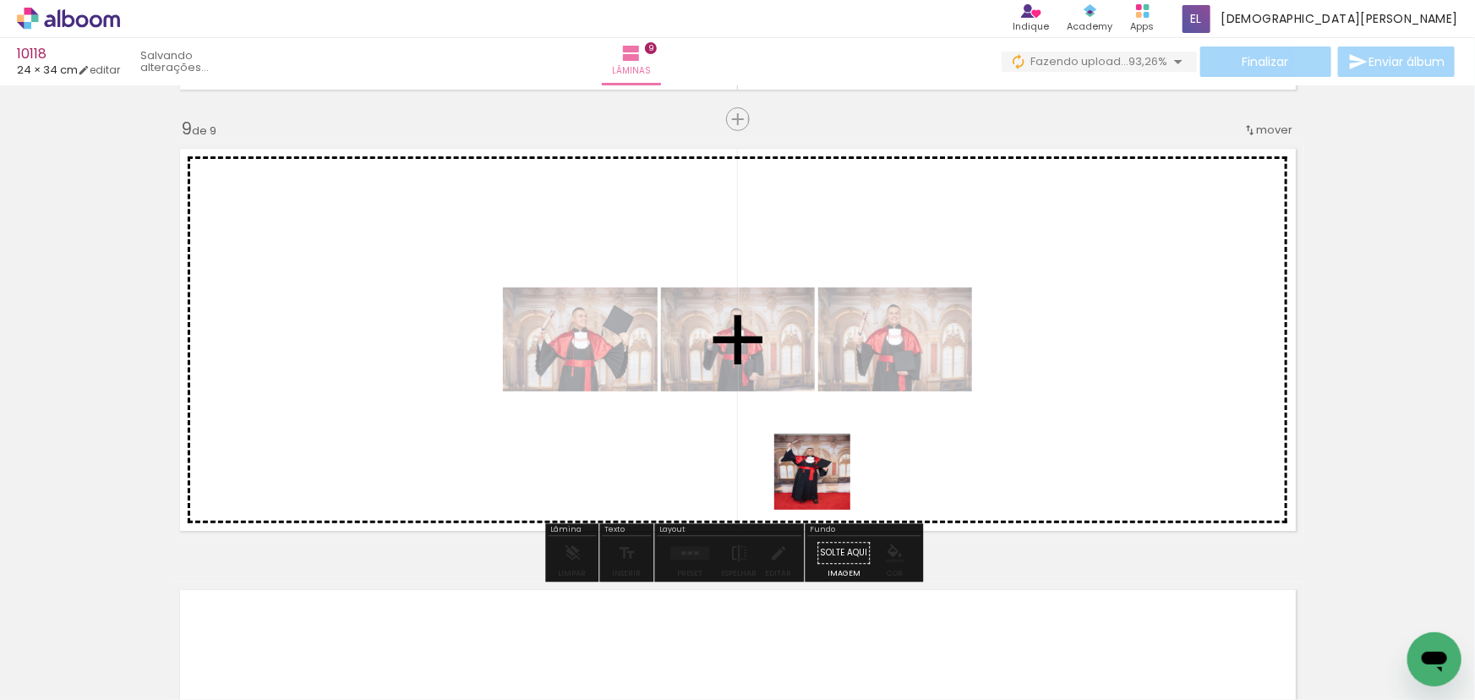
drag, startPoint x: 849, startPoint y: 637, endPoint x: 772, endPoint y: 364, distance: 283.7
click at [770, 369] on quentale-workspace at bounding box center [737, 350] width 1475 height 700
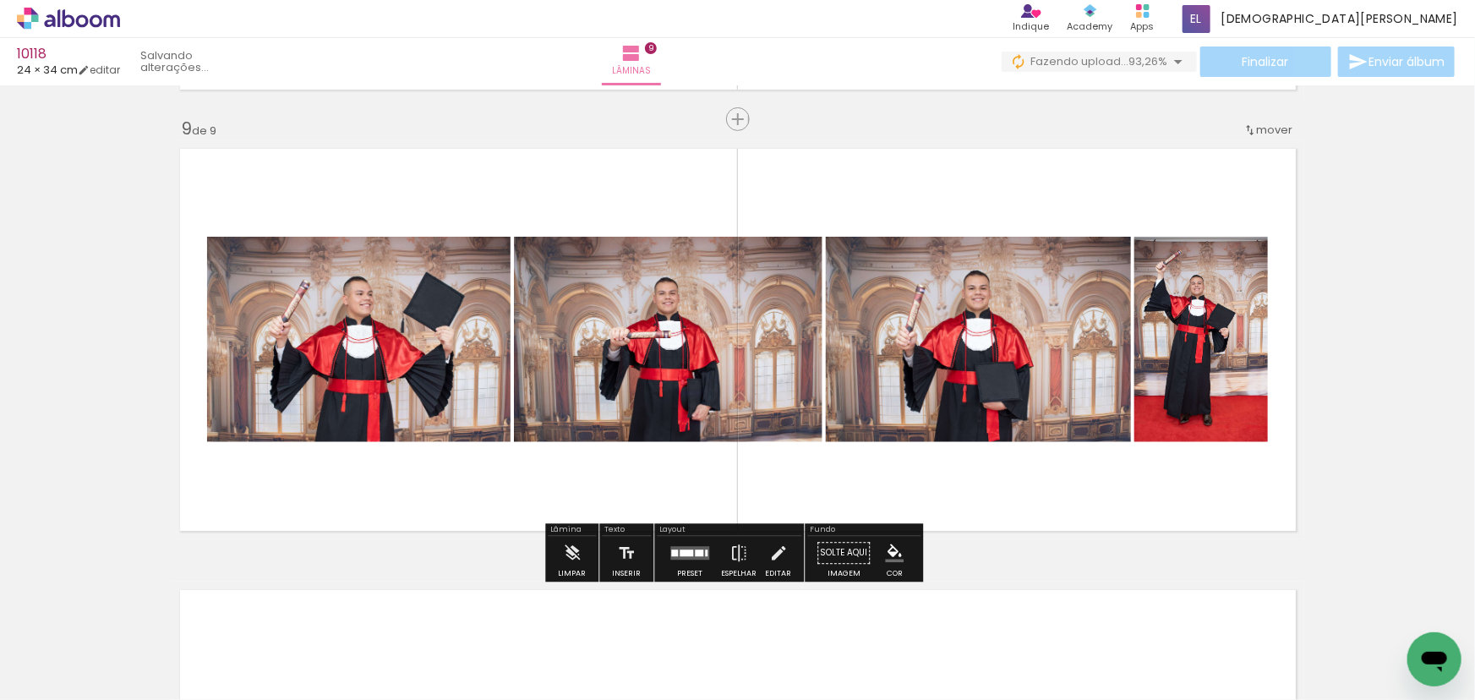
drag, startPoint x: 685, startPoint y: 547, endPoint x: 998, endPoint y: 292, distance: 403.8
click at [687, 546] on quentale-layouter at bounding box center [689, 553] width 39 height 14
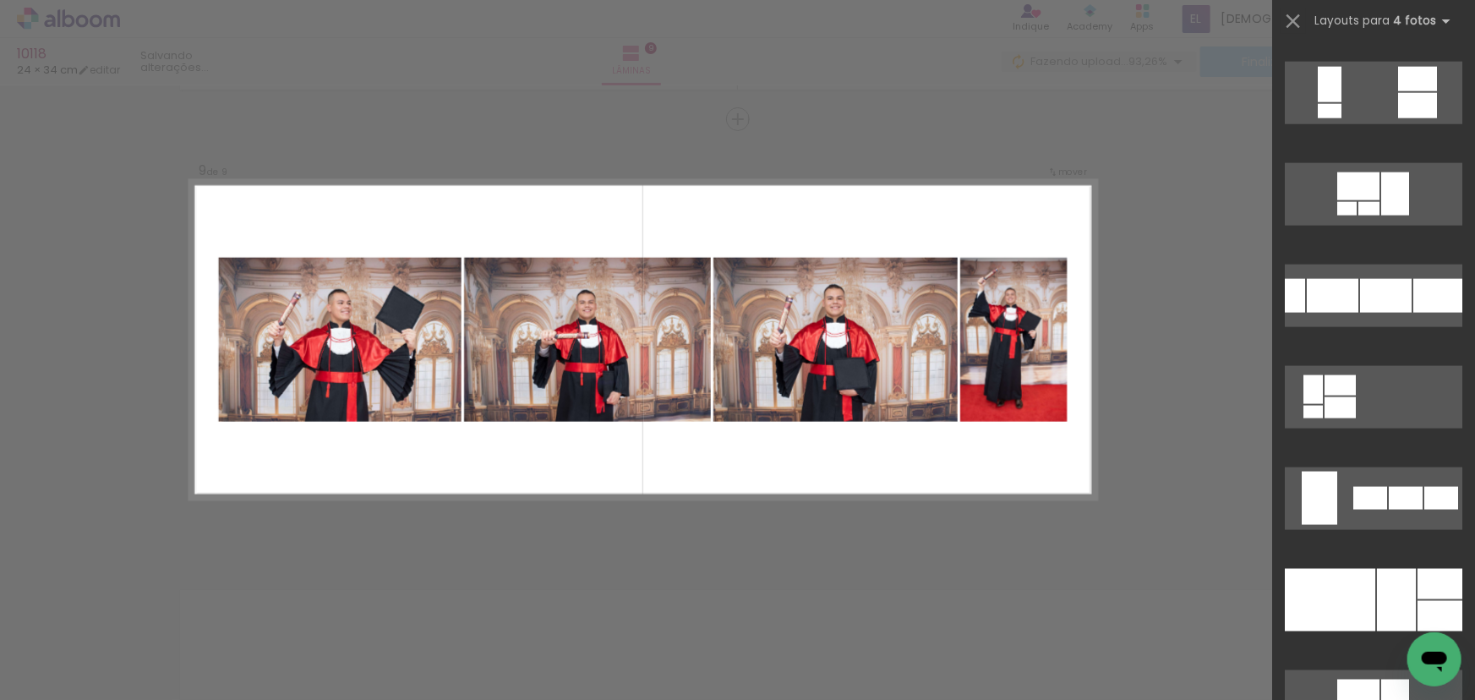
scroll to position [1474, 0]
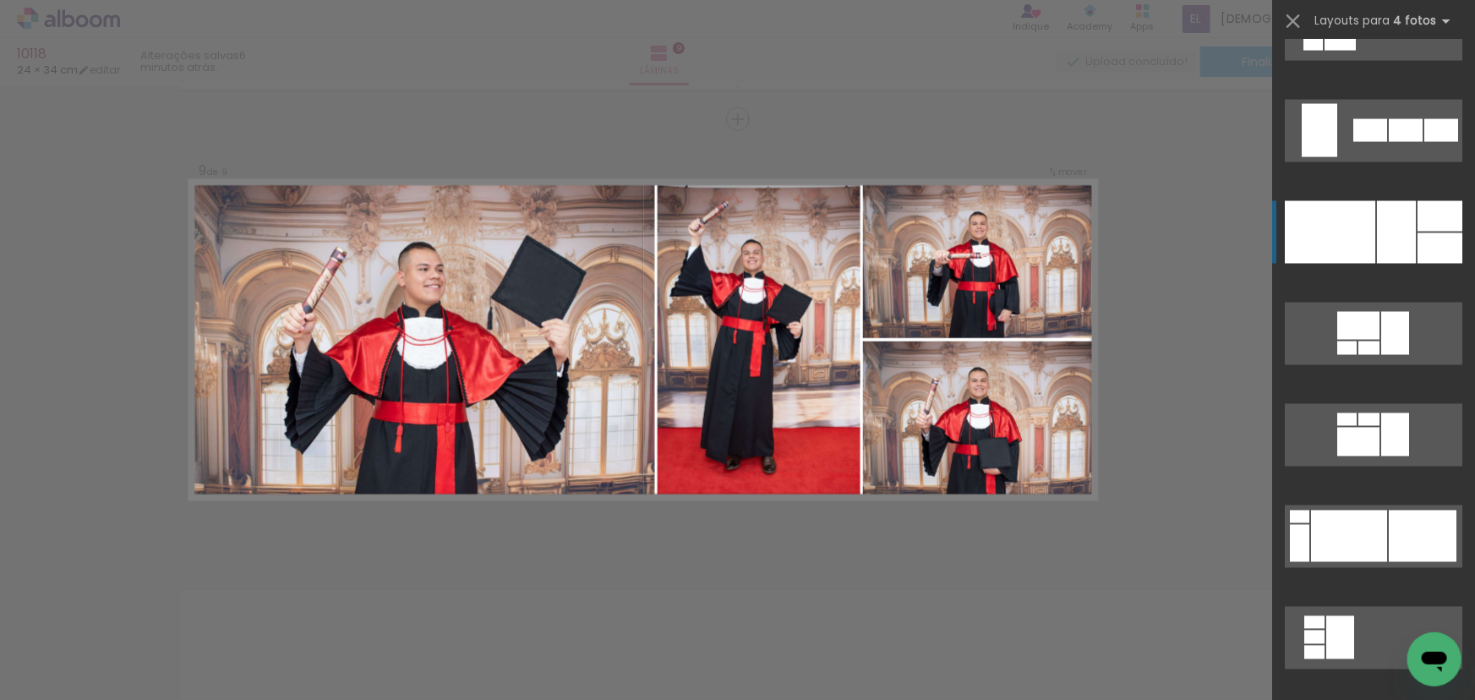
click at [1406, 212] on div at bounding box center [1396, 232] width 39 height 63
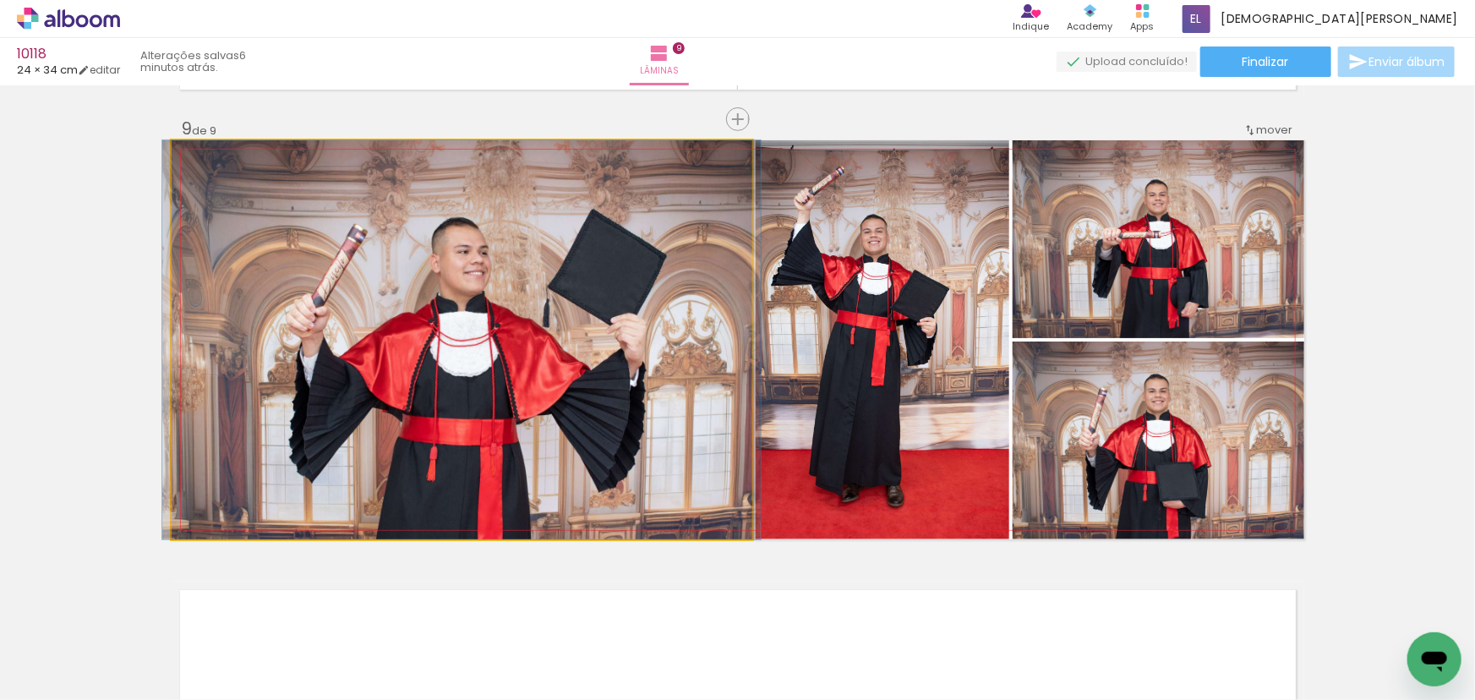
click at [694, 328] on quentale-photo at bounding box center [462, 339] width 581 height 399
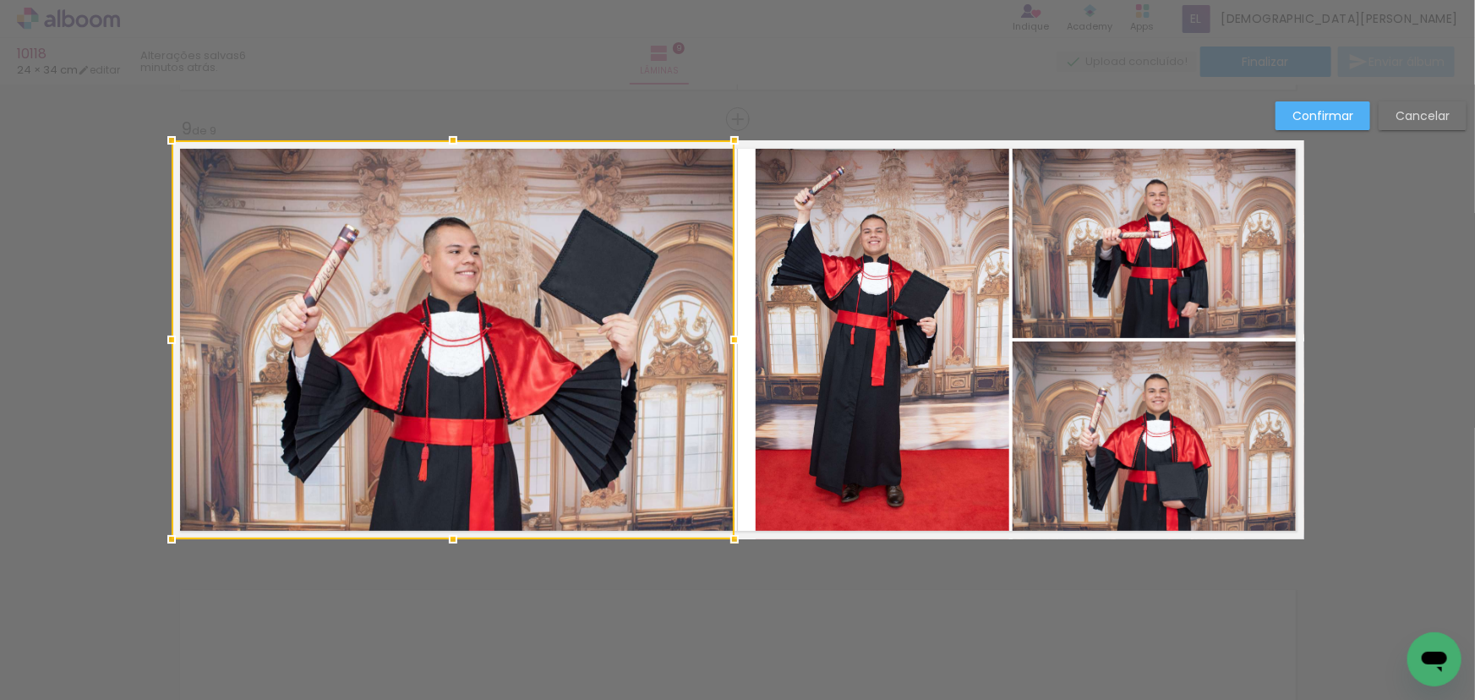
drag, startPoint x: 745, startPoint y: 334, endPoint x: 727, endPoint y: 335, distance: 17.8
click at [727, 335] on div at bounding box center [735, 340] width 34 height 34
click at [776, 336] on quentale-photo at bounding box center [883, 339] width 254 height 399
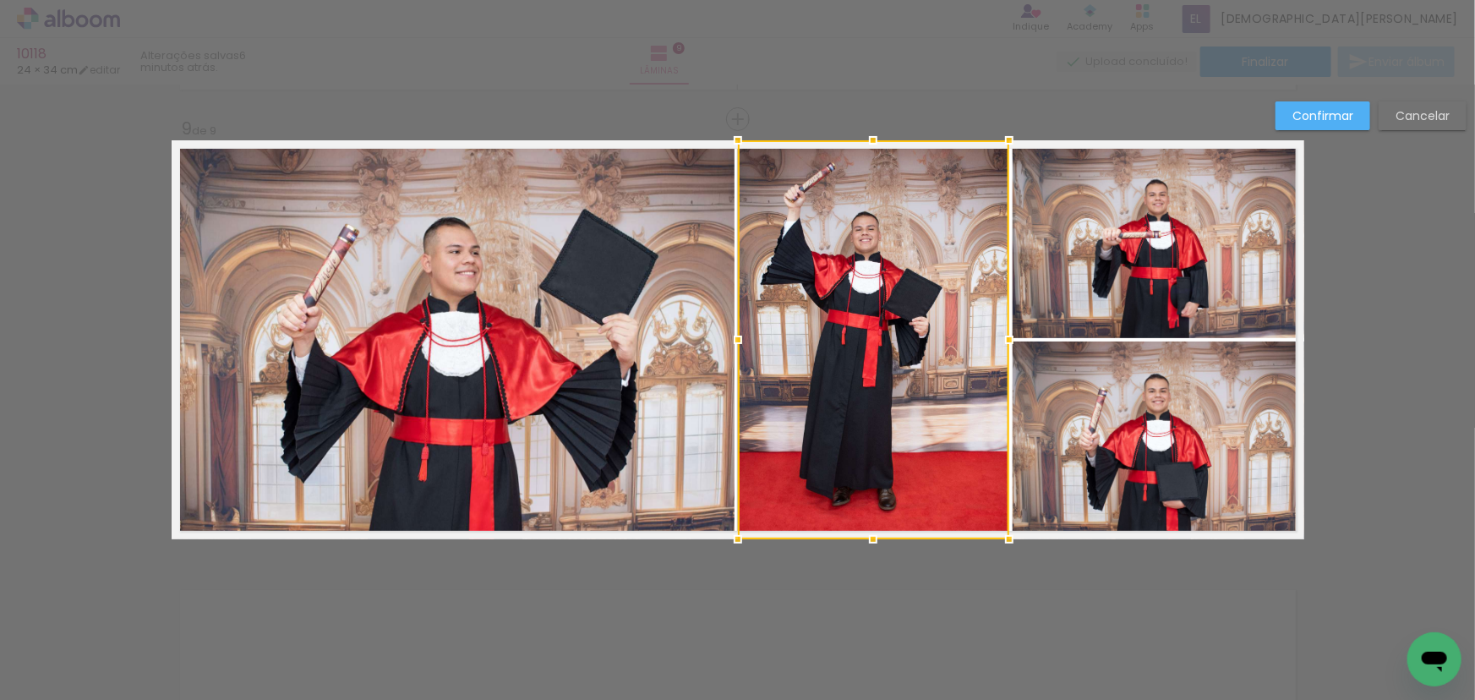
drag, startPoint x: 755, startPoint y: 332, endPoint x: 737, endPoint y: 334, distance: 17.8
click at [737, 334] on div at bounding box center [738, 340] width 34 height 34
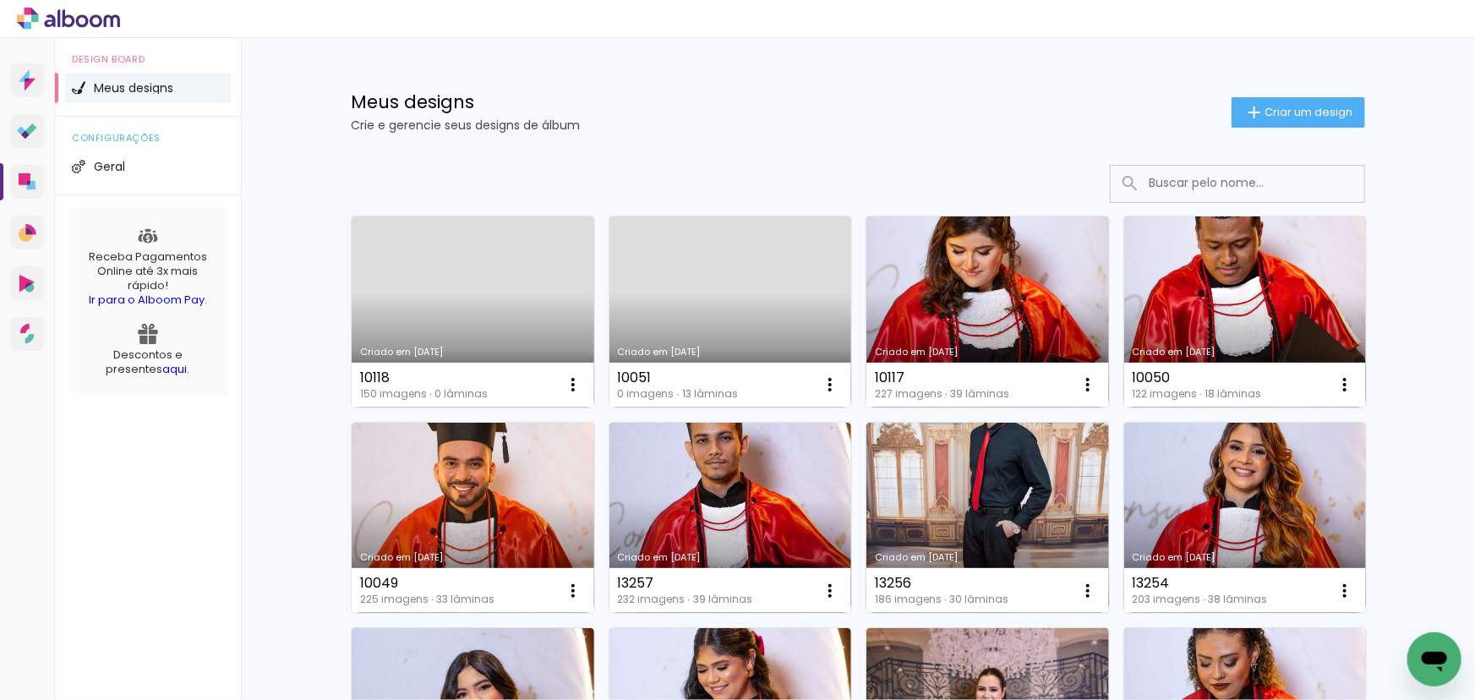
click at [972, 74] on div "Meus designs Crie e gerencie seus designs de álbum Criar um design" at bounding box center [858, 93] width 1099 height 110
click at [1324, 109] on span "Criar um design" at bounding box center [1309, 112] width 88 height 11
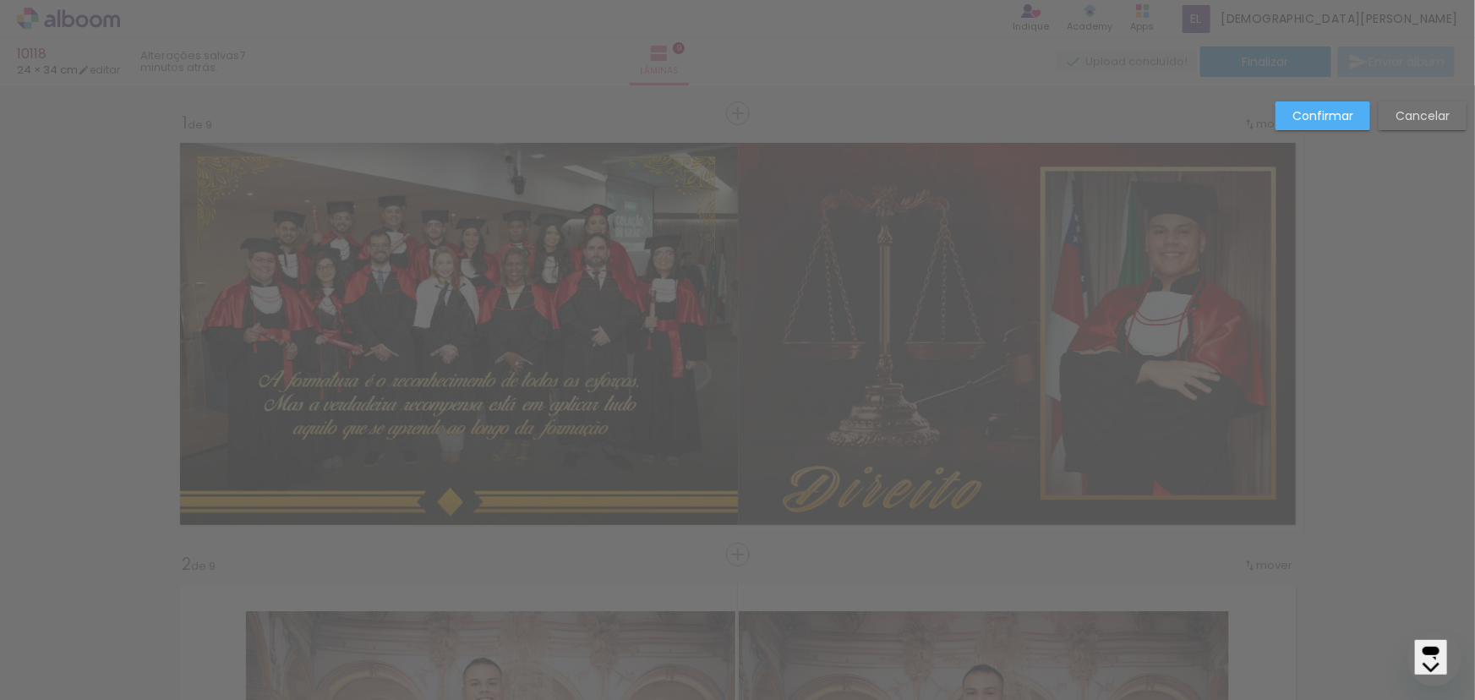
scroll to position [3525, 0]
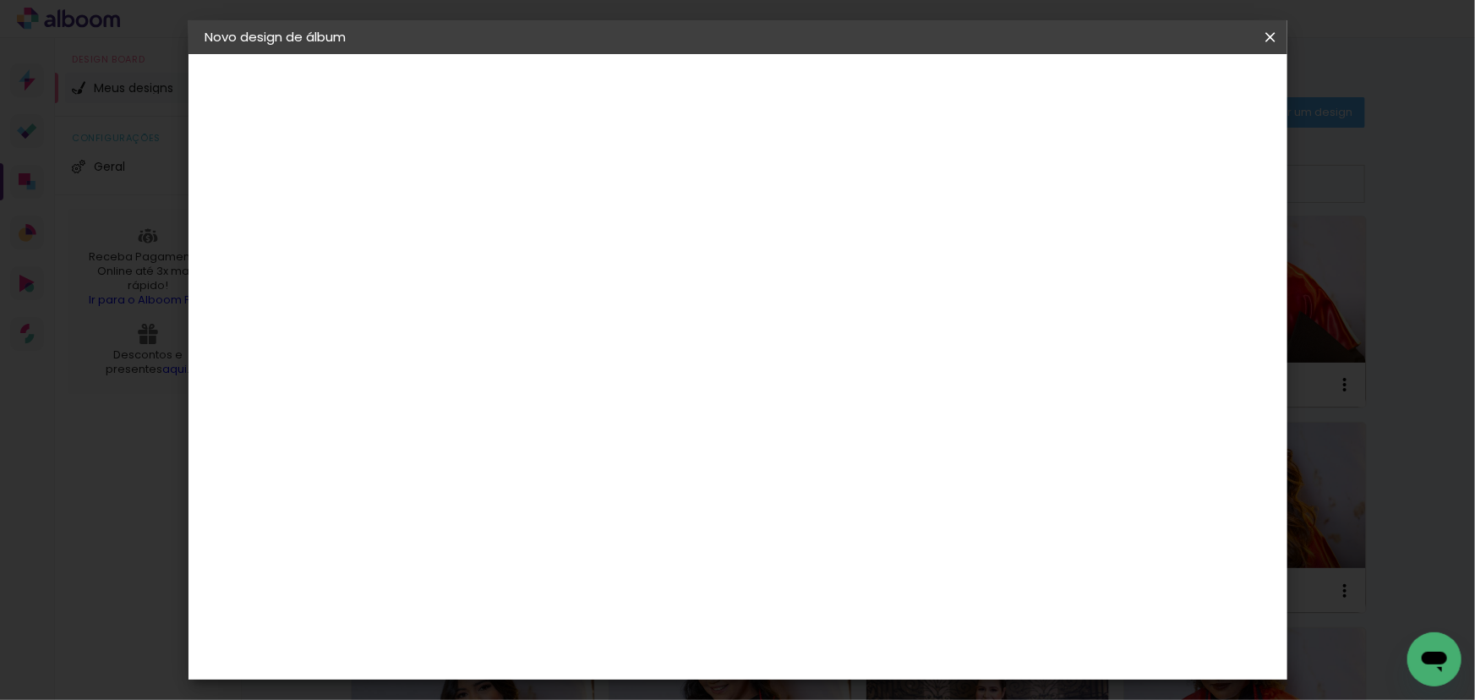
click at [482, 227] on input at bounding box center [482, 227] width 0 height 26
type input "11600"
type paper-input "11600"
click at [0, 0] on header "Informações Dê um título ao seu álbum. Avançar" at bounding box center [0, 0] width 0 height 0
click at [655, 87] on paper-button "Avançar" at bounding box center [613, 89] width 83 height 29
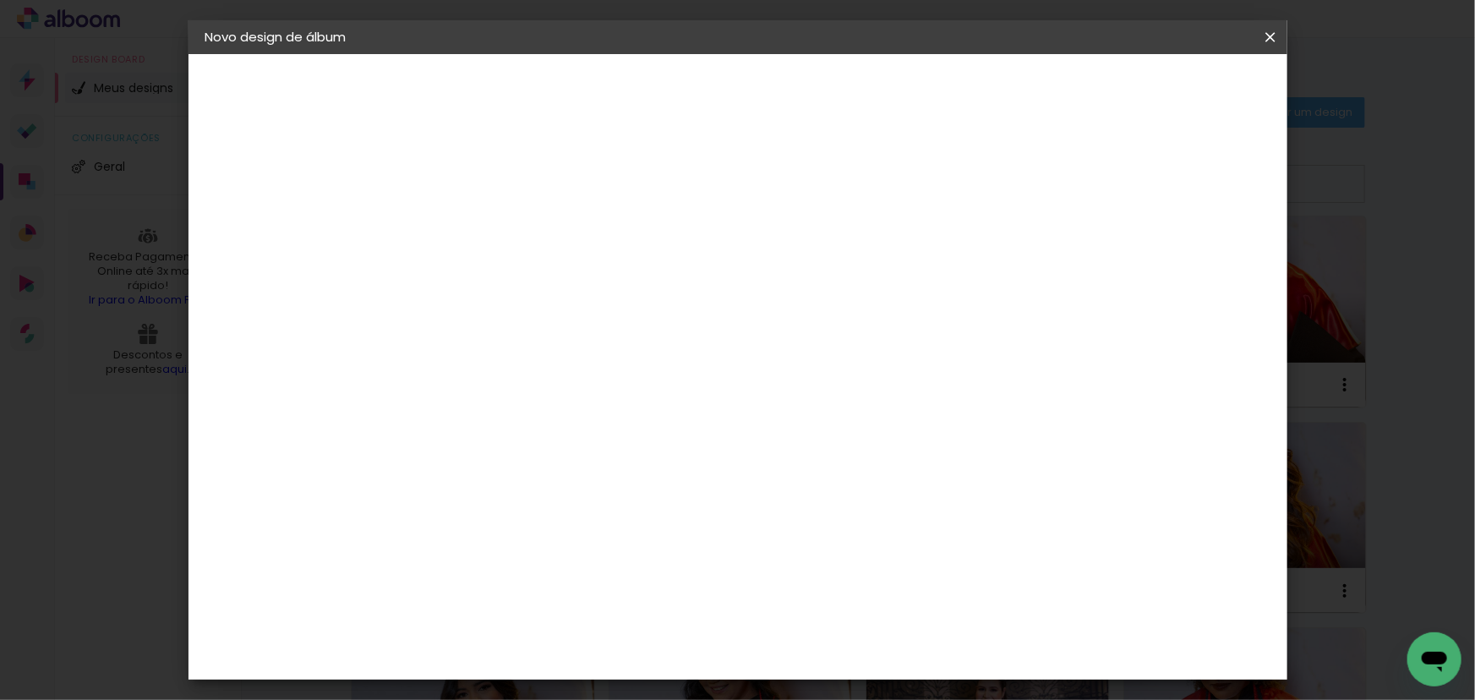
click at [0, 0] on slot "Tamanho Livre" at bounding box center [0, 0] width 0 height 0
click at [0, 0] on slot "Avançar" at bounding box center [0, 0] width 0 height 0
click at [1082, 193] on div at bounding box center [1074, 194] width 15 height 15
type paper-checkbox "on"
drag, startPoint x: 437, startPoint y: 479, endPoint x: 446, endPoint y: 485, distance: 10.8
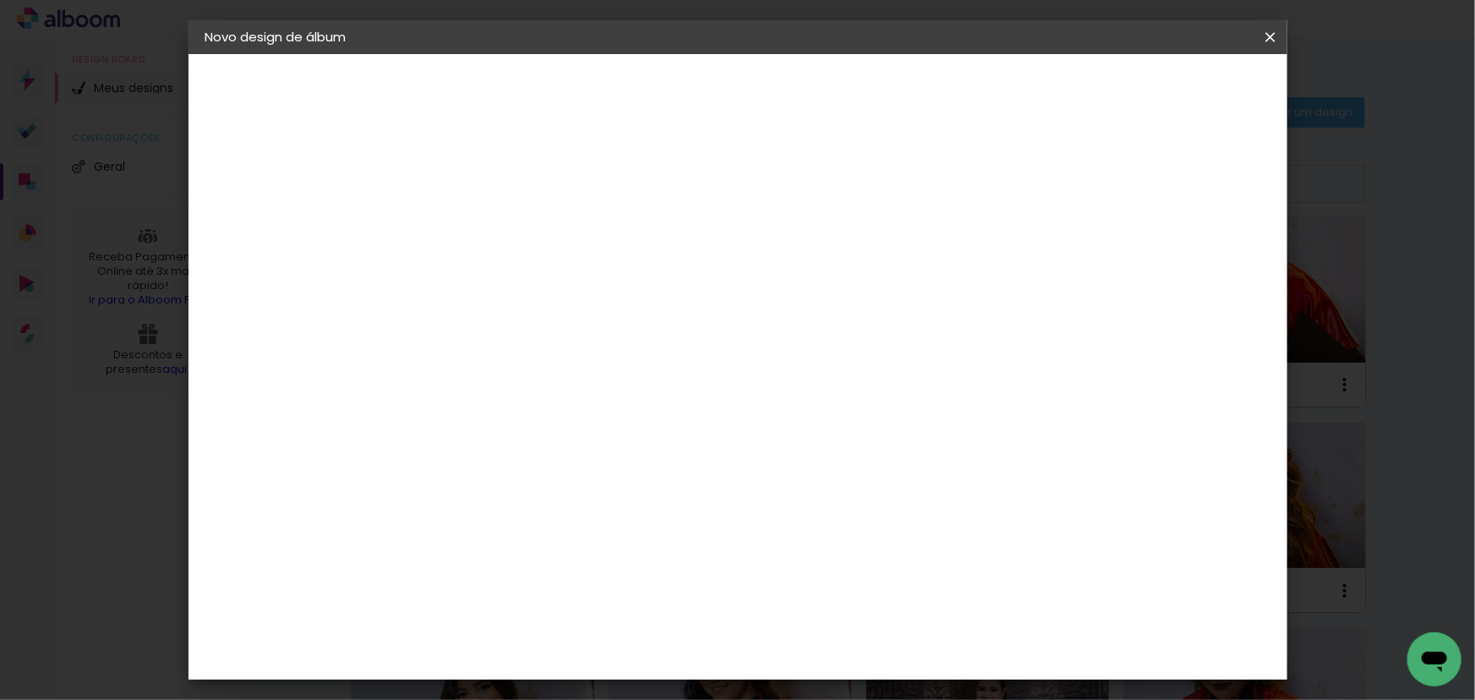
click at [446, 485] on input "30" at bounding box center [429, 480] width 44 height 25
type input "24"
type paper-input "24"
drag, startPoint x: 833, startPoint y: 635, endPoint x: 860, endPoint y: 640, distance: 27.5
click at [860, 640] on div "60" at bounding box center [842, 638] width 64 height 25
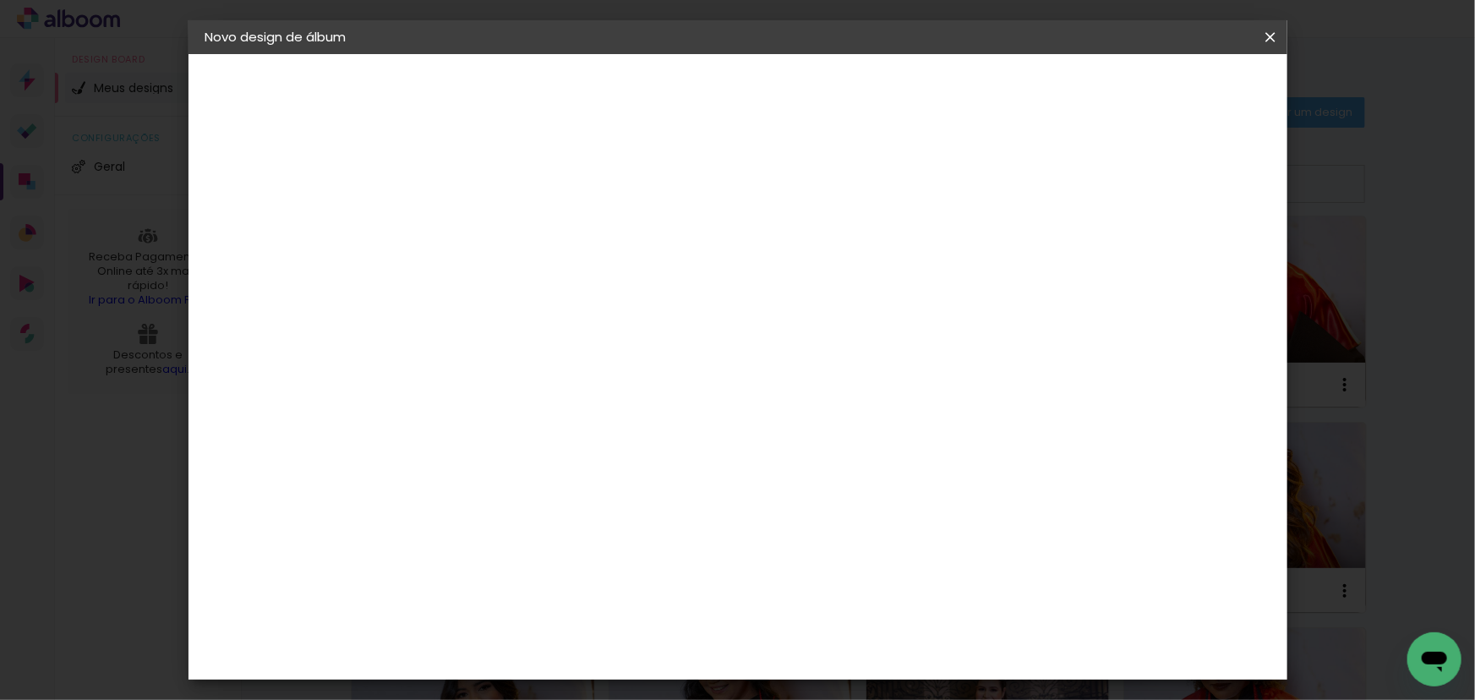
scroll to position [127, 0]
type input "68"
type paper-input "68"
click at [1166, 84] on span "Iniciar design" at bounding box center [1127, 90] width 77 height 12
click at [1166, 88] on span "Iniciar design" at bounding box center [1127, 90] width 77 height 12
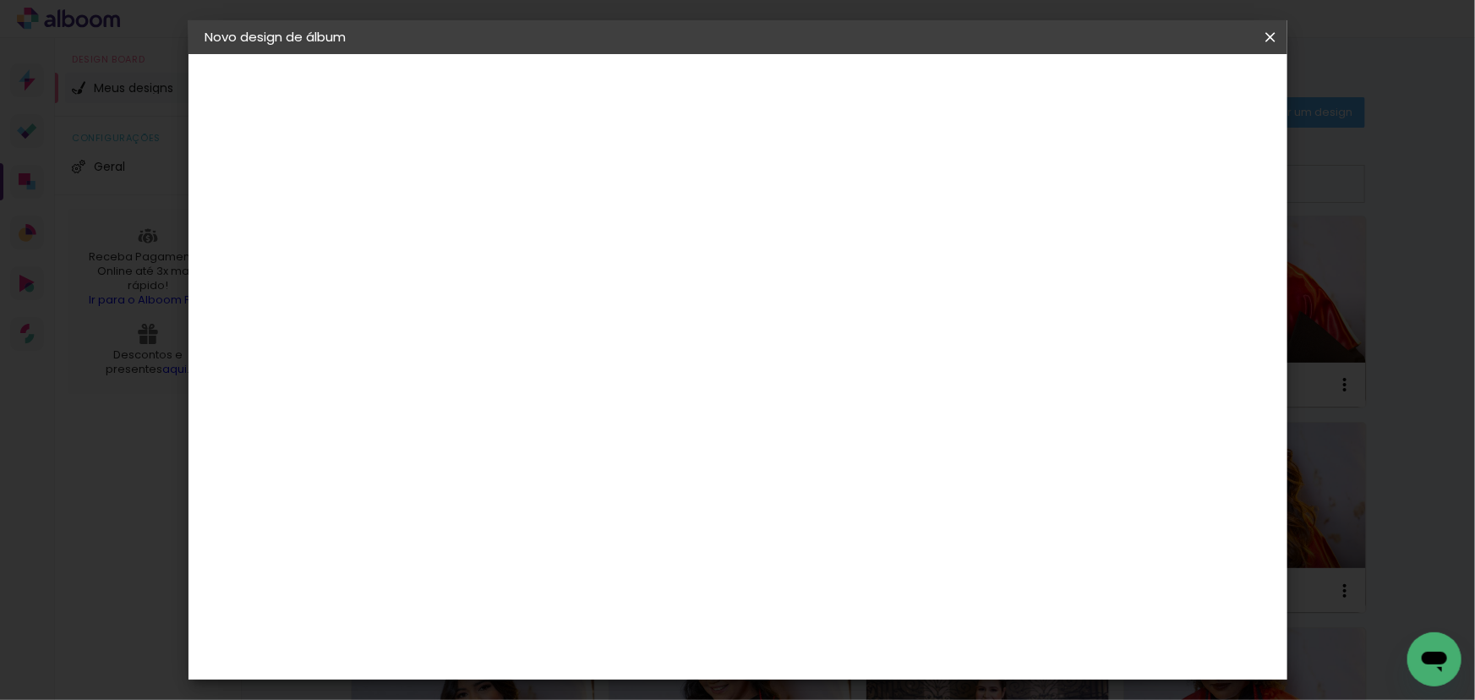
click at [1166, 84] on span "Iniciar design" at bounding box center [1127, 90] width 77 height 12
click at [1402, 254] on iron-overlay-backdrop at bounding box center [737, 350] width 1475 height 700
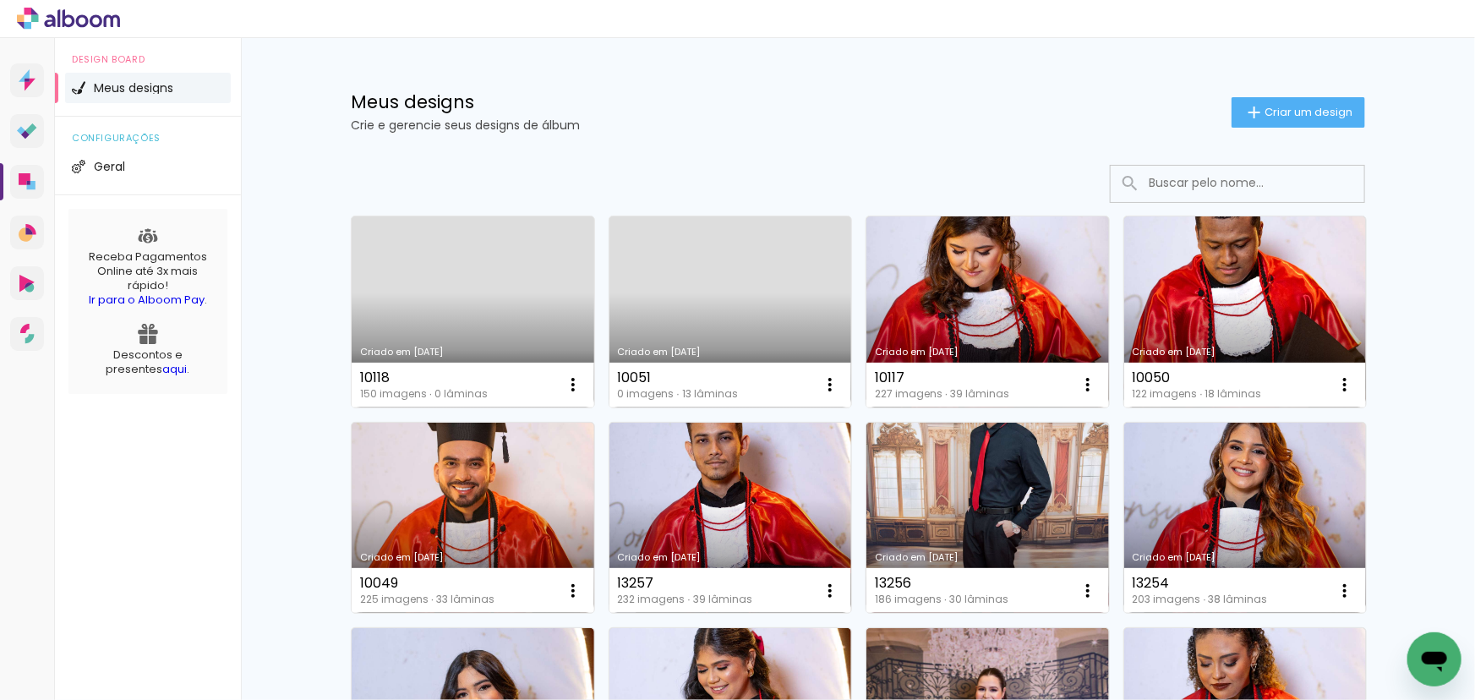
click at [708, 279] on link "Criado em 25/08/25" at bounding box center [731, 311] width 243 height 191
